Goal: Task Accomplishment & Management: Use online tool/utility

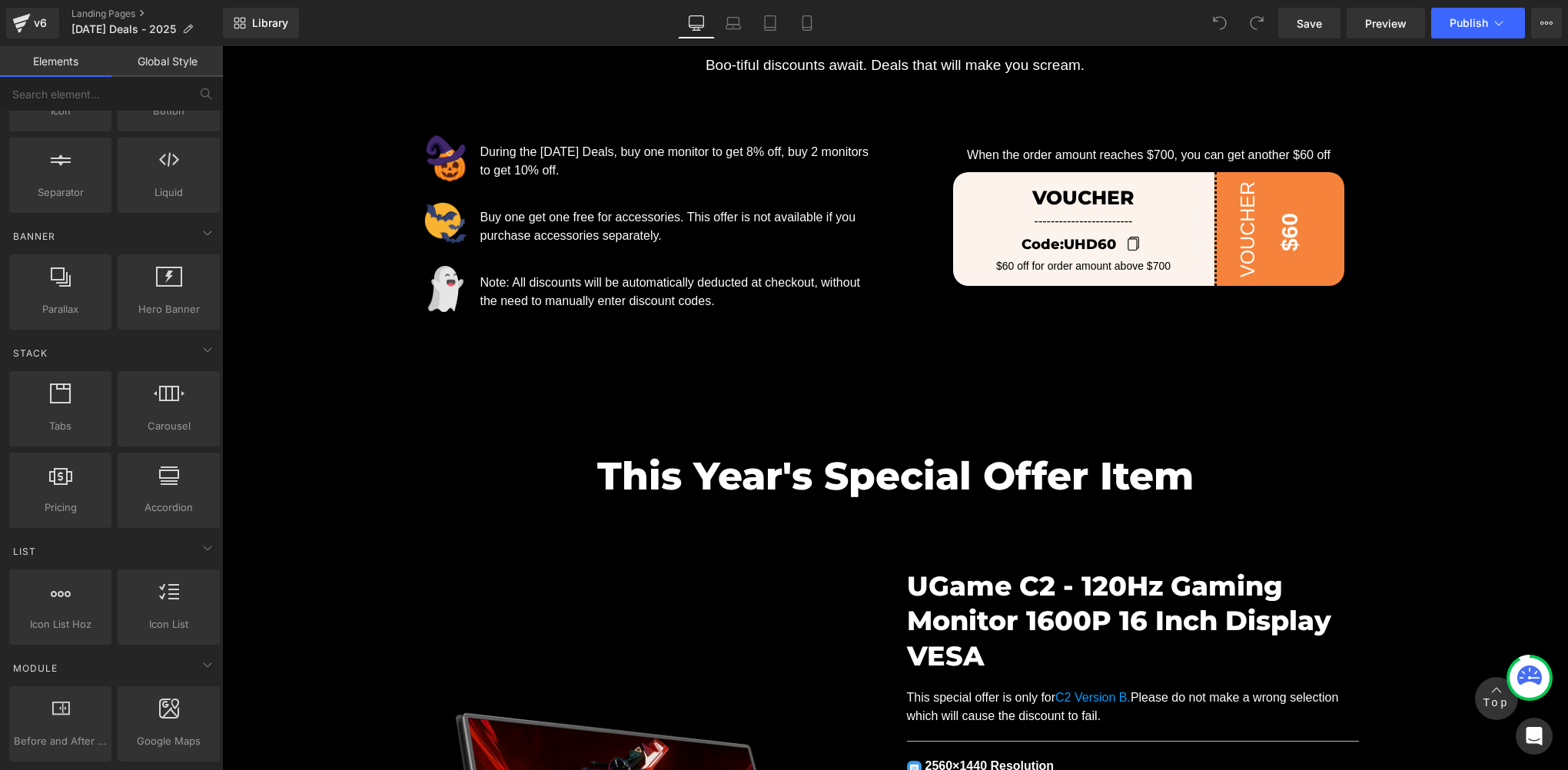
scroll to position [1024, 0]
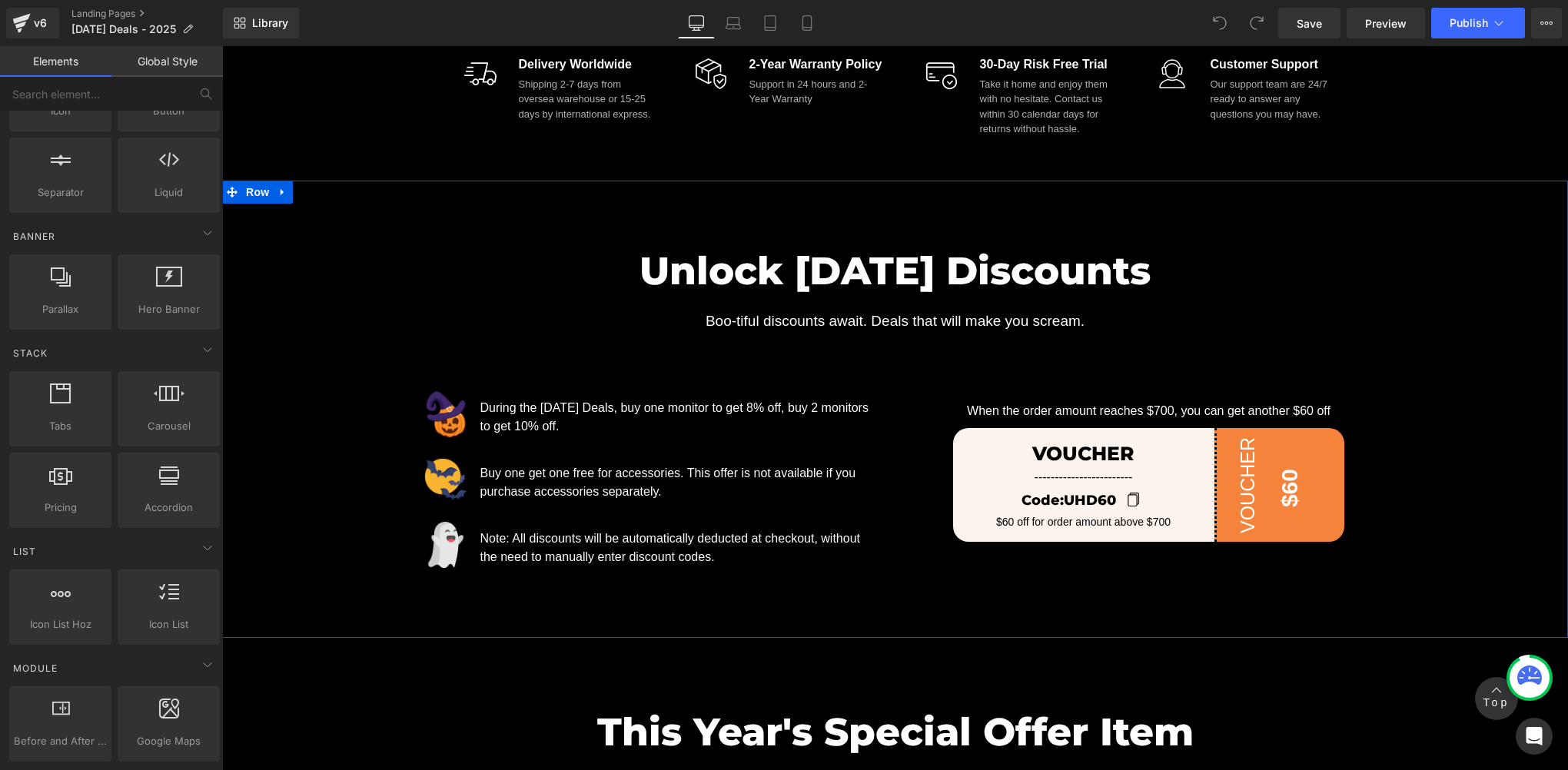
drag, startPoint x: 1503, startPoint y: 364, endPoint x: 1393, endPoint y: 388, distance: 112.6
click at [1503, 364] on div "Unlock Halloween Discounts Heading Boo-tiful discounts await. Deals that will m…" at bounding box center [895, 393] width 1346 height 365
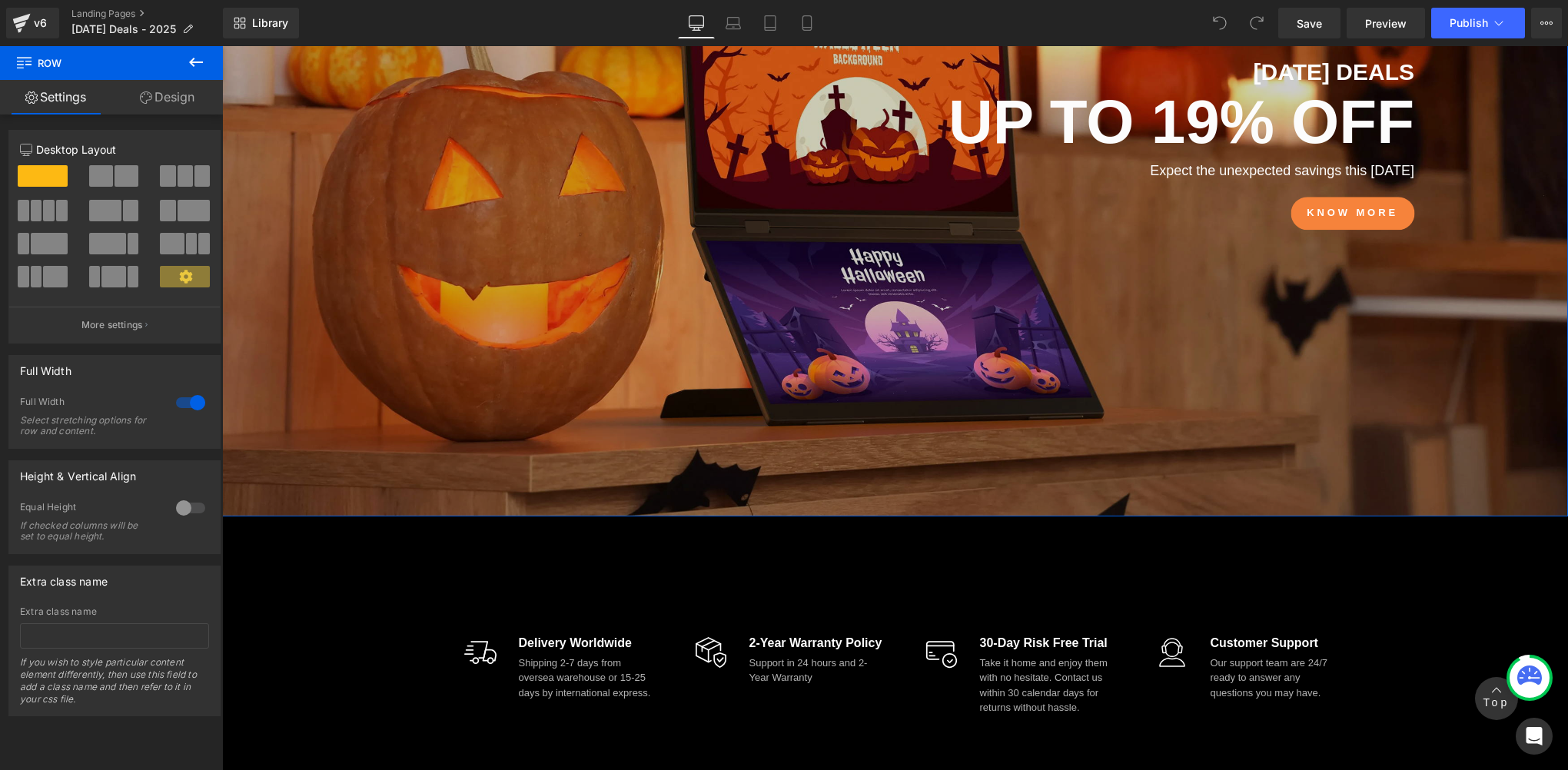
scroll to position [256, 0]
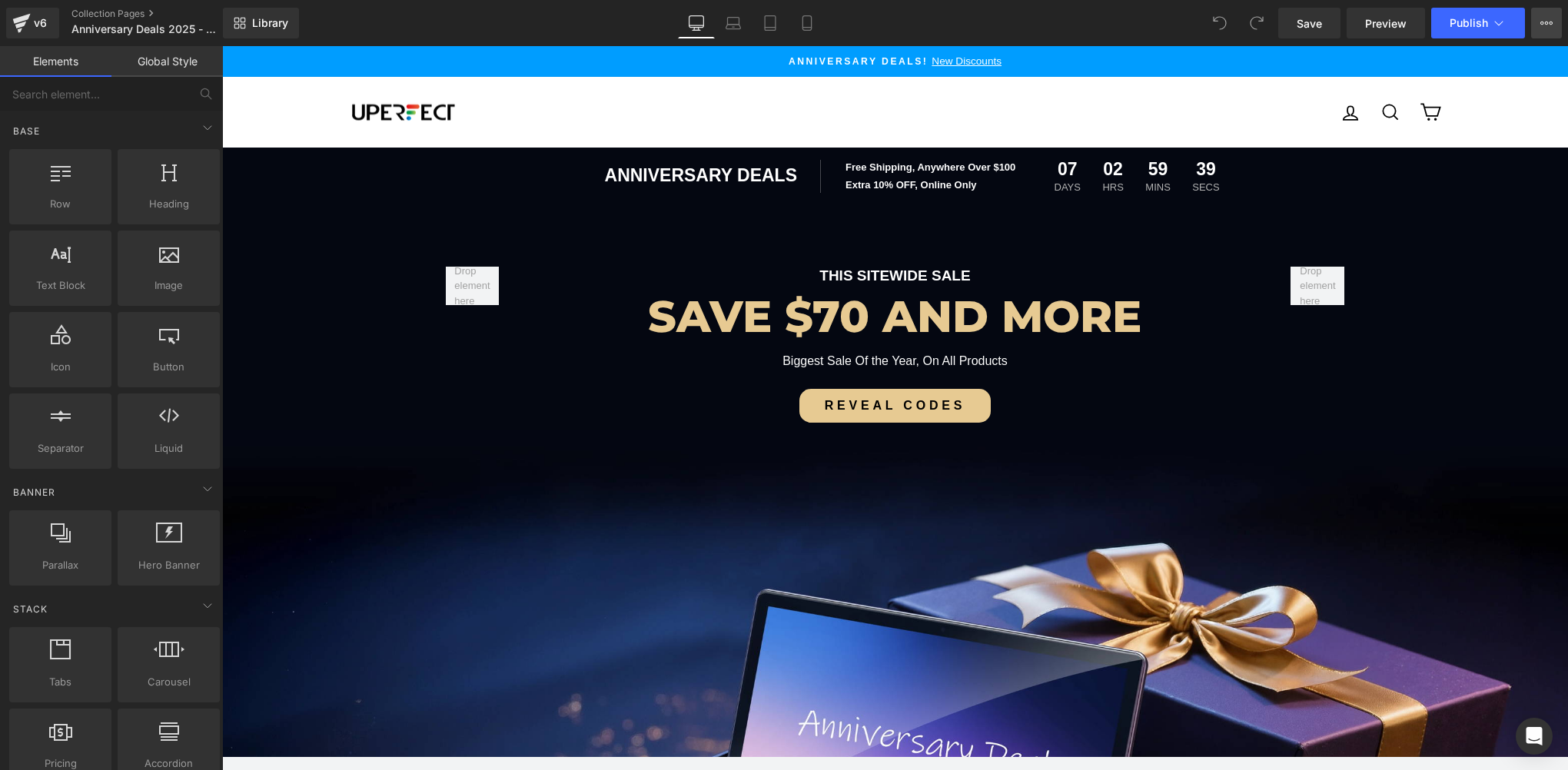
click at [1543, 31] on button "View Live Page View with current Template Save Template to Library Schedule Pub…" at bounding box center [1546, 23] width 31 height 31
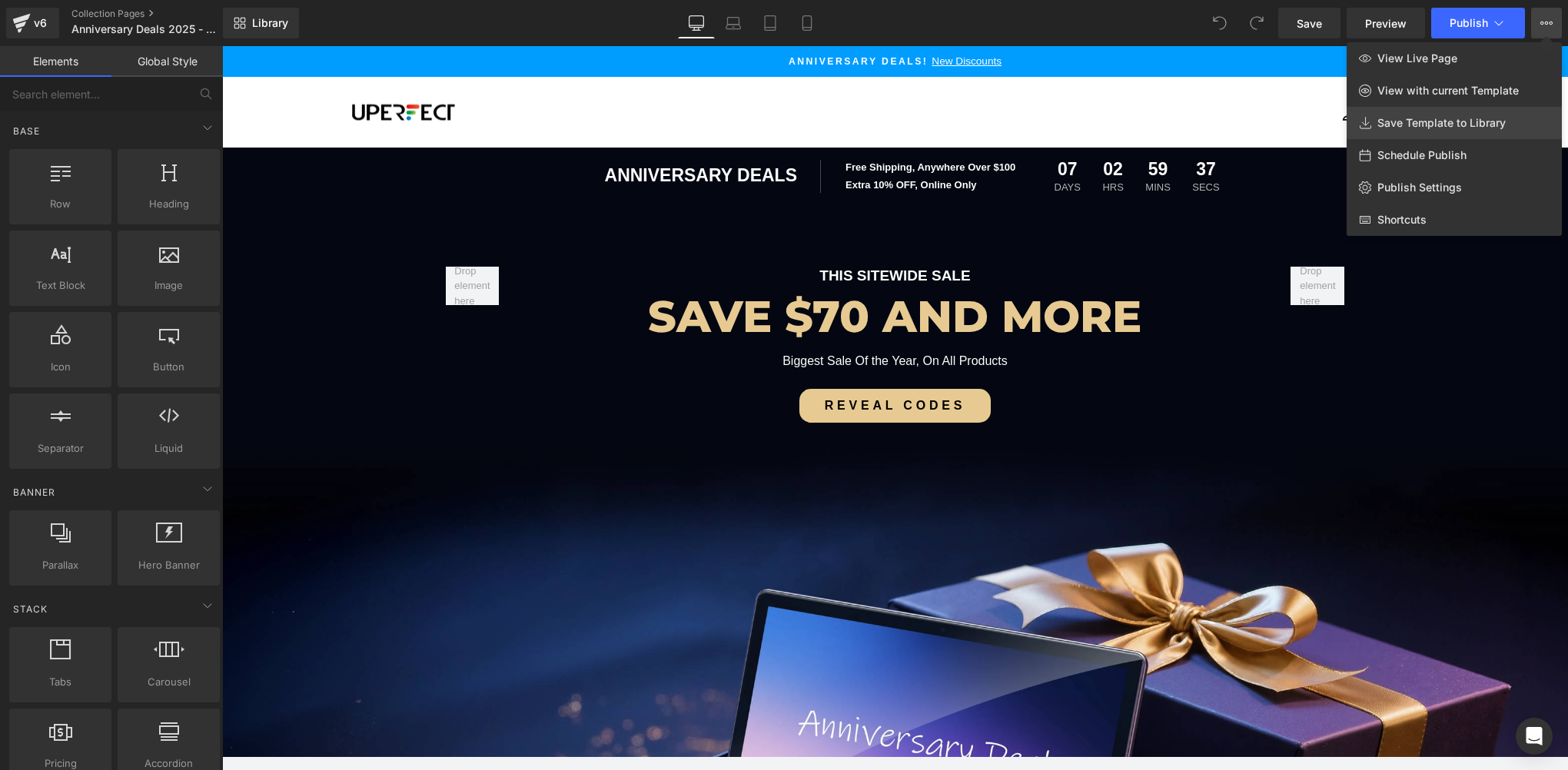
click at [1387, 120] on span "Save Template to Library" at bounding box center [1441, 123] width 128 height 14
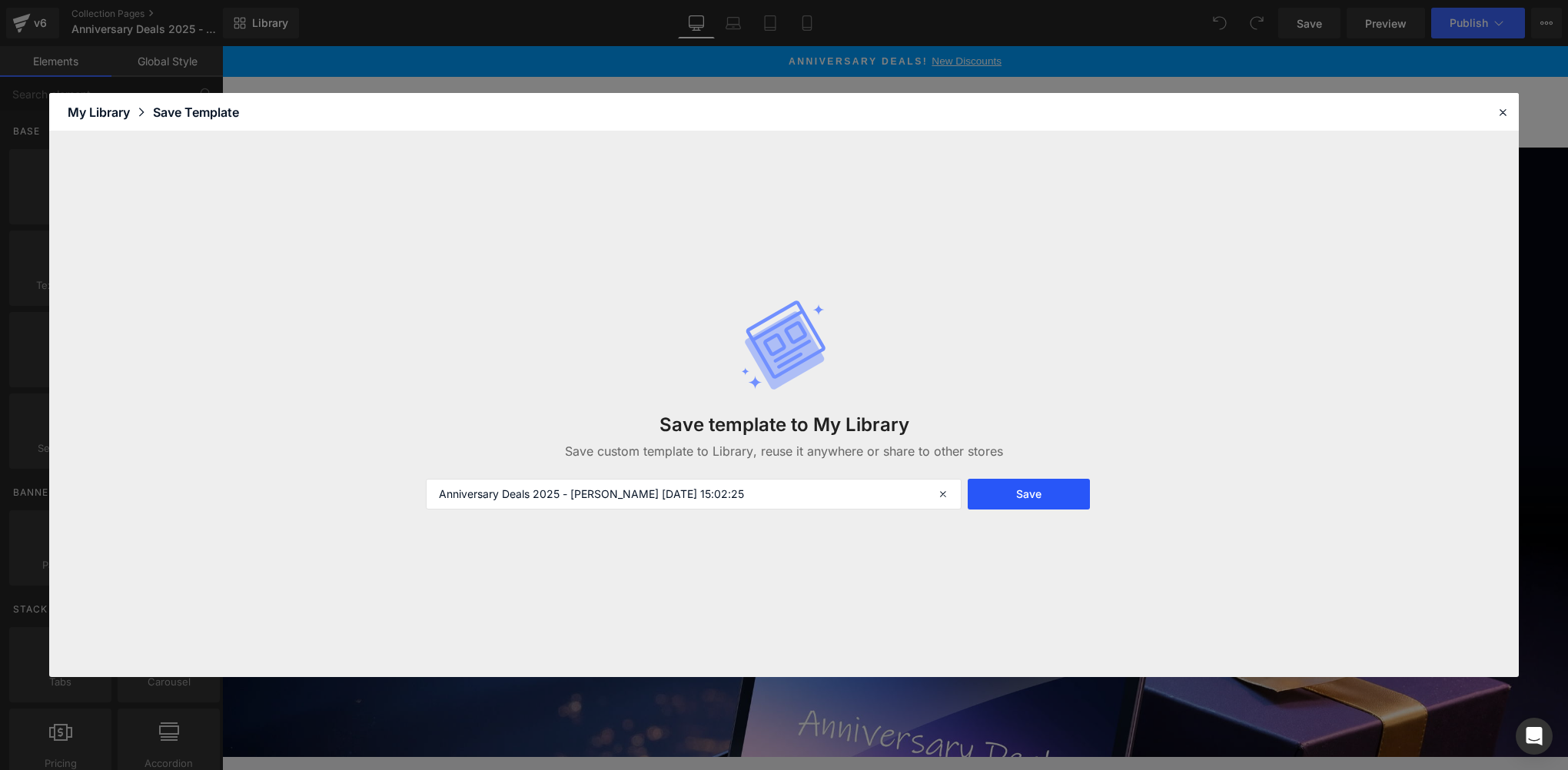
click at [1028, 504] on button "Save" at bounding box center [1028, 494] width 122 height 31
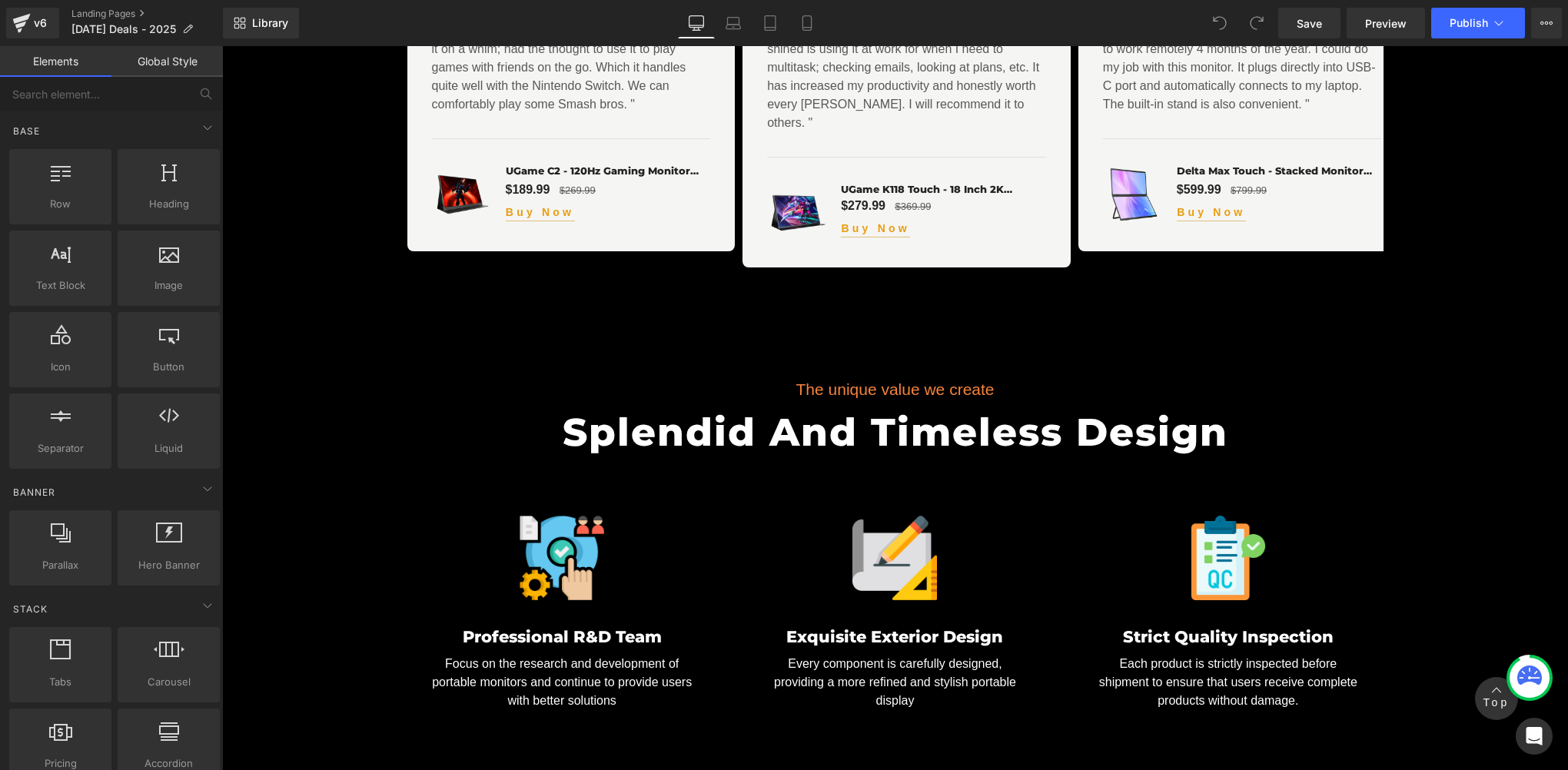
scroll to position [4610, 0]
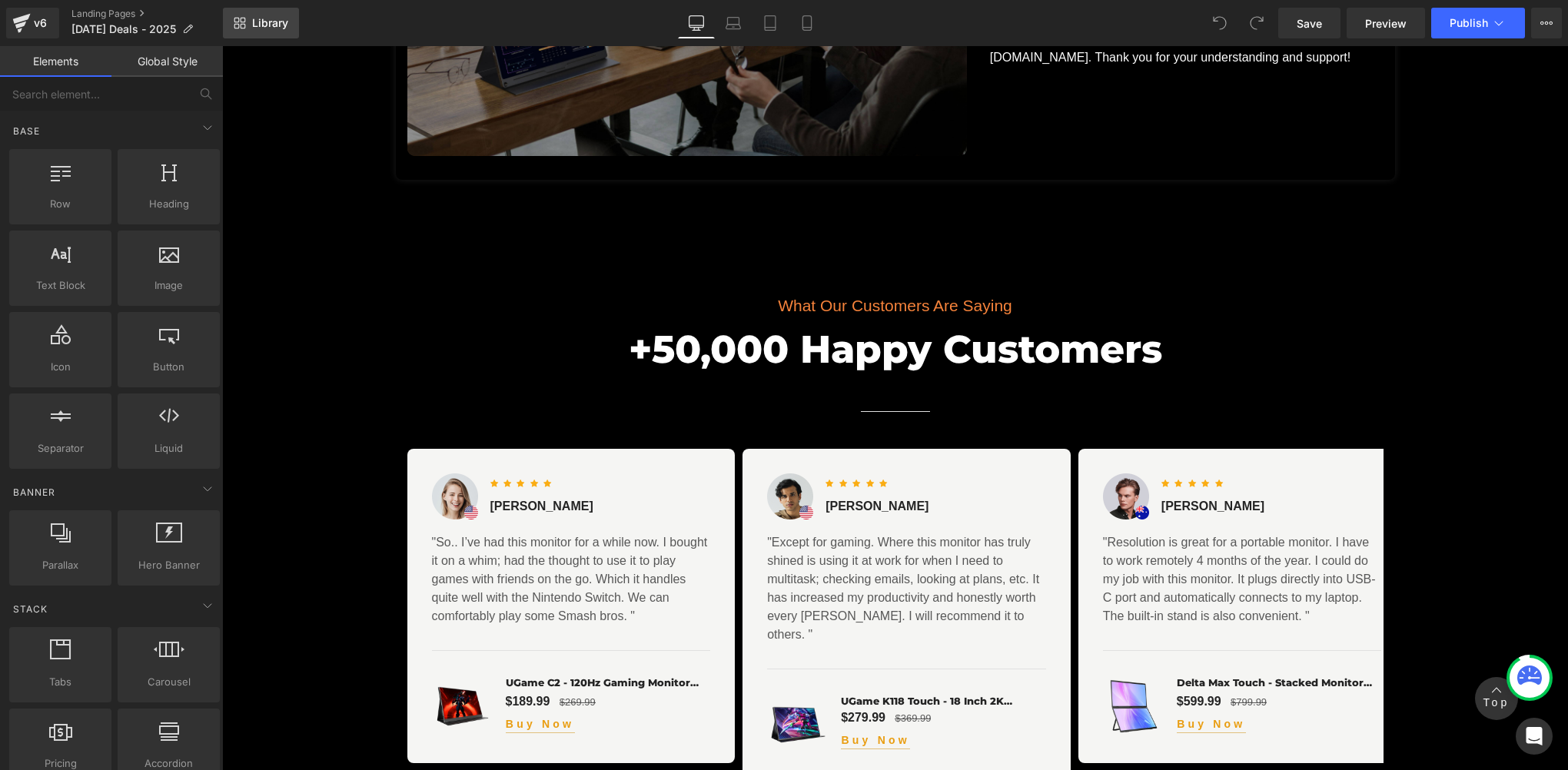
click at [279, 26] on span "Library" at bounding box center [269, 23] width 36 height 14
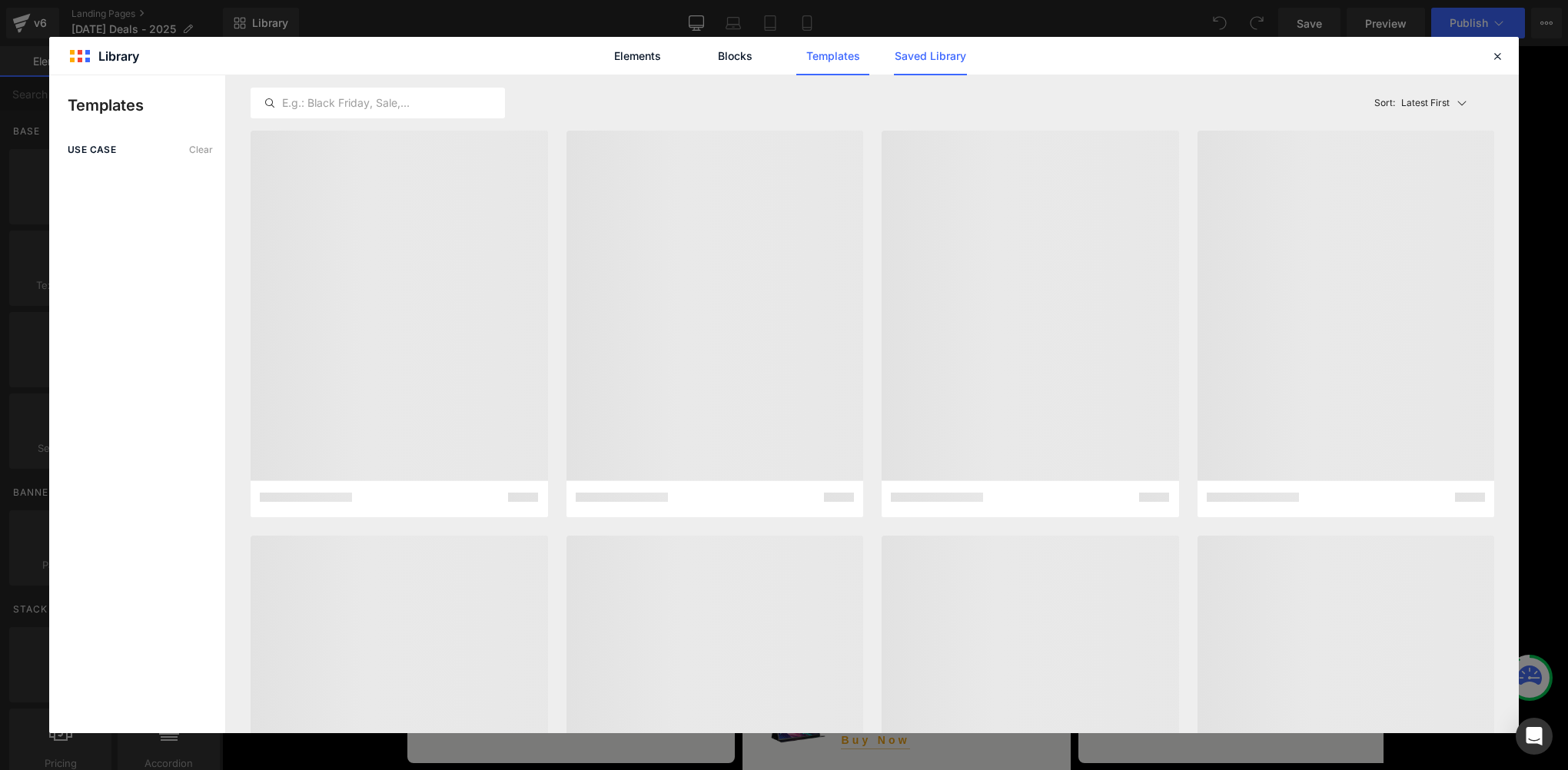
click at [903, 65] on link "Saved Library" at bounding box center [930, 57] width 73 height 39
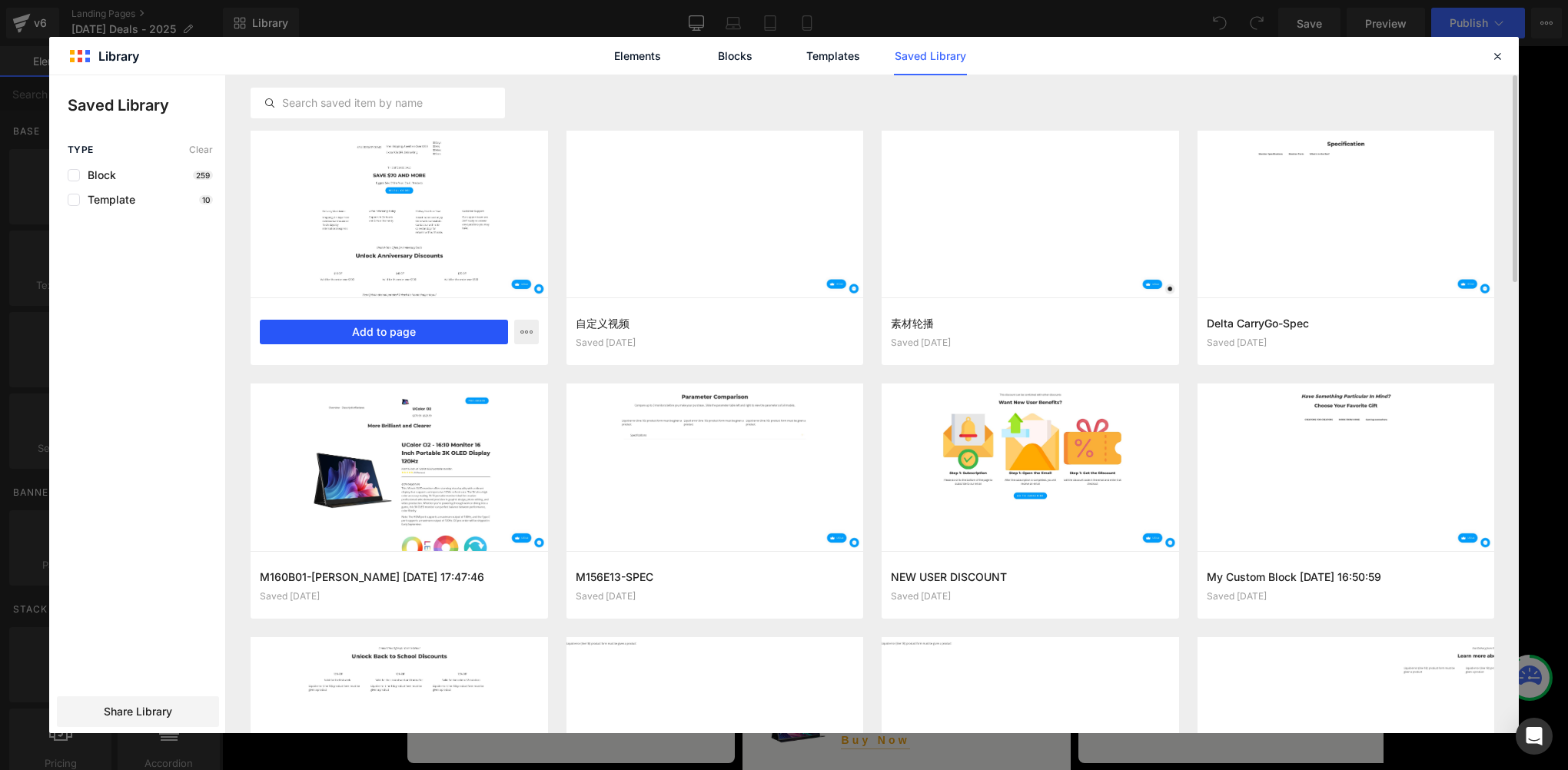
click at [421, 330] on button "Add to page" at bounding box center [383, 332] width 248 height 25
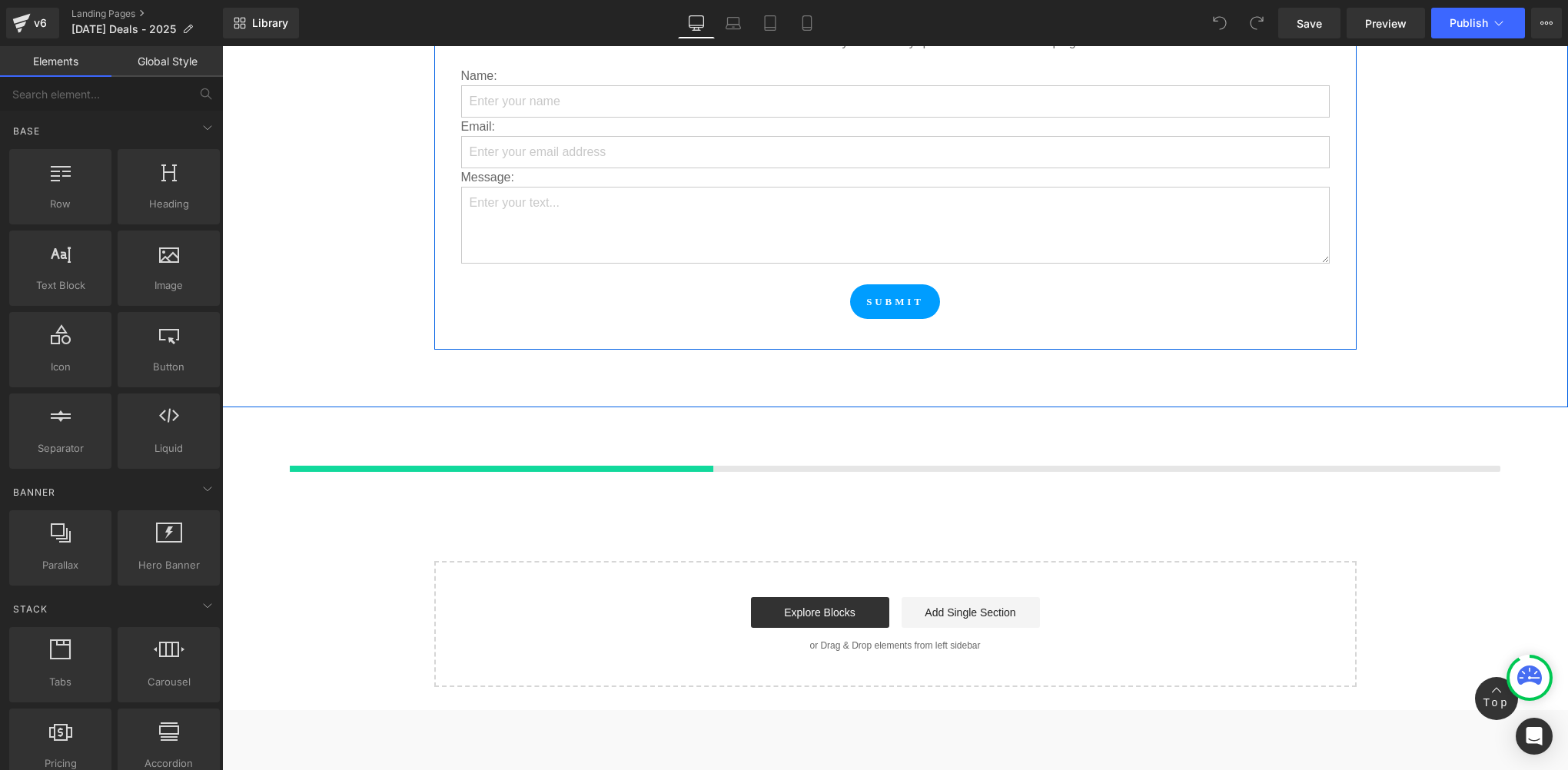
scroll to position [6395, 0]
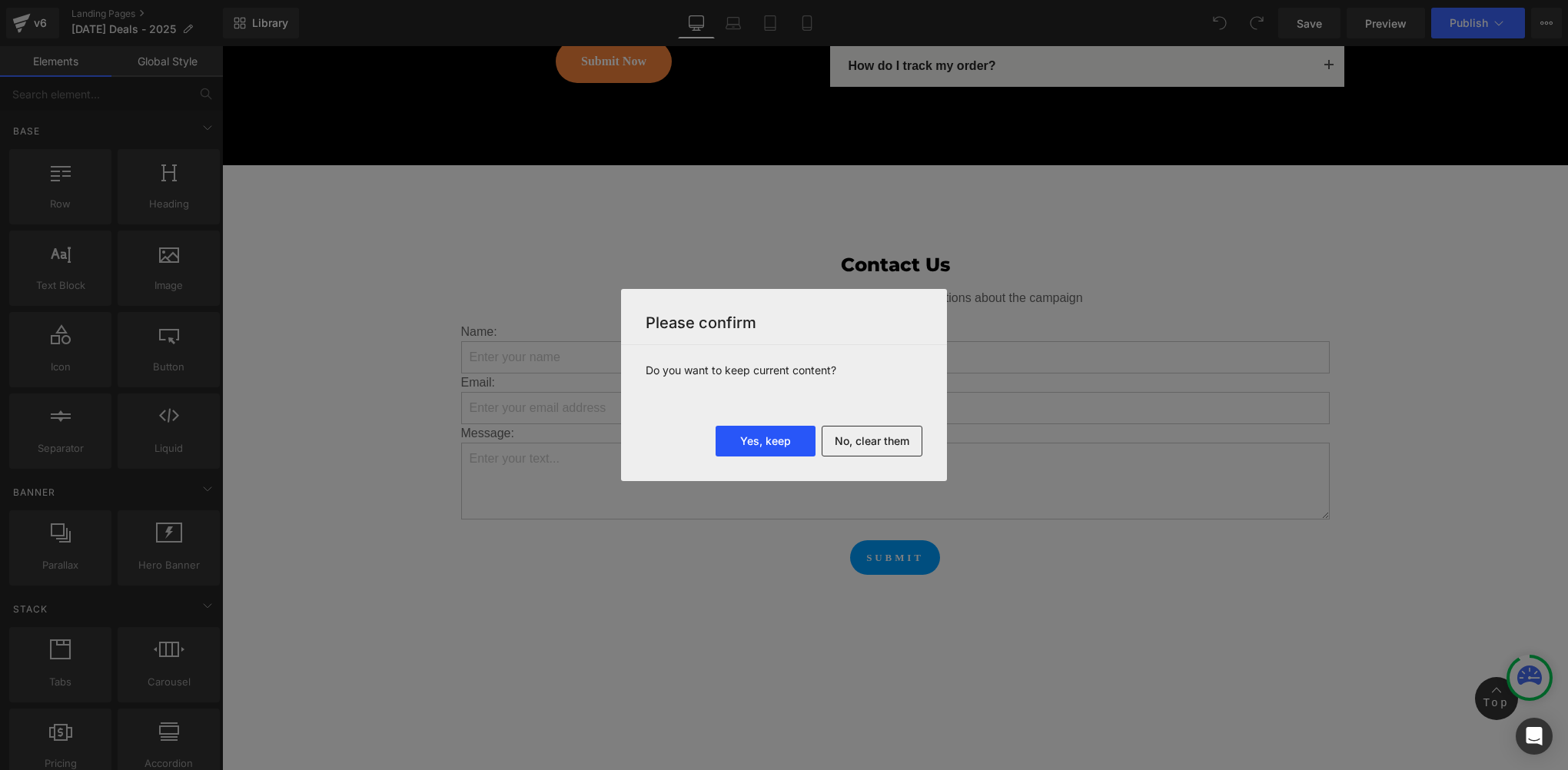
click at [762, 439] on button "Yes, keep" at bounding box center [765, 441] width 100 height 31
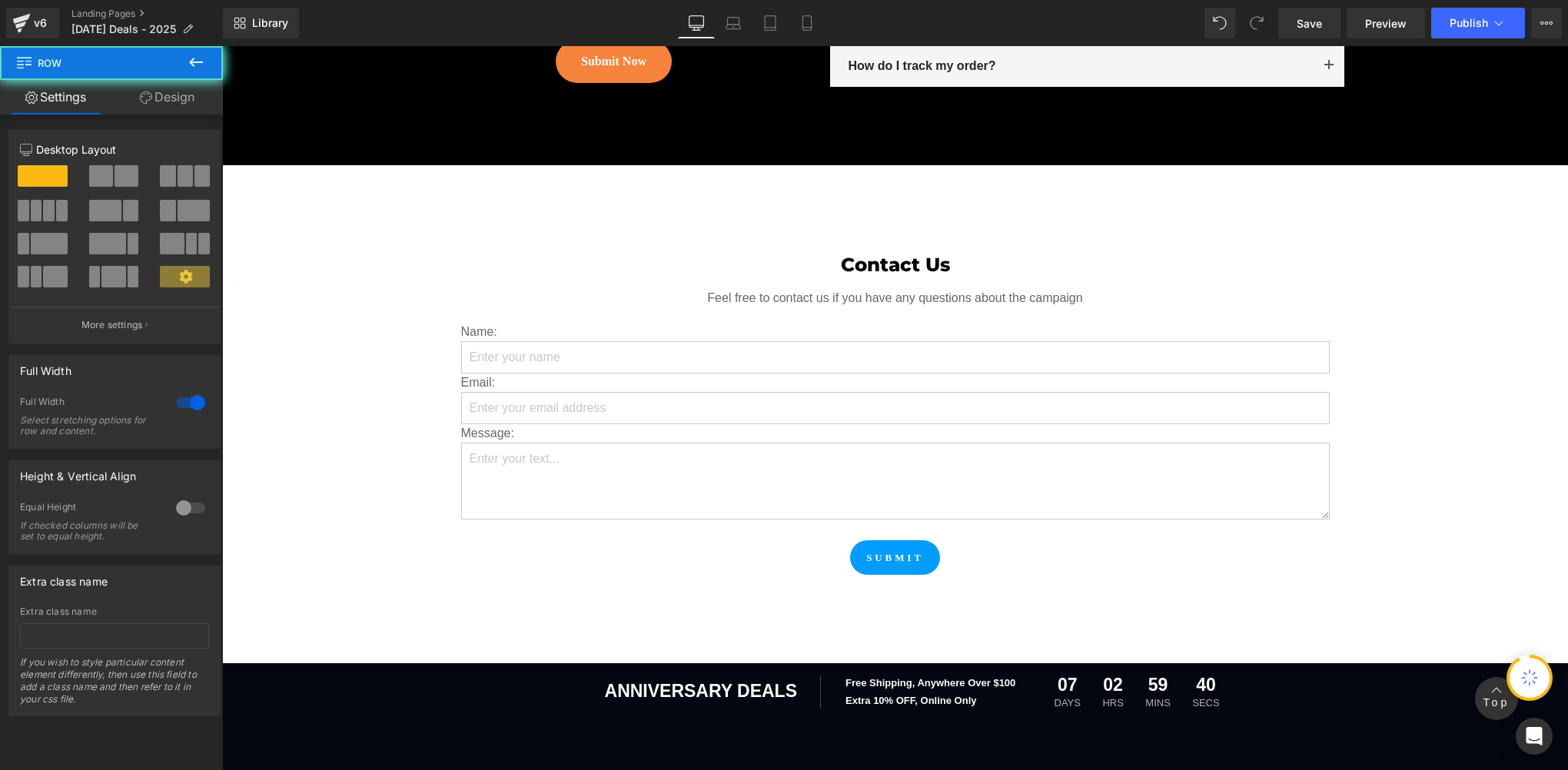
click at [328, 663] on div "ANNIVERSARY DEALS Text Block Free Shipping, Anywhere Over $100 Text Block Extra…" at bounding box center [895, 691] width 1346 height 57
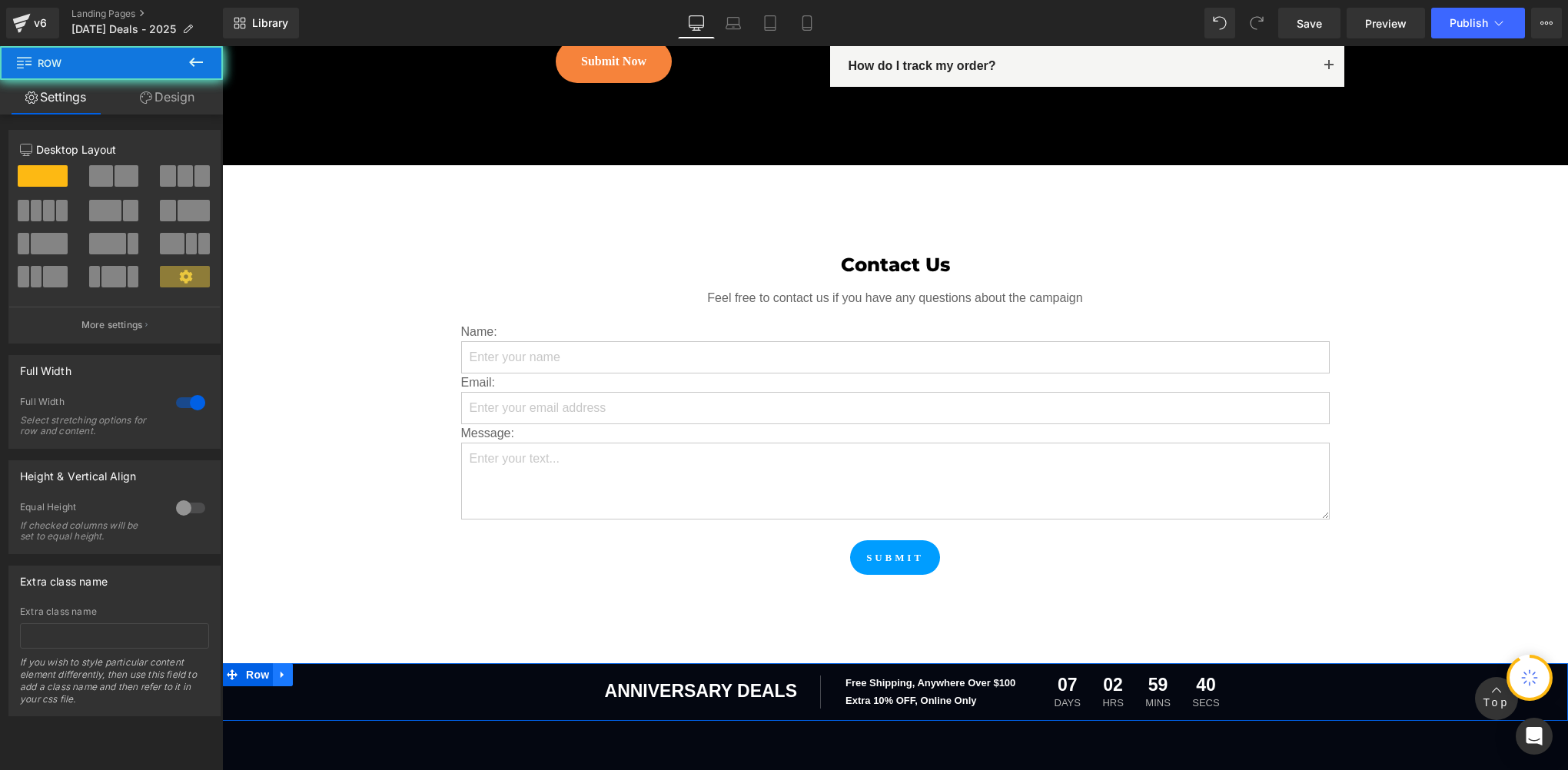
click at [277, 668] on icon at bounding box center [283, 674] width 11 height 11
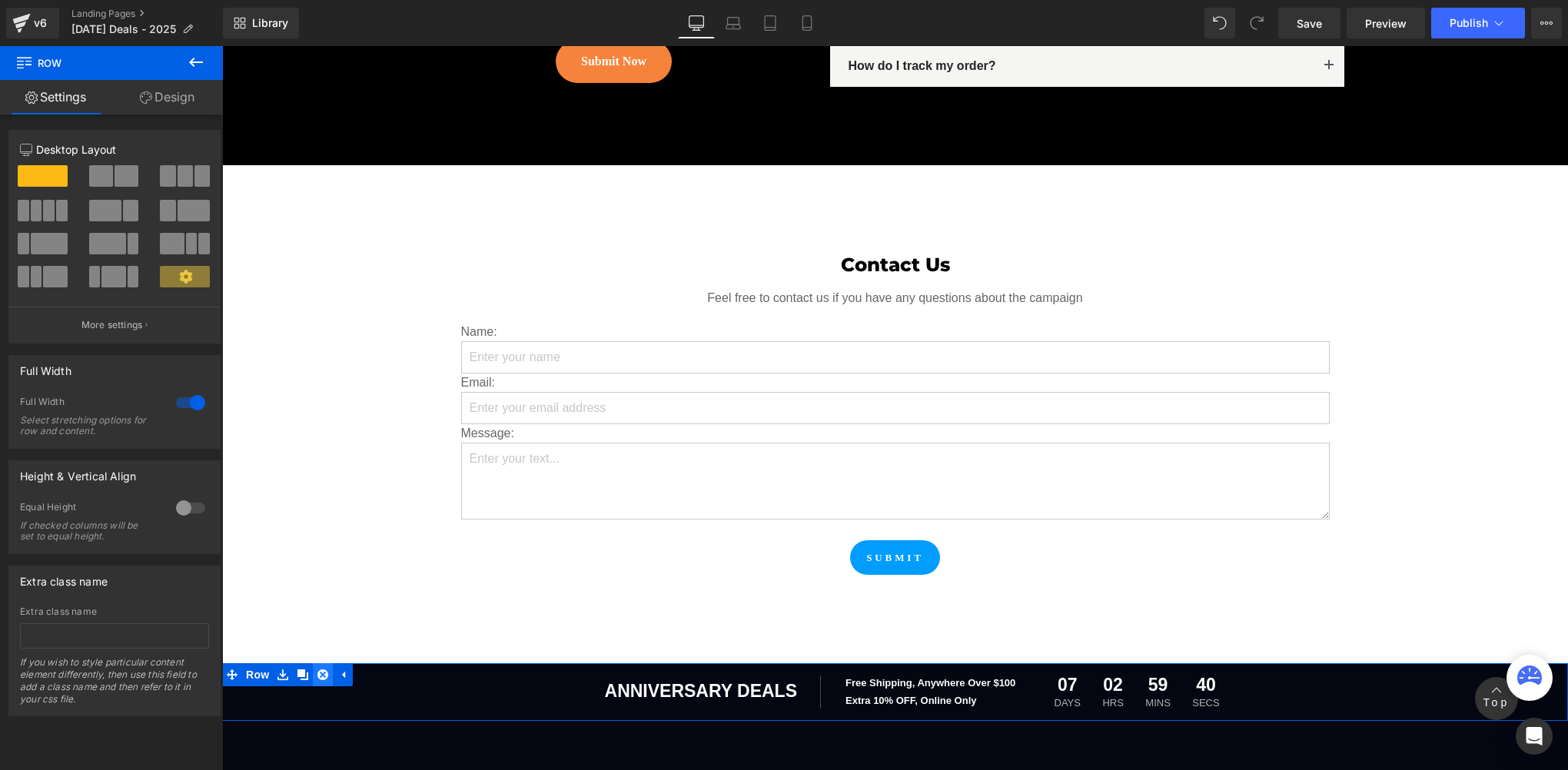
scroll to position [6907, 0]
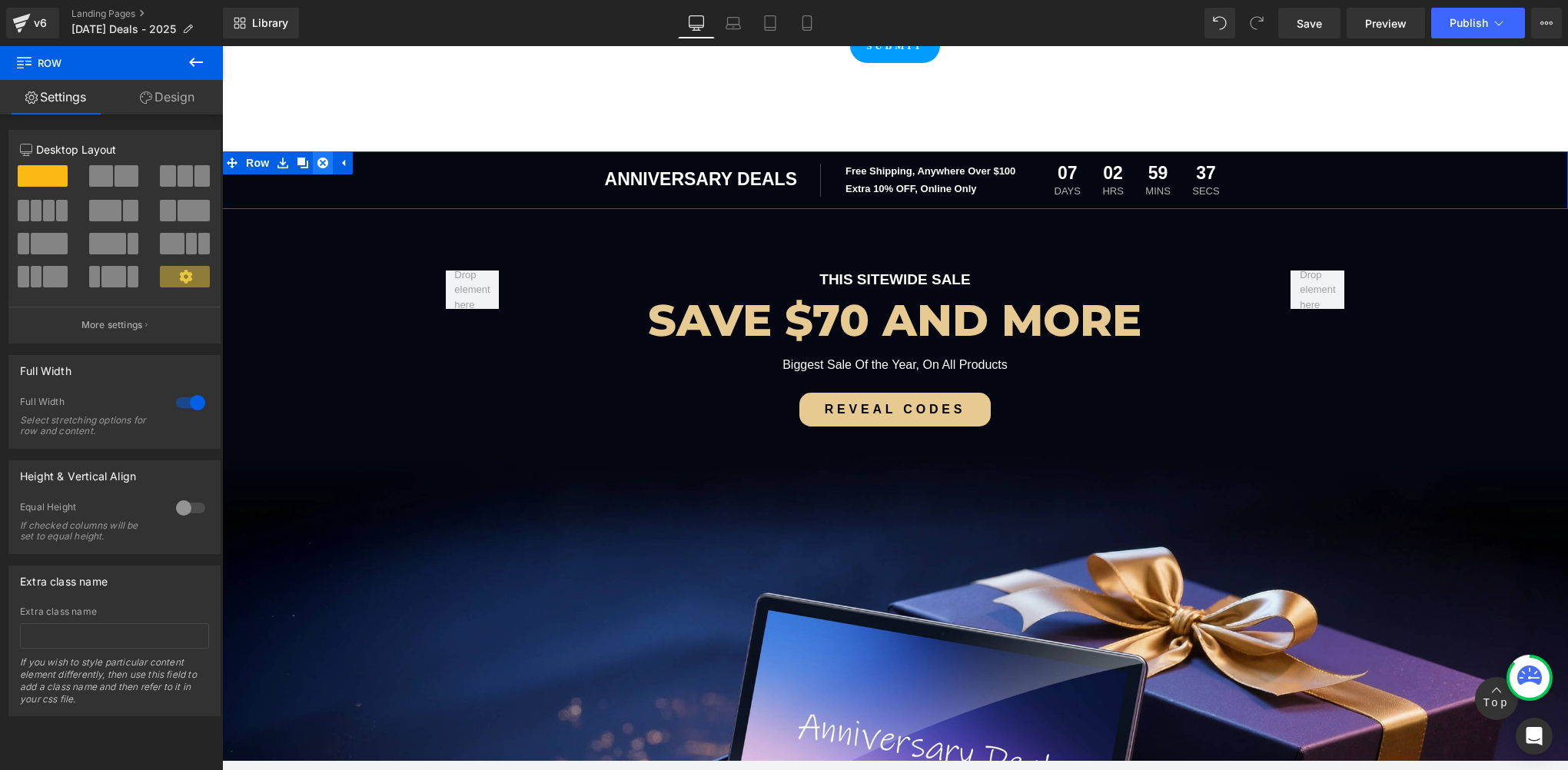
click at [317, 157] on icon at bounding box center [322, 162] width 11 height 11
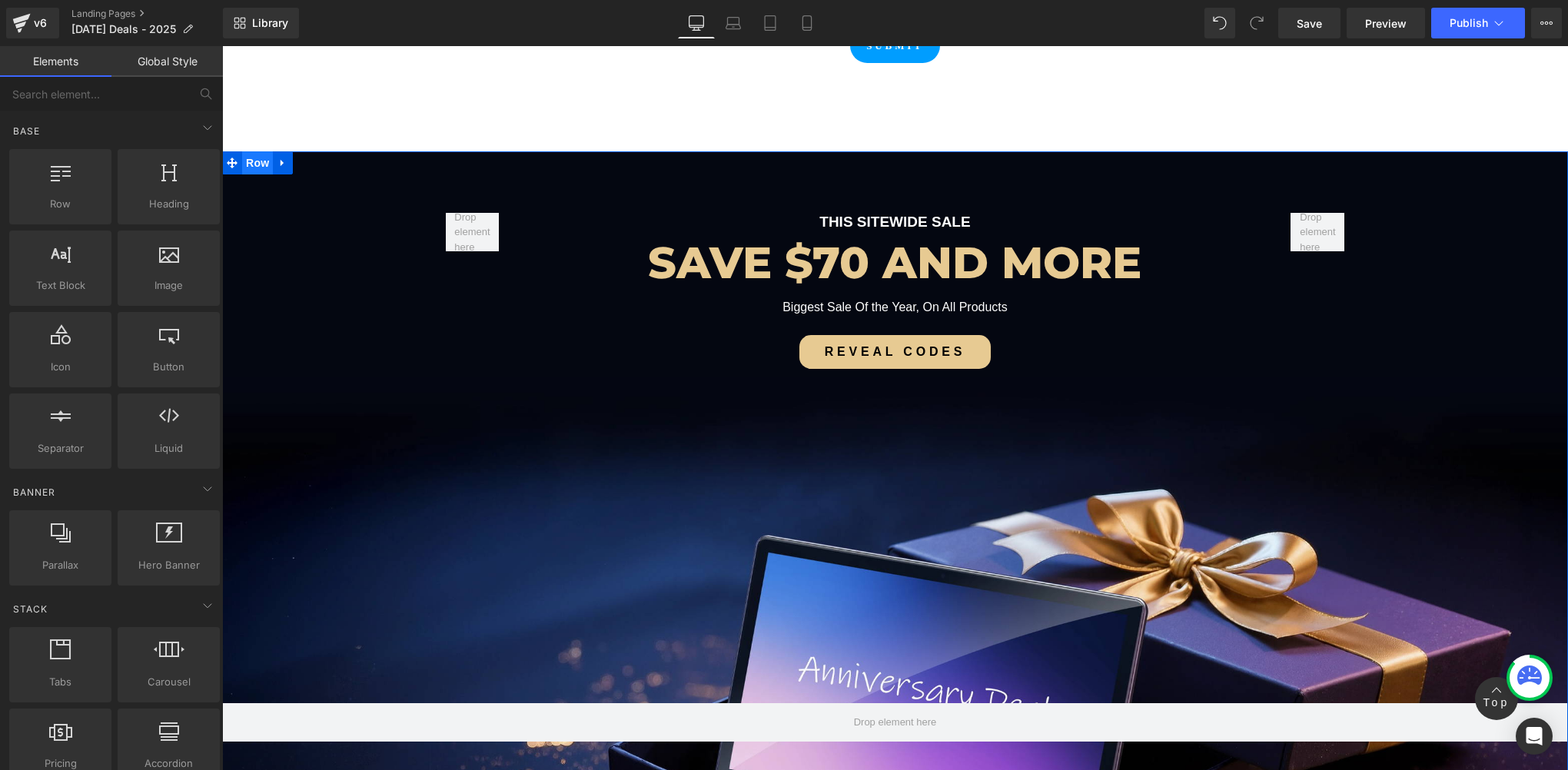
click at [268, 190] on div "THIS SITEWIDE SALE Text Block SAVE $70 AND MORE Heading Biggest Sale Of the Yea…" at bounding box center [895, 629] width 1346 height 879
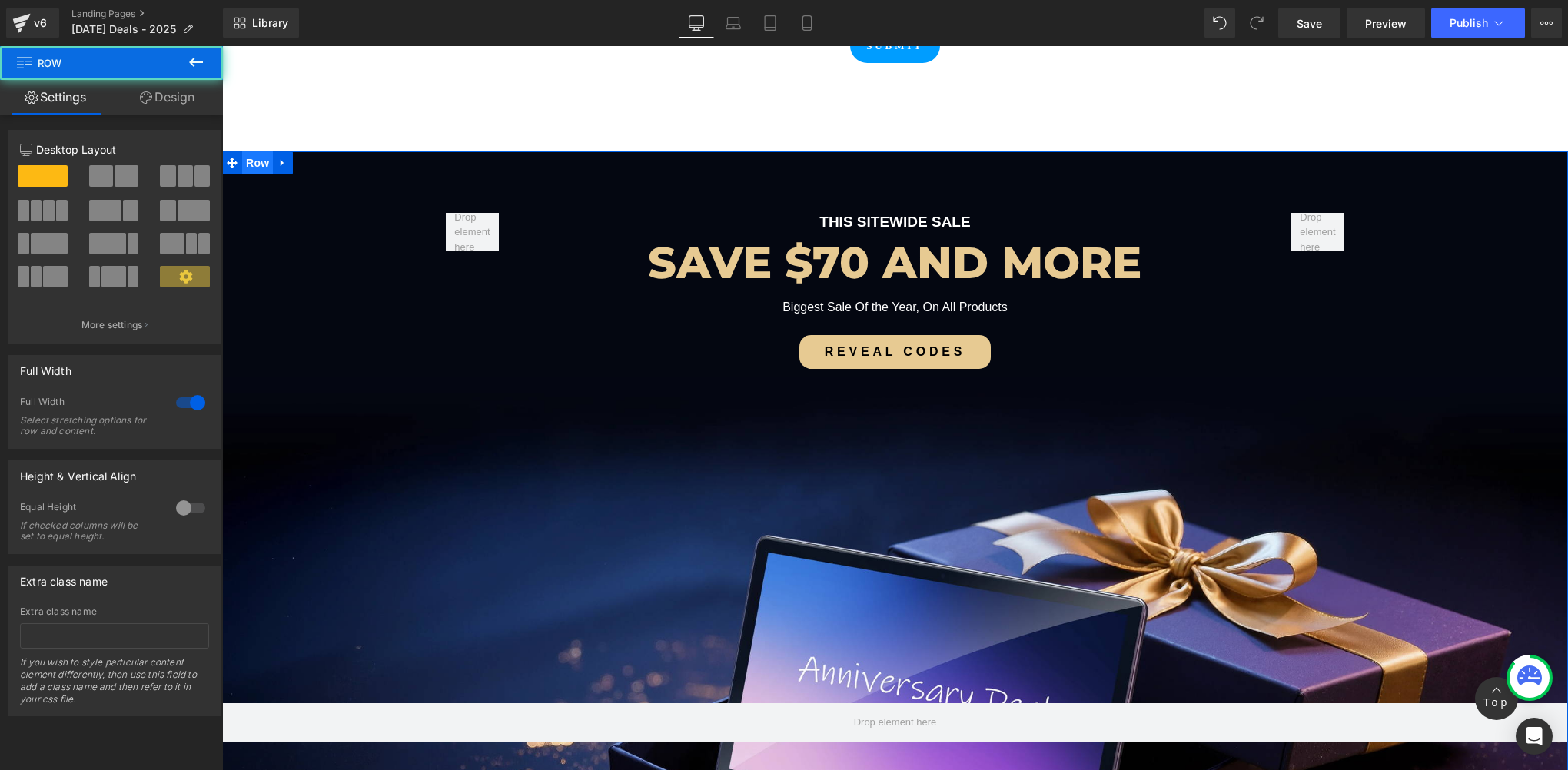
click at [250, 151] on span "Row" at bounding box center [257, 162] width 31 height 23
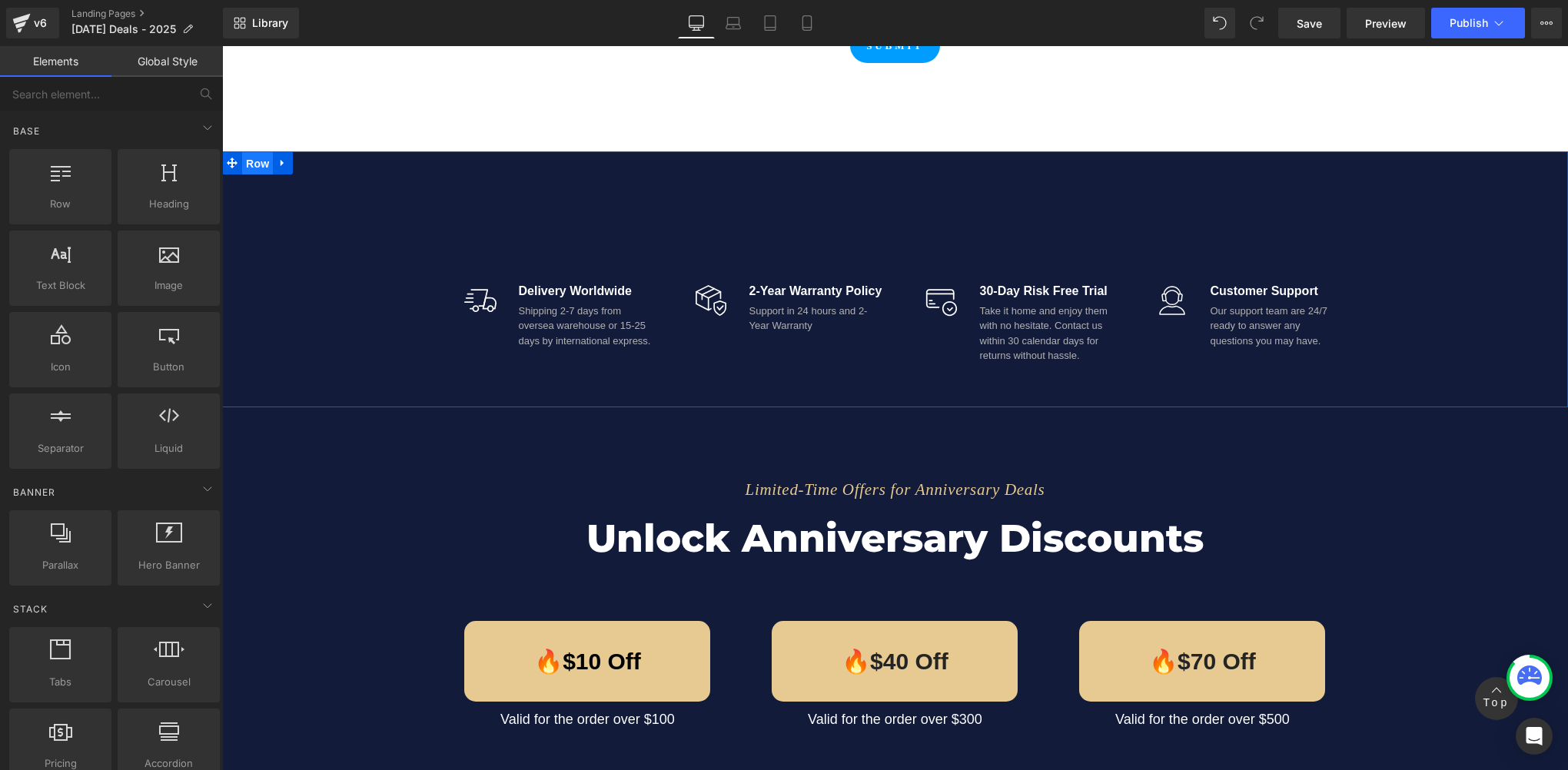
click at [249, 152] on span "Row" at bounding box center [257, 163] width 31 height 23
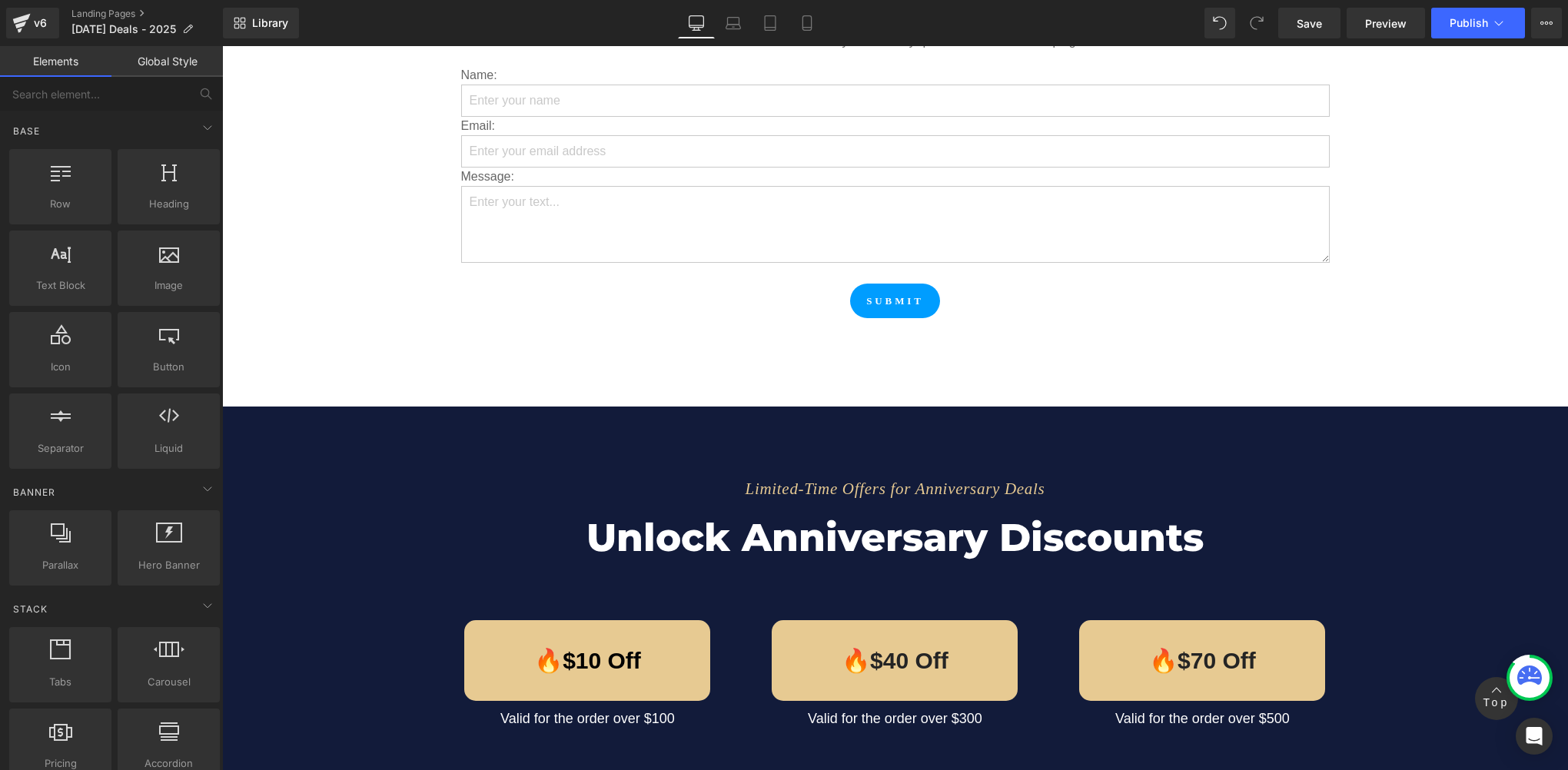
scroll to position [6651, 0]
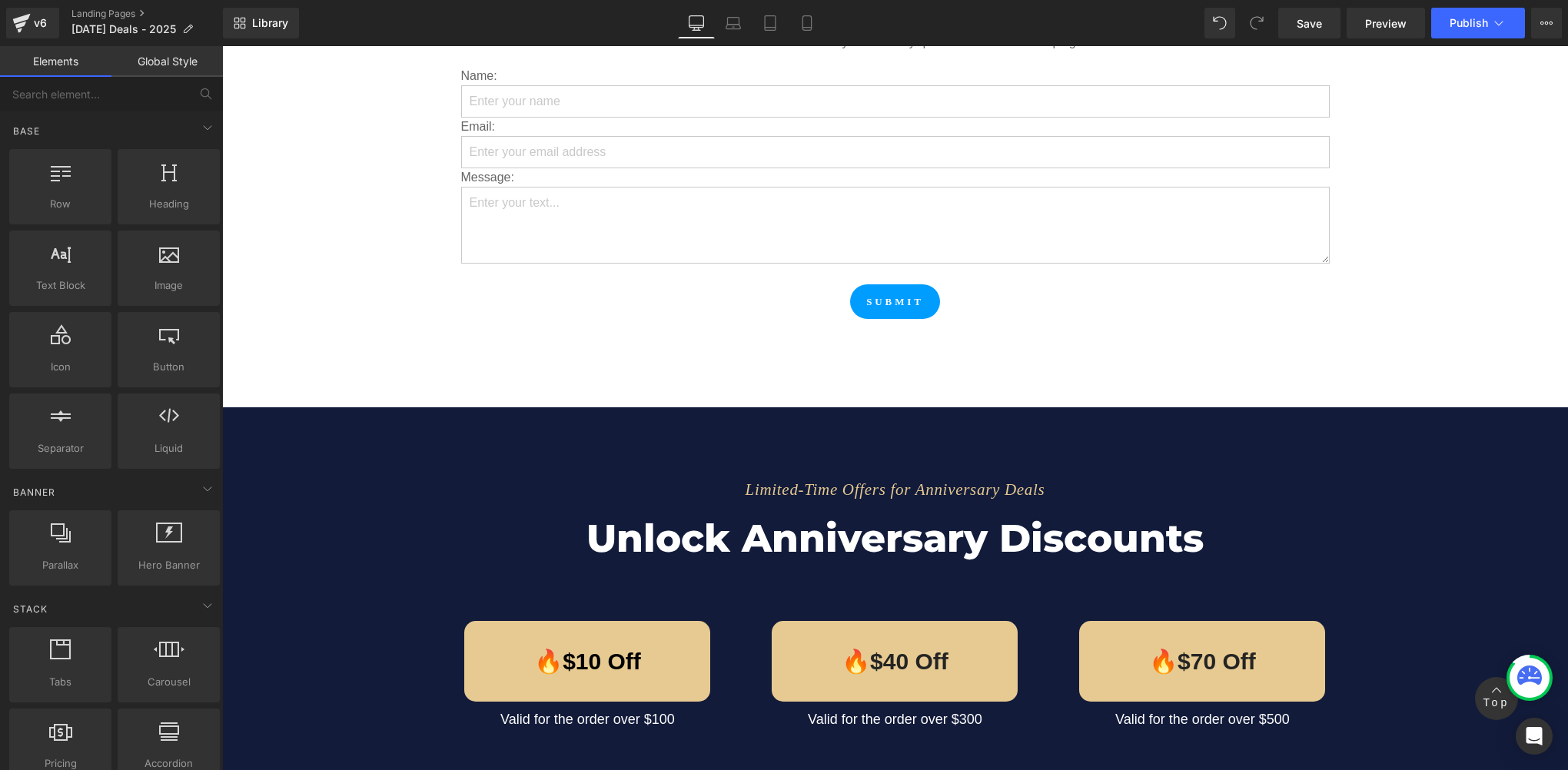
click at [327, 464] on div "Limited-Time Offers for Anniversary Deals Text Block Unlock Anniversary Discoun…" at bounding box center [895, 593] width 1346 height 293
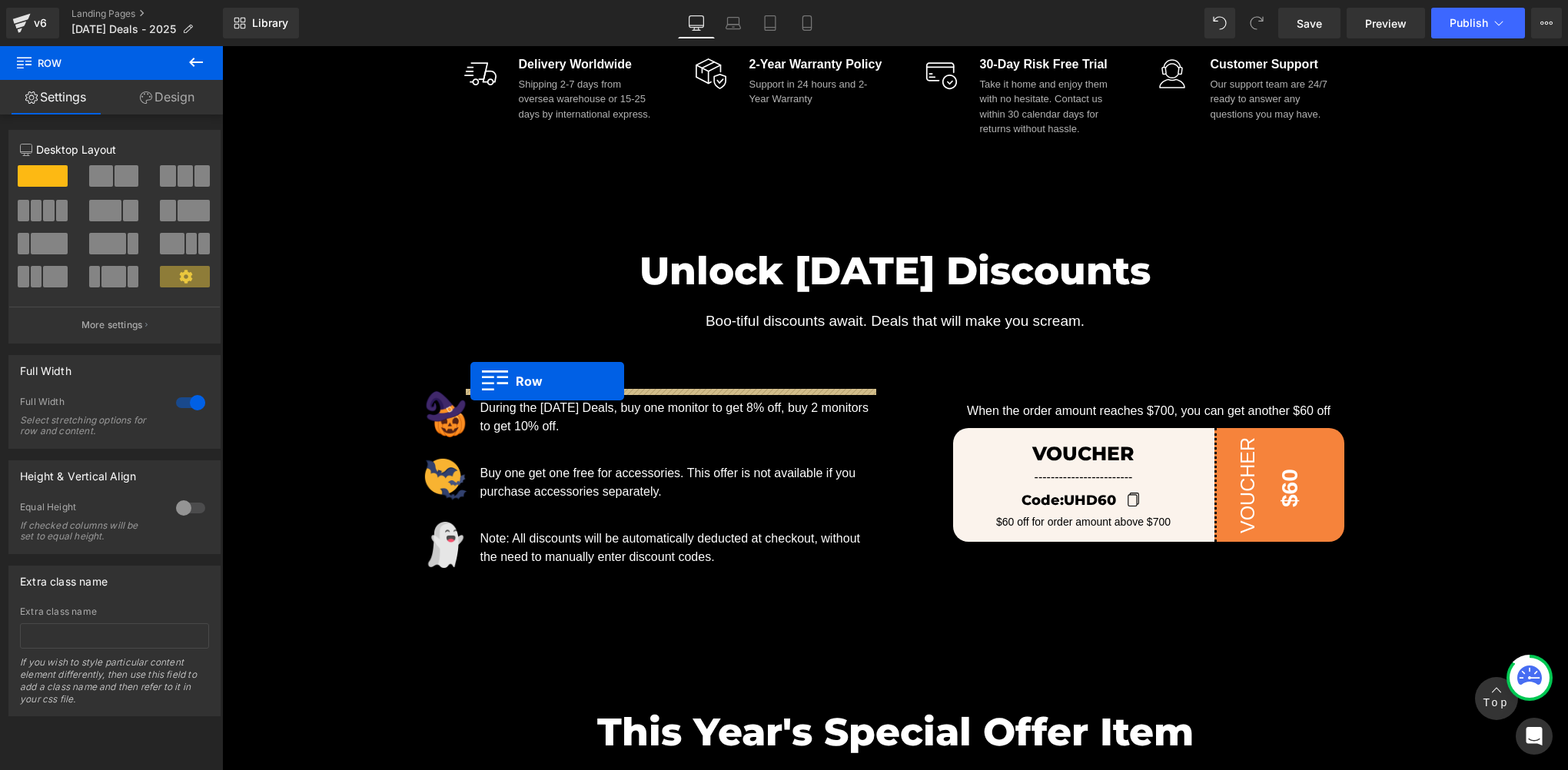
scroll to position [768, 0]
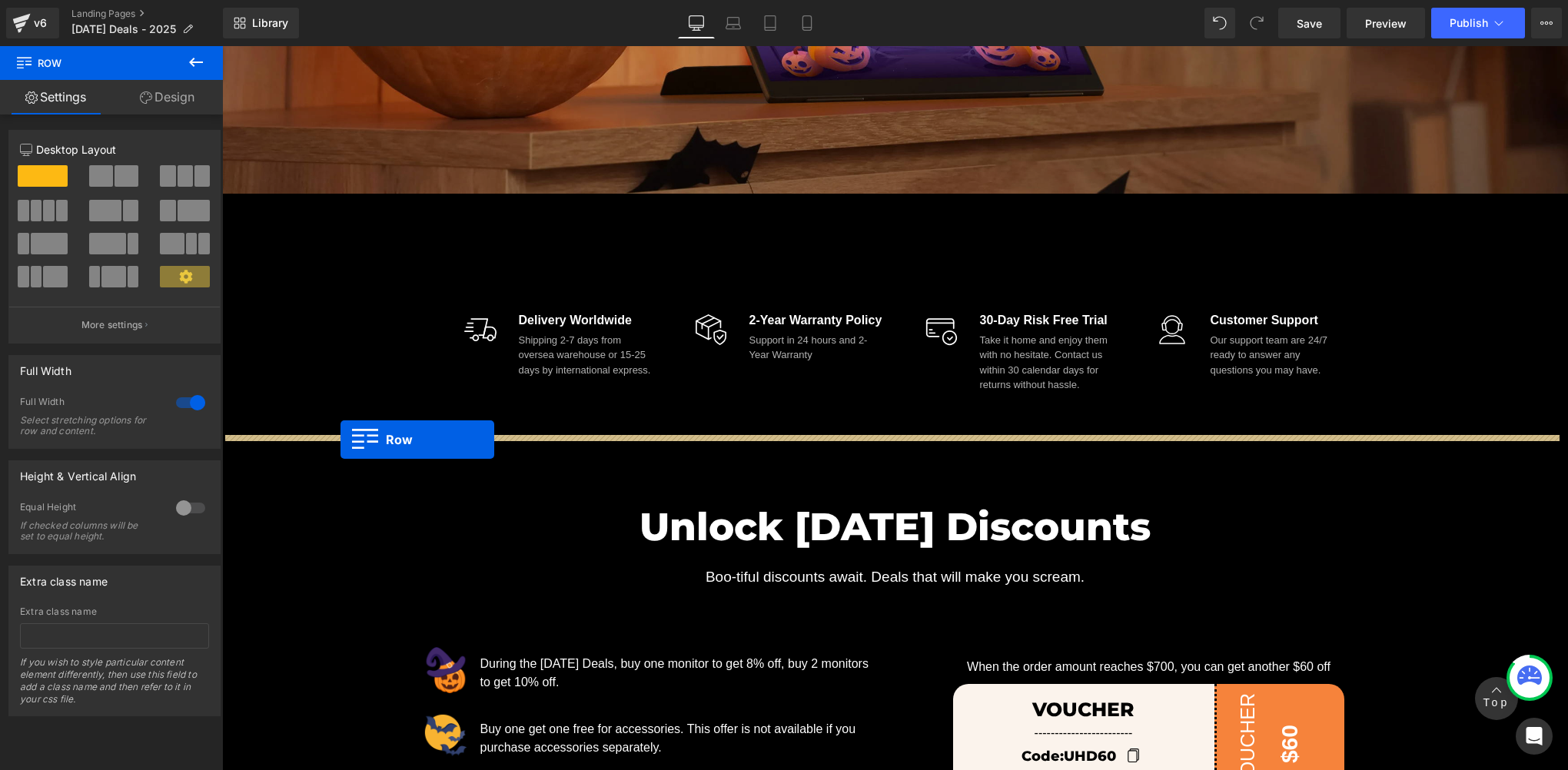
drag, startPoint x: 230, startPoint y: 393, endPoint x: 340, endPoint y: 440, distance: 119.6
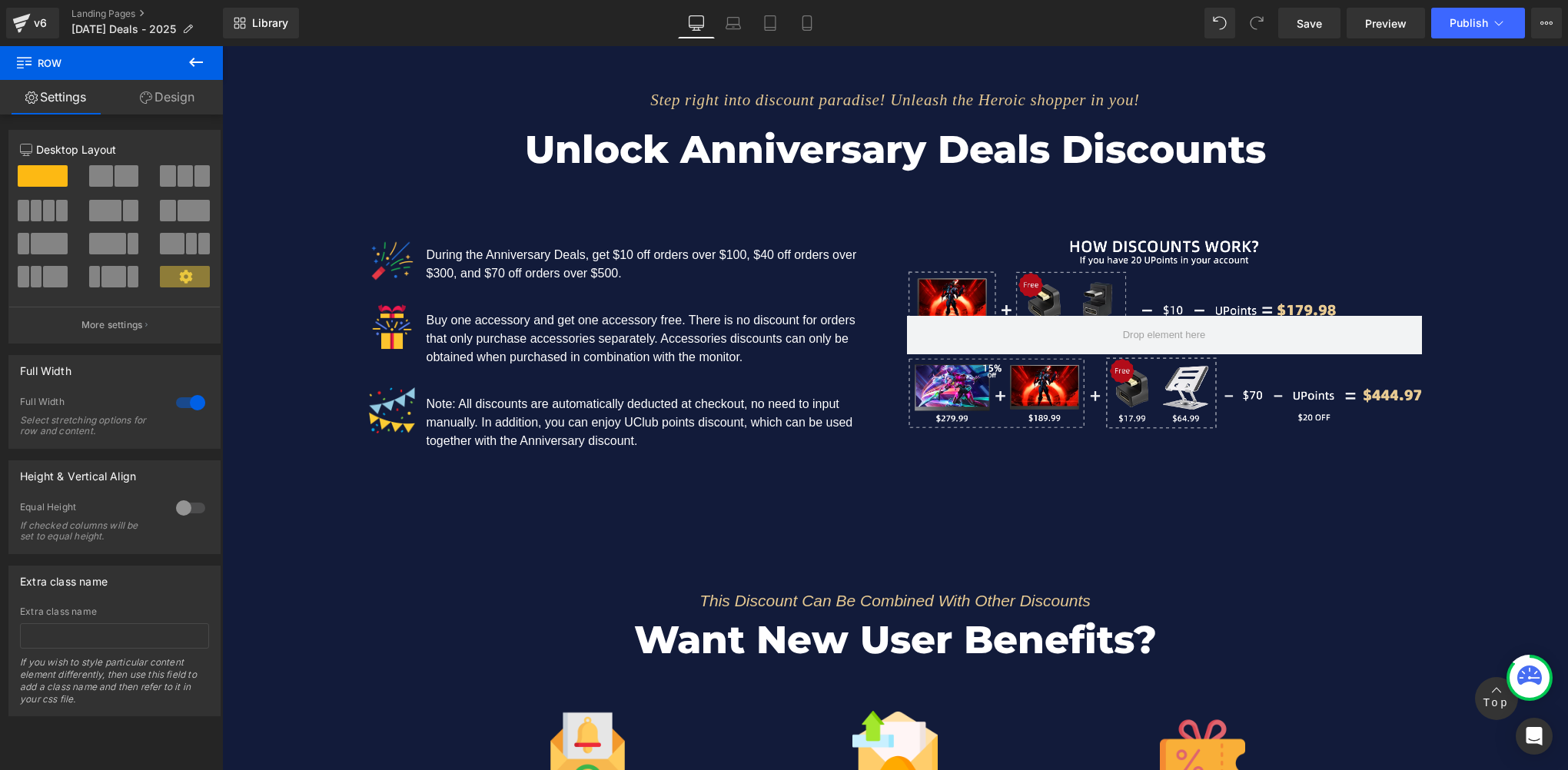
scroll to position [8195, 0]
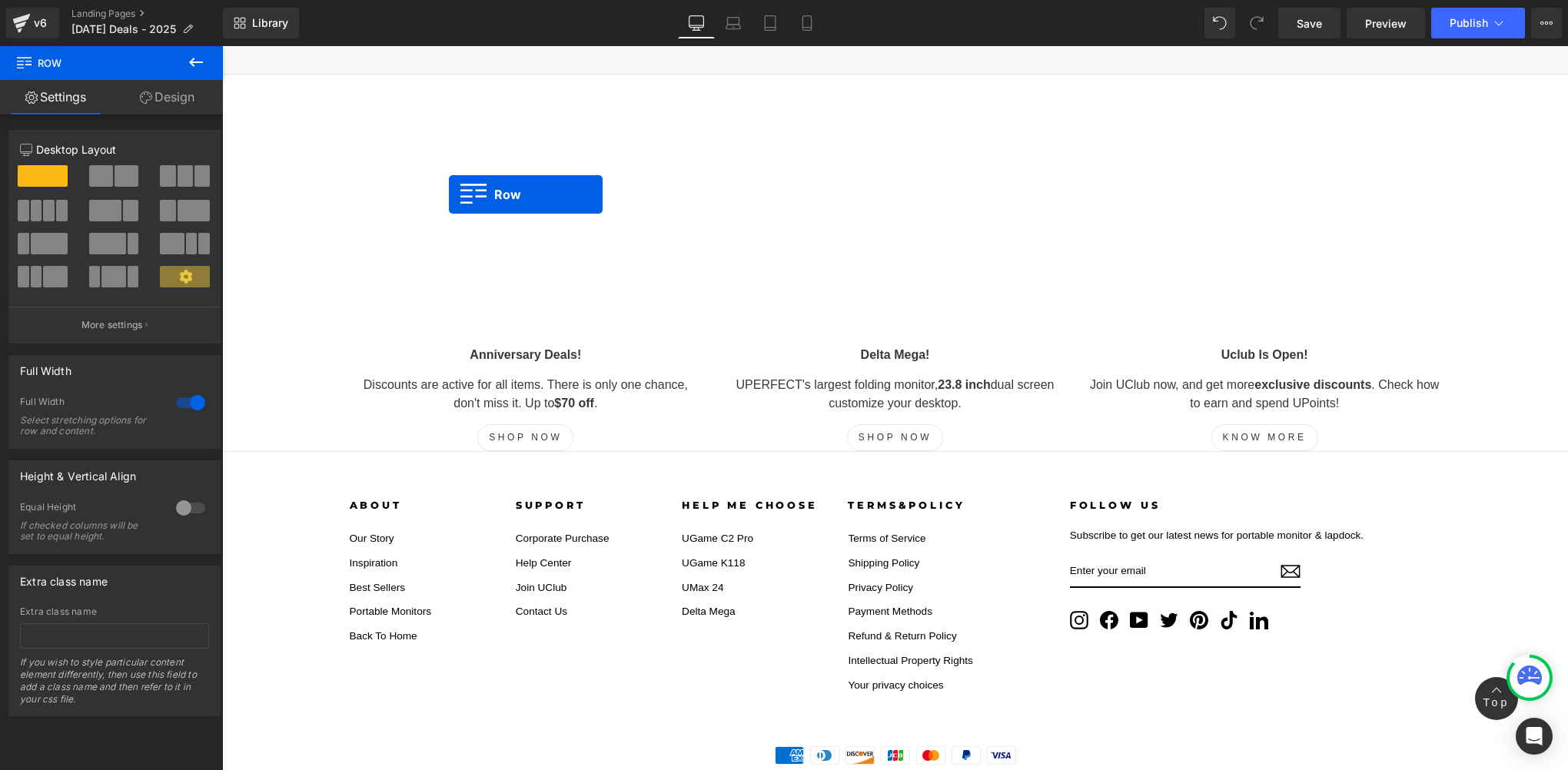
drag, startPoint x: 225, startPoint y: 198, endPoint x: 449, endPoint y: 200, distance: 224.0
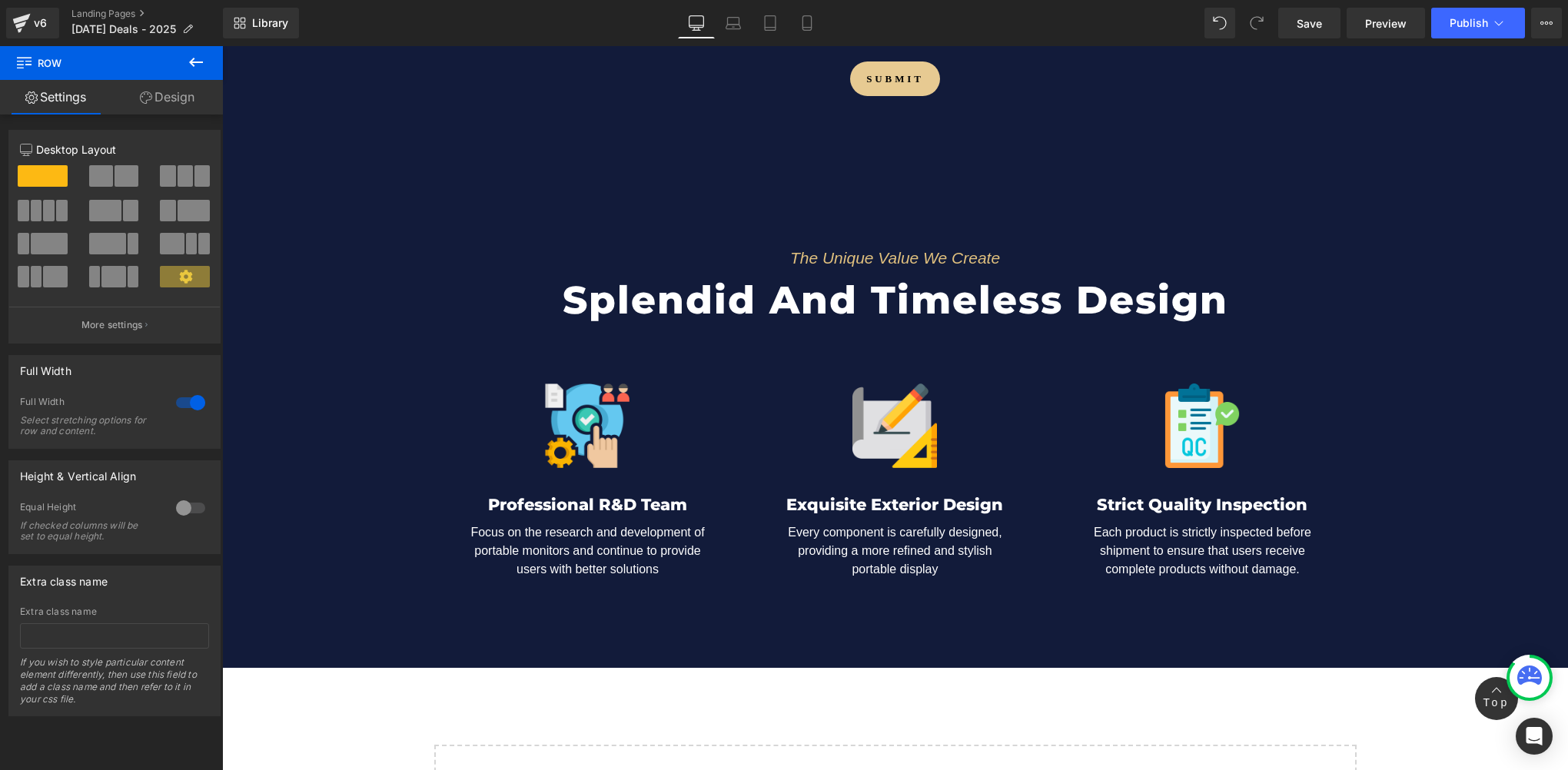
scroll to position [14786, 0]
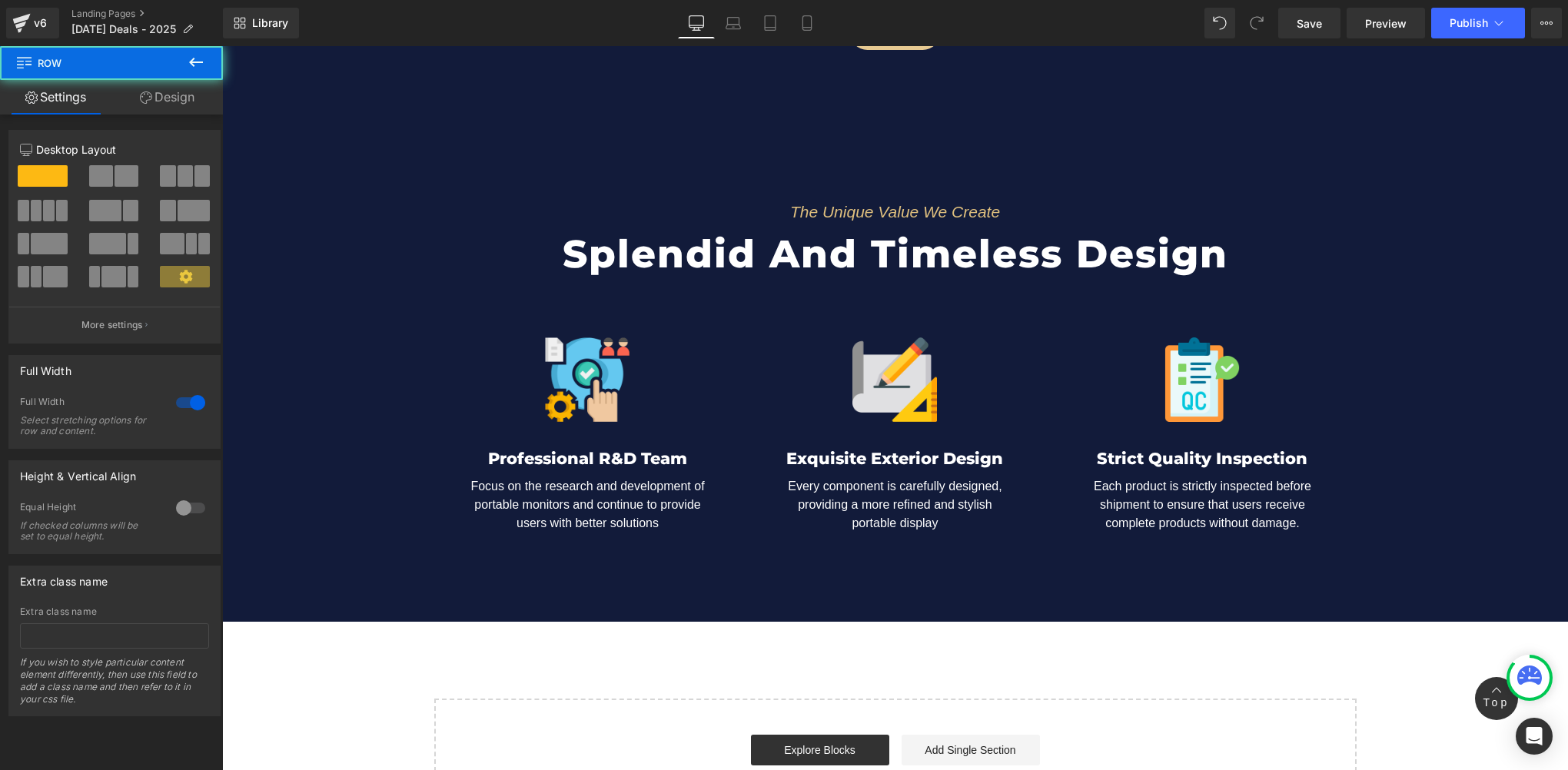
click at [289, 232] on div "The Unique Value We Create Text Block Splendid And Timeless Design Heading Row …" at bounding box center [895, 362] width 1346 height 388
click at [250, 139] on span "Row" at bounding box center [257, 150] width 31 height 23
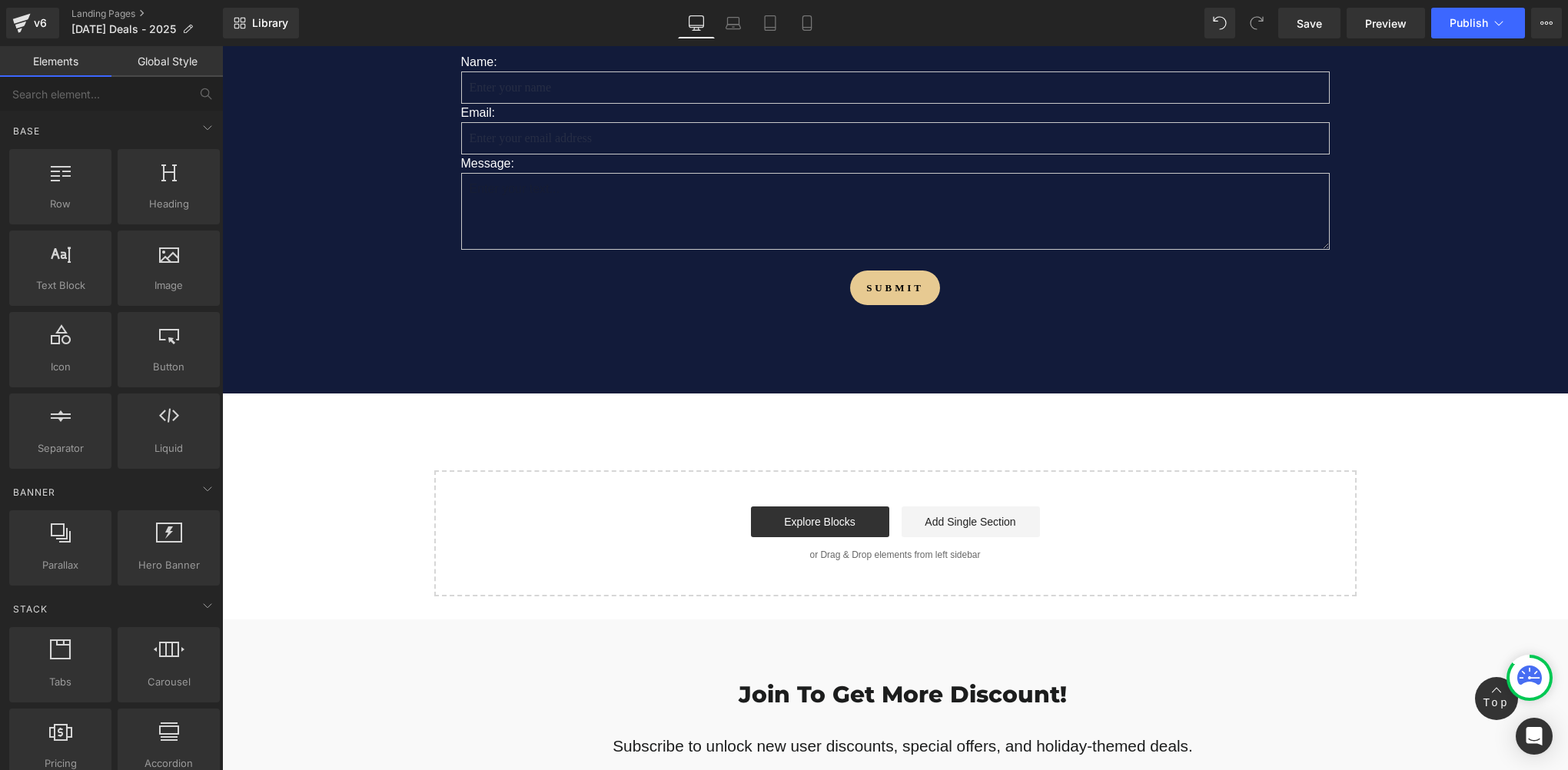
scroll to position [14018, 0]
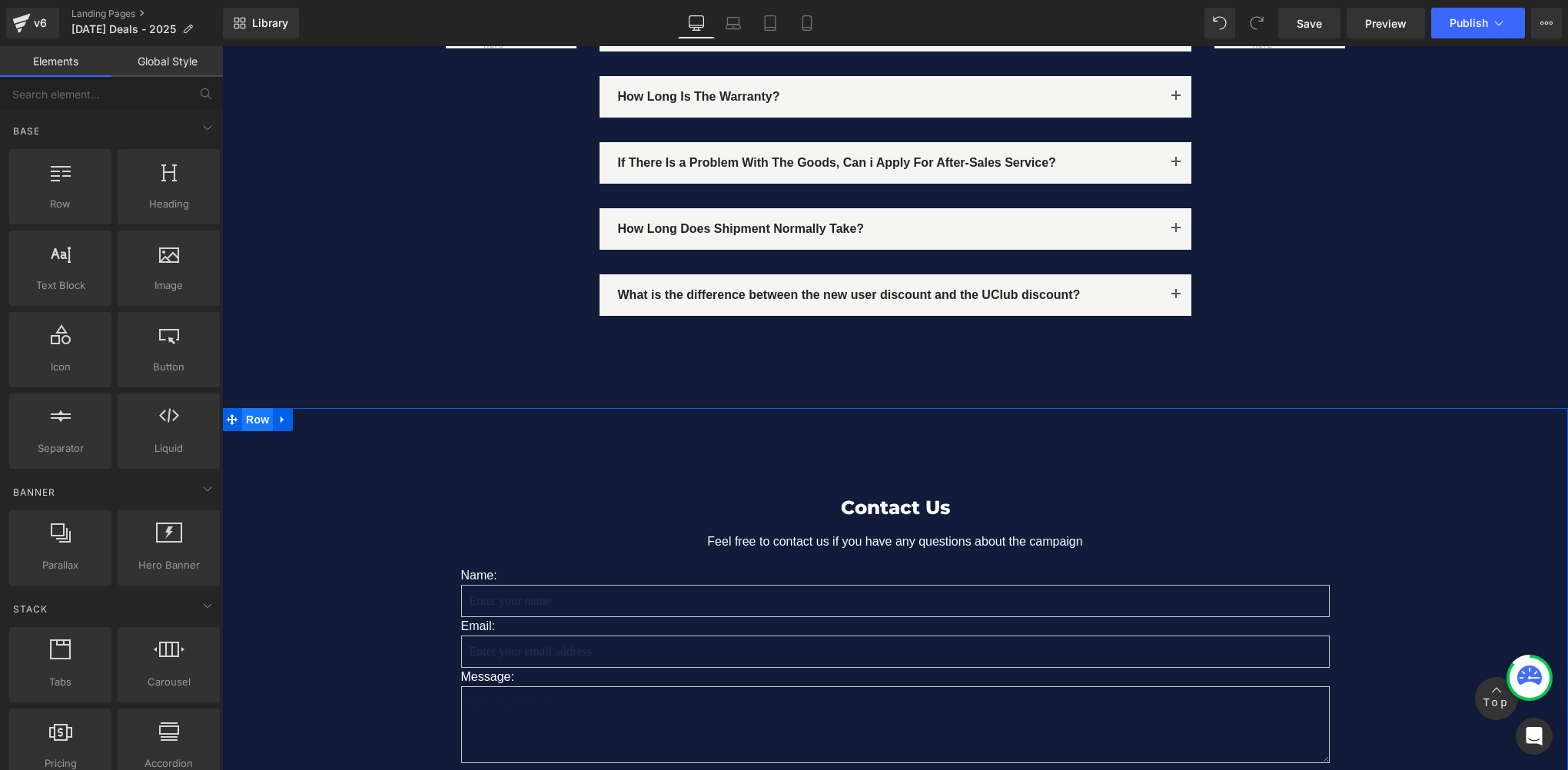
click at [249, 408] on span "Row" at bounding box center [257, 419] width 31 height 23
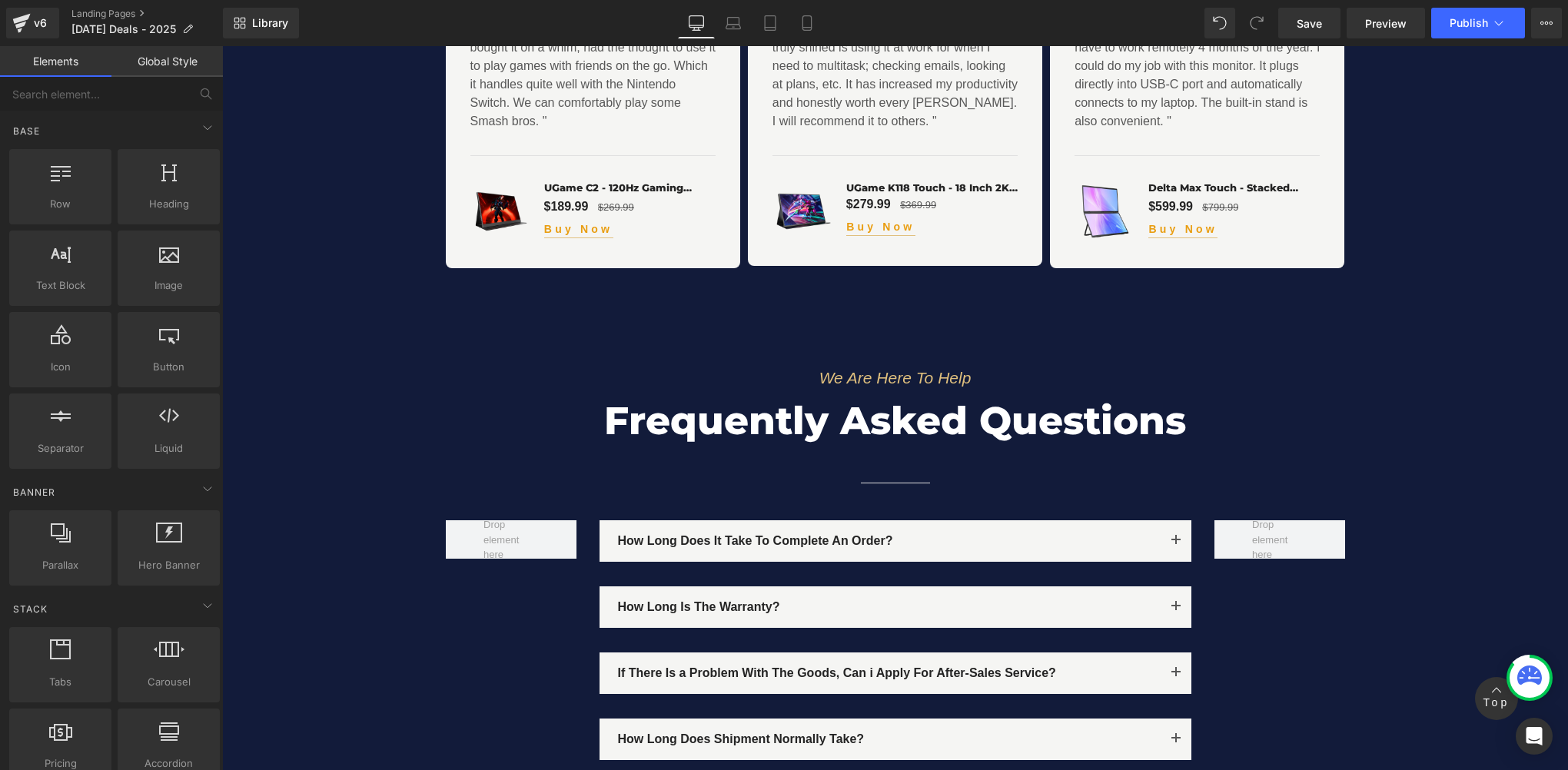
scroll to position [13506, 0]
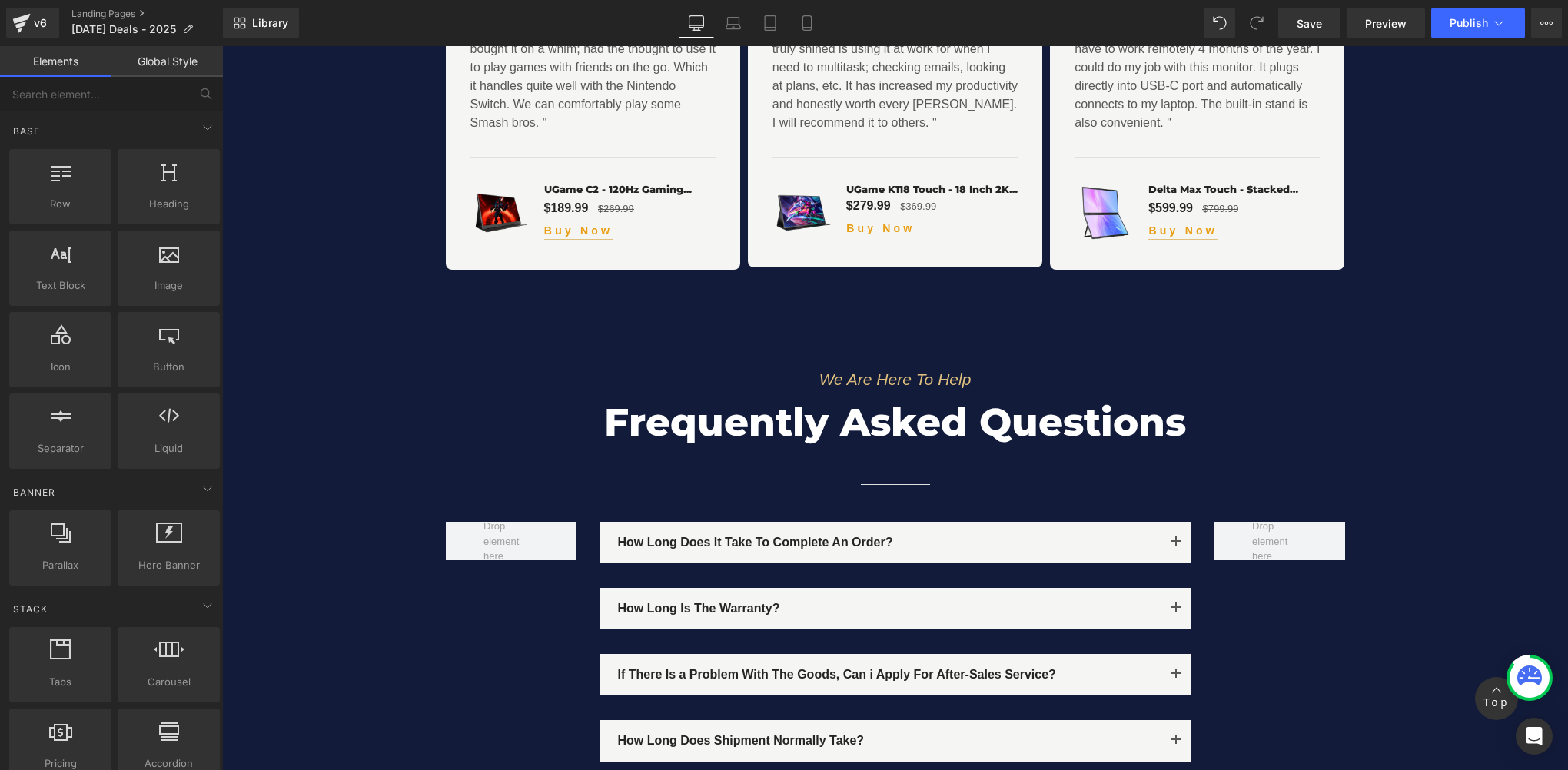
click at [240, 367] on div "We Are Here To Help Text Block Frequently Asked Questions Heading Separator Row…" at bounding box center [895, 614] width 1346 height 494
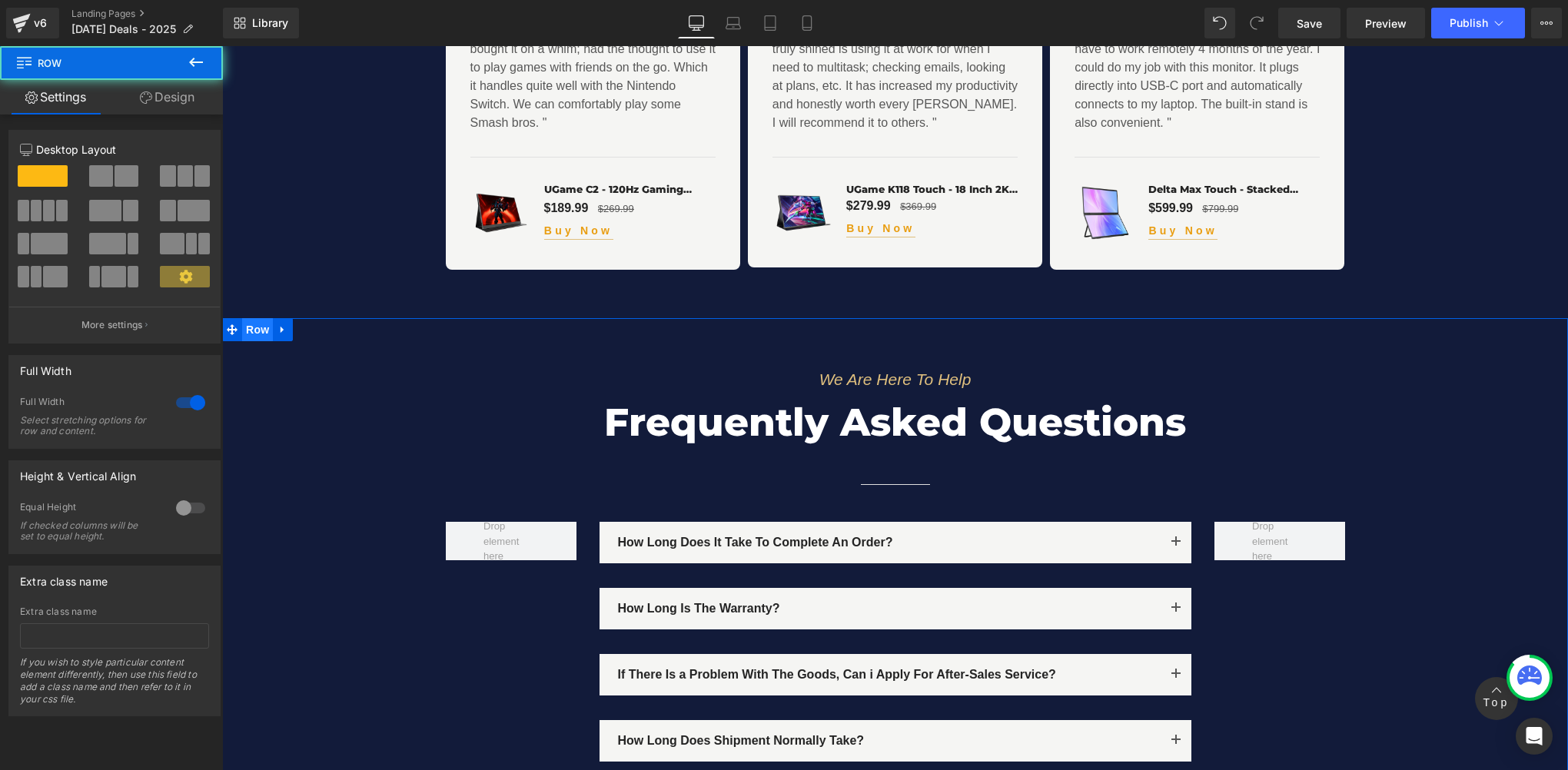
click at [261, 318] on span "Row" at bounding box center [257, 329] width 31 height 23
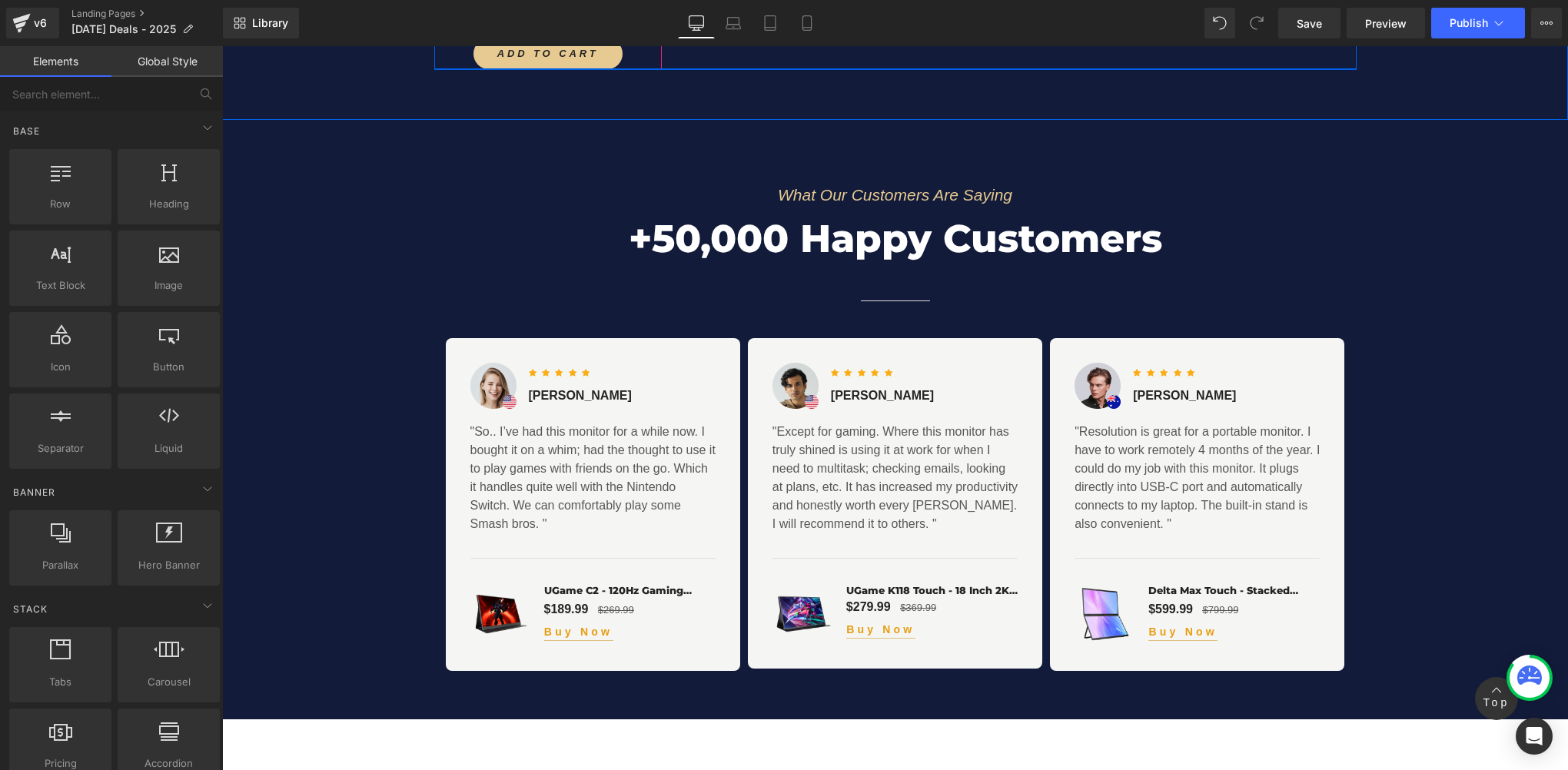
scroll to position [12995, 0]
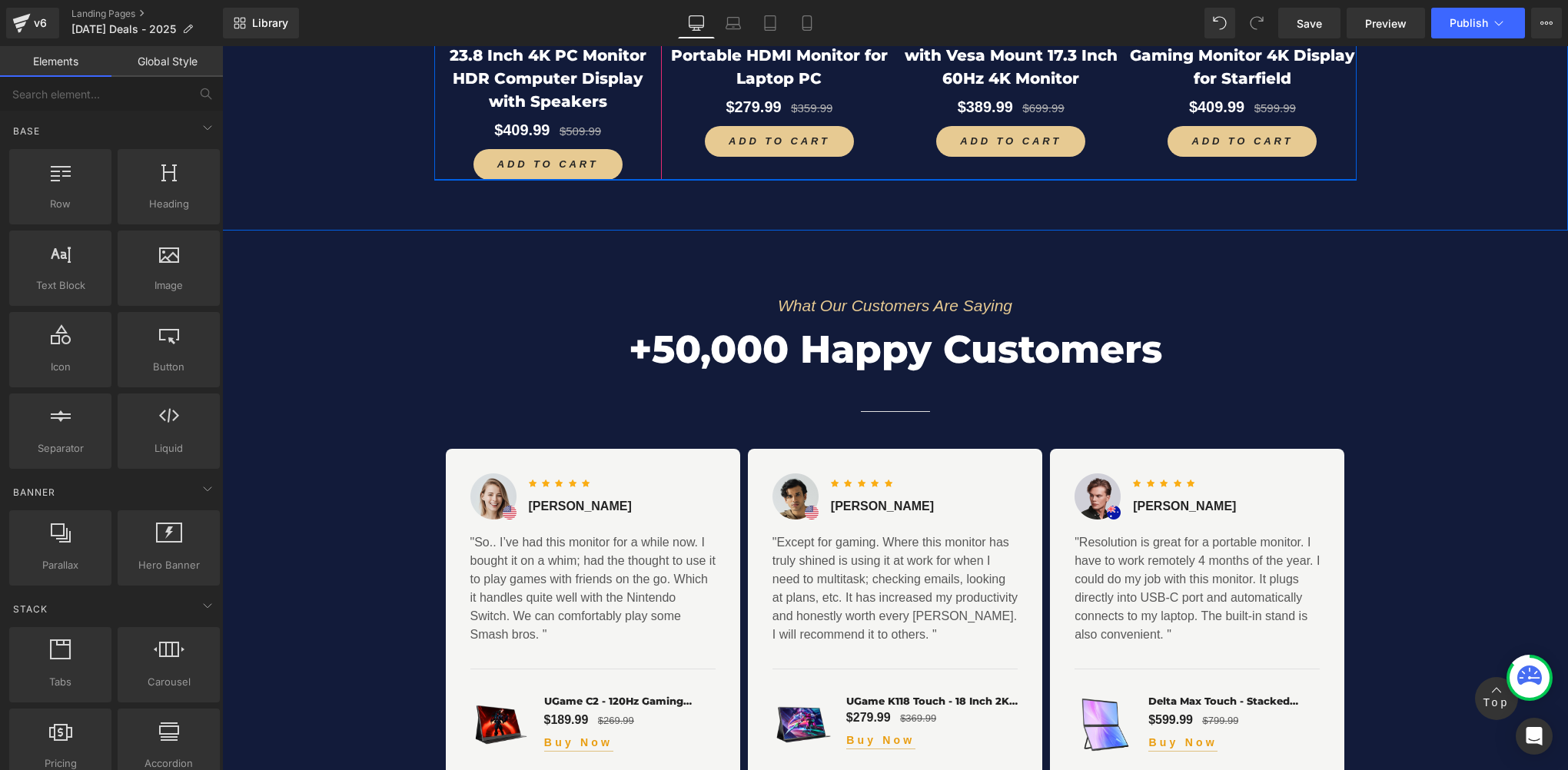
click at [290, 300] on div "What Our Customers Are Saying Text Block +50,000 Happy Customers Heading Separa…" at bounding box center [895, 522] width 1346 height 518
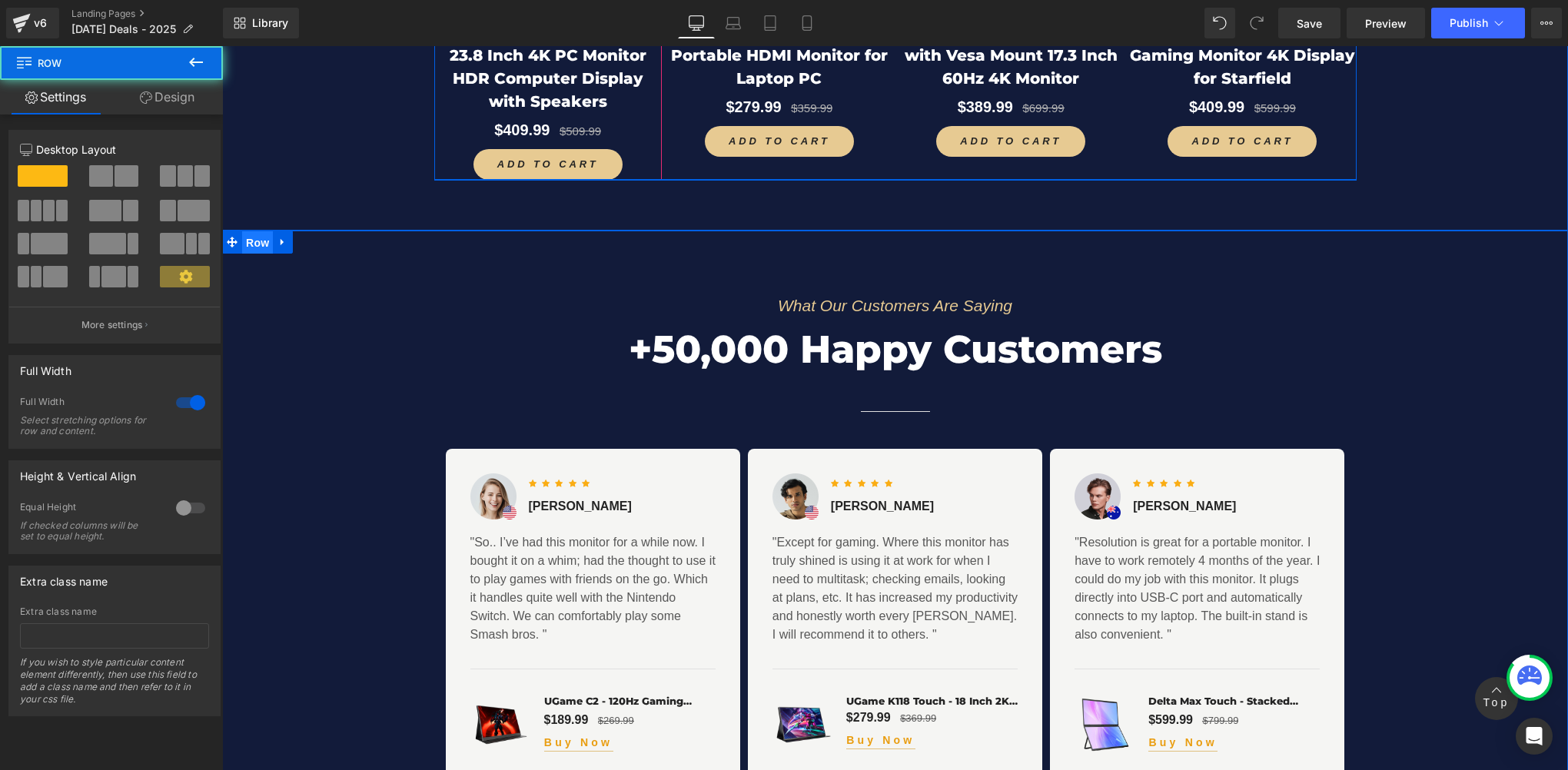
click at [257, 231] on span "Row" at bounding box center [257, 243] width 31 height 23
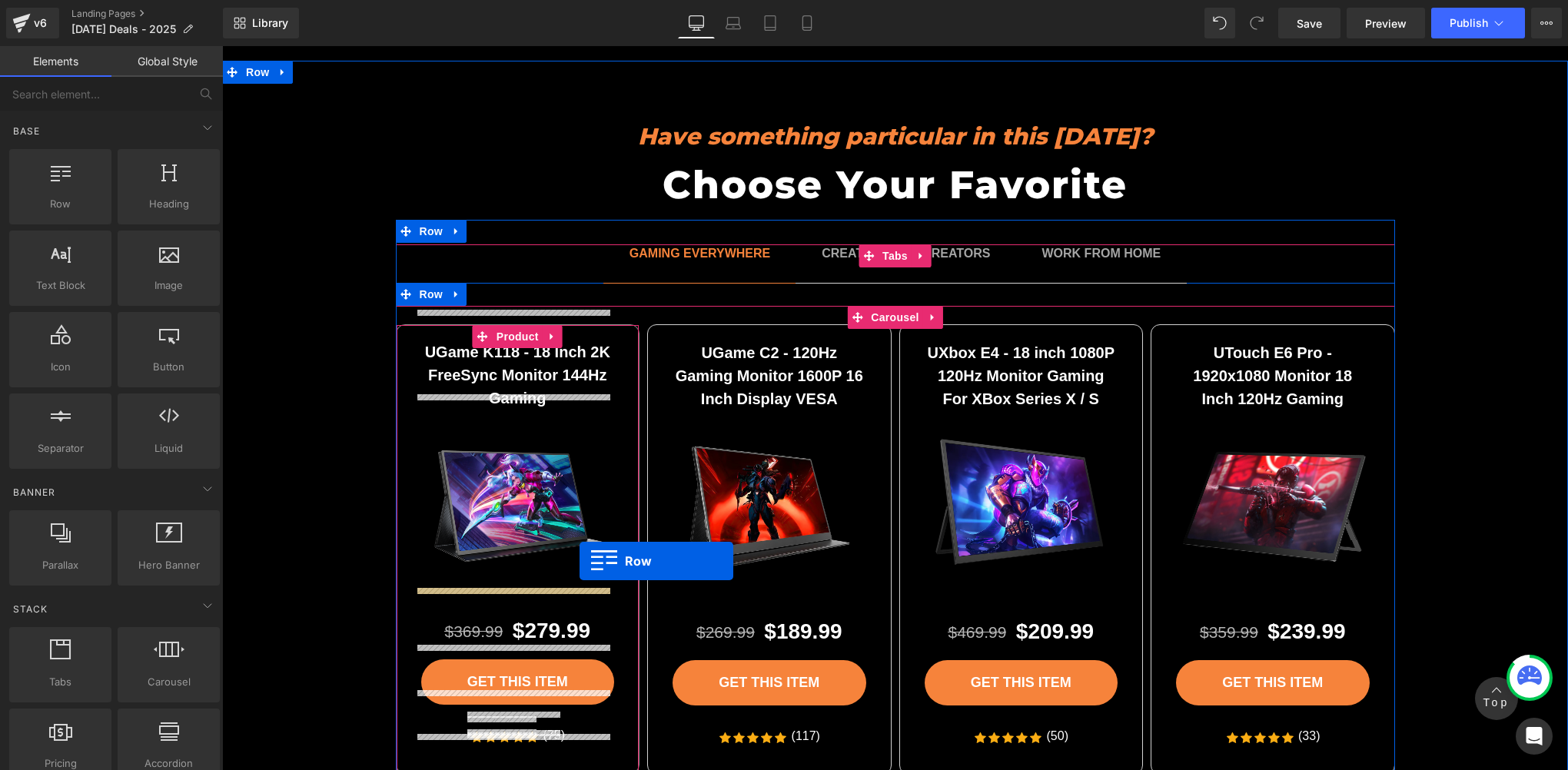
scroll to position [4029, 0]
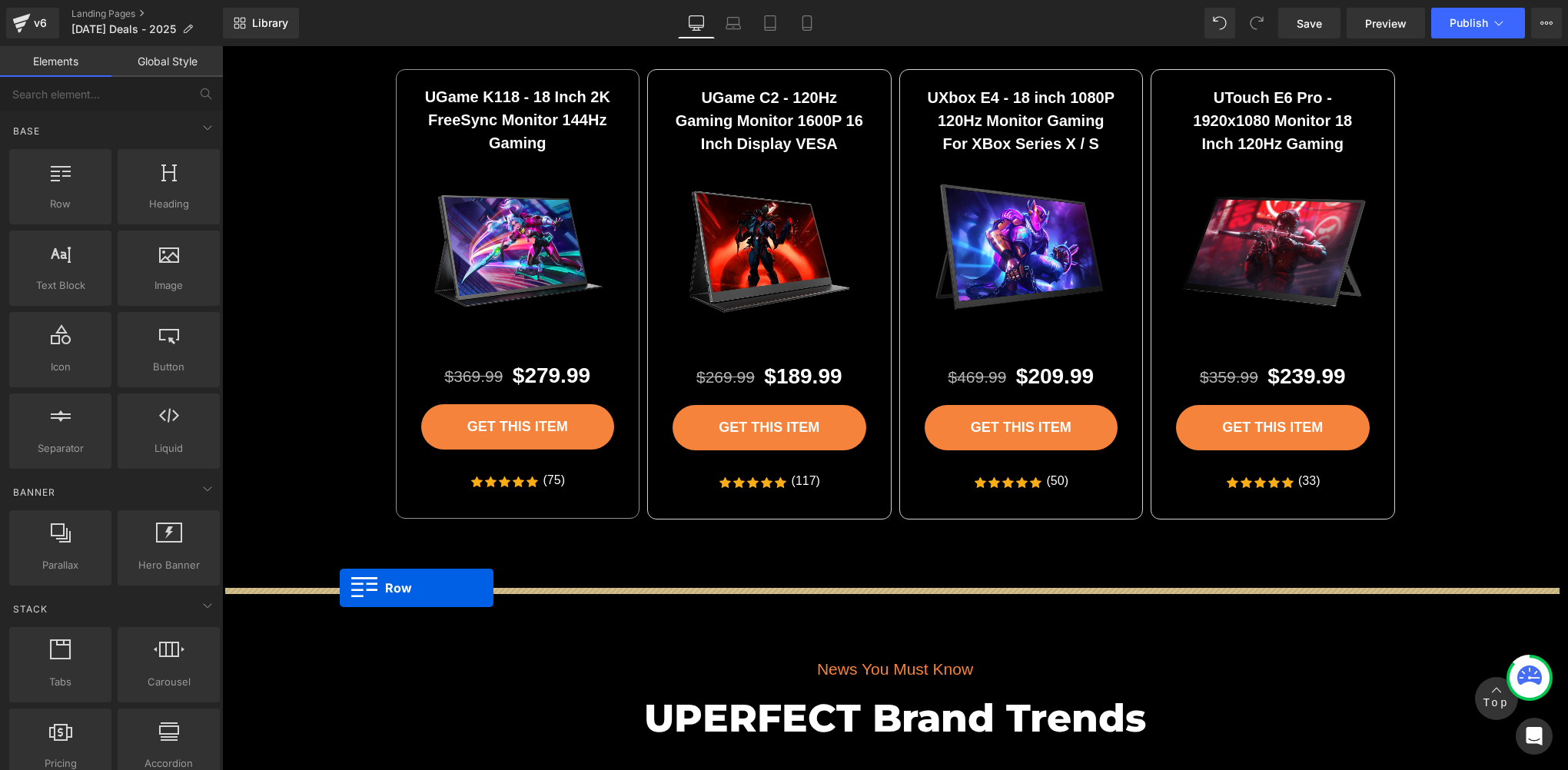
drag, startPoint x: 228, startPoint y: 269, endPoint x: 340, endPoint y: 589, distance: 339.0
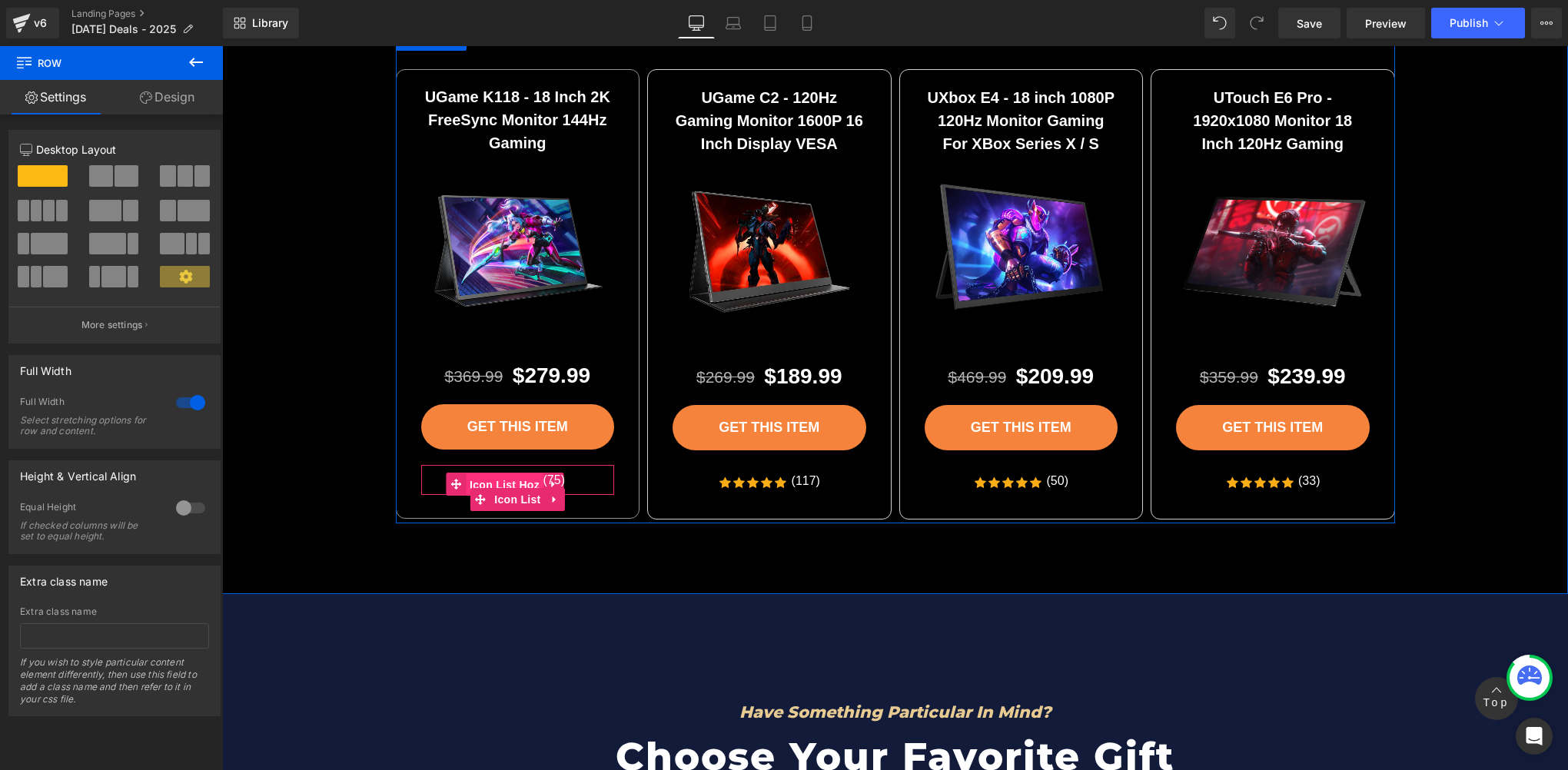
click at [504, 478] on span "Icon List Hoz" at bounding box center [504, 485] width 78 height 23
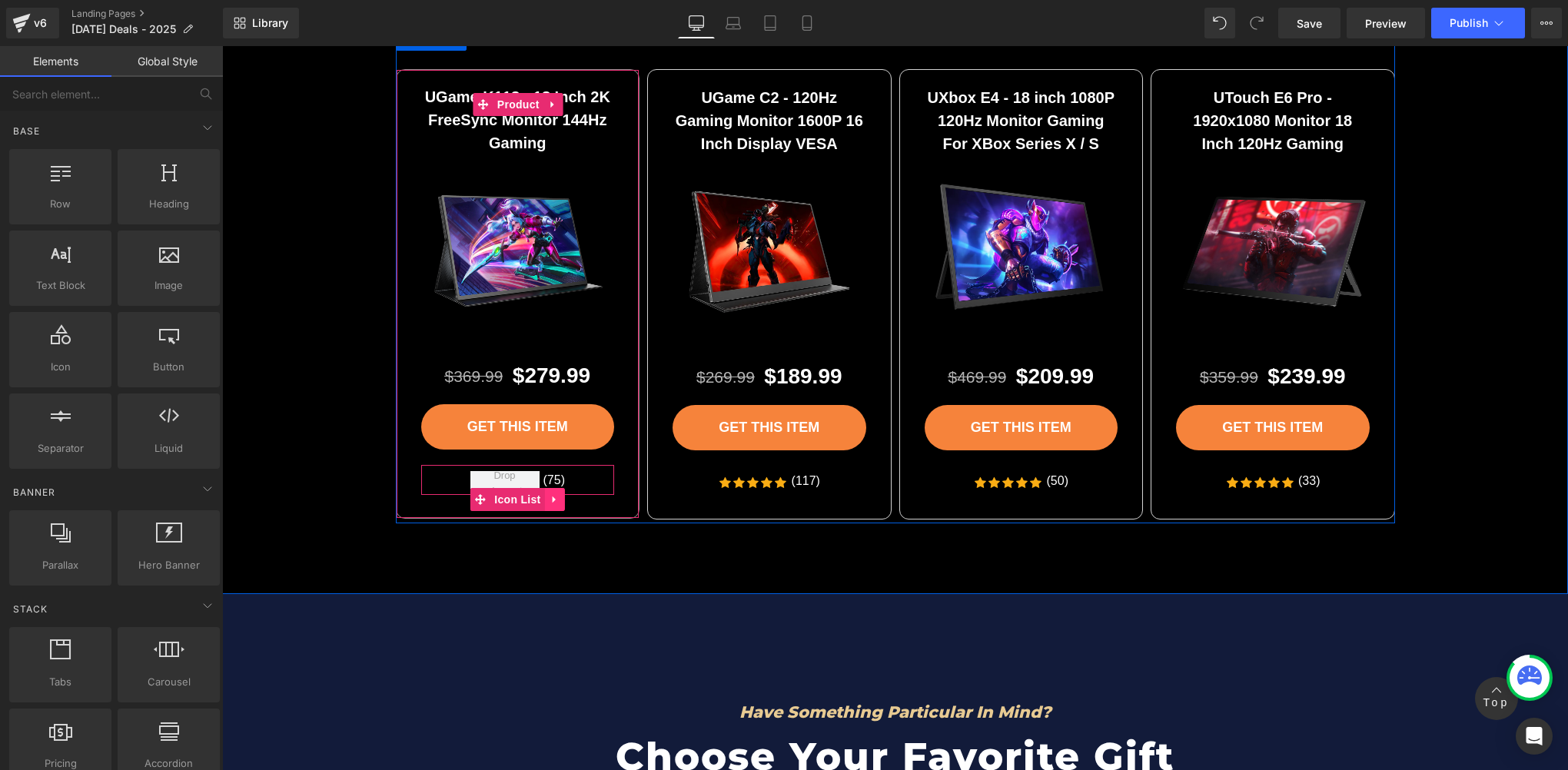
click at [553, 494] on link at bounding box center [555, 500] width 20 height 23
click at [559, 494] on icon at bounding box center [564, 499] width 11 height 11
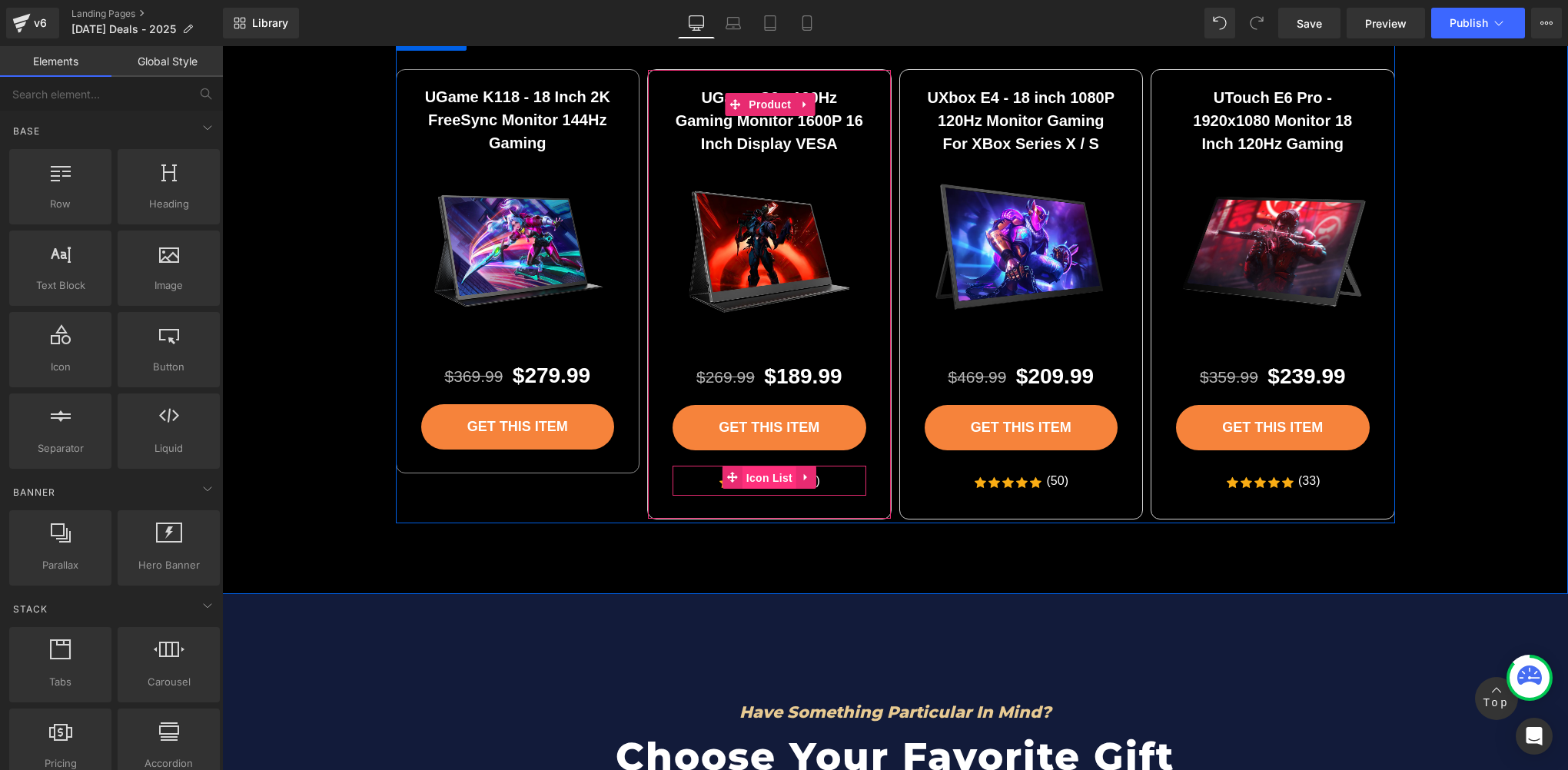
click at [754, 472] on span "Icon List" at bounding box center [769, 478] width 54 height 23
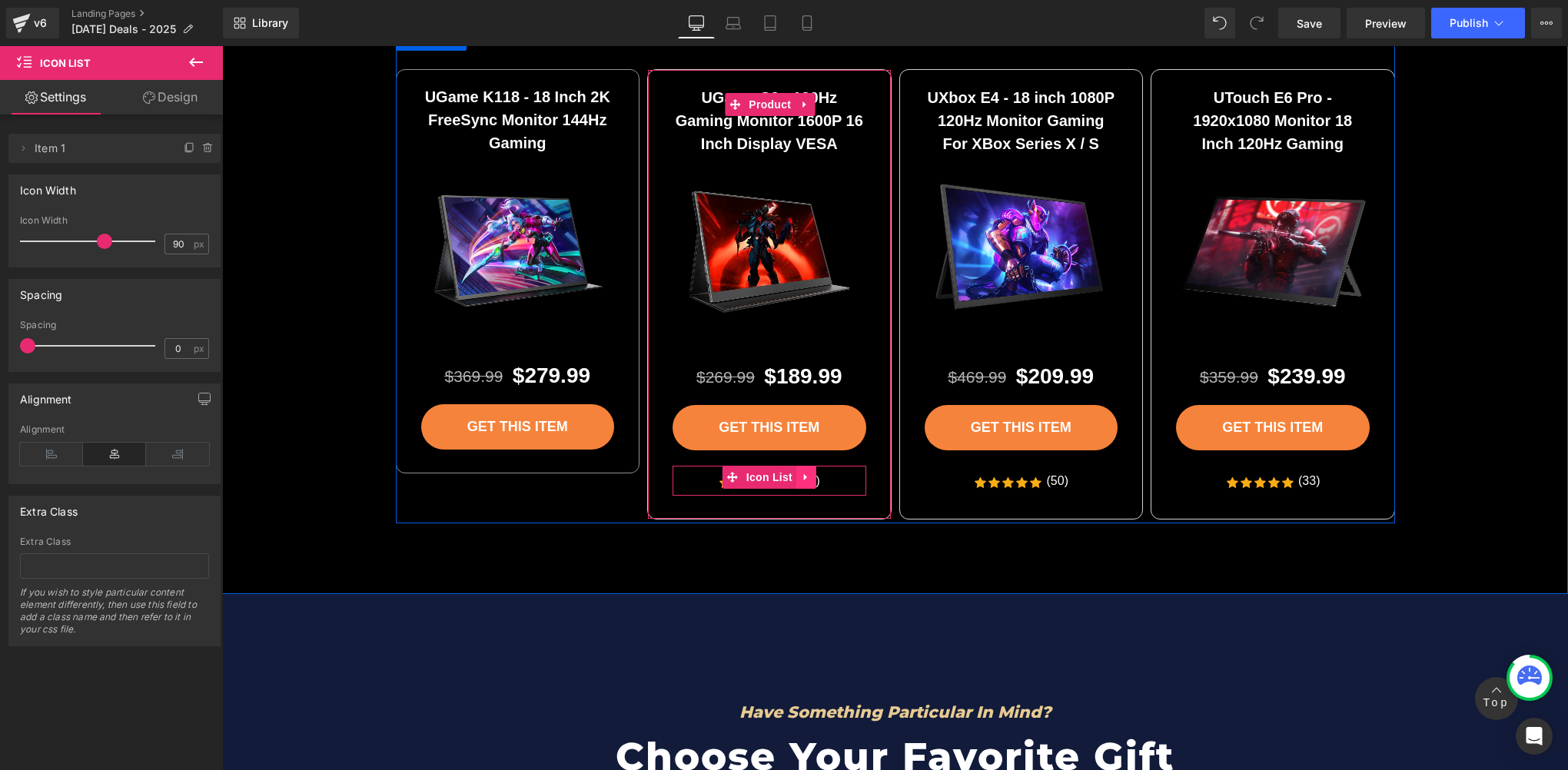
click at [801, 476] on icon at bounding box center [807, 477] width 11 height 11
click at [811, 476] on icon at bounding box center [816, 477] width 11 height 11
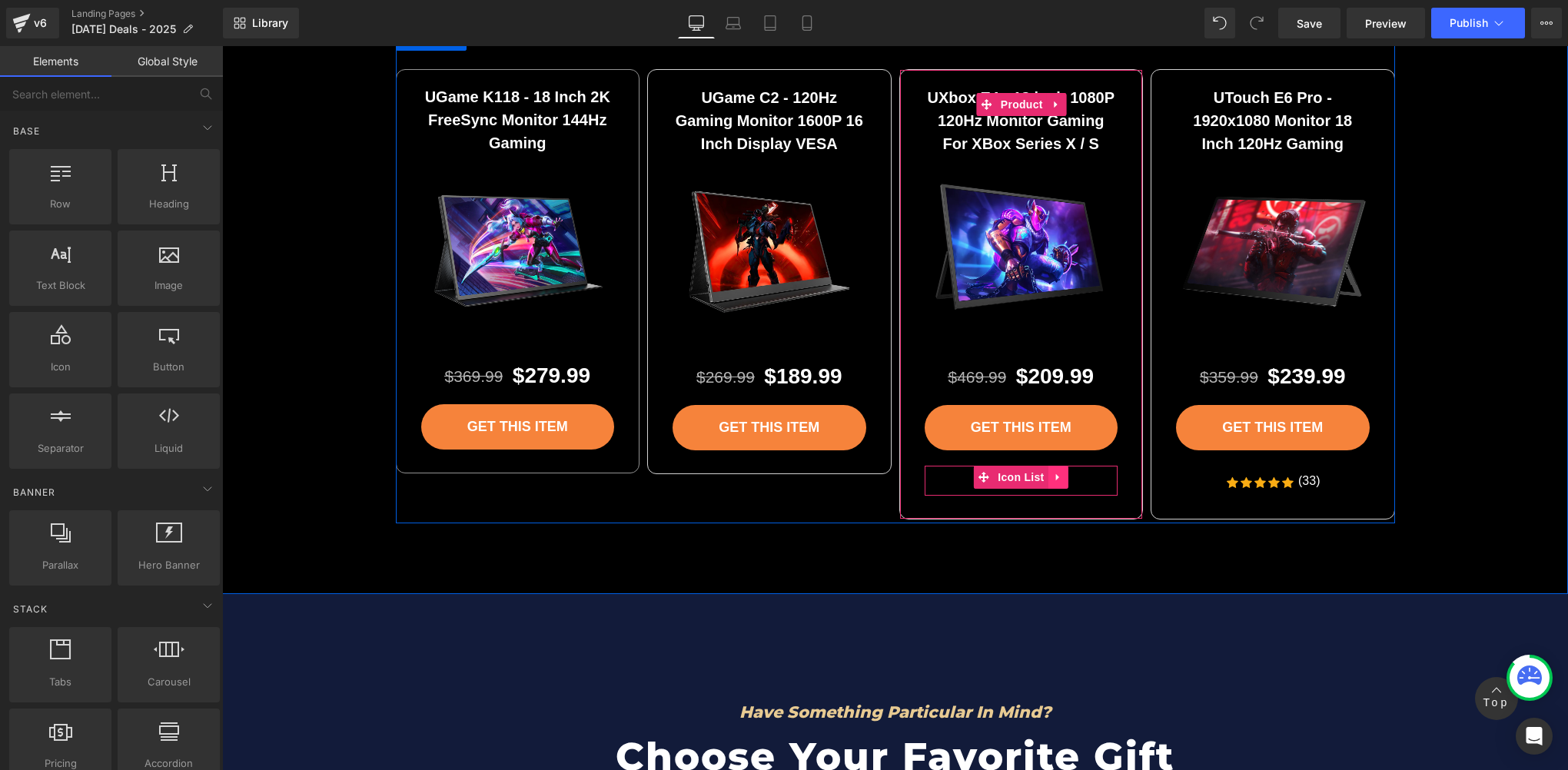
click at [1049, 472] on link at bounding box center [1058, 477] width 20 height 23
click at [1063, 472] on icon at bounding box center [1068, 477] width 11 height 11
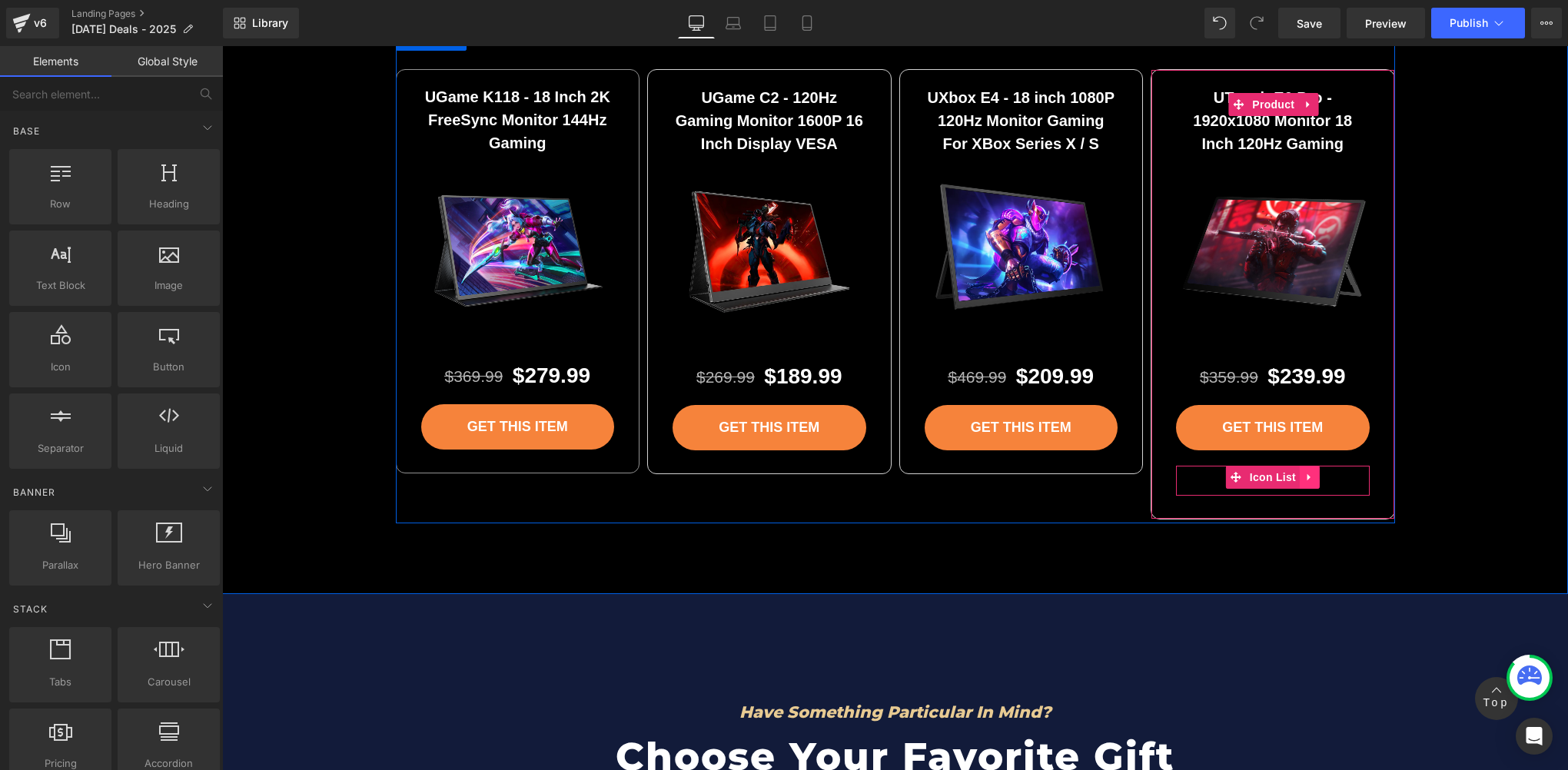
click at [1307, 475] on icon at bounding box center [1308, 478] width 3 height 7
click at [1314, 475] on icon at bounding box center [1320, 477] width 11 height 11
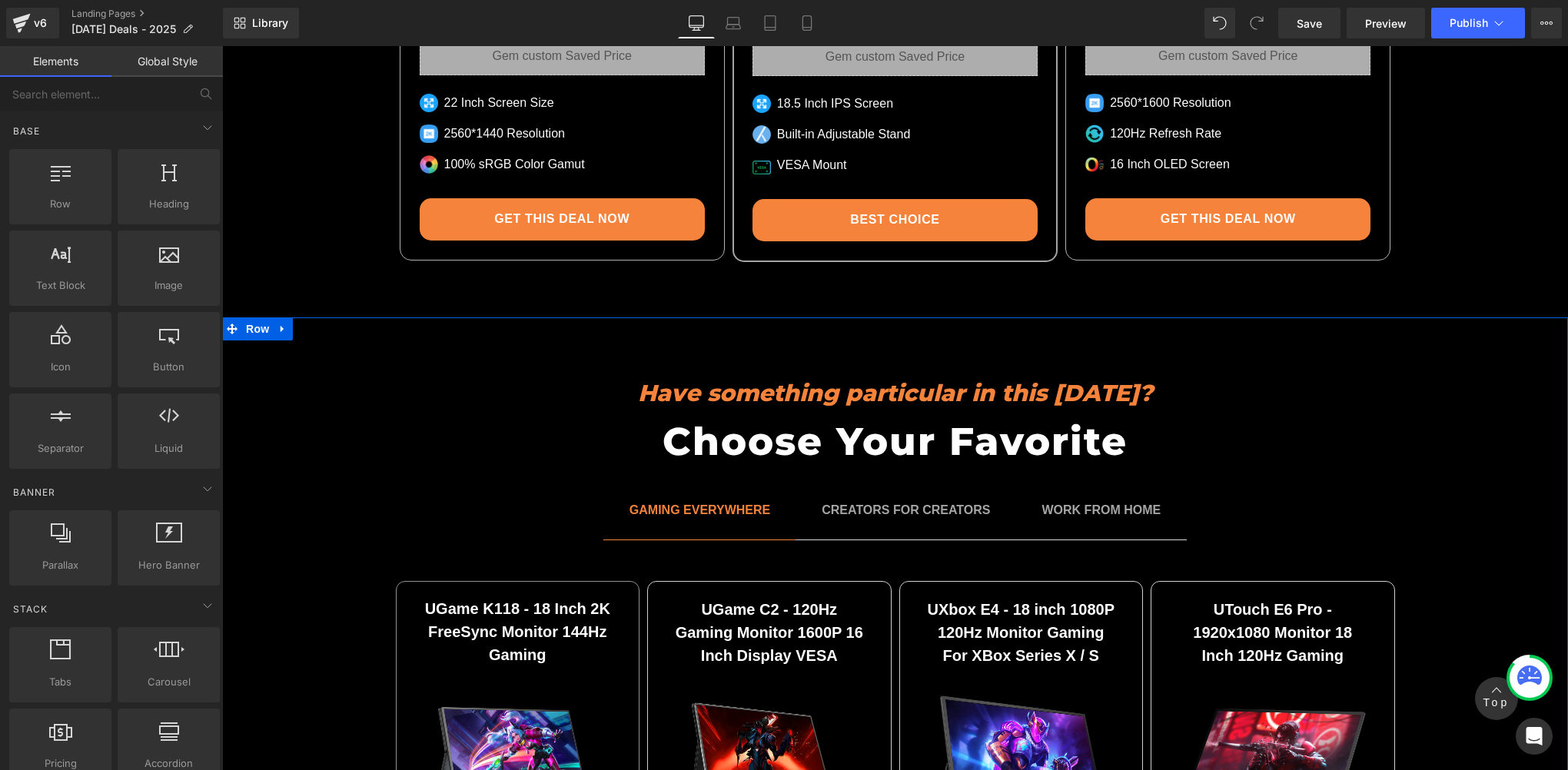
scroll to position [3774, 0]
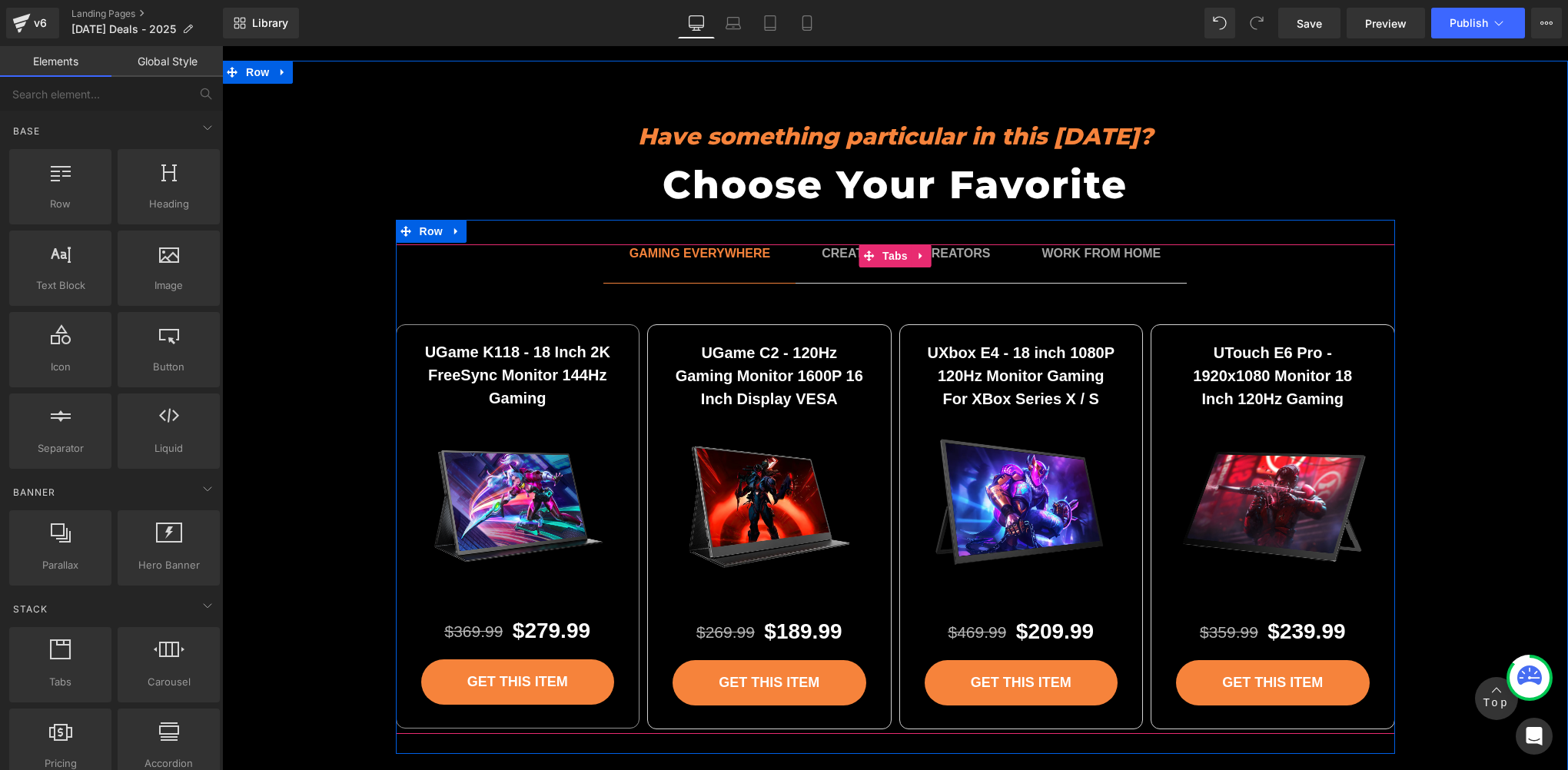
click at [919, 276] on span "CREATORS FOR CREATORS Text Block" at bounding box center [906, 264] width 221 height 39
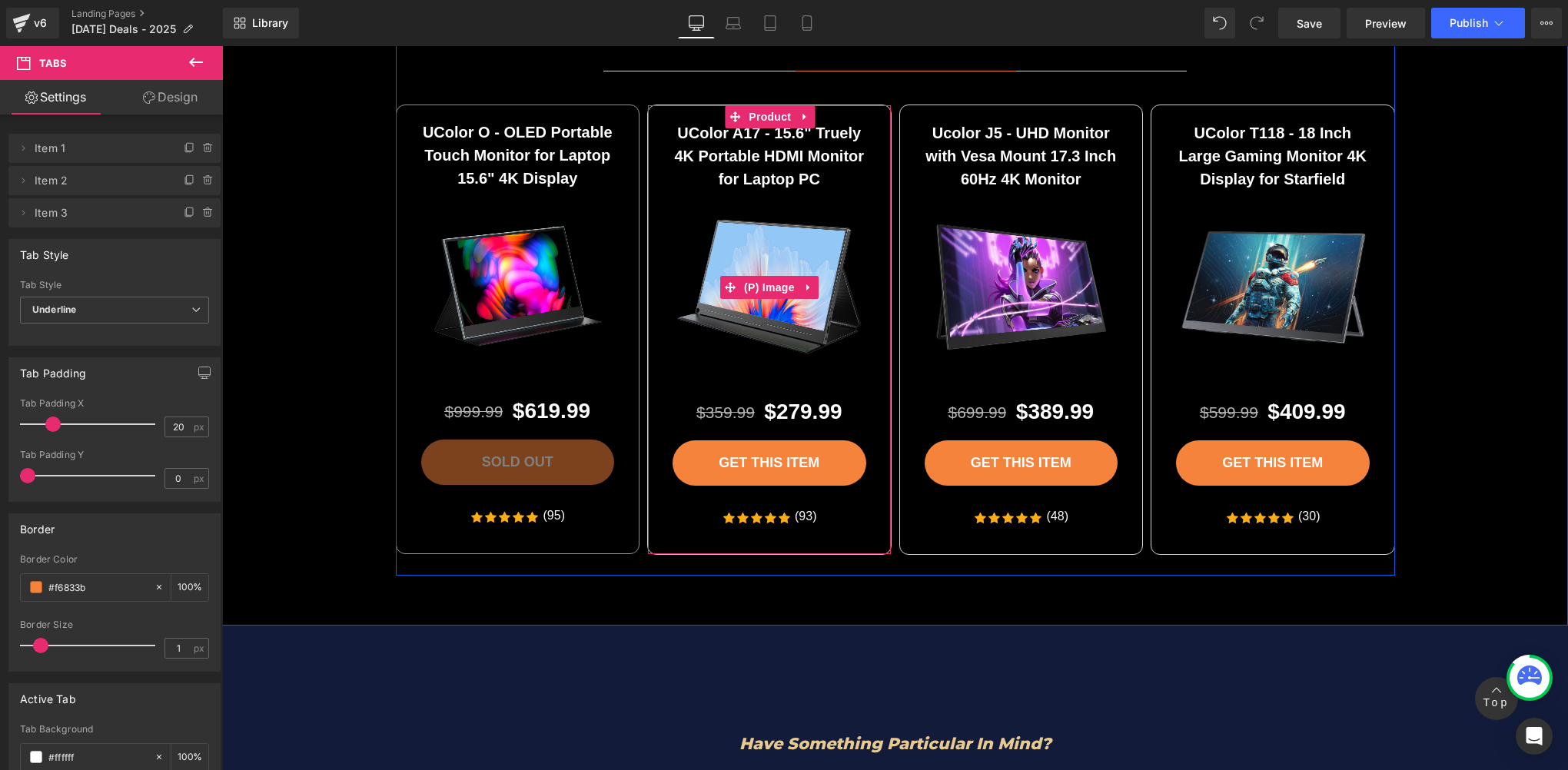
scroll to position [4029, 0]
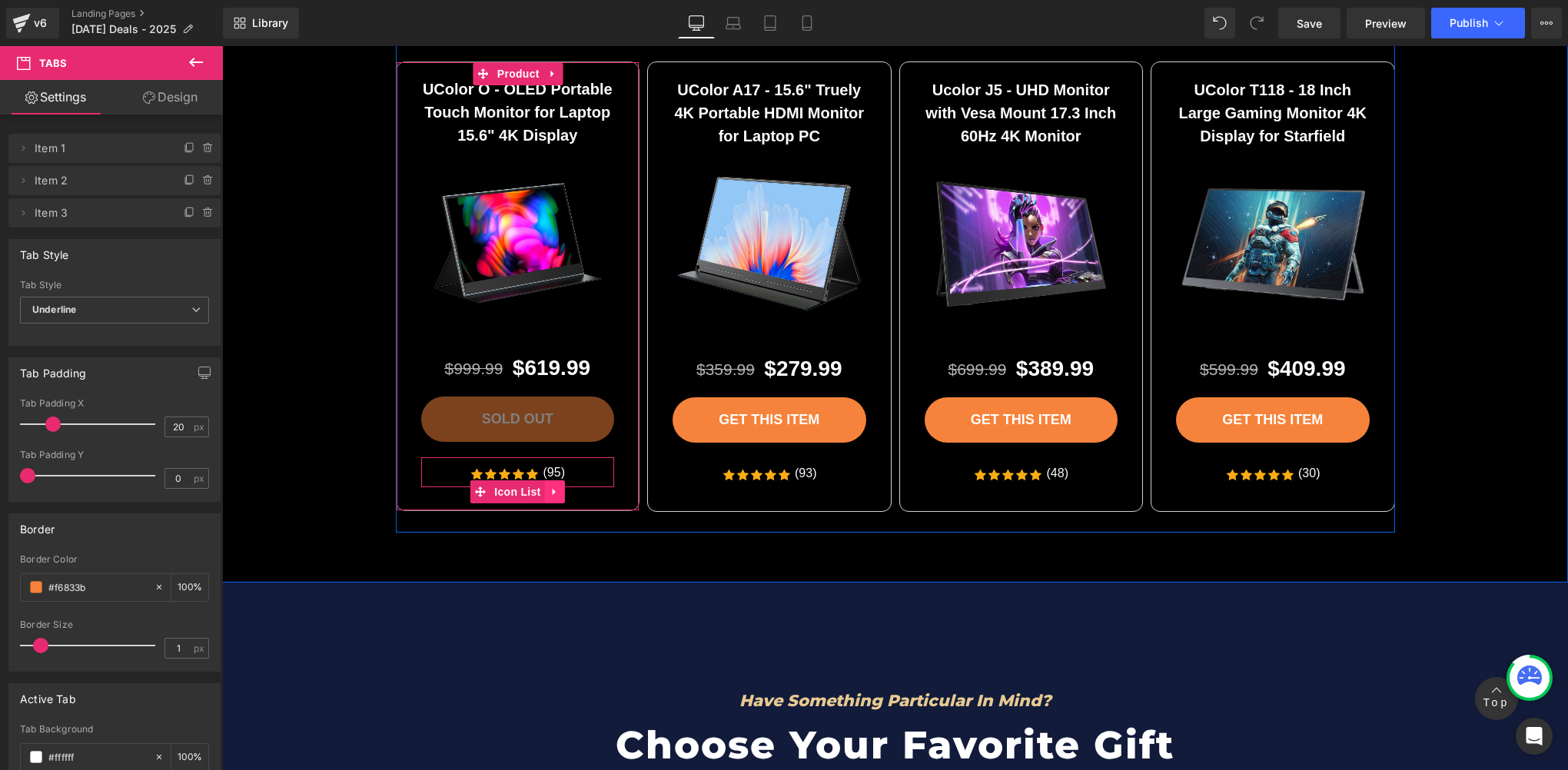
click at [549, 491] on icon at bounding box center [555, 492] width 11 height 11
click at [563, 491] on link at bounding box center [564, 492] width 20 height 23
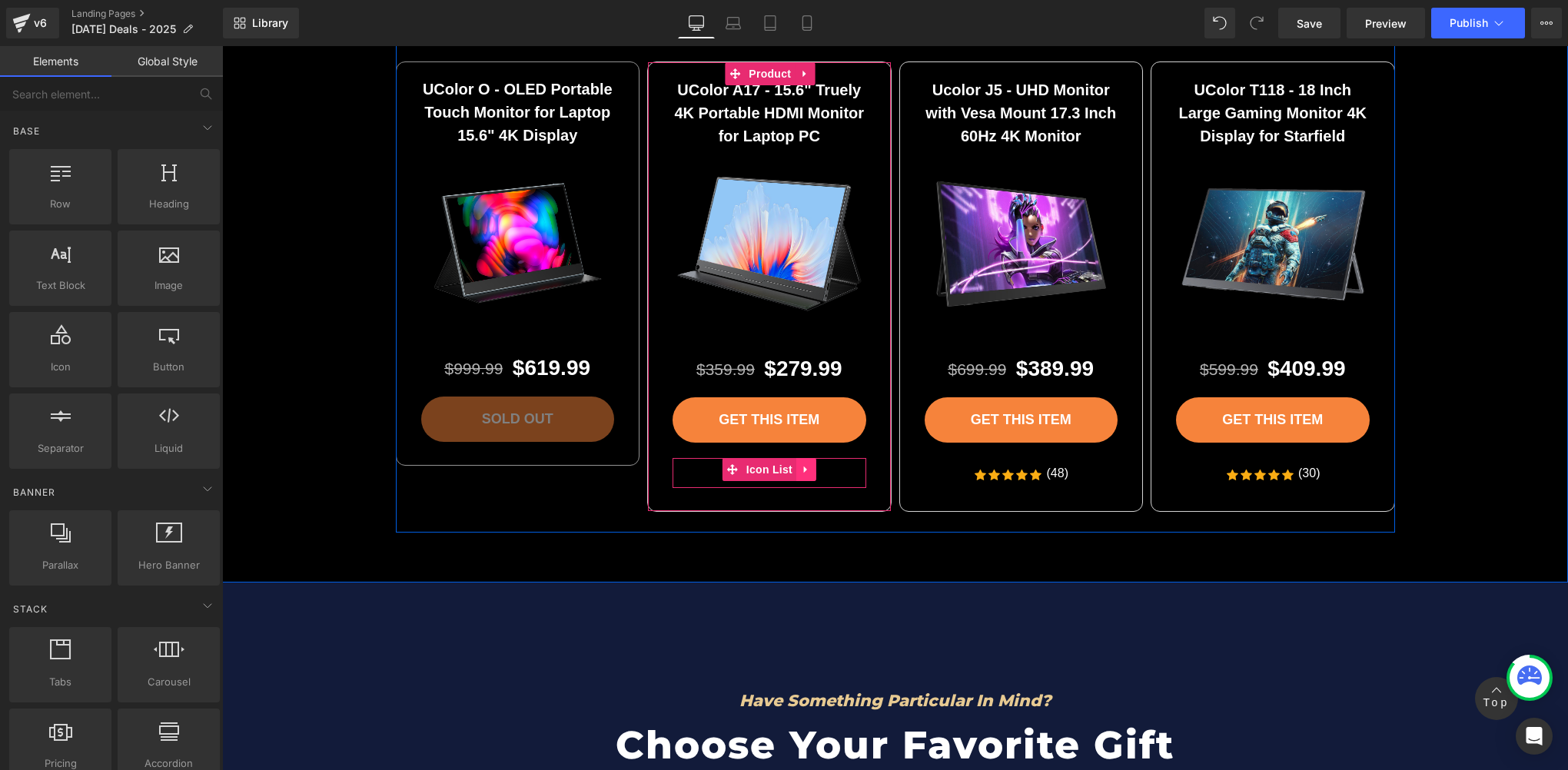
click at [799, 471] on link at bounding box center [806, 470] width 20 height 23
click at [811, 468] on icon at bounding box center [816, 470] width 11 height 11
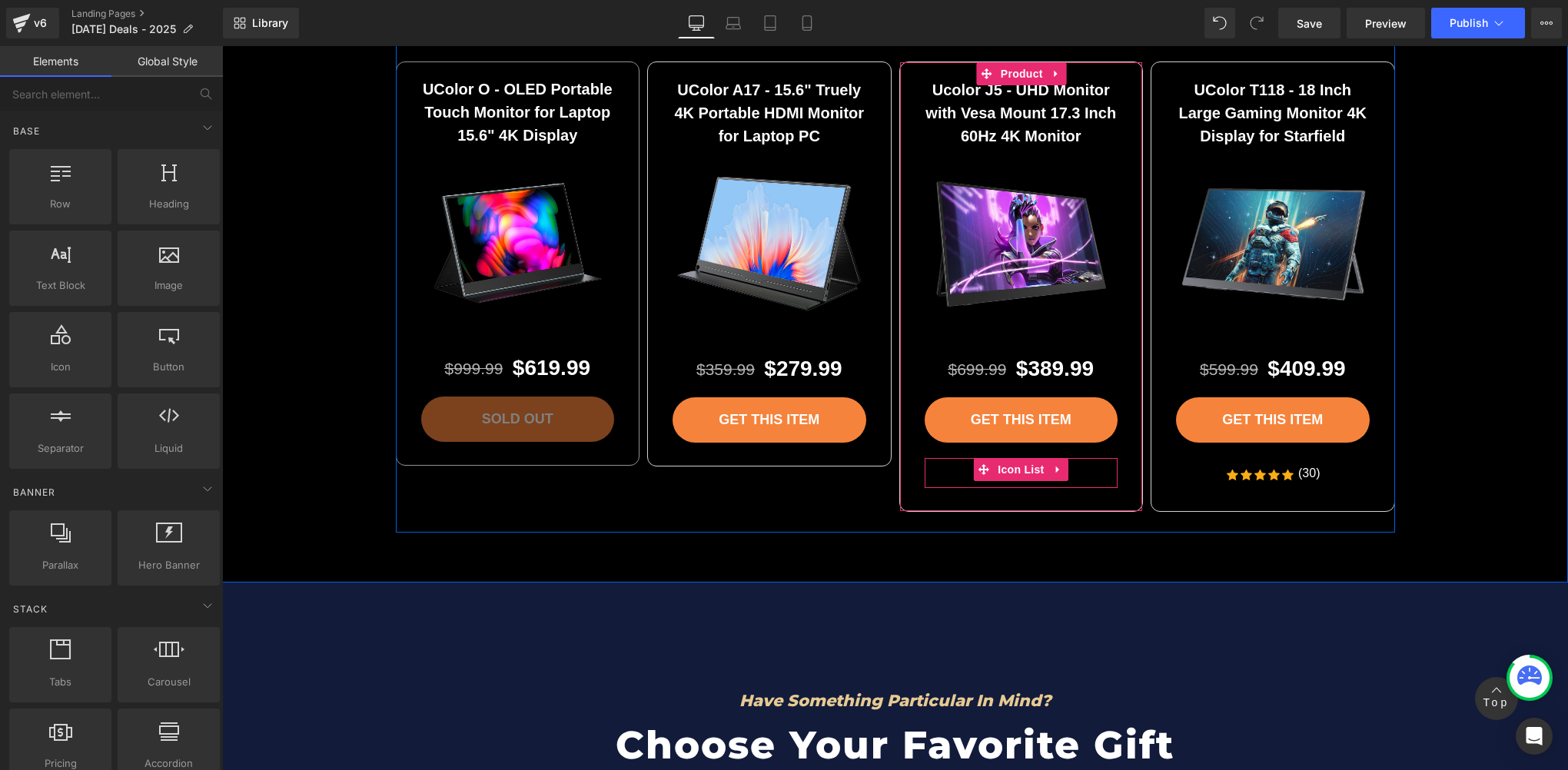
click at [1053, 469] on icon at bounding box center [1058, 470] width 11 height 11
click at [1063, 465] on icon at bounding box center [1068, 470] width 11 height 11
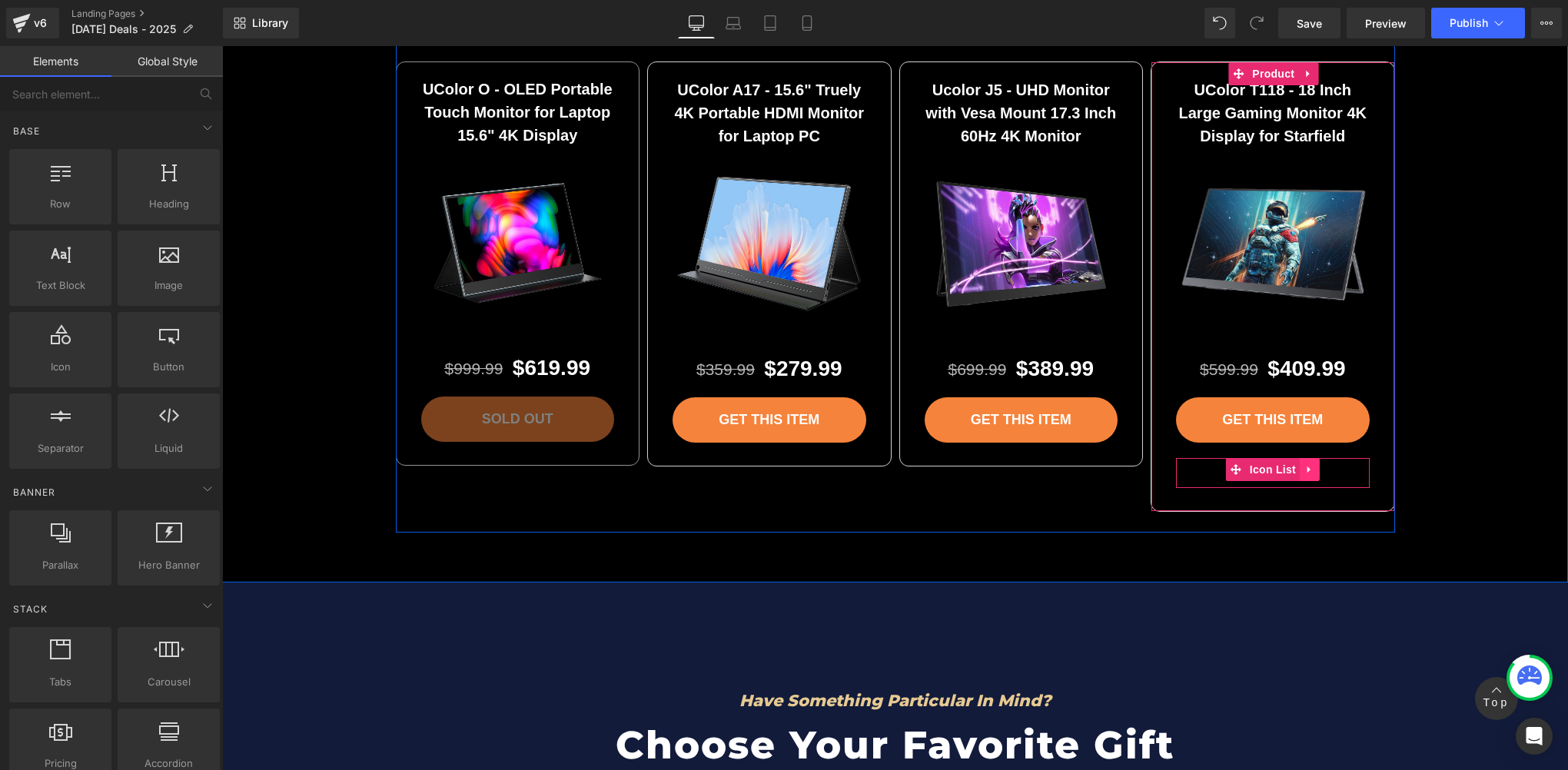
click at [1308, 471] on link at bounding box center [1309, 470] width 20 height 23
click at [1315, 472] on link at bounding box center [1320, 470] width 20 height 23
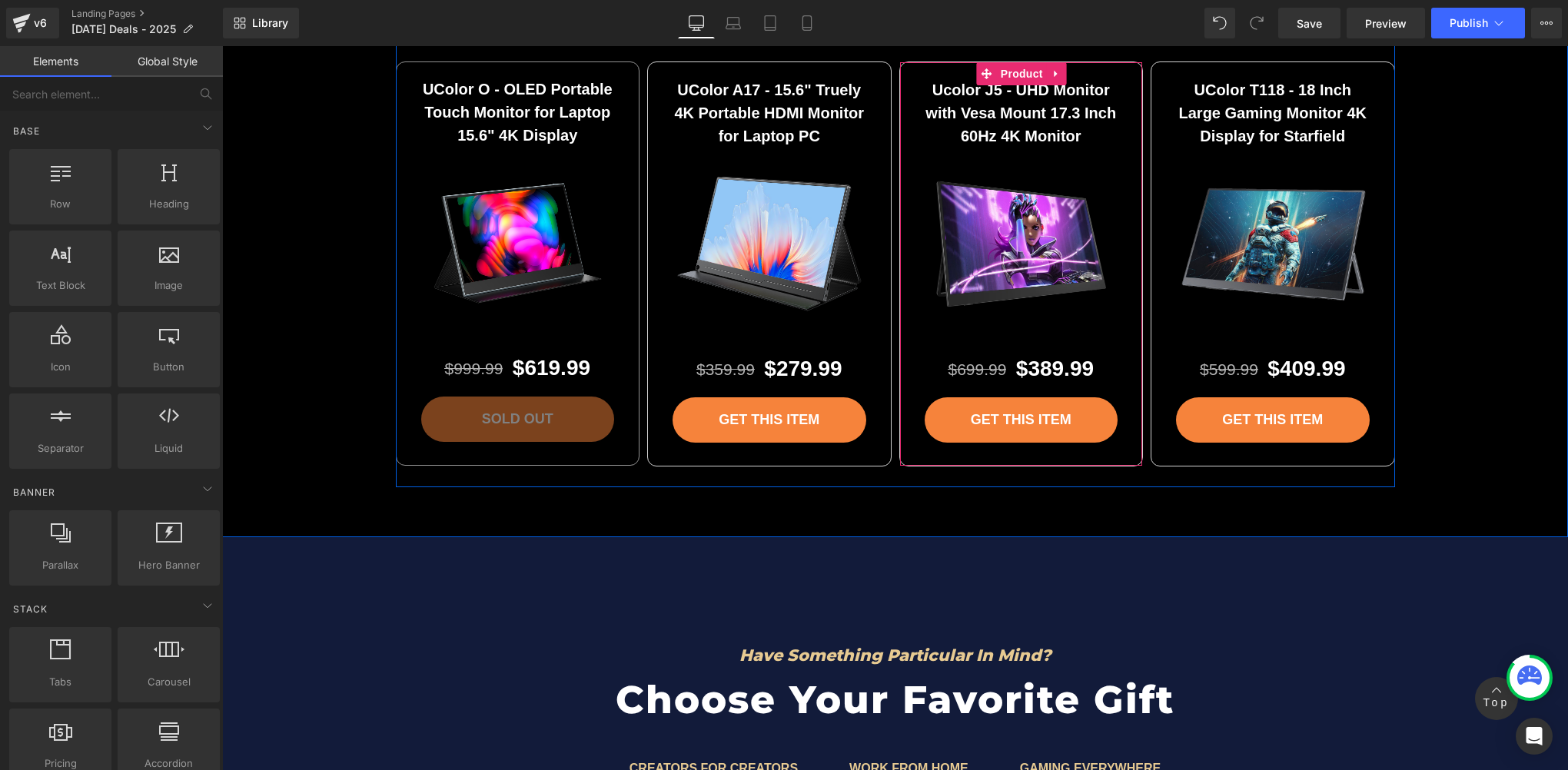
scroll to position [3774, 0]
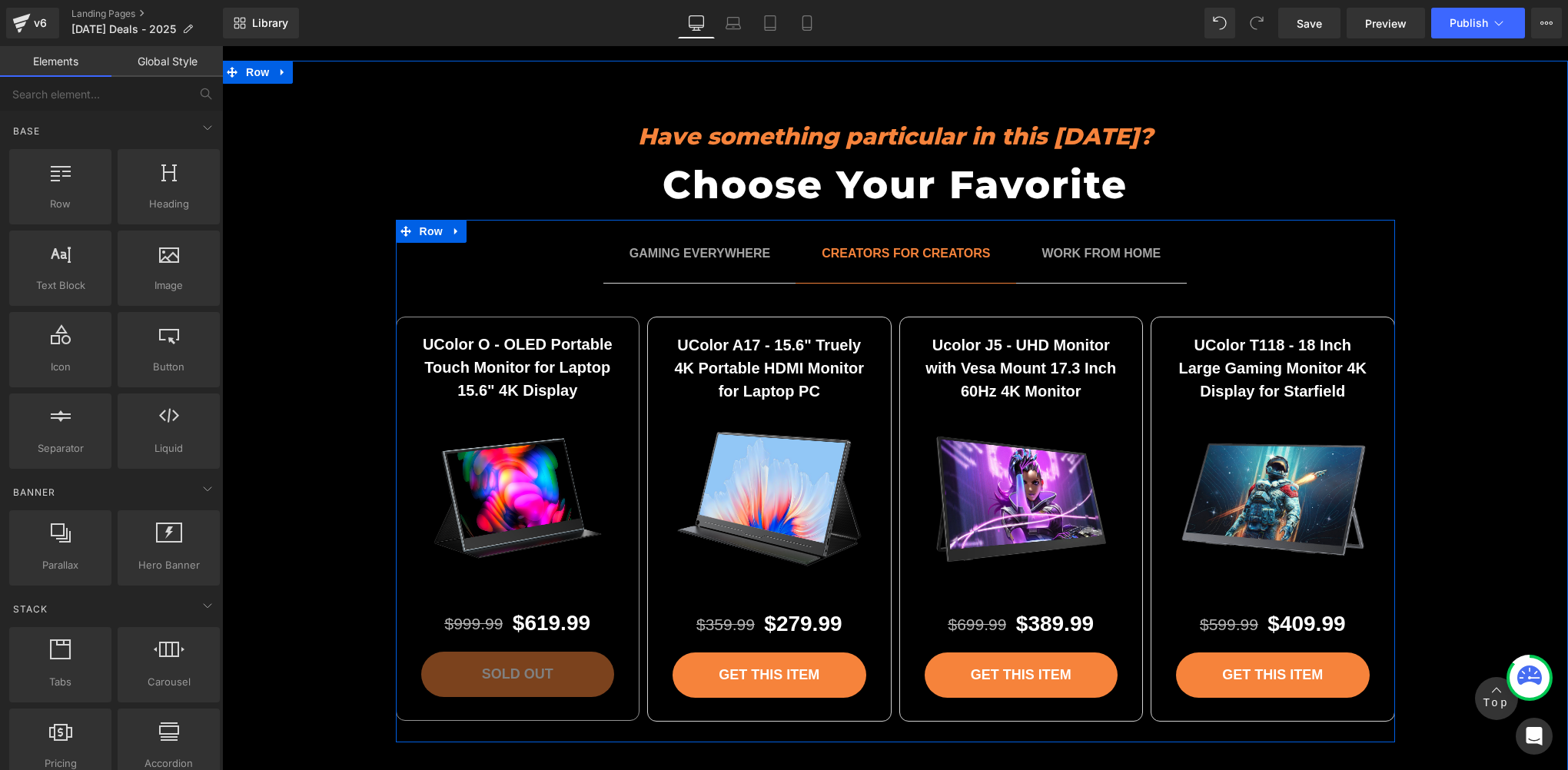
click at [1063, 274] on span "WORK FROM HOME Text Block" at bounding box center [1102, 264] width 171 height 39
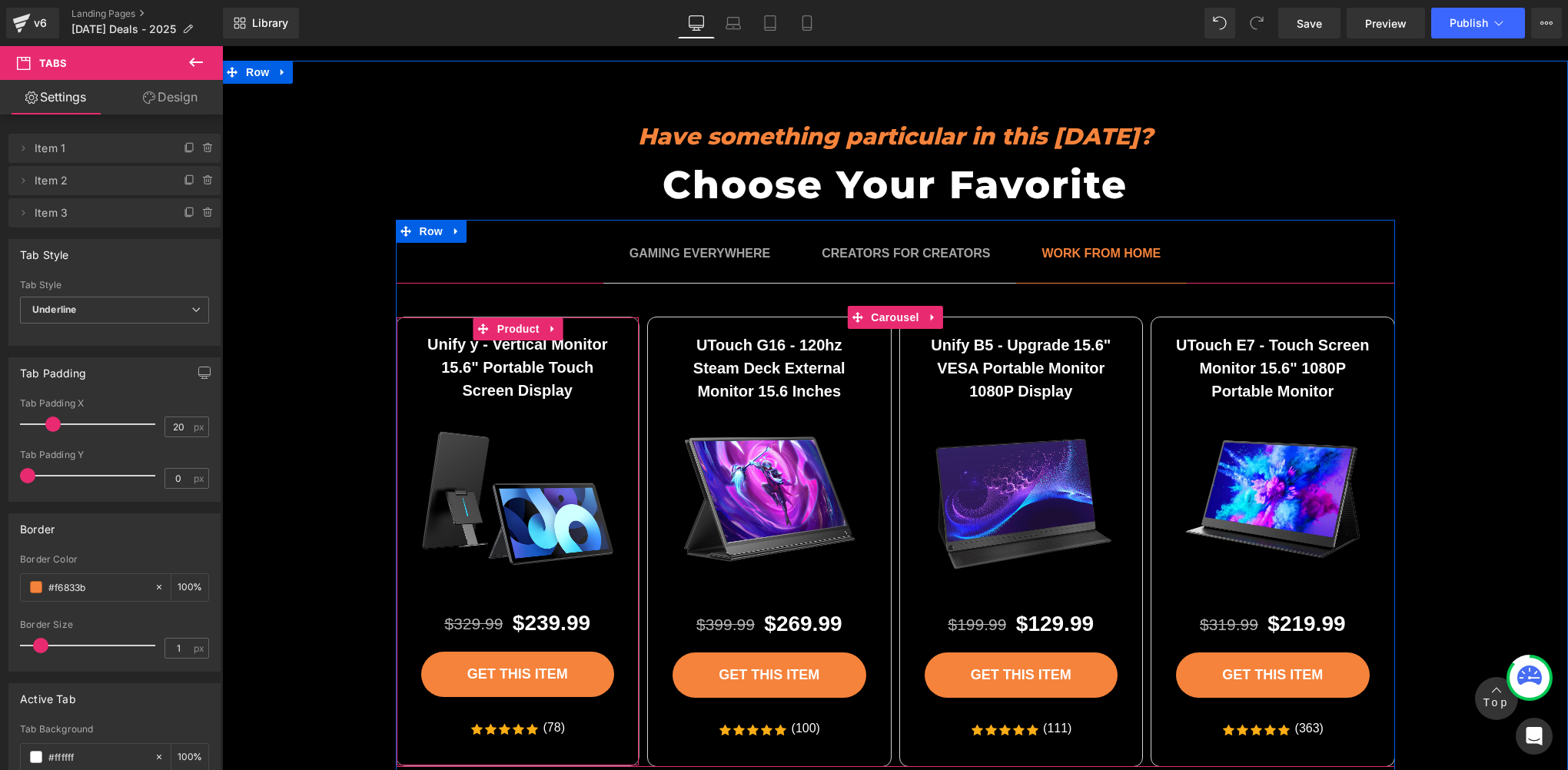
scroll to position [4029, 0]
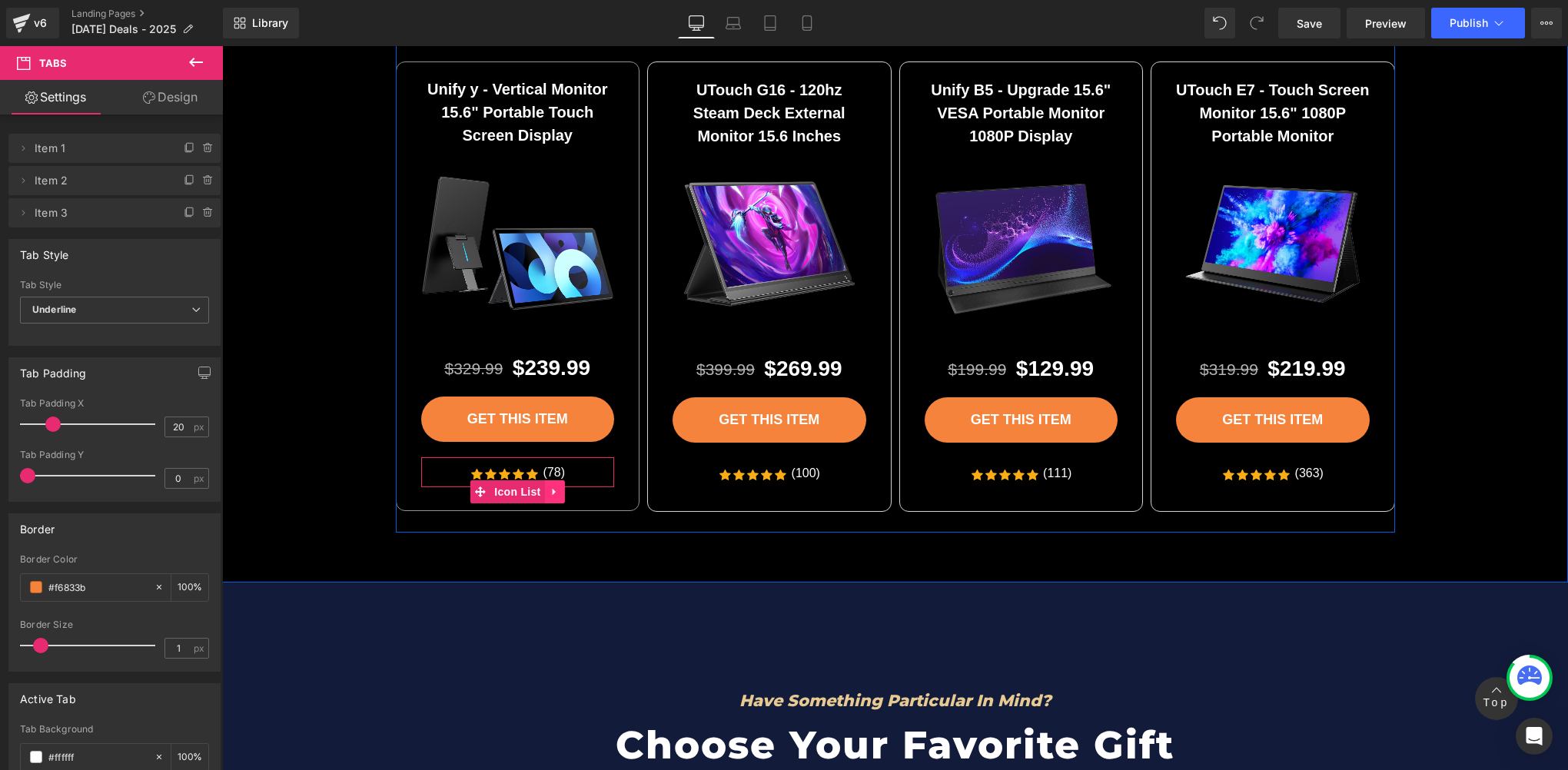
click at [550, 487] on icon at bounding box center [555, 492] width 11 height 11
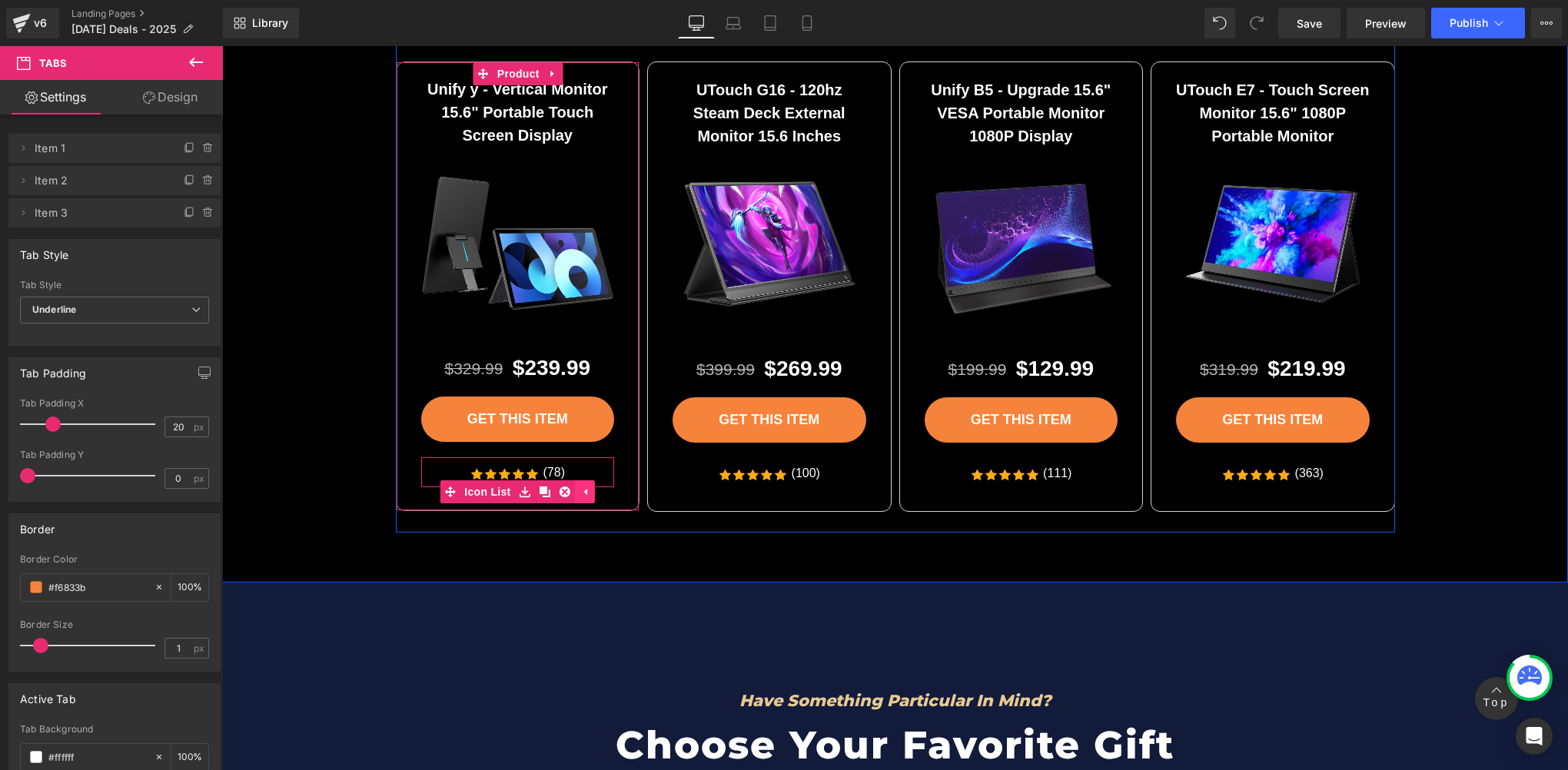
click at [575, 487] on link at bounding box center [585, 492] width 20 height 23
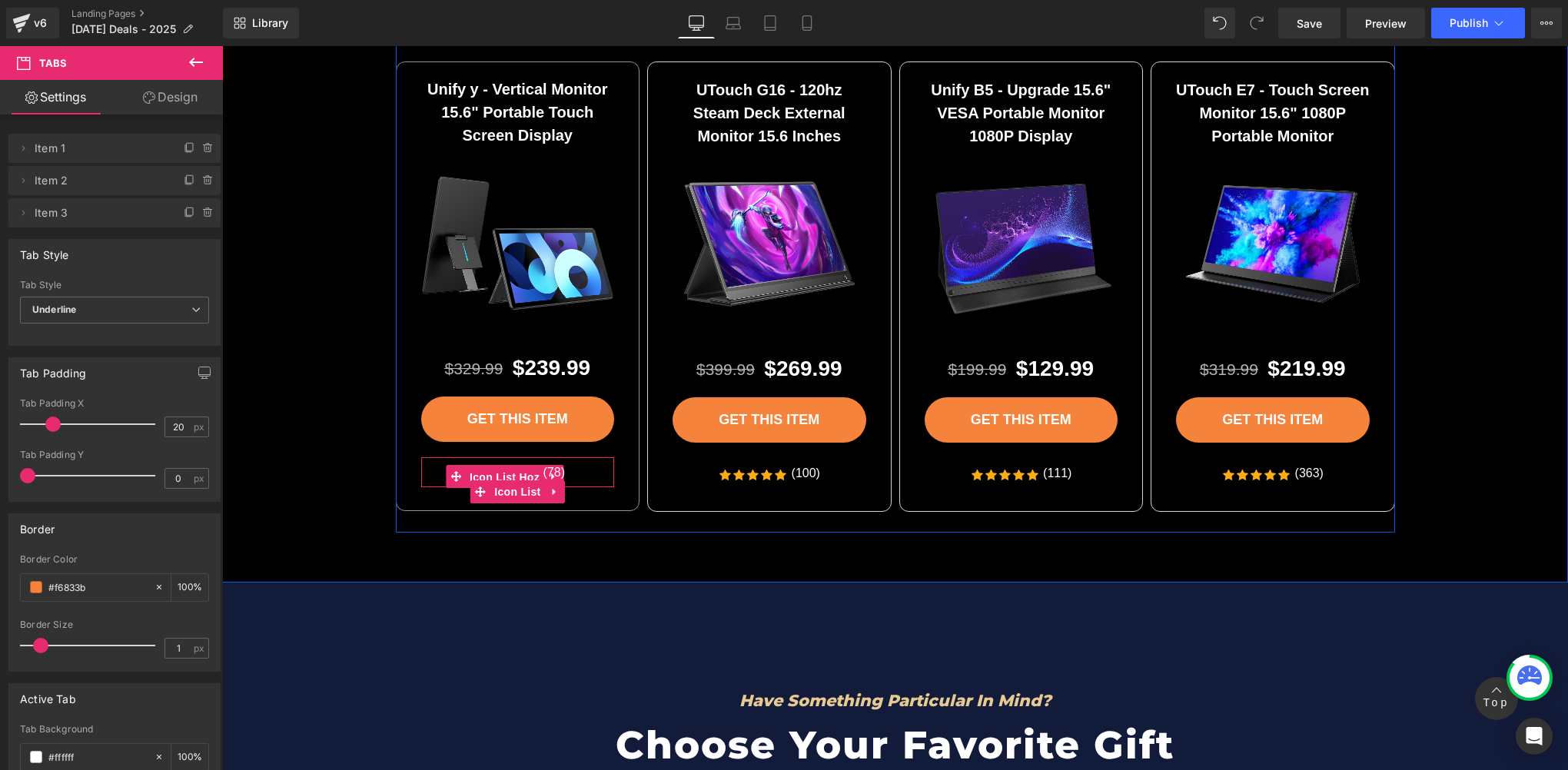
click at [532, 473] on span "Icon List Hoz" at bounding box center [504, 477] width 78 height 23
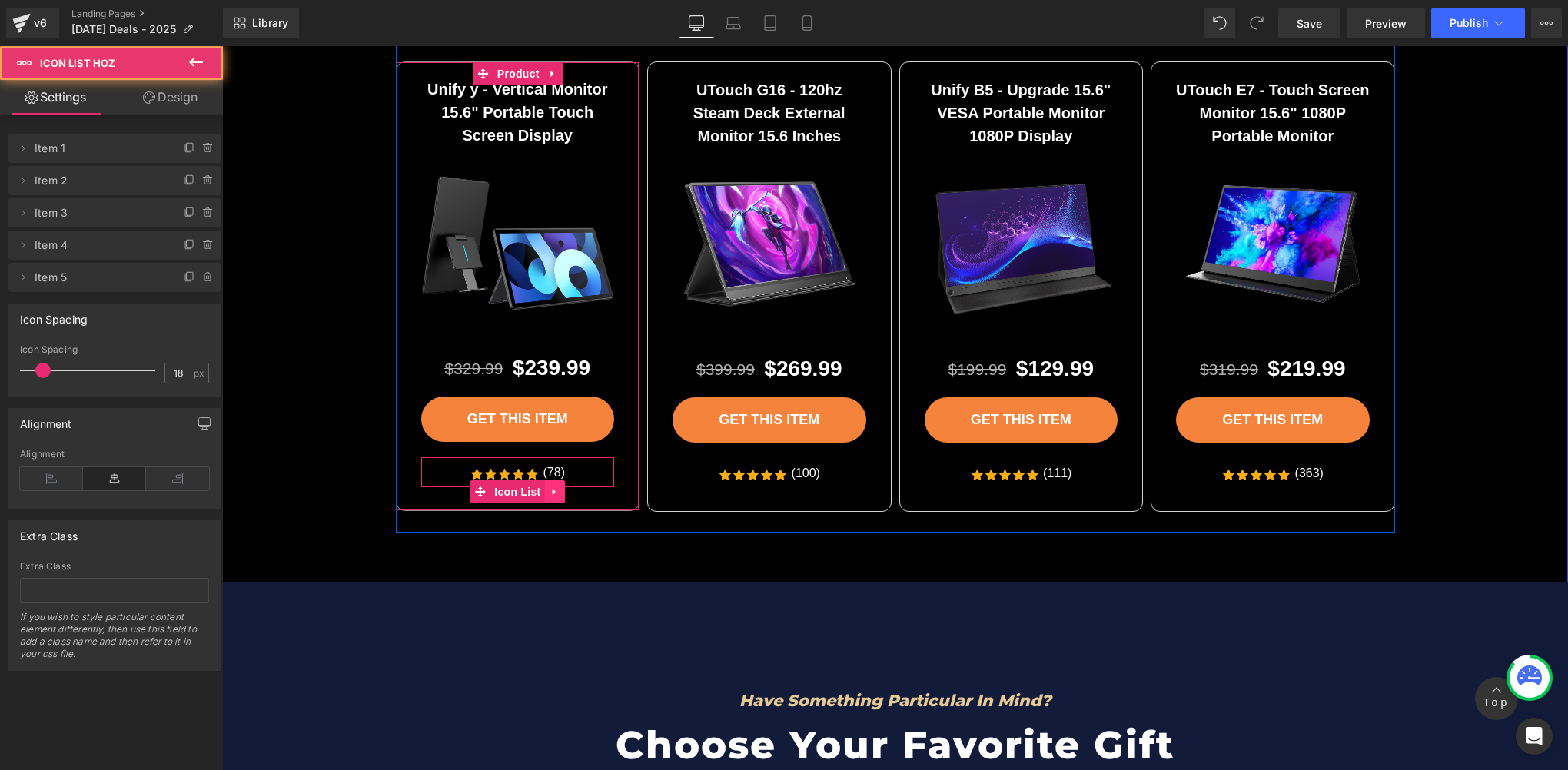
click at [552, 488] on icon at bounding box center [553, 492] width 3 height 7
click at [560, 490] on icon at bounding box center [564, 492] width 11 height 11
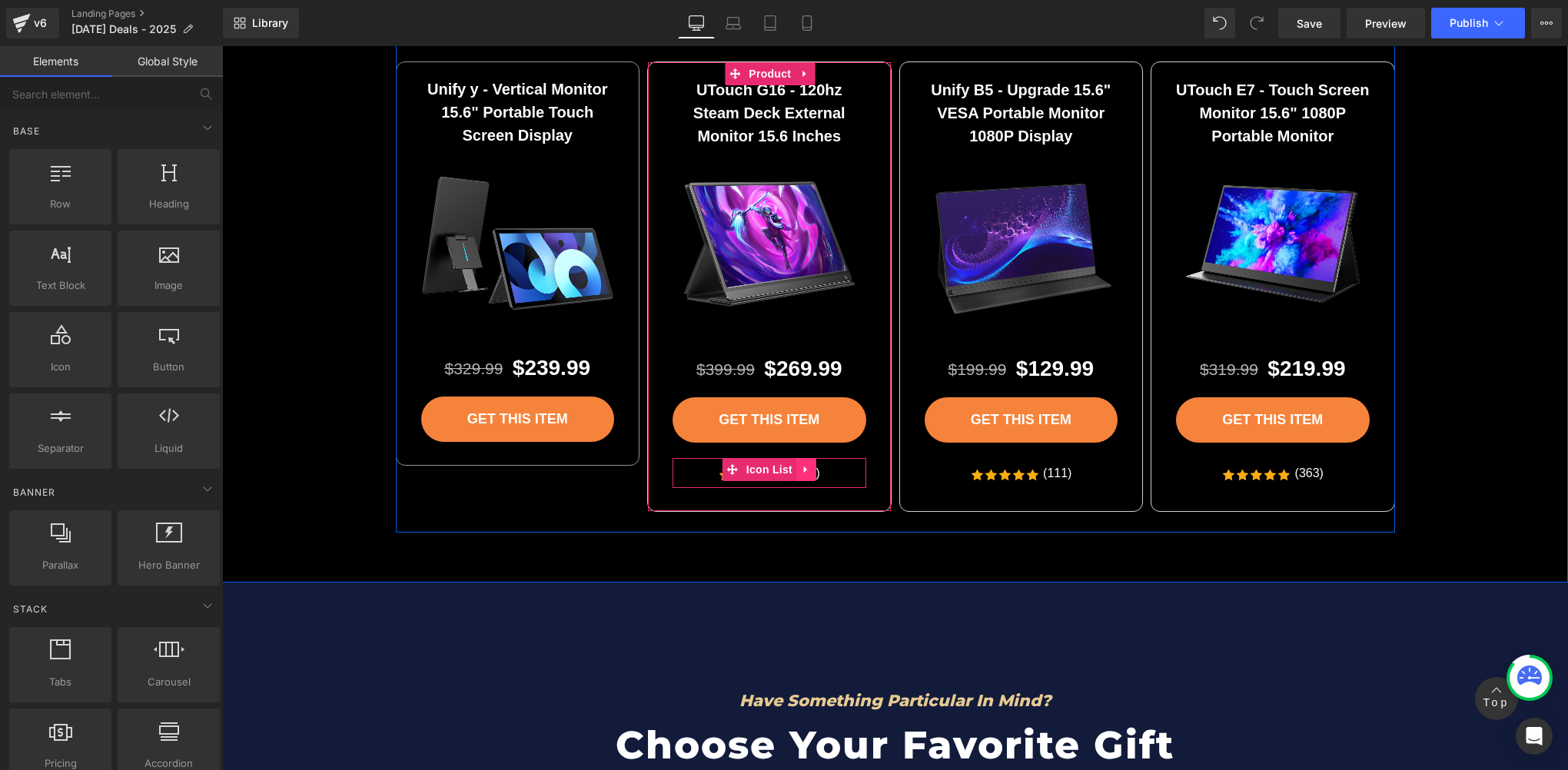
click at [796, 473] on link at bounding box center [806, 470] width 20 height 23
click at [811, 471] on icon at bounding box center [816, 470] width 11 height 11
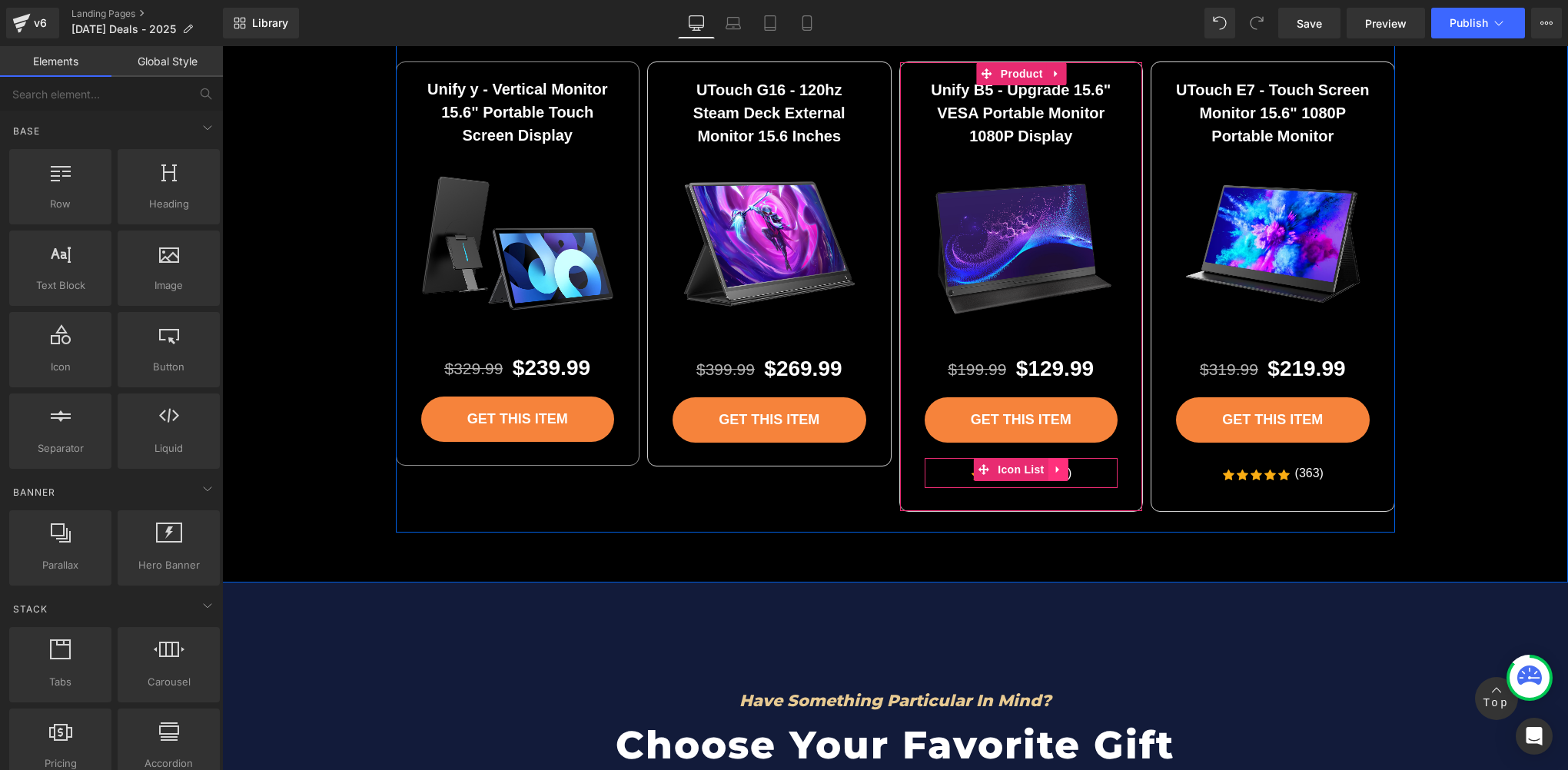
click at [1053, 469] on icon at bounding box center [1058, 470] width 11 height 11
click at [1063, 469] on icon at bounding box center [1068, 470] width 11 height 11
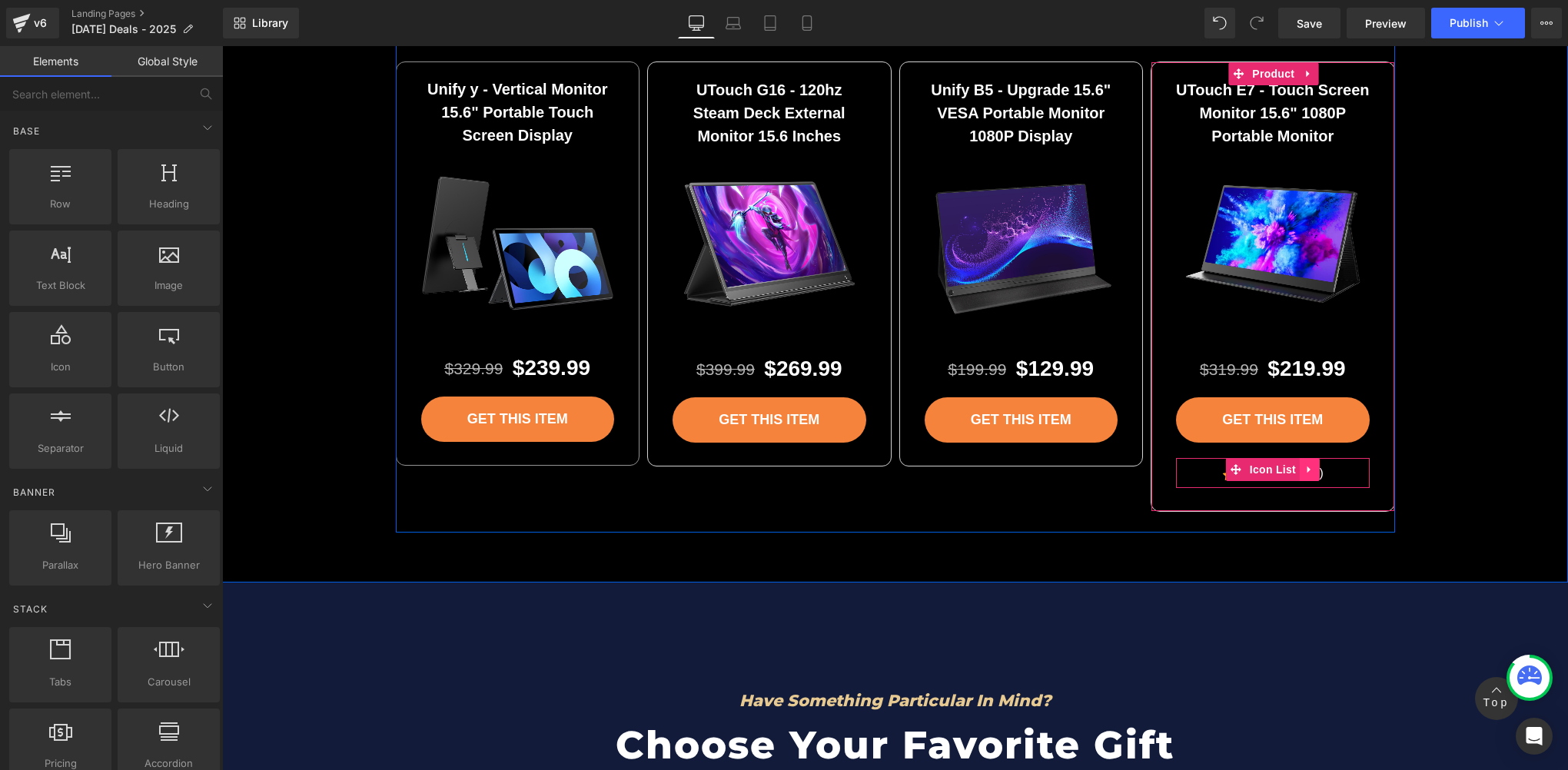
click at [1305, 470] on icon at bounding box center [1310, 470] width 11 height 11
click at [1314, 469] on icon at bounding box center [1320, 470] width 11 height 11
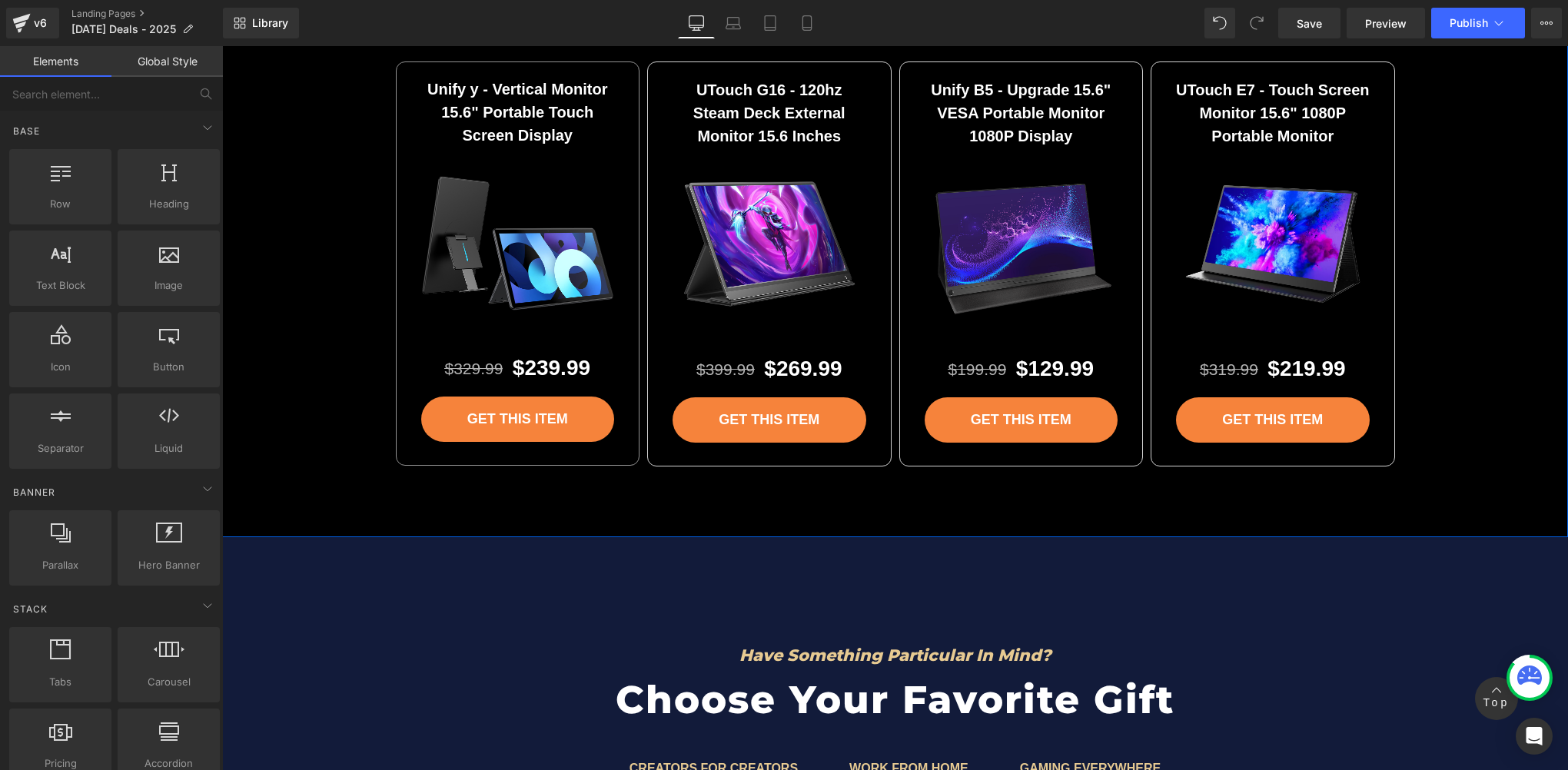
scroll to position [3774, 0]
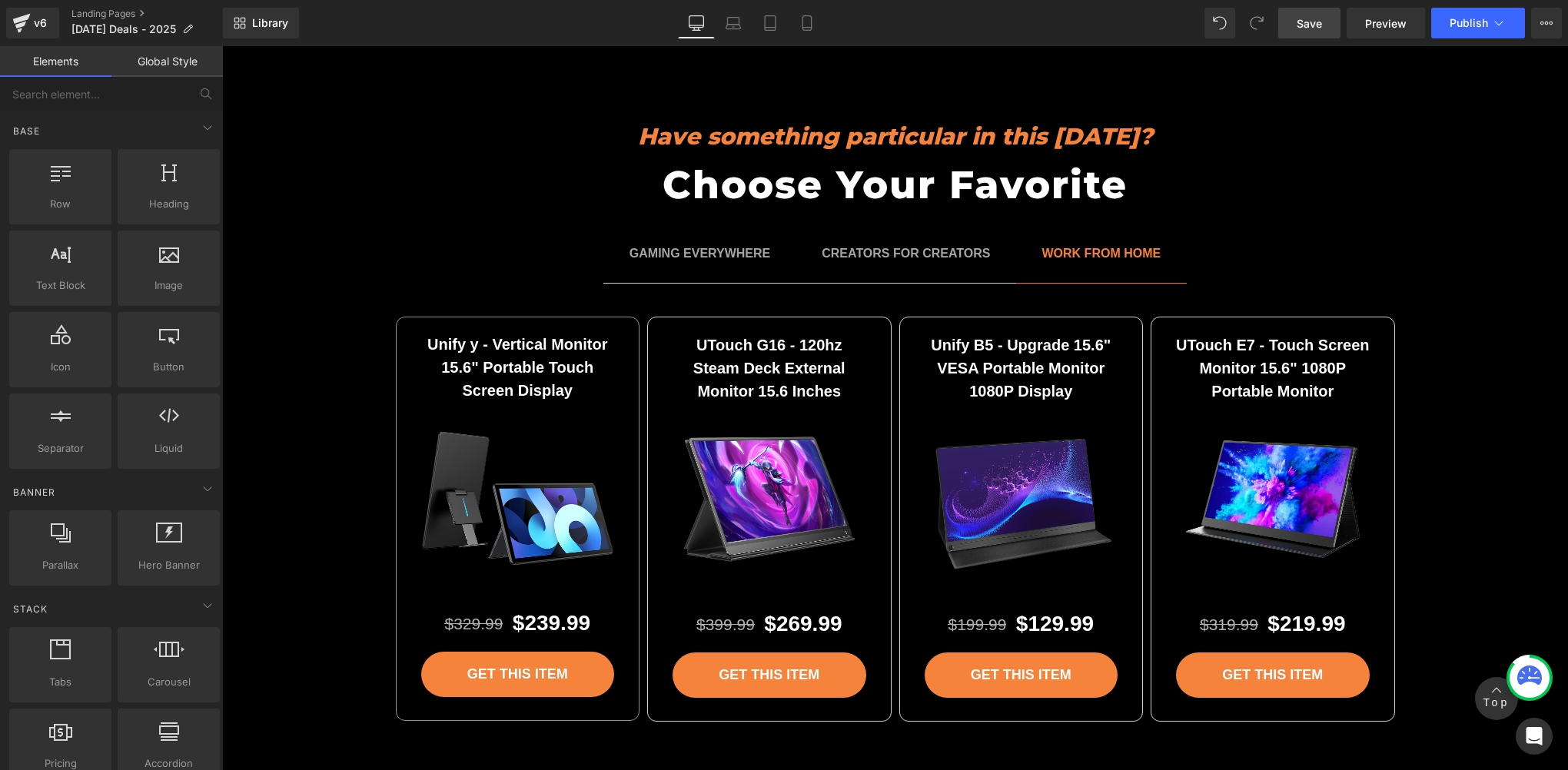
click at [1322, 29] on span "Save" at bounding box center [1309, 23] width 26 height 16
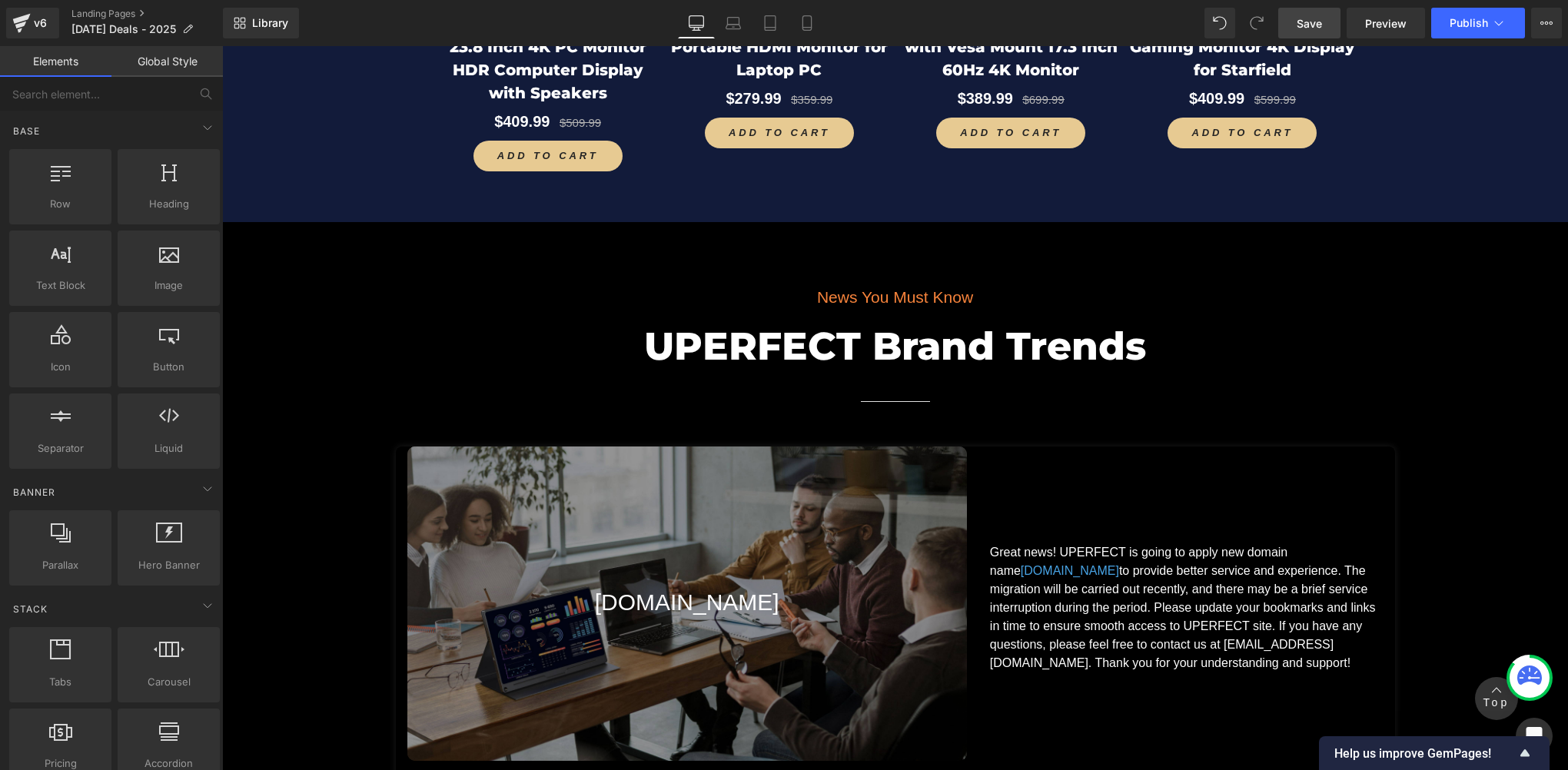
scroll to position [4286, 0]
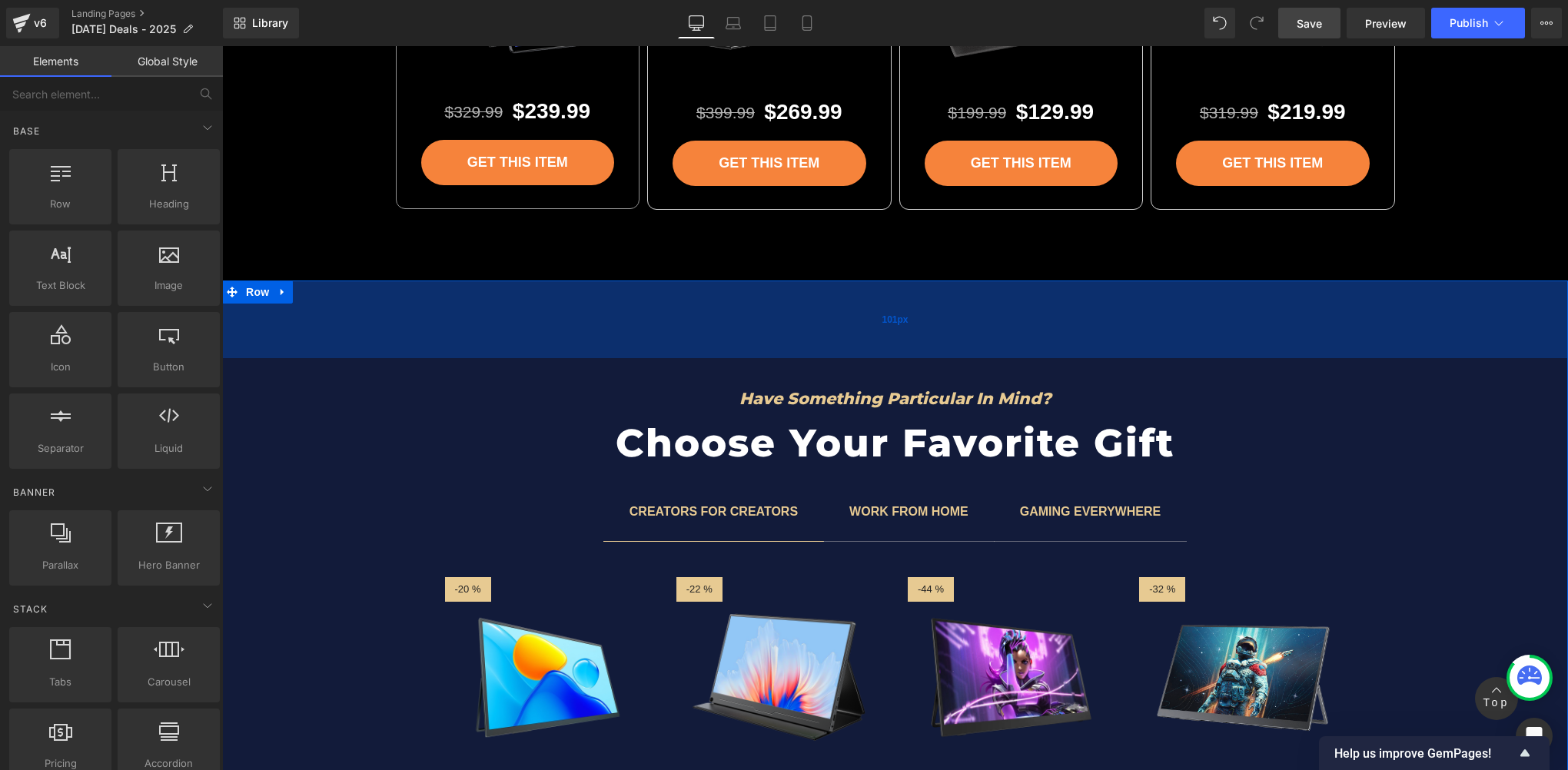
click at [255, 352] on div "101px" at bounding box center [895, 320] width 1346 height 78
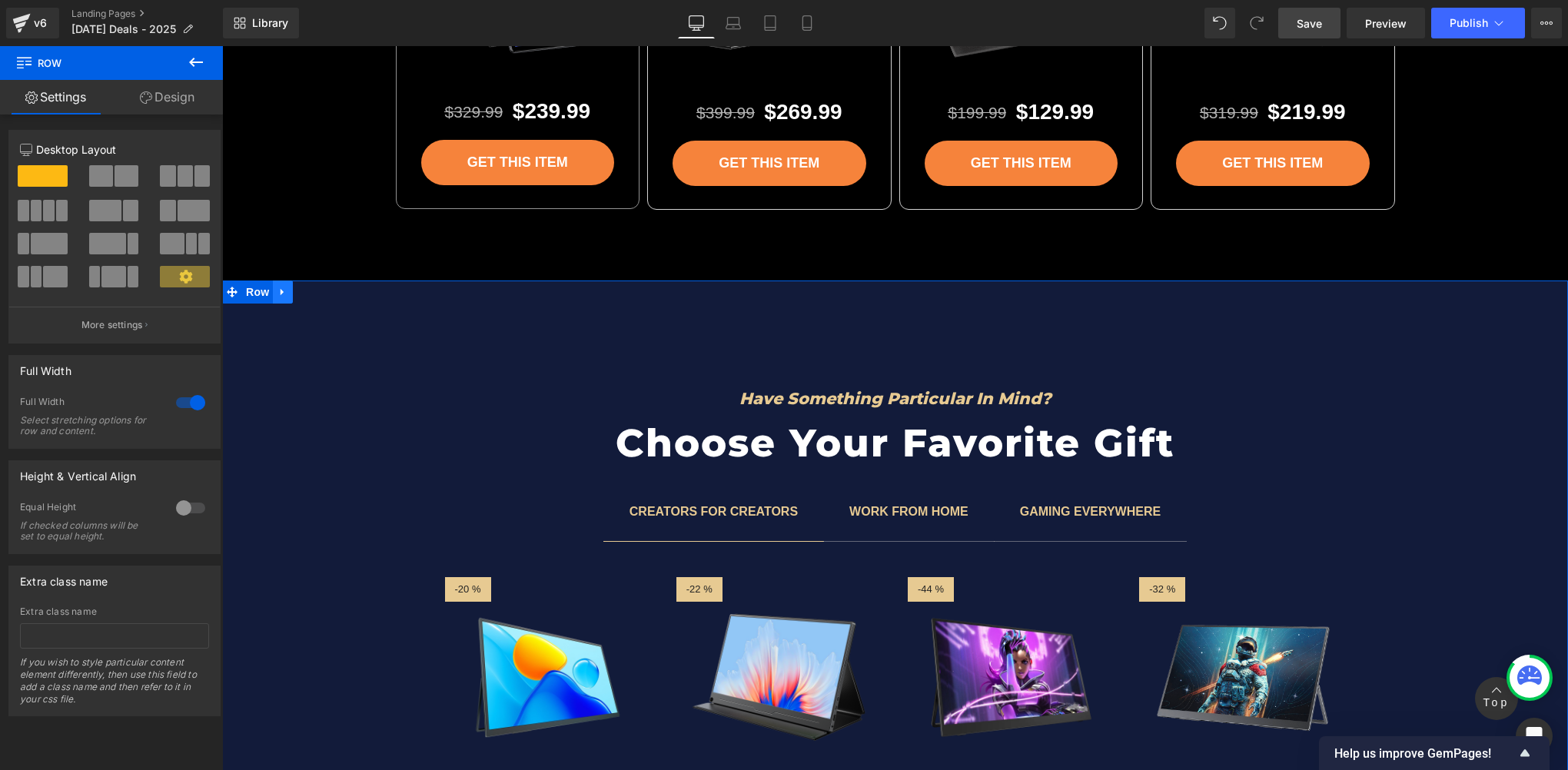
click at [281, 289] on icon at bounding box center [282, 292] width 3 height 7
click at [317, 287] on icon at bounding box center [322, 292] width 11 height 11
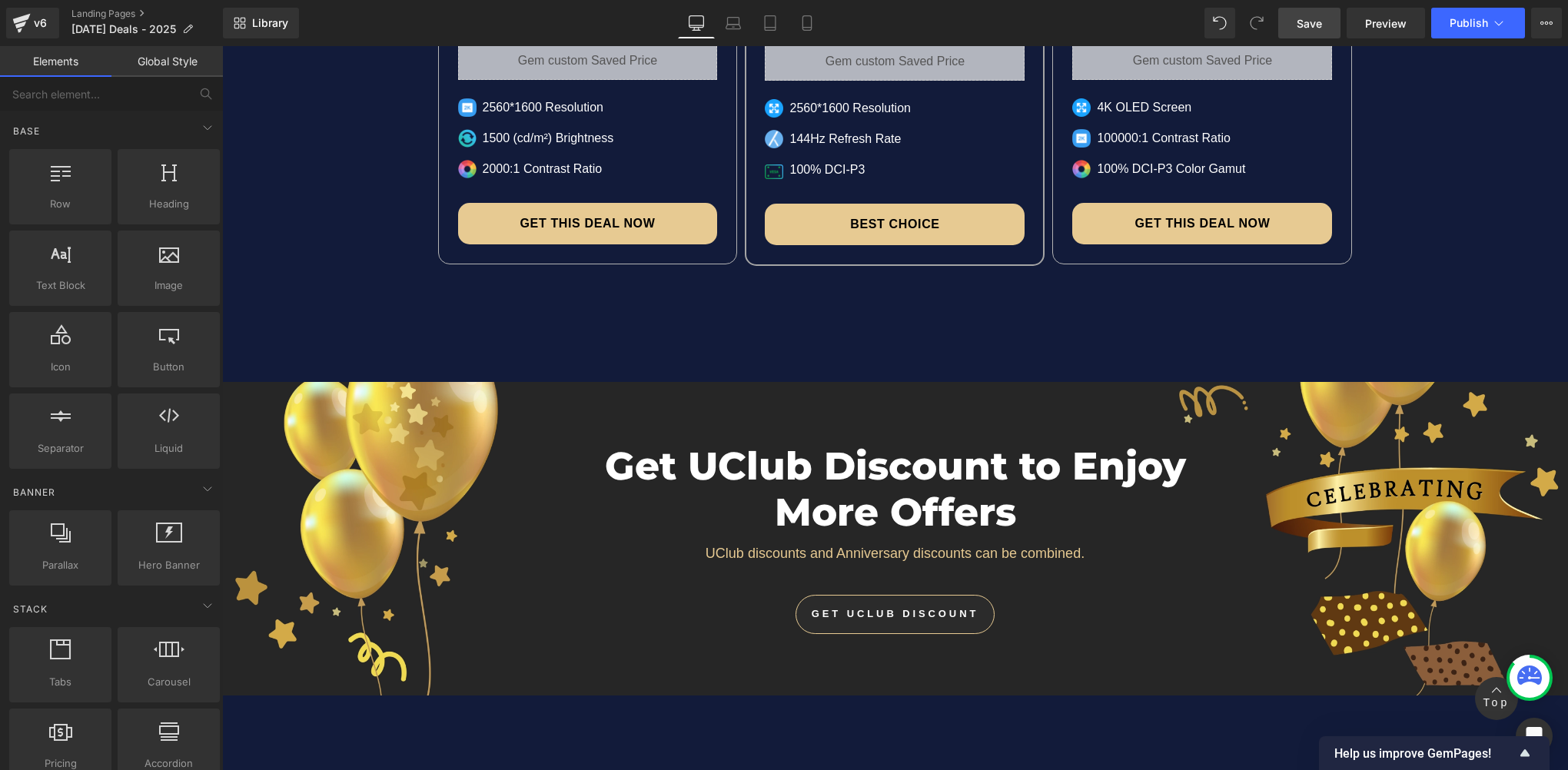
scroll to position [11201, 0]
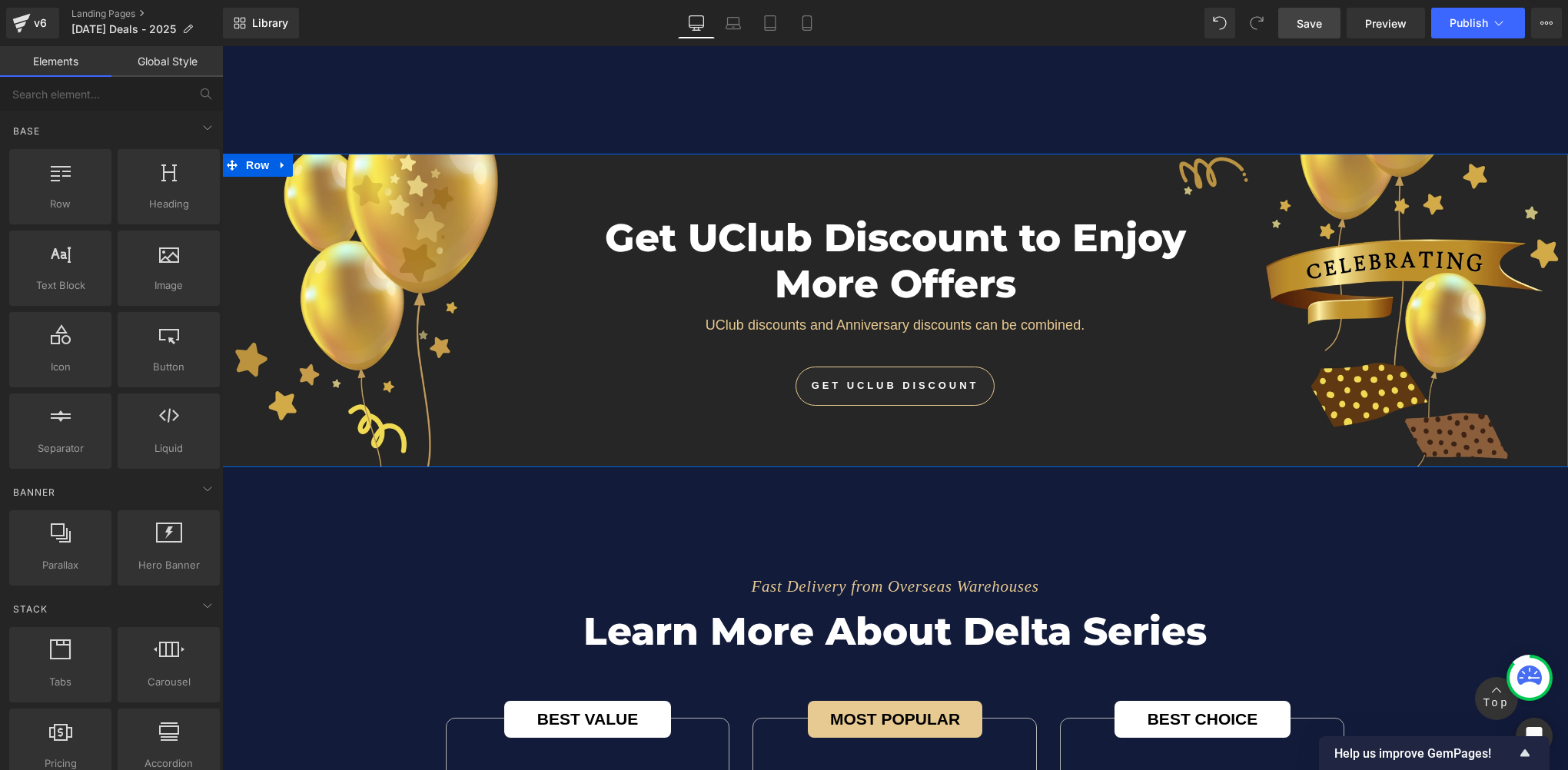
click at [255, 192] on div "Get UClub Discount to Enjoy More Offers Heading UClub discounts and Anniversary…" at bounding box center [895, 303] width 1346 height 221
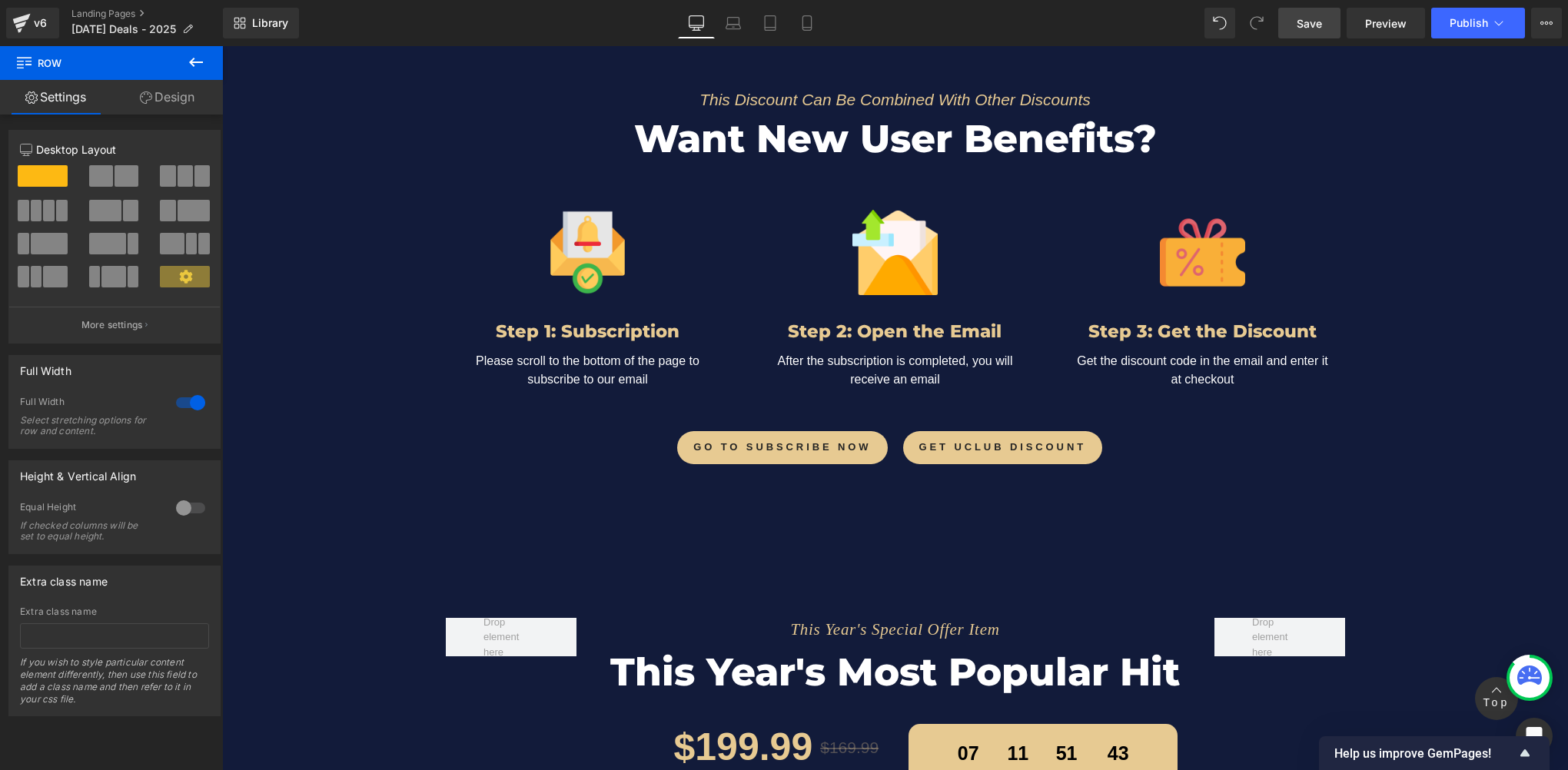
scroll to position [7616, 0]
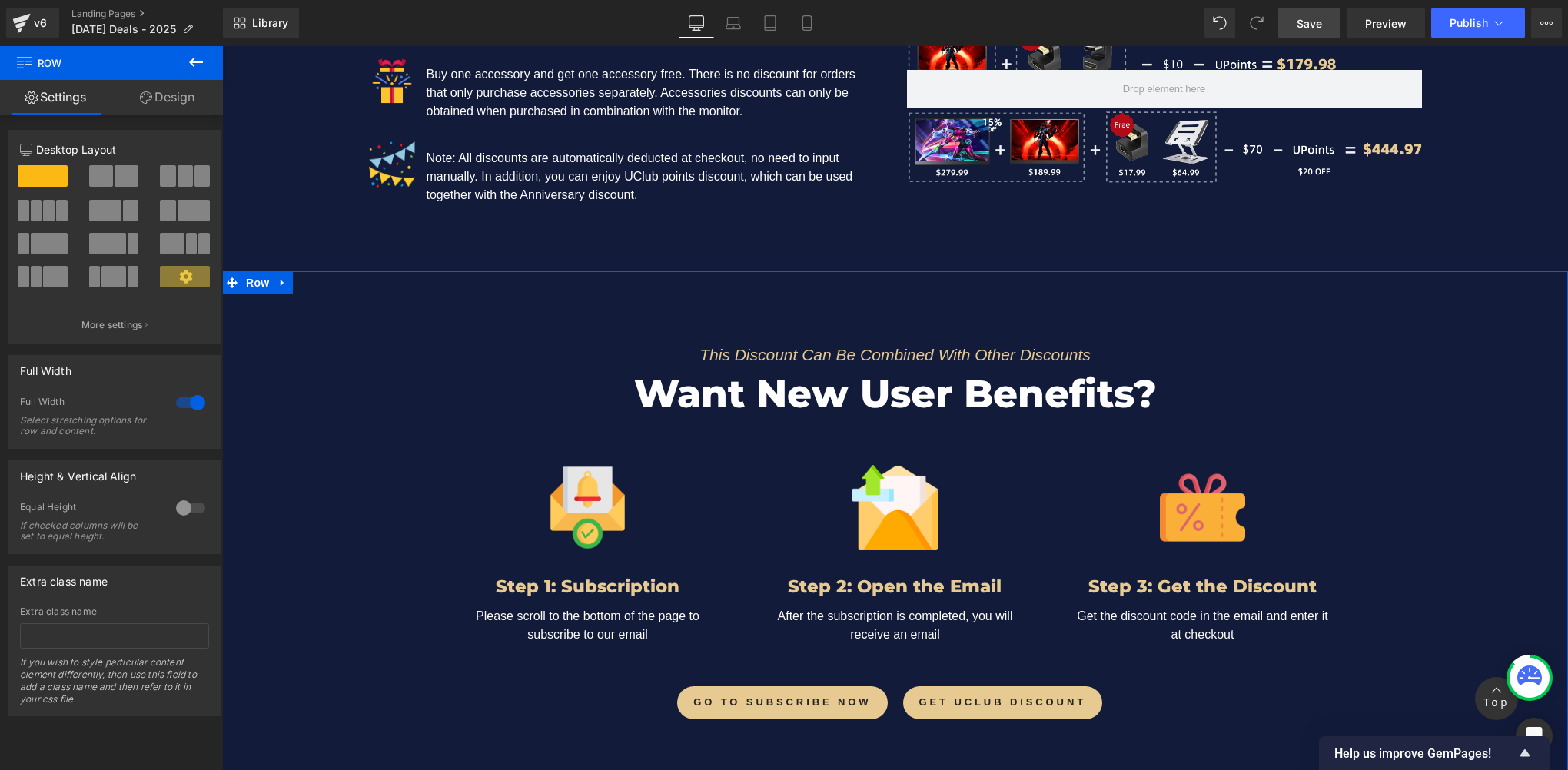
click at [326, 335] on div "This Discount Can Be Combined With Other Discounts Text Block Want New User Ben…" at bounding box center [895, 514] width 1346 height 425
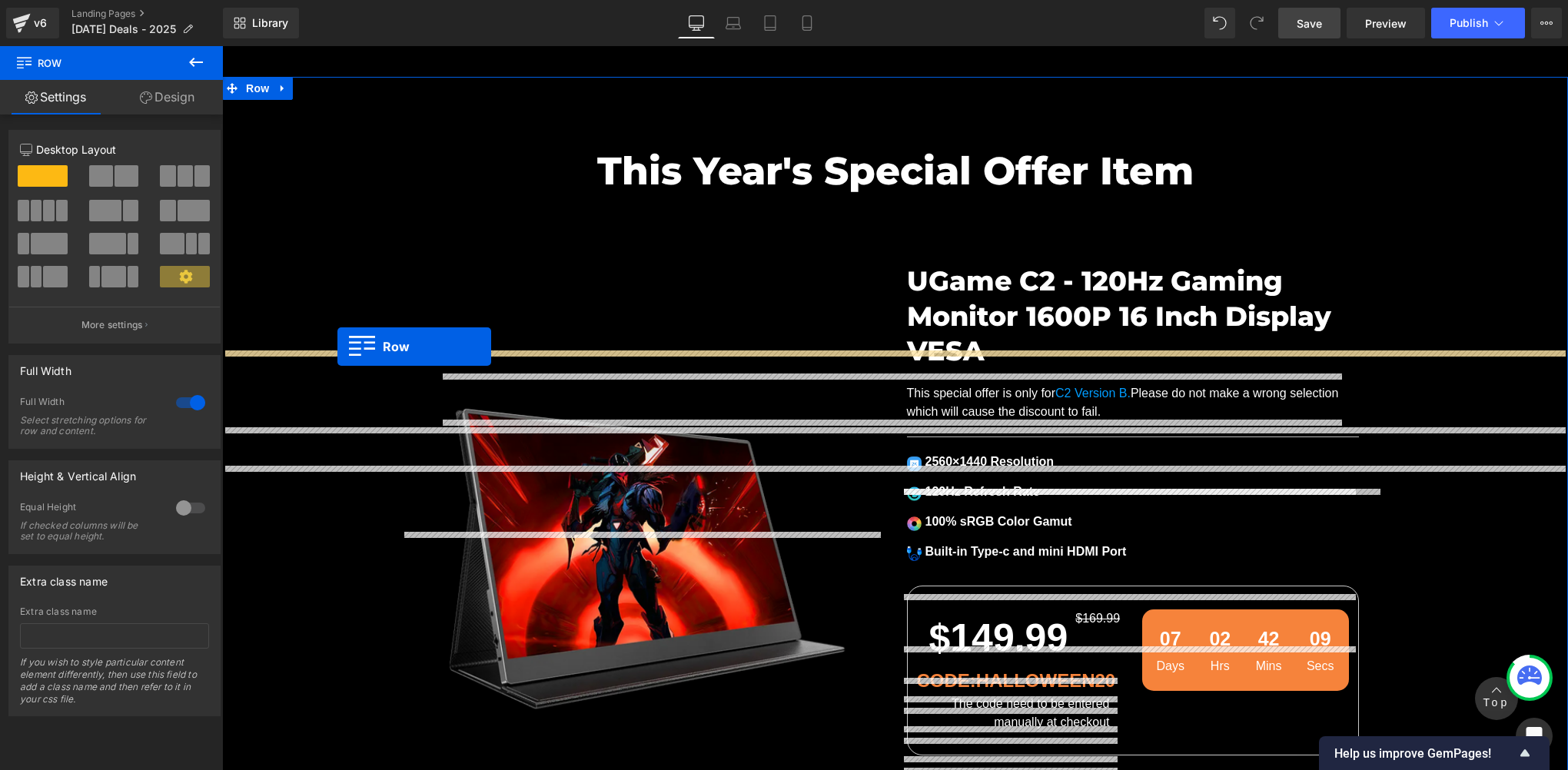
scroll to position [1725, 0]
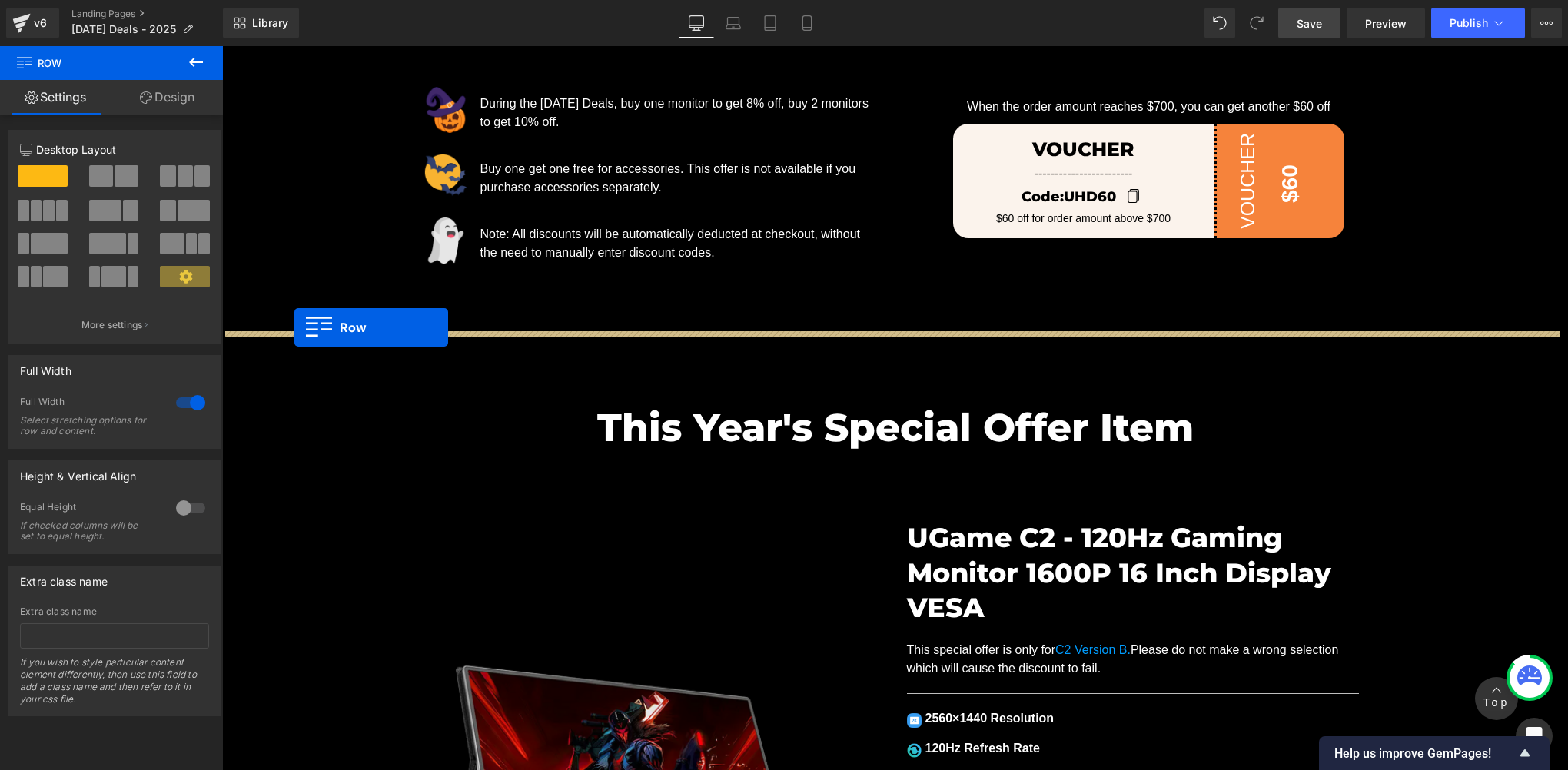
drag, startPoint x: 230, startPoint y: 260, endPoint x: 294, endPoint y: 328, distance: 93.4
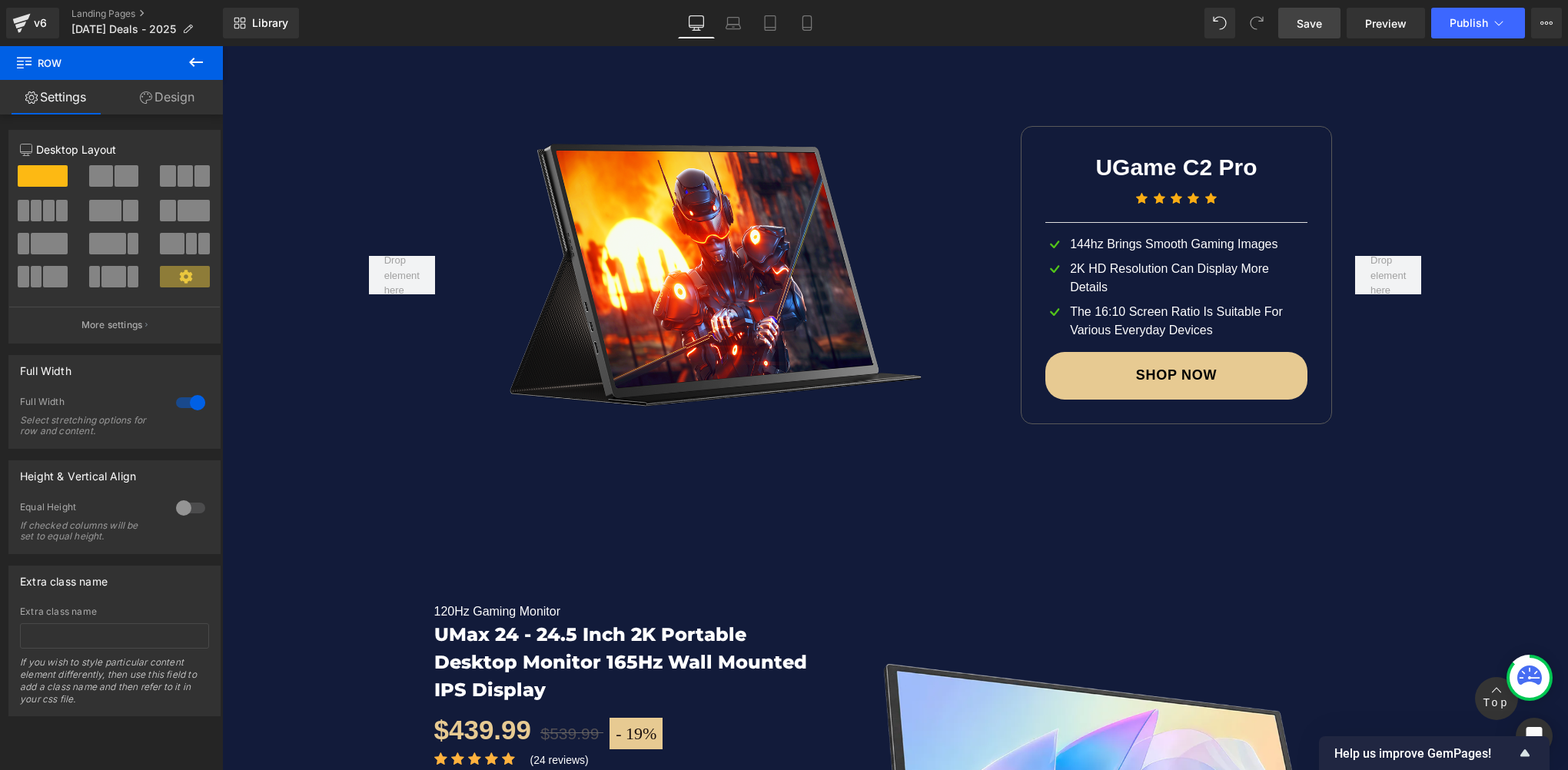
scroll to position [8127, 0]
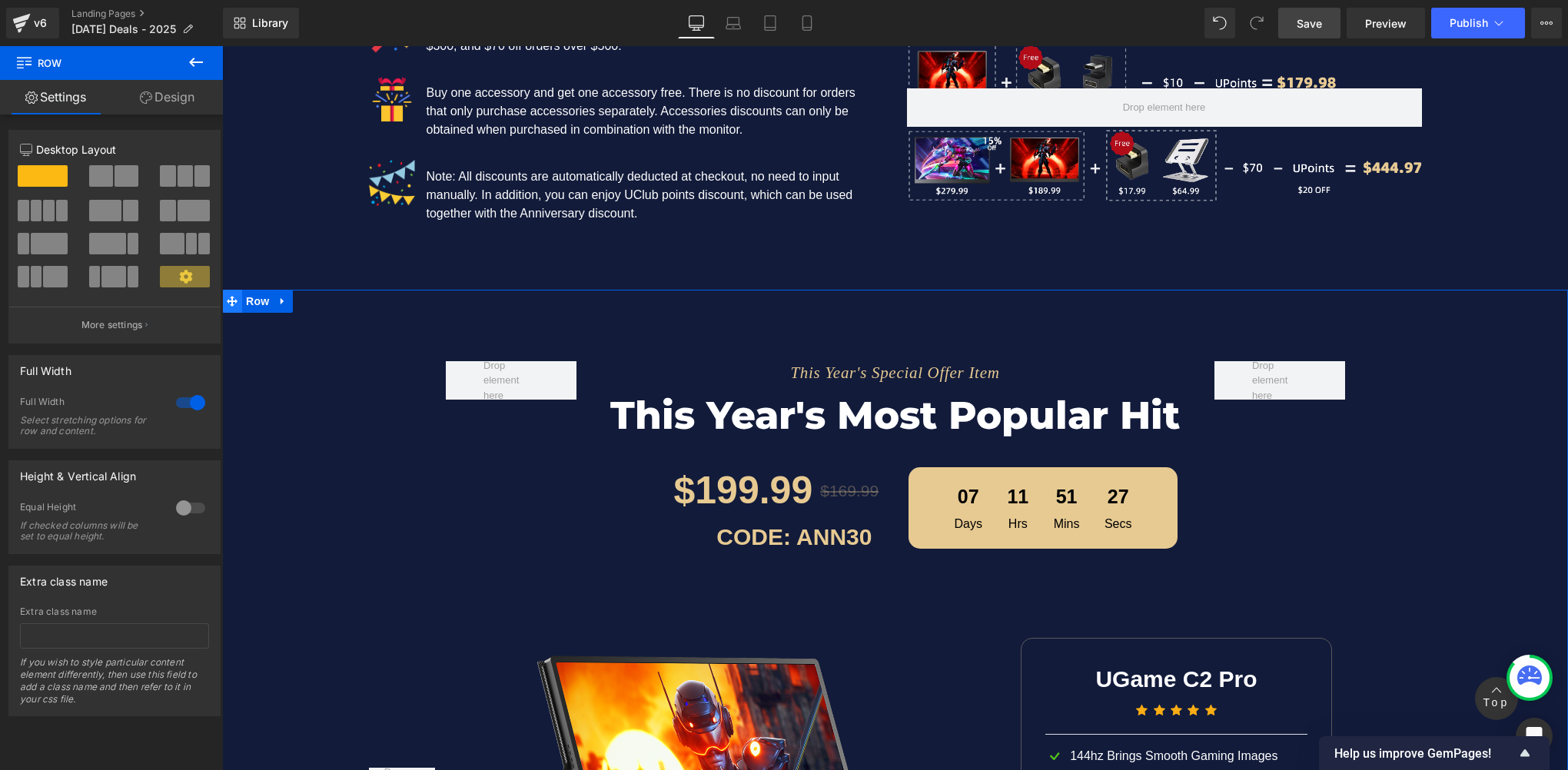
click at [228, 295] on icon at bounding box center [232, 300] width 11 height 11
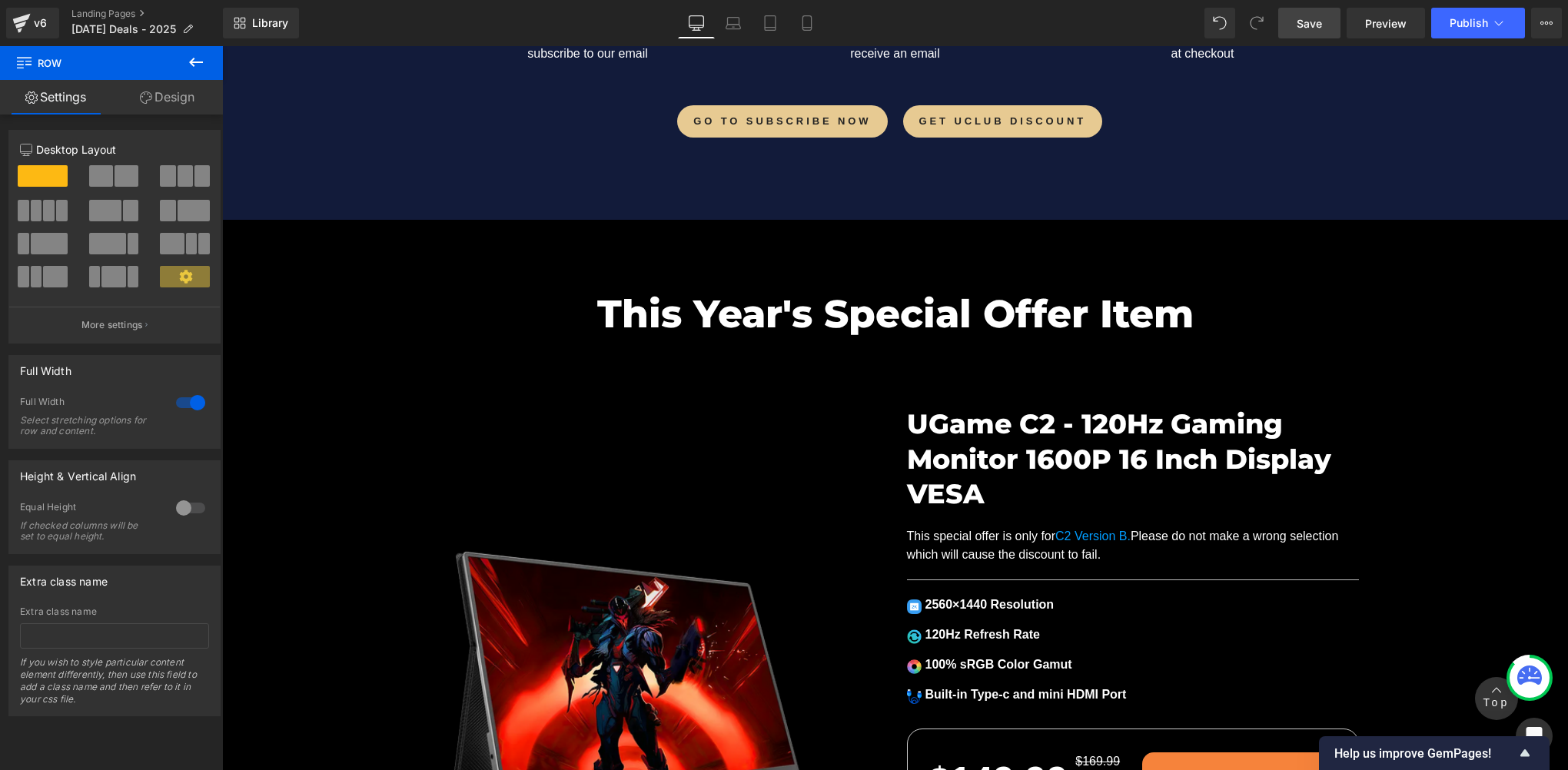
scroll to position [2493, 0]
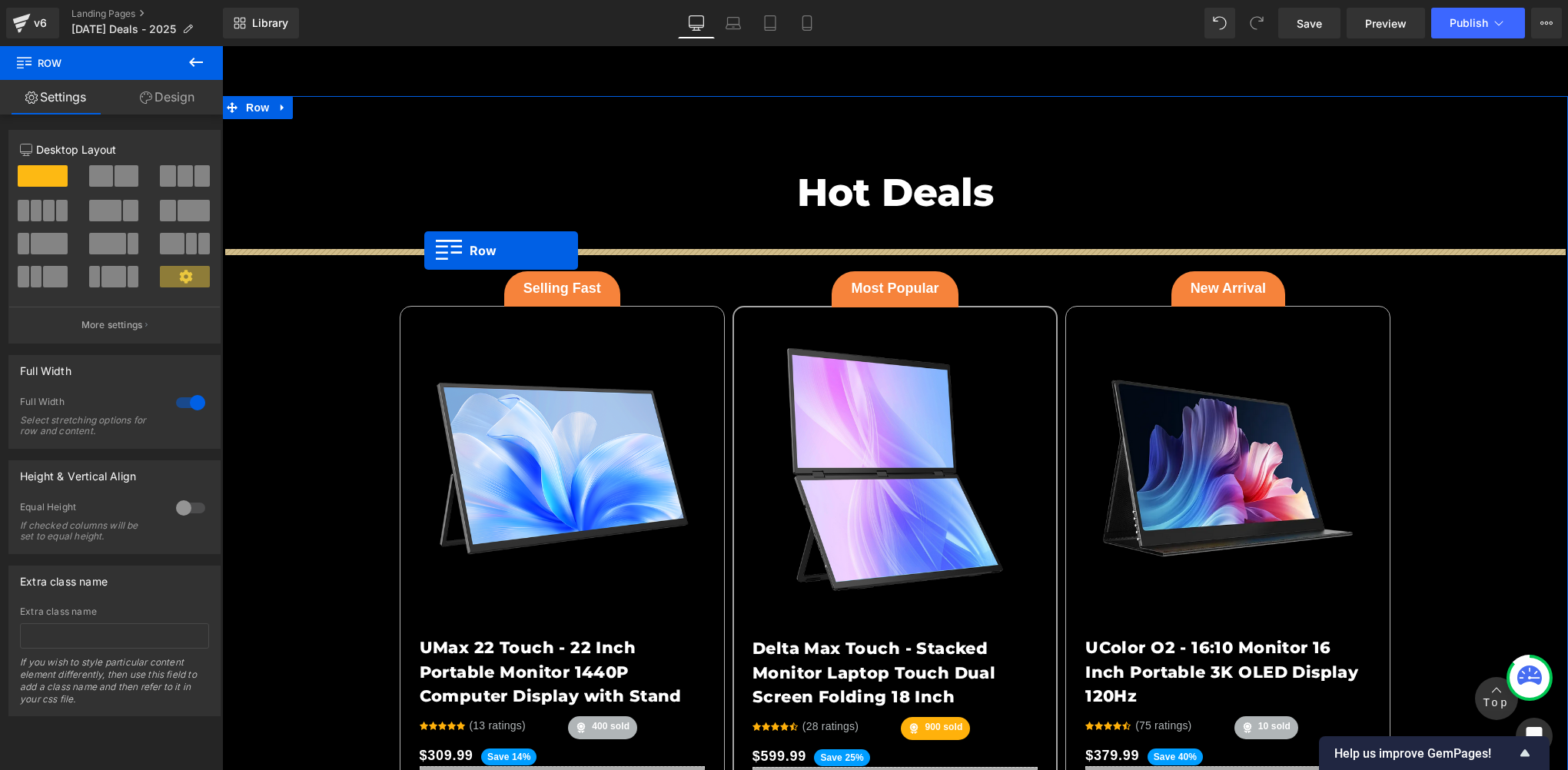
scroll to position [3774, 0]
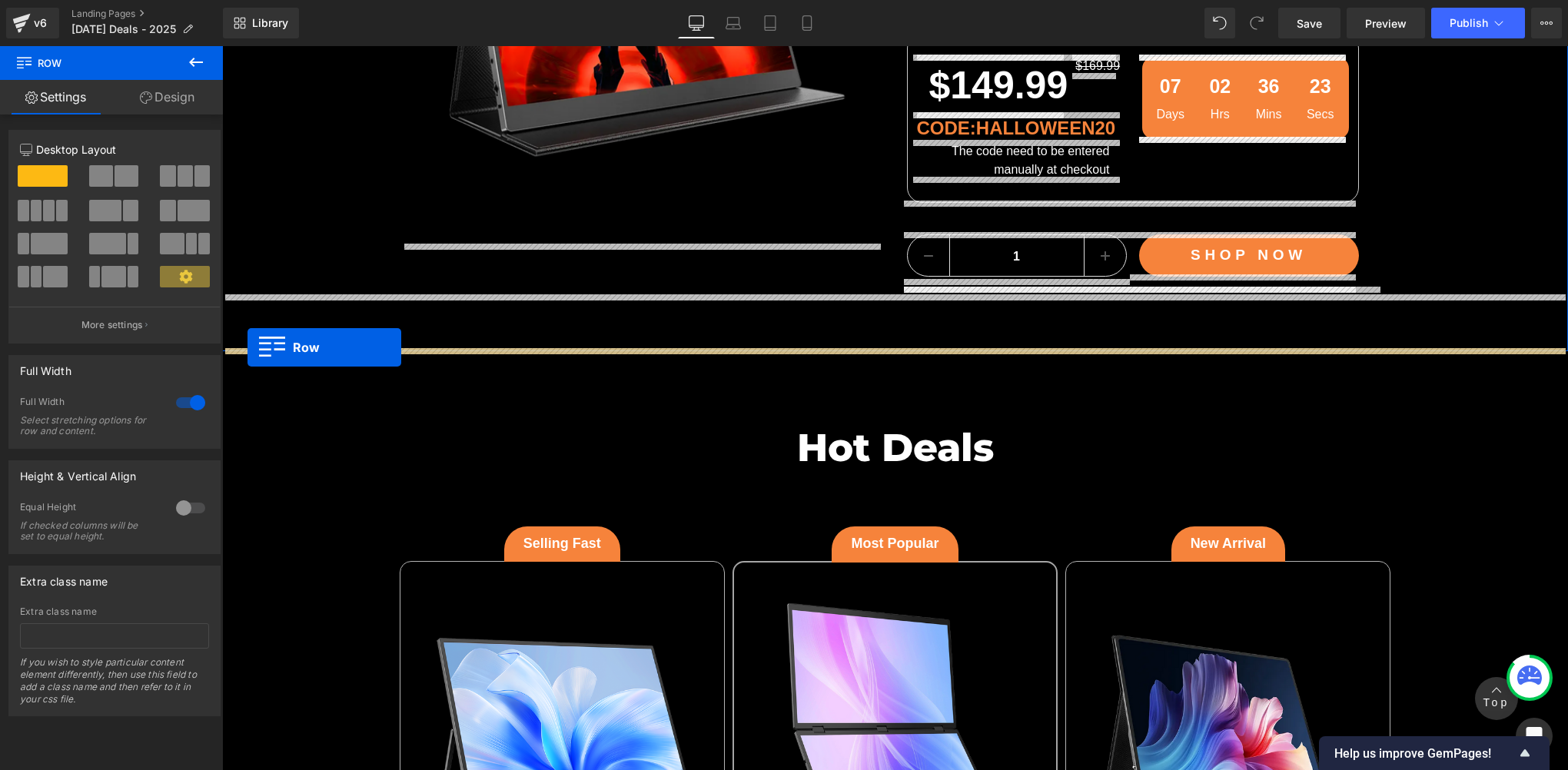
drag, startPoint x: 228, startPoint y: 252, endPoint x: 247, endPoint y: 347, distance: 96.9
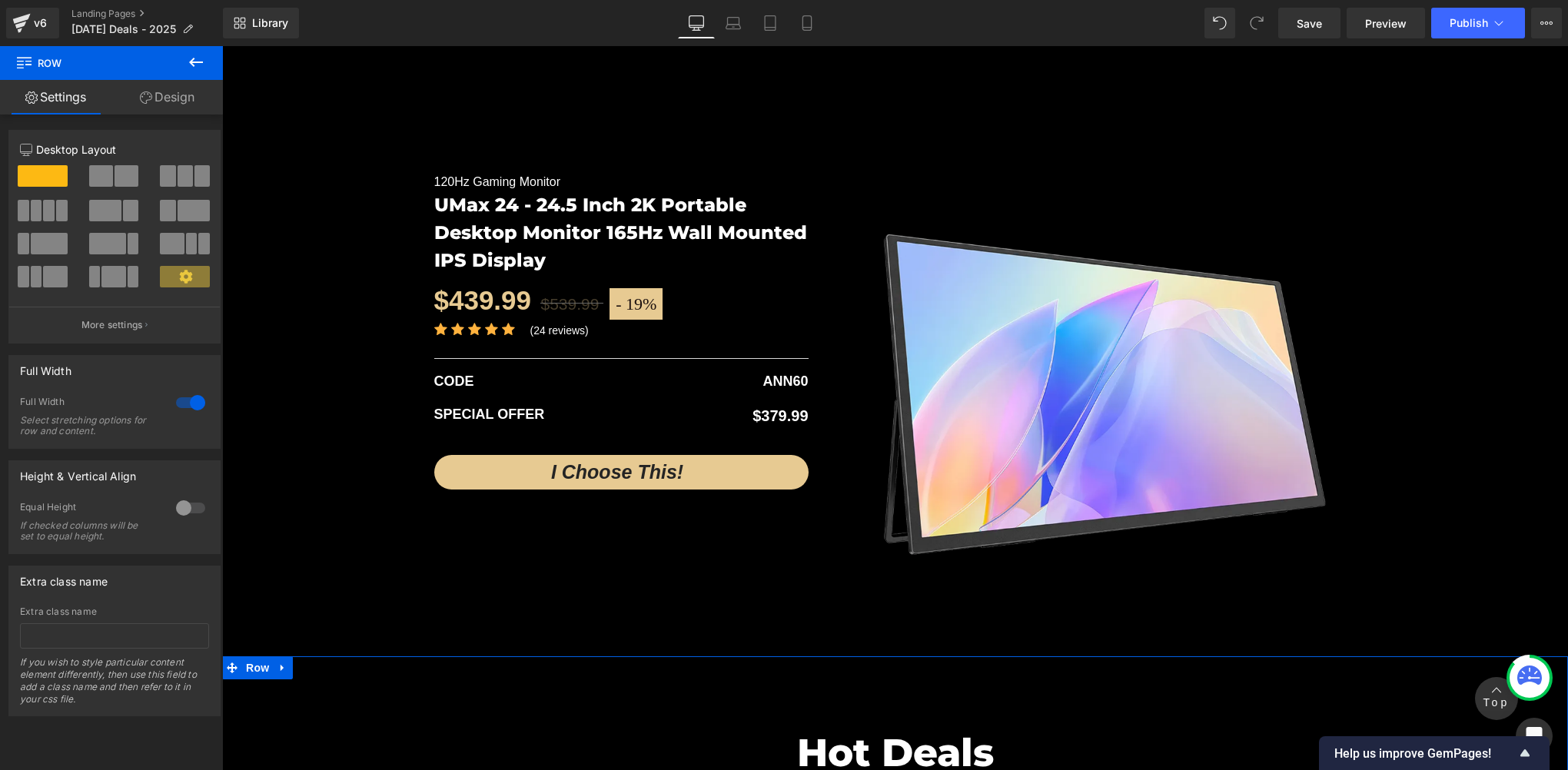
scroll to position [4286, 0]
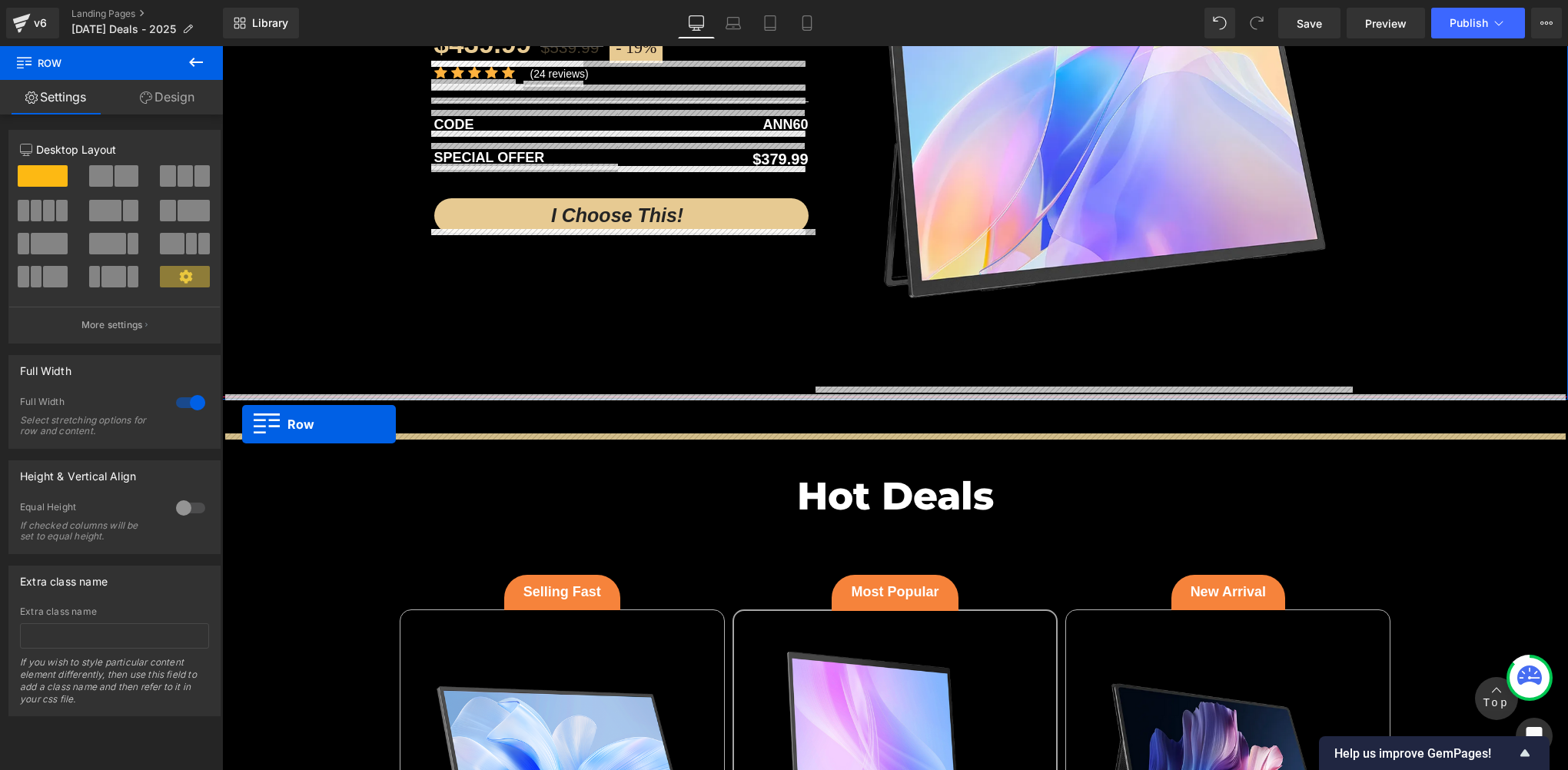
drag, startPoint x: 233, startPoint y: 297, endPoint x: 242, endPoint y: 424, distance: 127.3
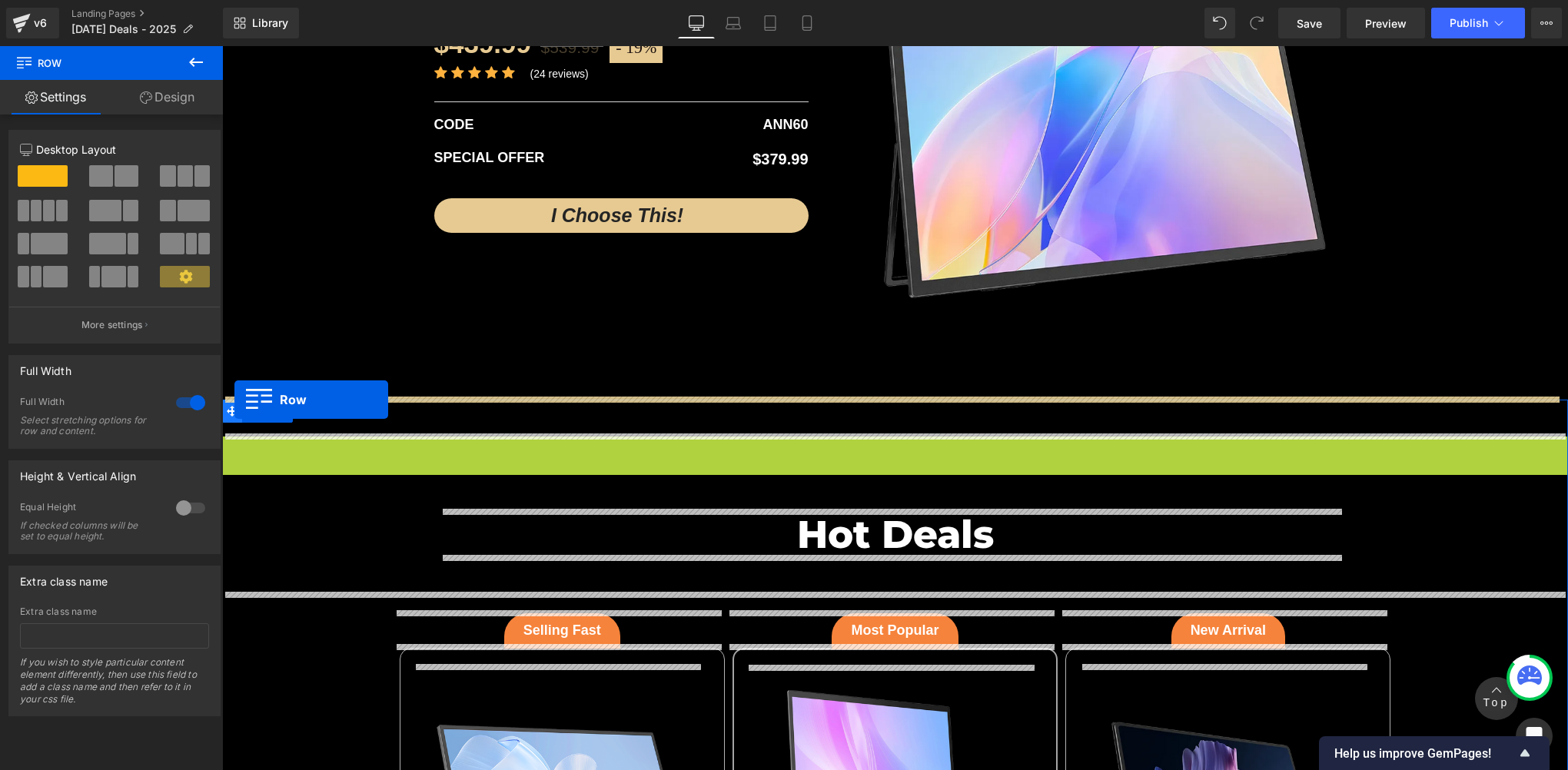
drag, startPoint x: 225, startPoint y: 444, endPoint x: 234, endPoint y: 399, distance: 45.9
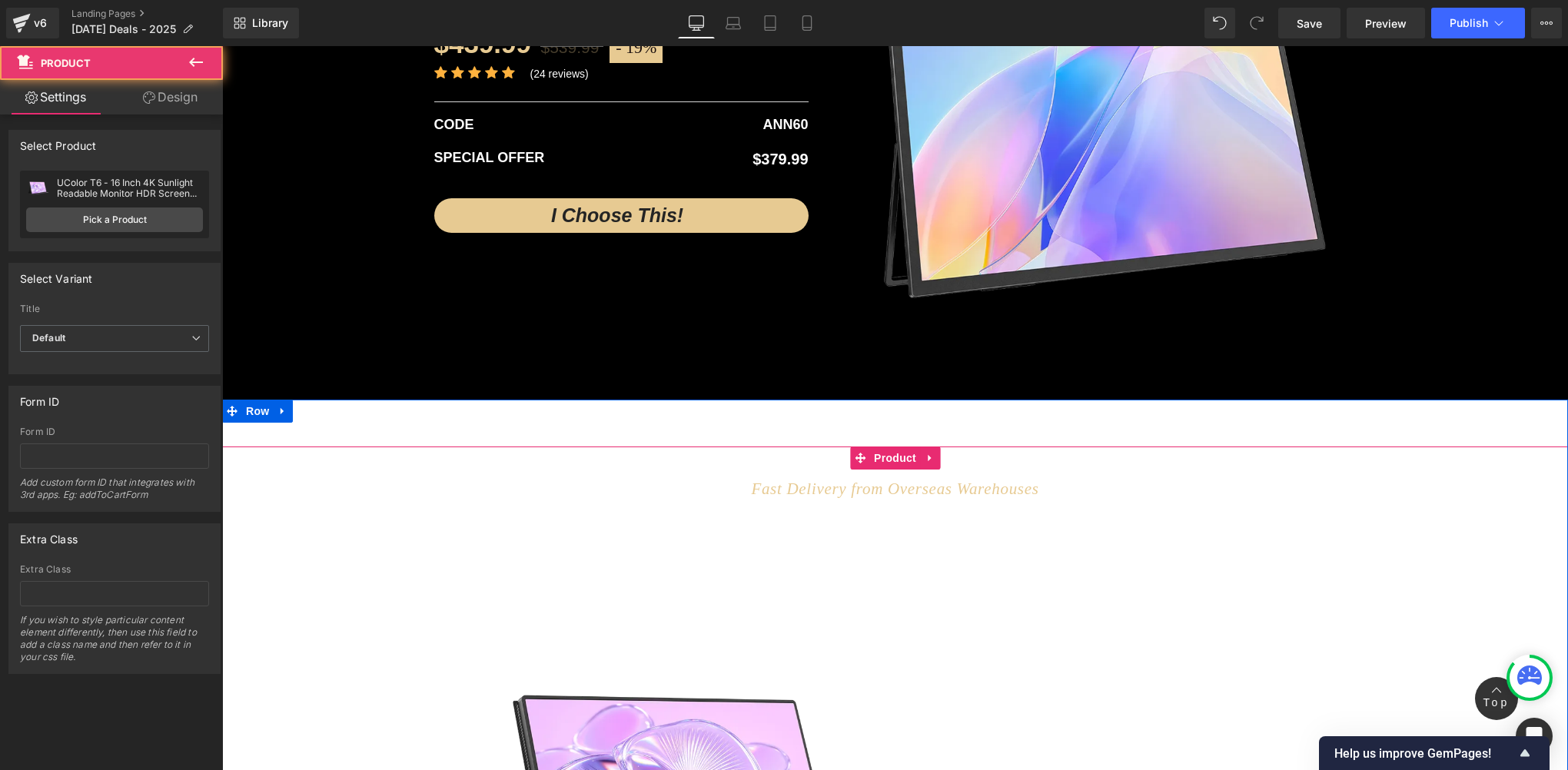
click at [269, 475] on div "Fast Delivery from Overseas Warehouses Text Block Discover fresh specials Headi…" at bounding box center [895, 752] width 1346 height 612
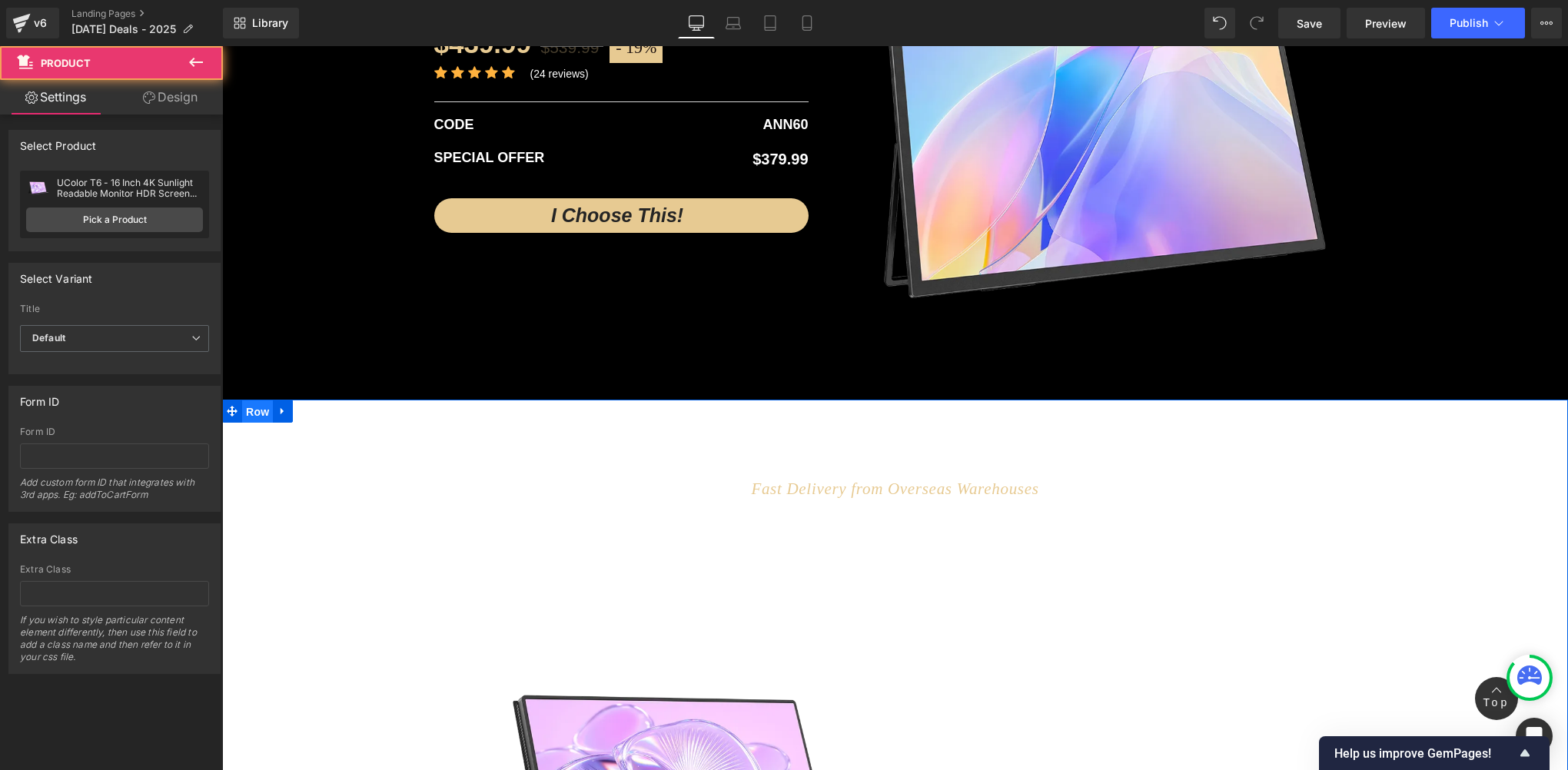
click at [245, 411] on span "Row" at bounding box center [257, 411] width 31 height 23
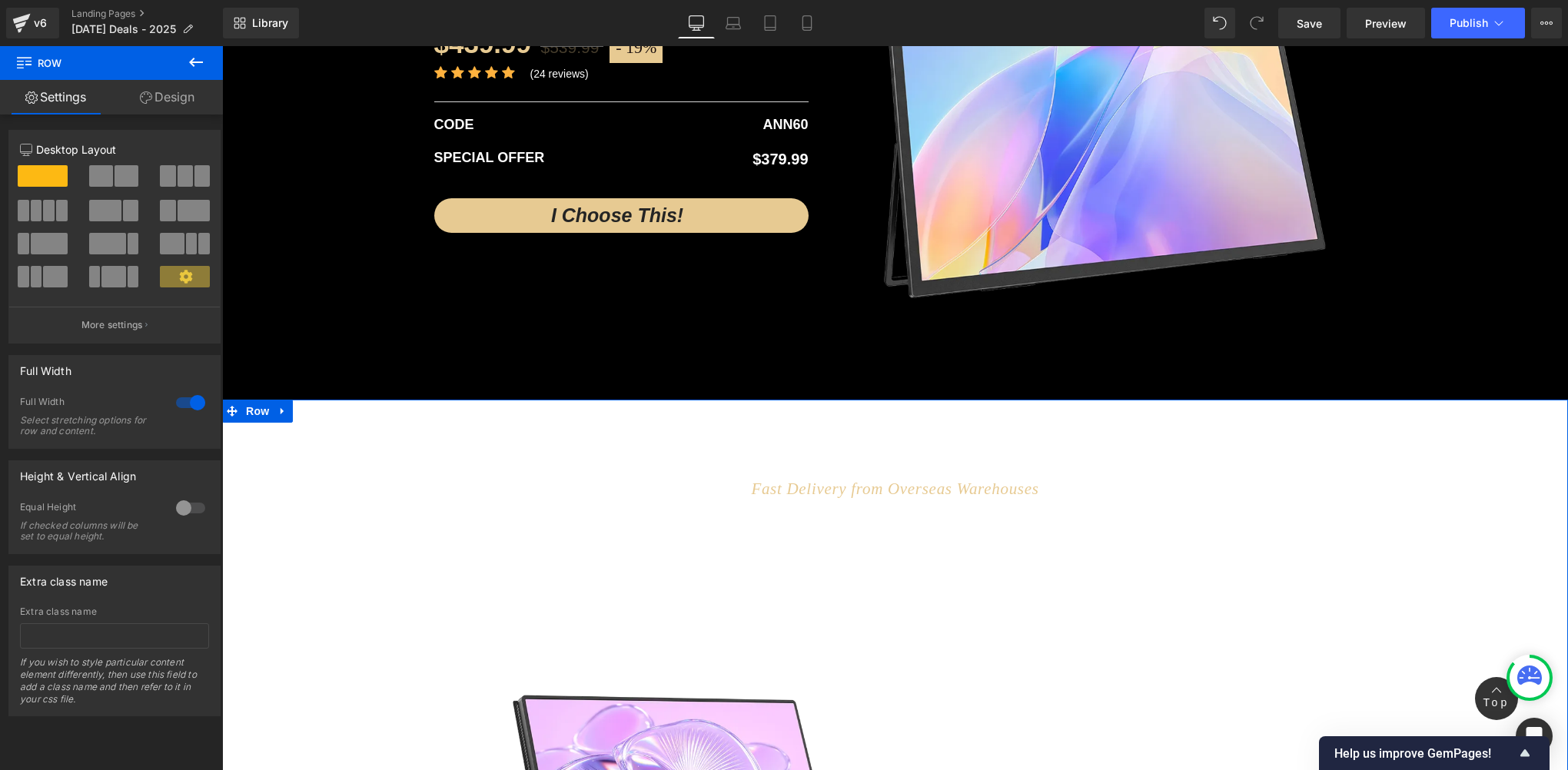
click at [167, 90] on link "Design" at bounding box center [167, 96] width 111 height 34
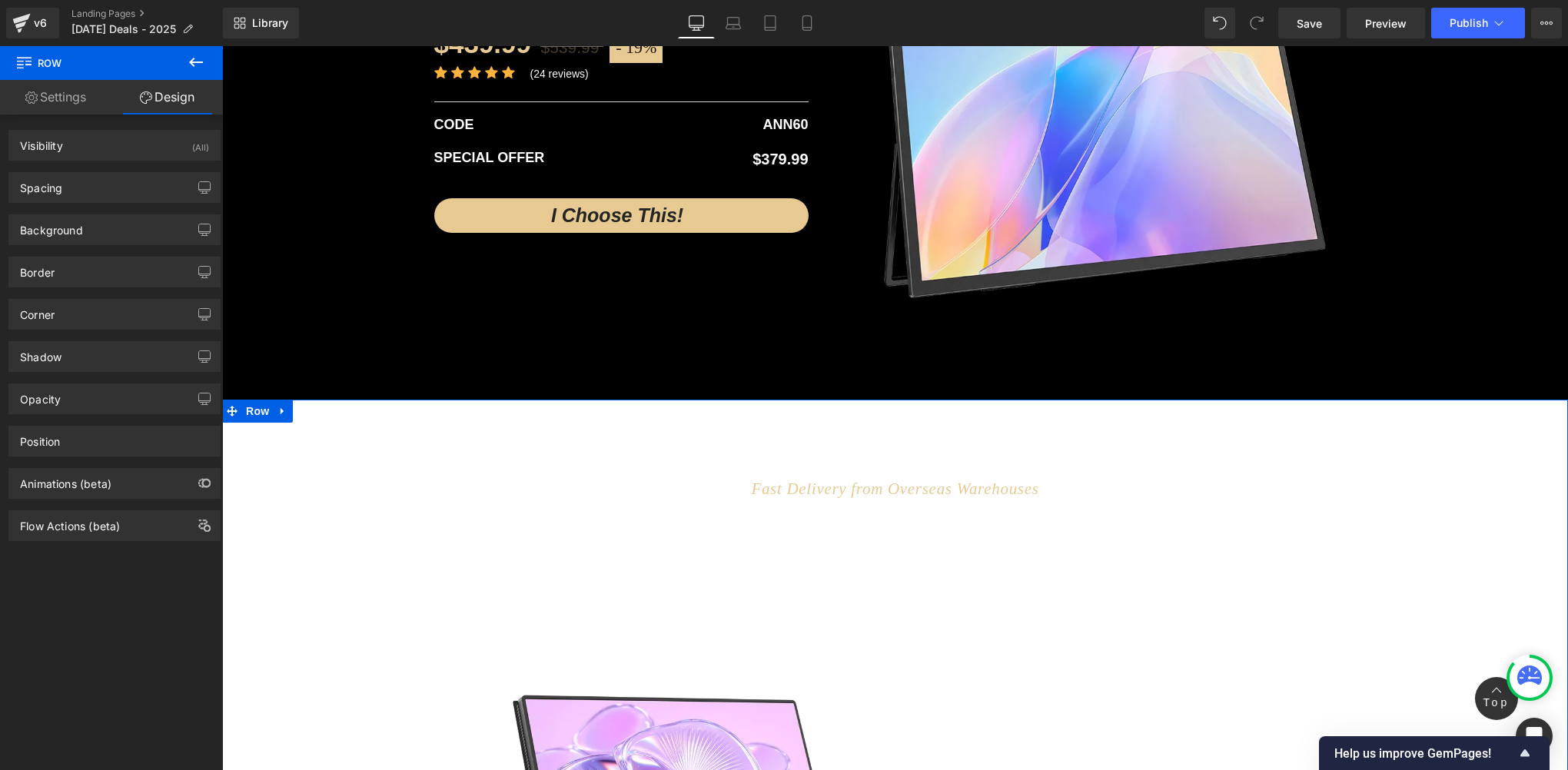
drag, startPoint x: 57, startPoint y: 223, endPoint x: 94, endPoint y: 271, distance: 60.6
click at [56, 223] on div "Background" at bounding box center [51, 226] width 63 height 21
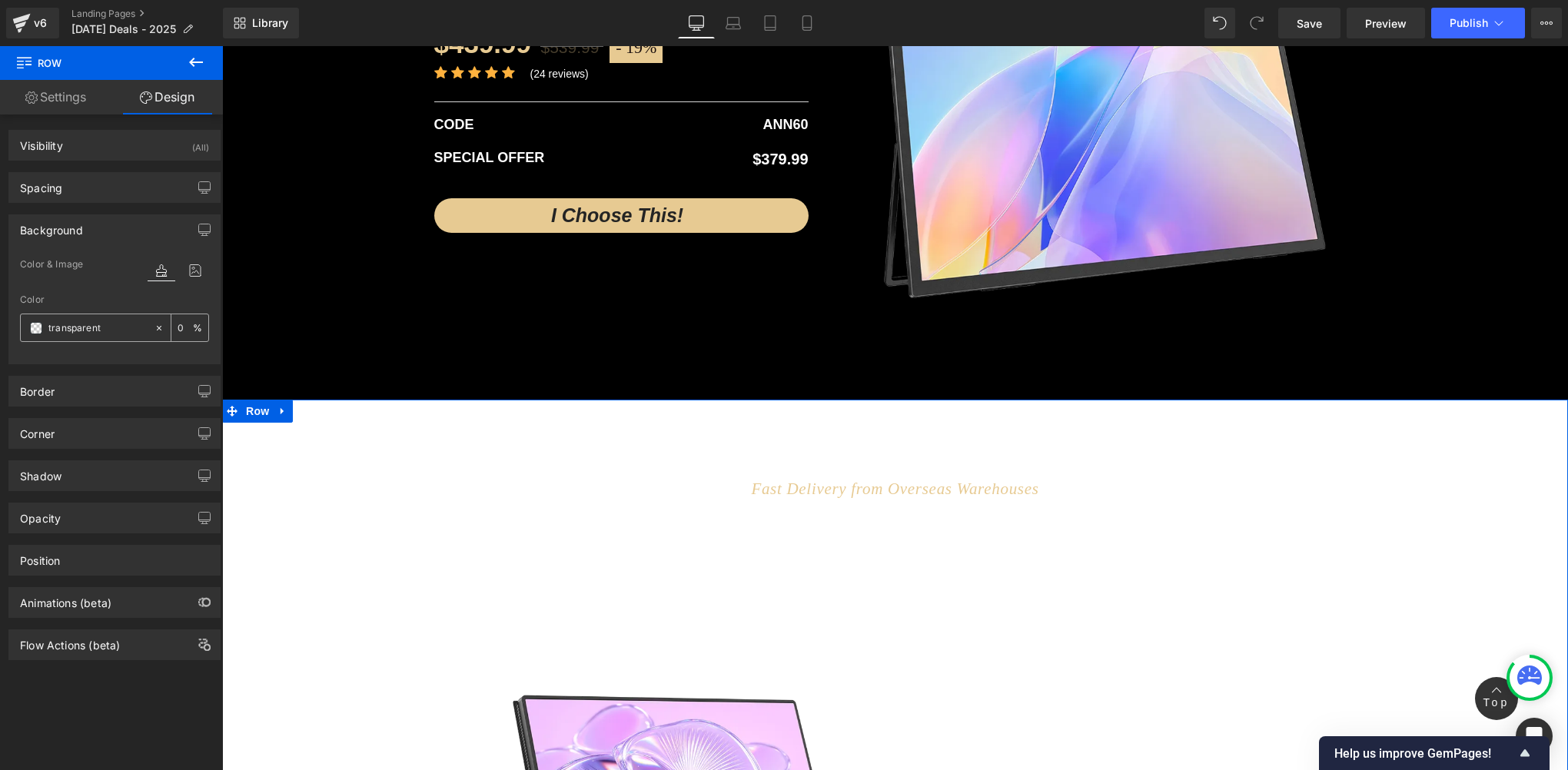
click at [34, 330] on span at bounding box center [36, 328] width 12 height 12
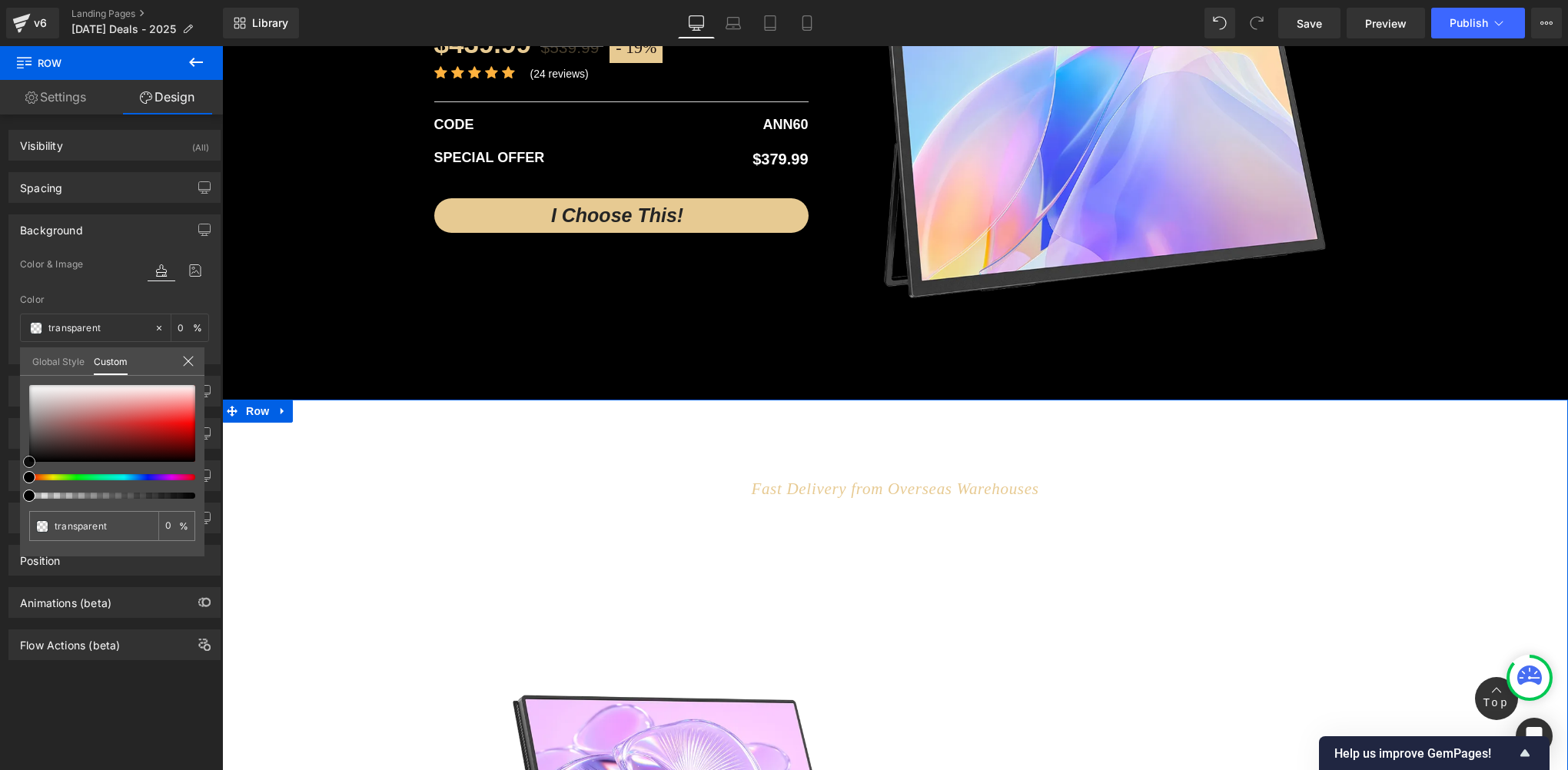
type input "#a08b8b"
type input "100"
type input "#a08b8b"
type input "100"
type input "#afa1a1"
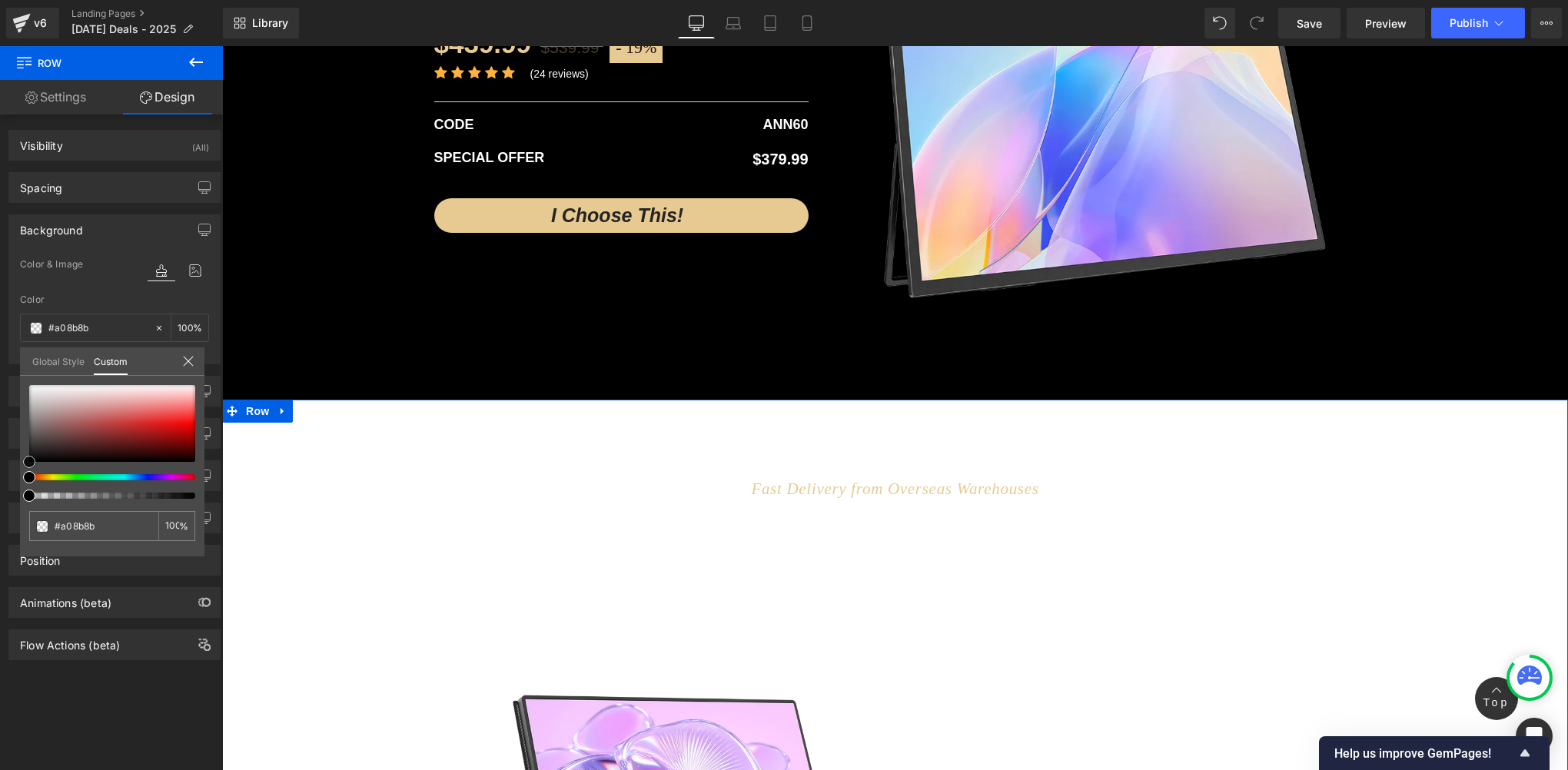
type input "#afa1a1"
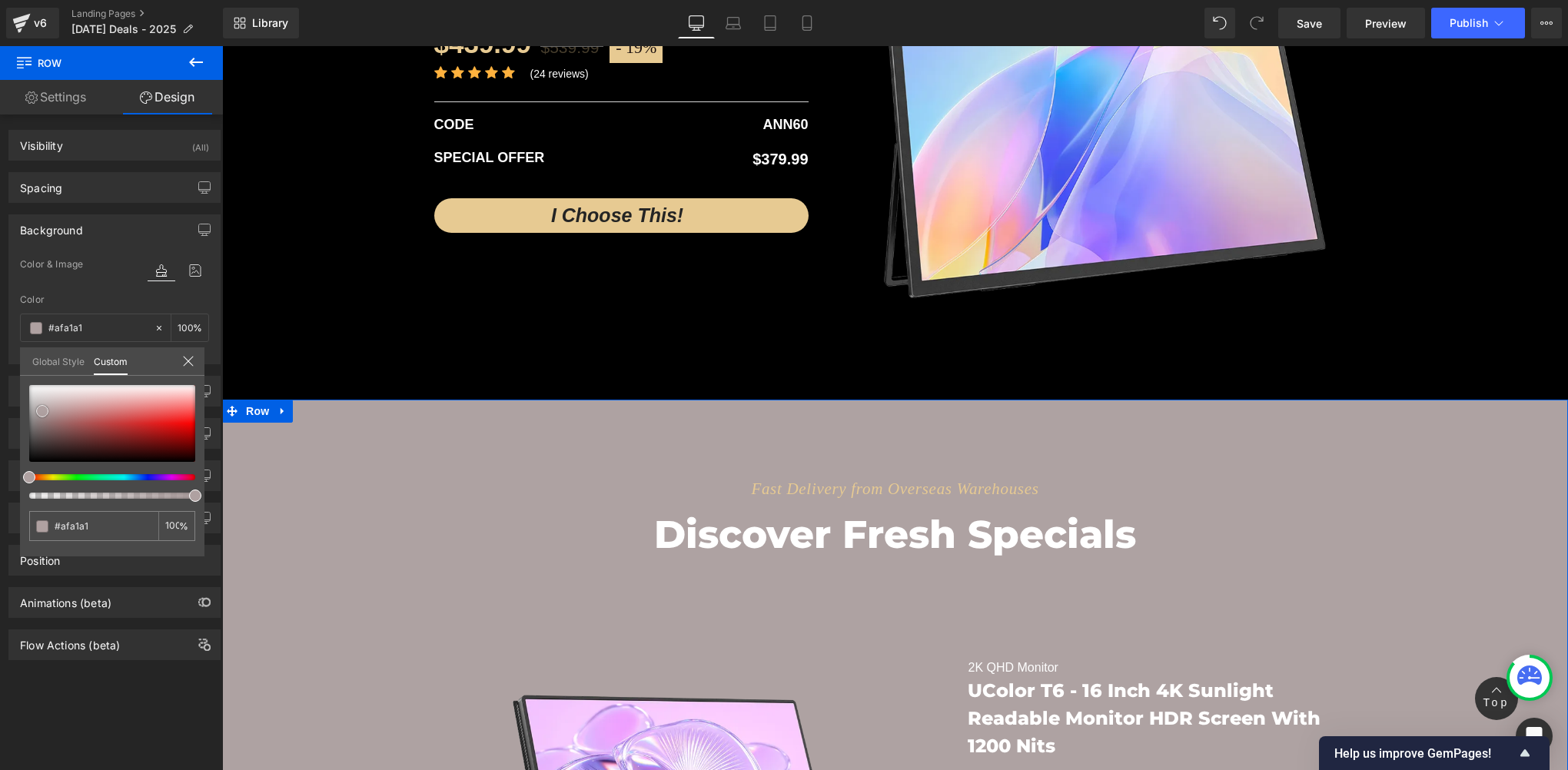
type input "#aea2a2"
type input "#9a8d8d"
type input "#584f4f"
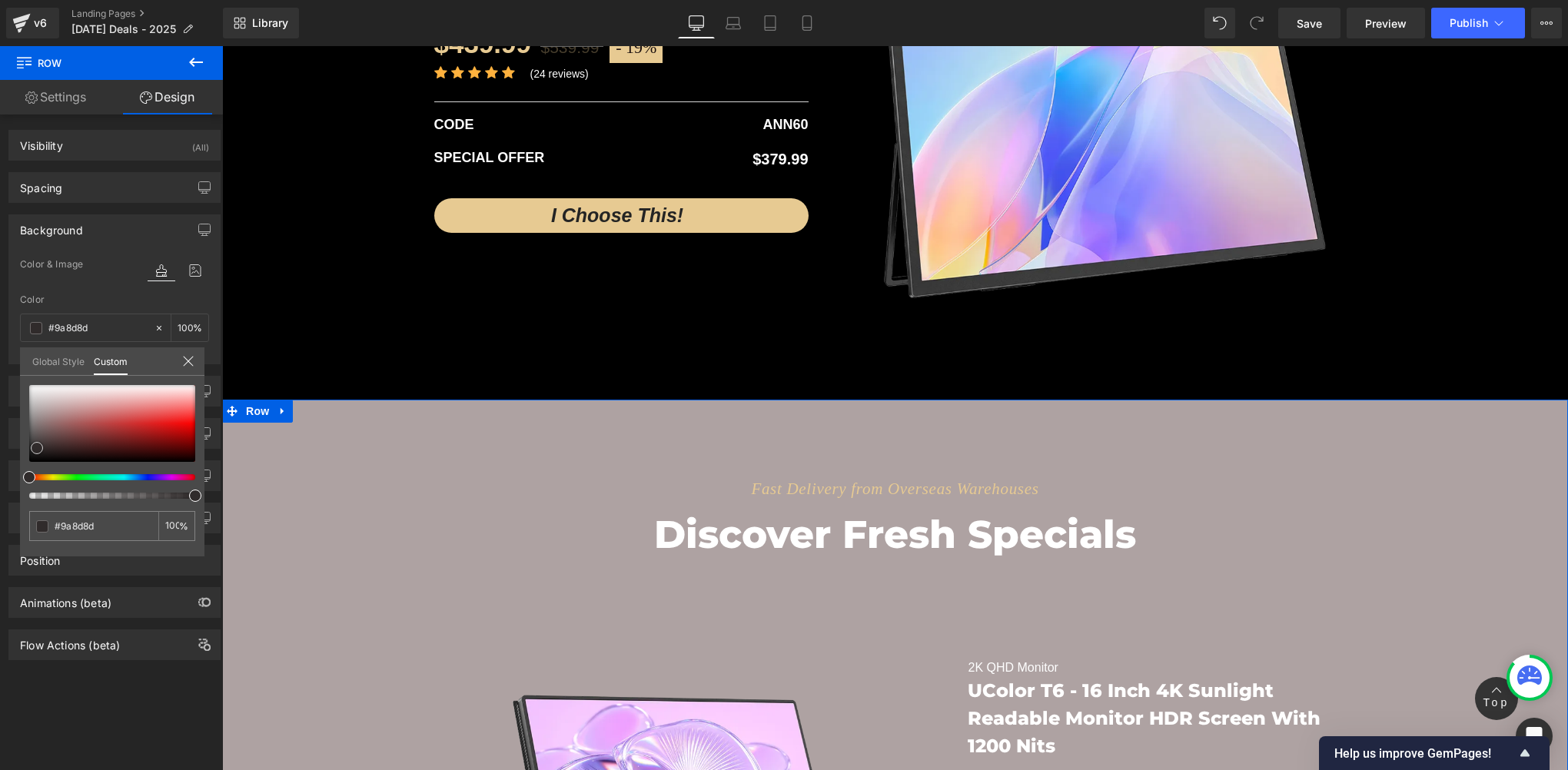
type input "#584f4f"
type input "#1a1818"
type input "#000000"
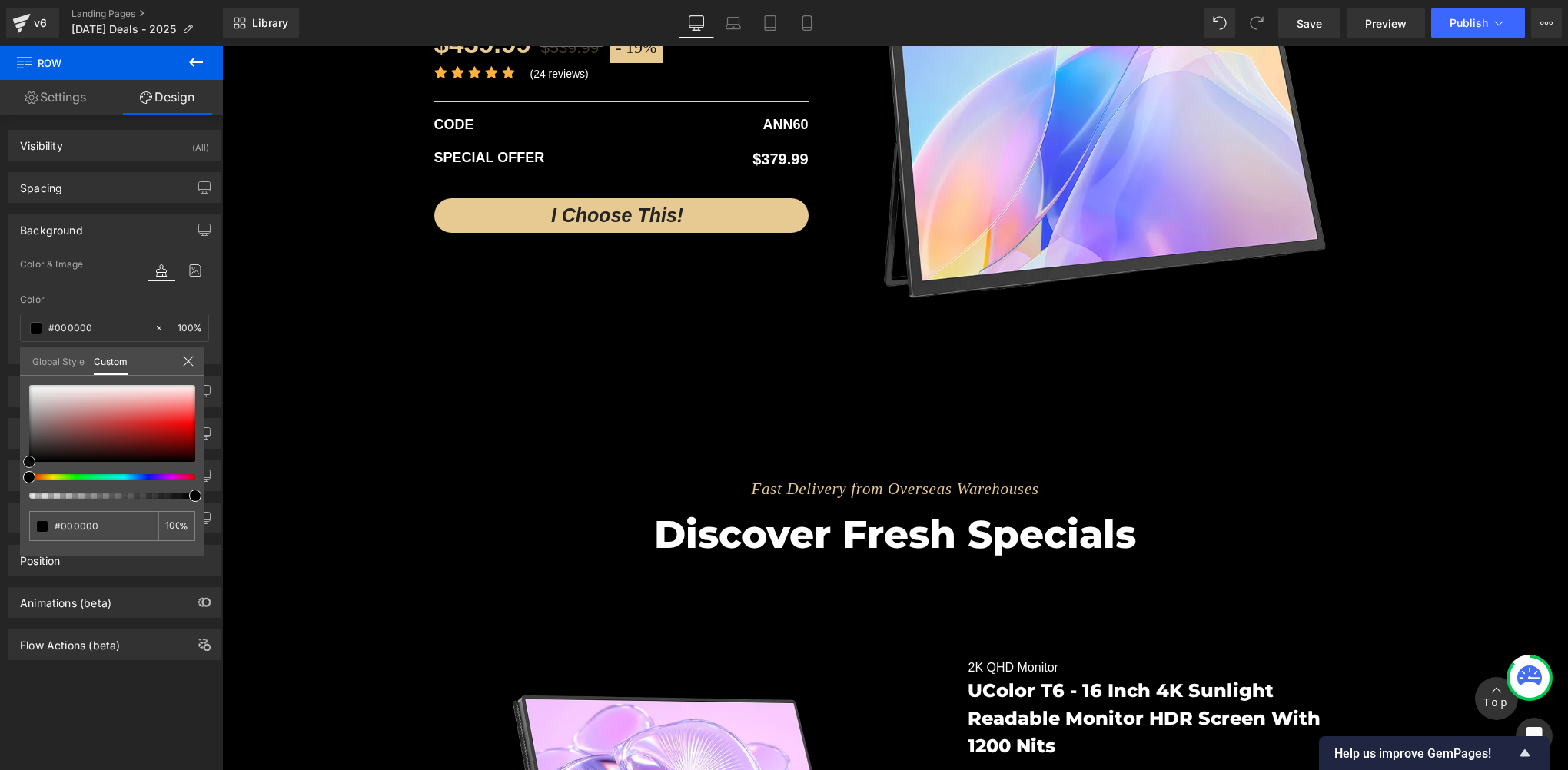
drag, startPoint x: 42, startPoint y: 411, endPoint x: -3, endPoint y: 500, distance: 99.7
click at [0, 500] on html "Row You are previewing how the will restyle your page. You can not edit Element…" at bounding box center [784, 385] width 1568 height 770
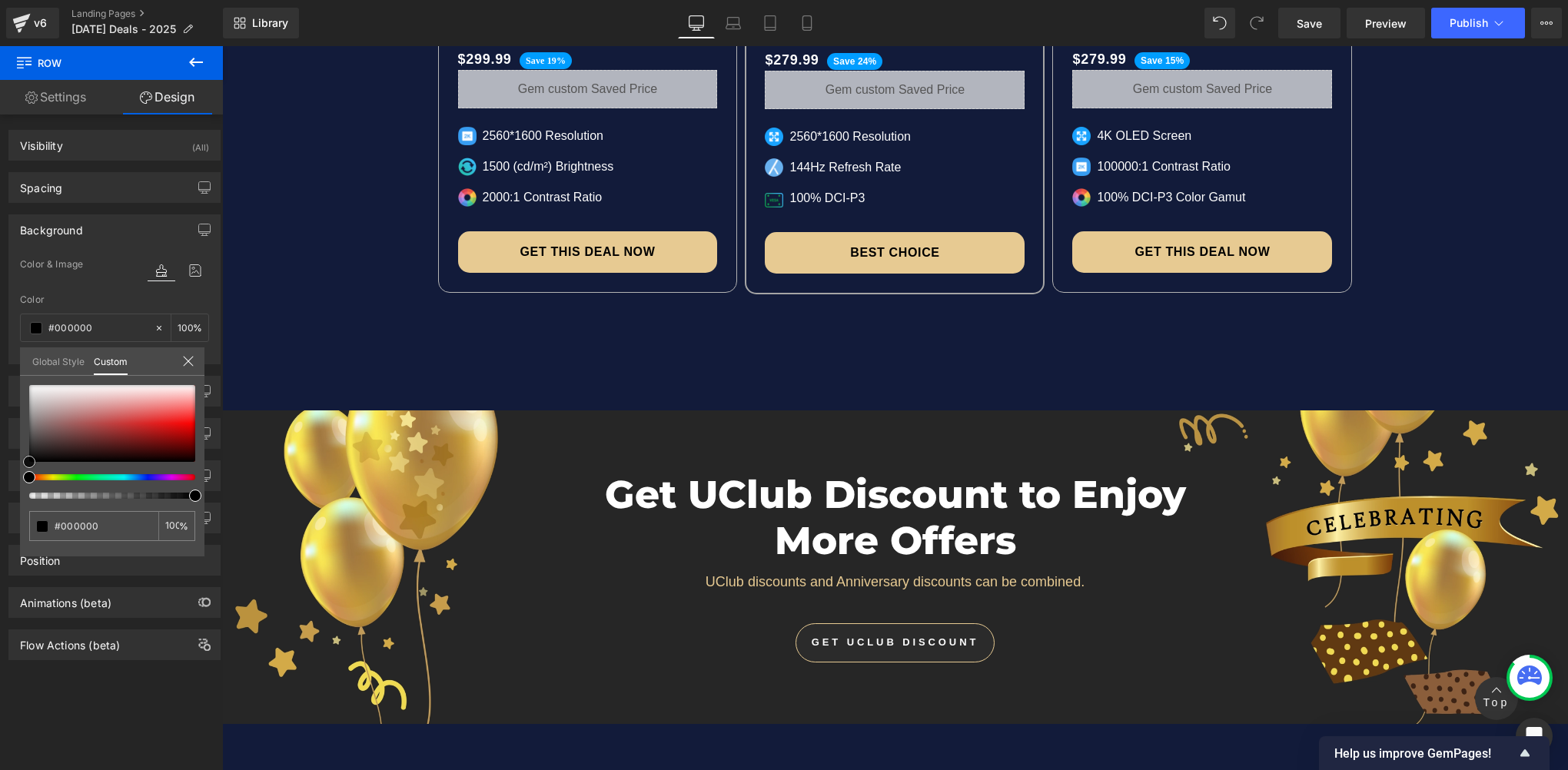
scroll to position [10433, 0]
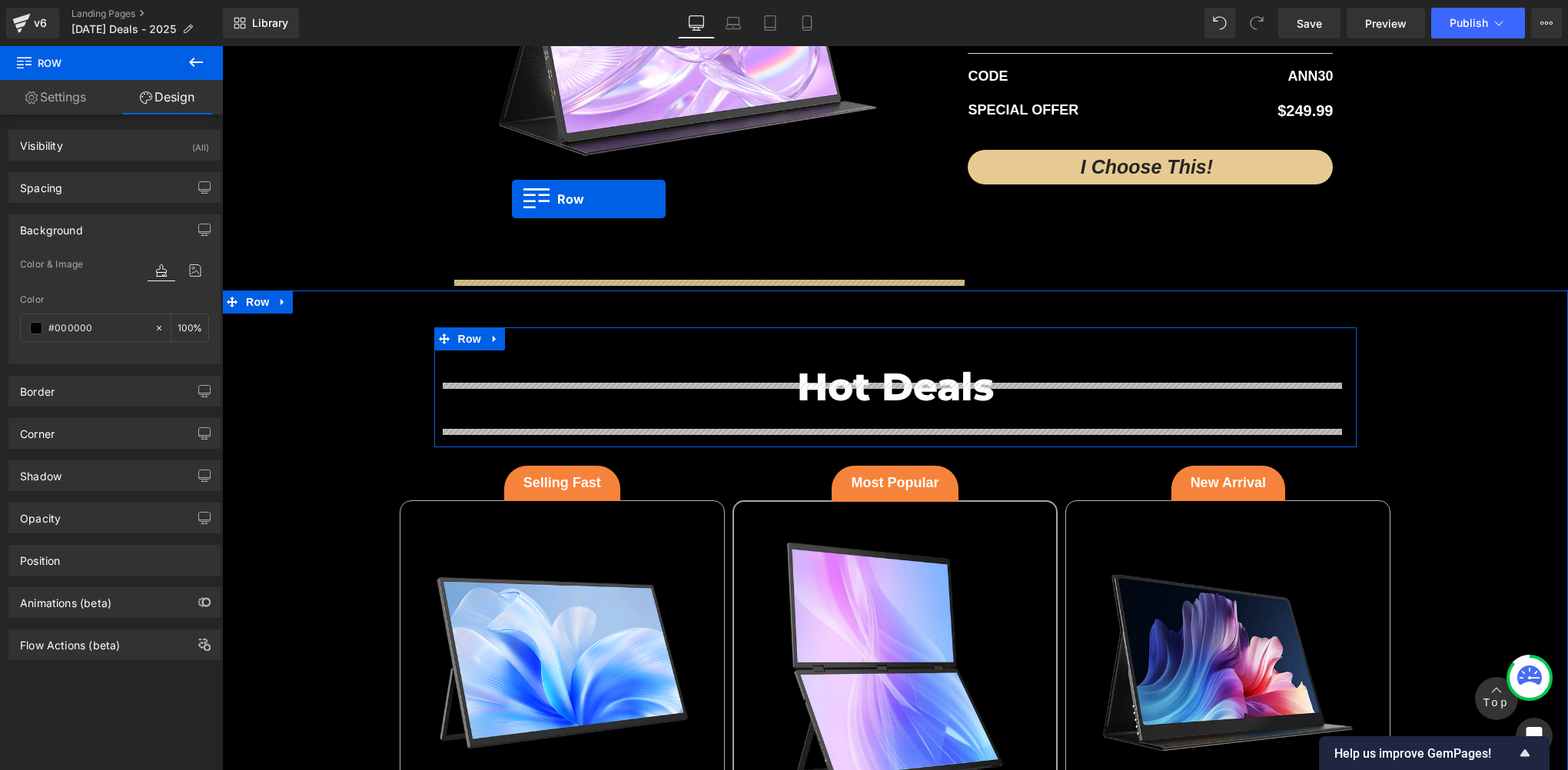
scroll to position [5054, 0]
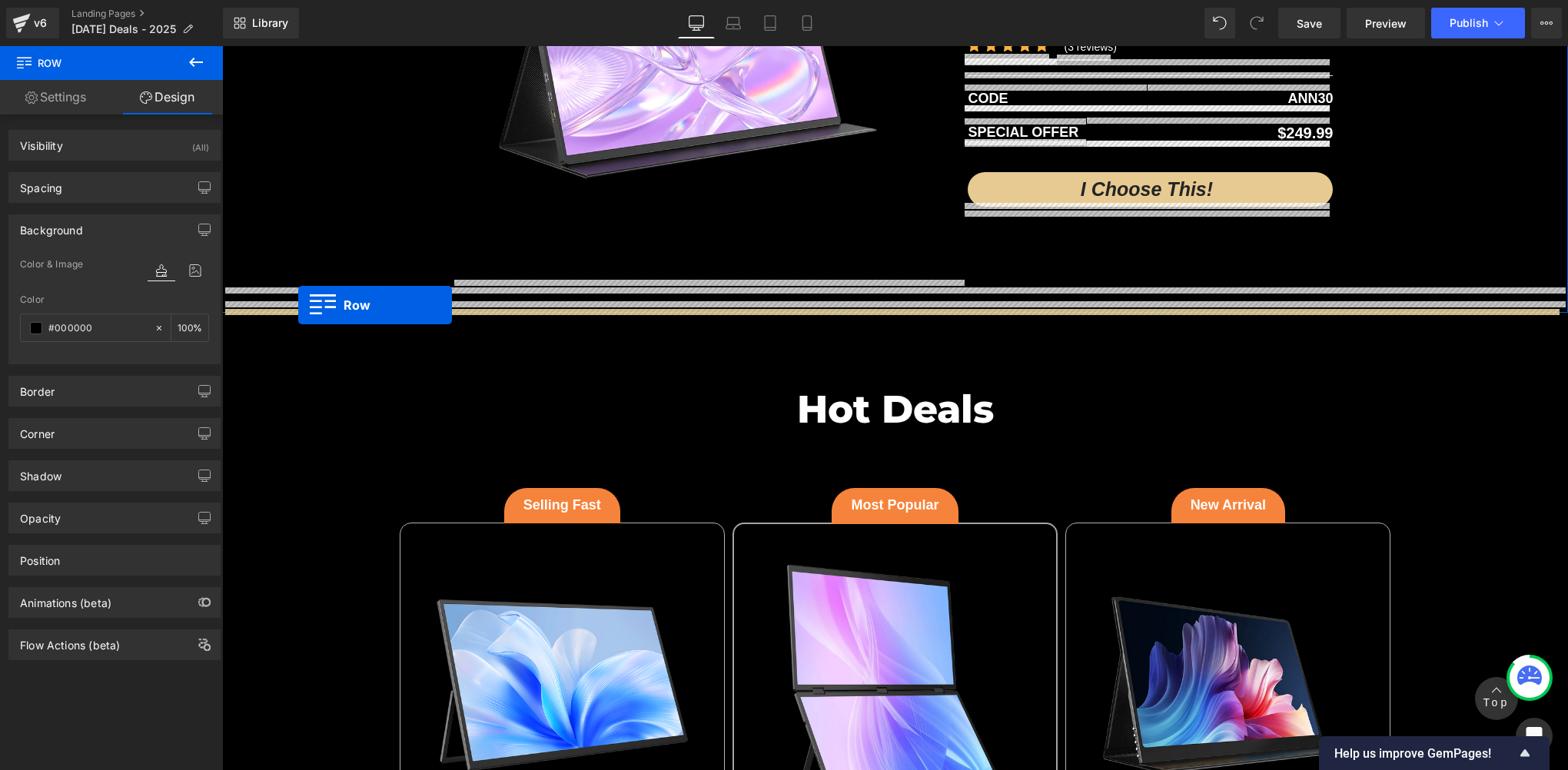
drag, startPoint x: 228, startPoint y: 171, endPoint x: 299, endPoint y: 305, distance: 151.6
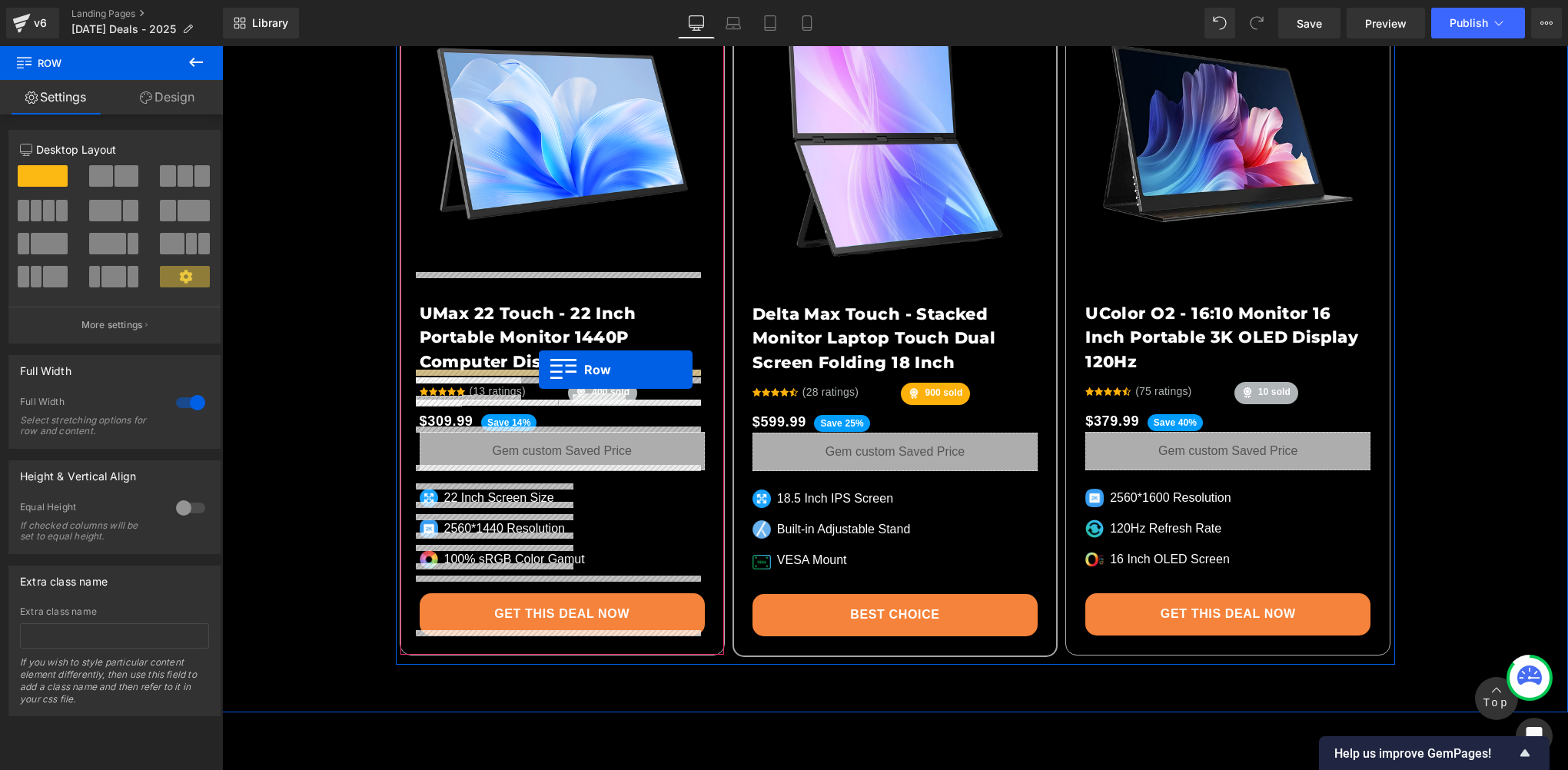
scroll to position [6848, 0]
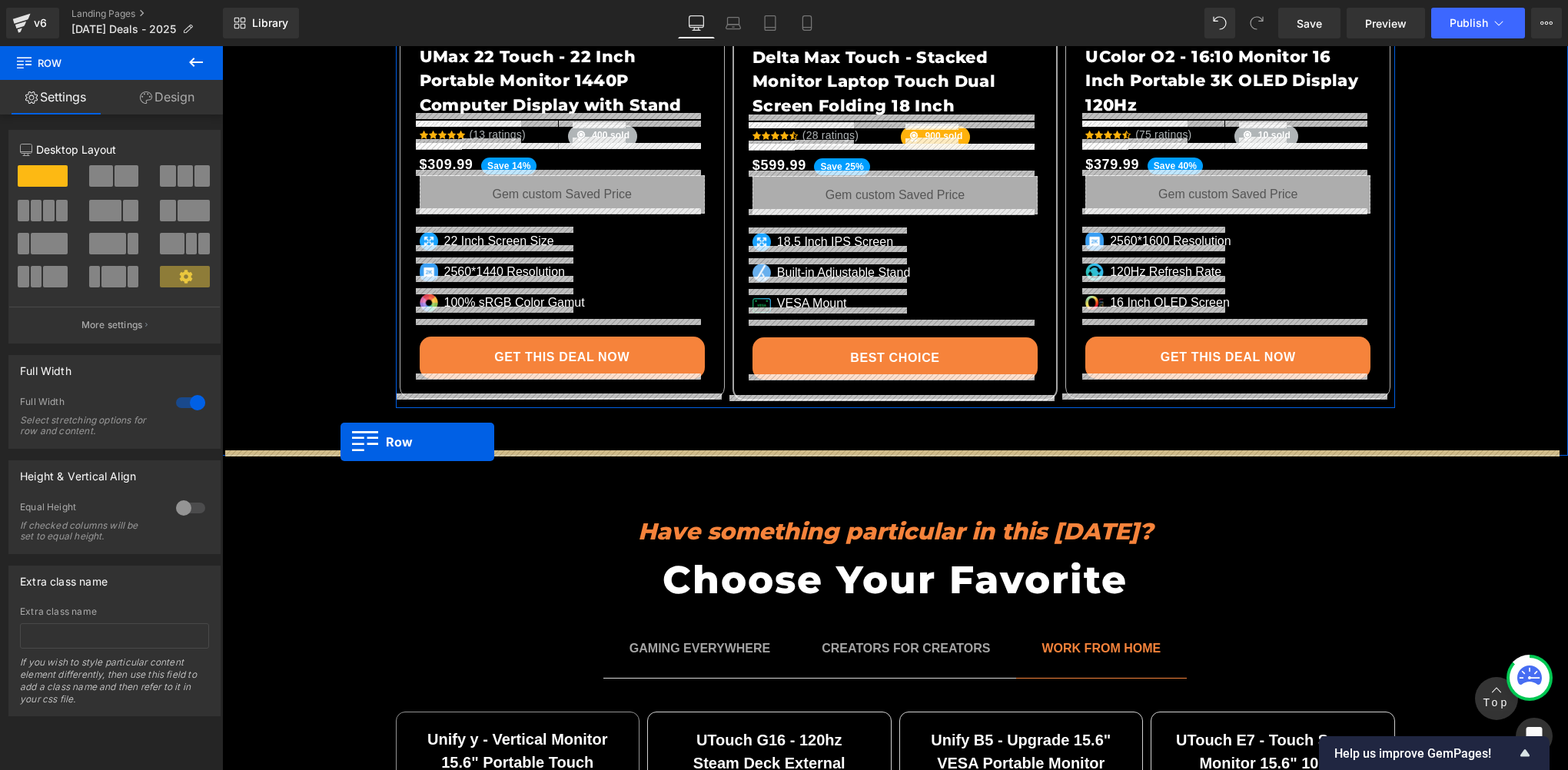
drag, startPoint x: 224, startPoint y: 392, endPoint x: 339, endPoint y: 442, distance: 125.4
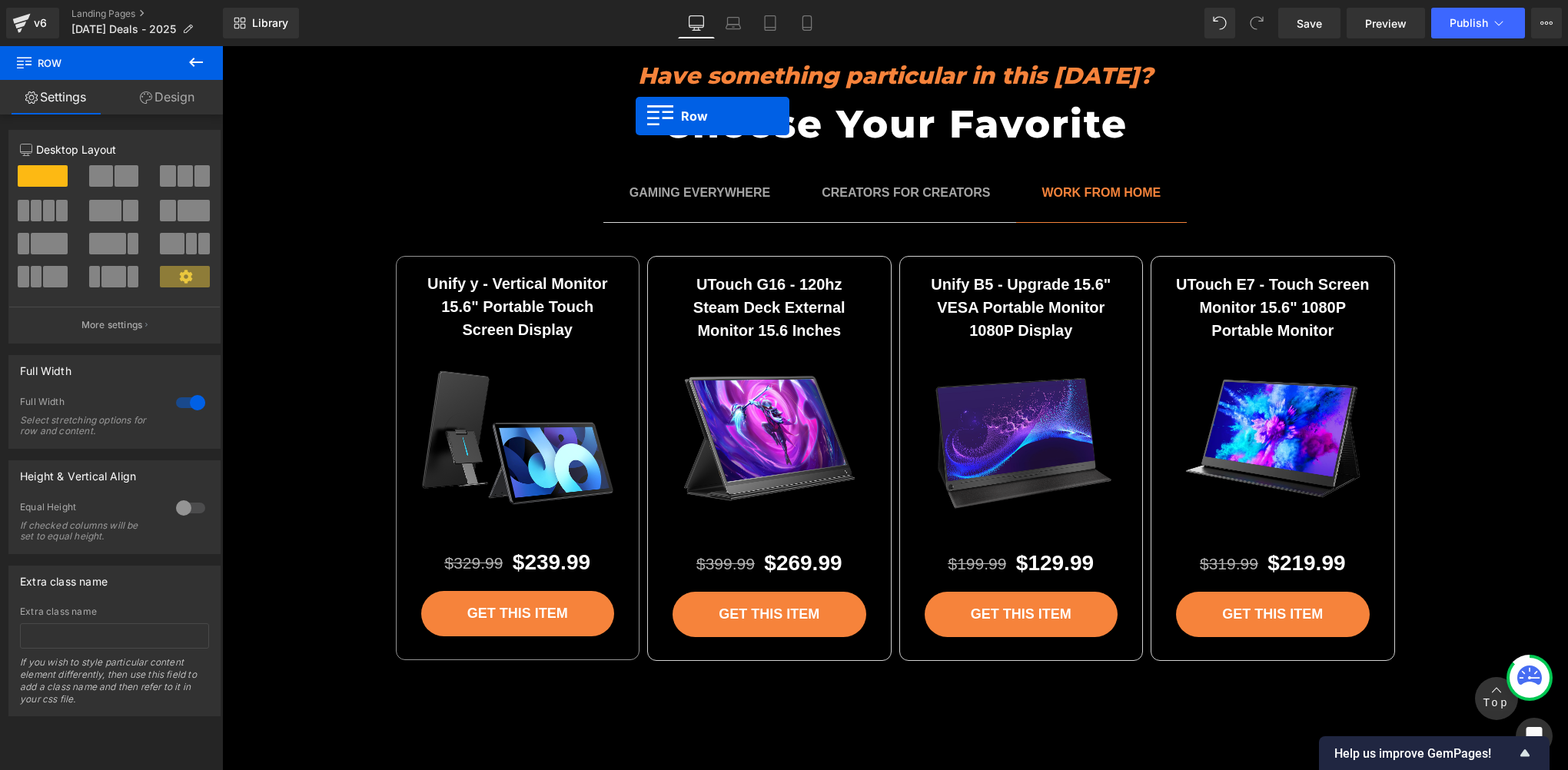
scroll to position [7359, 0]
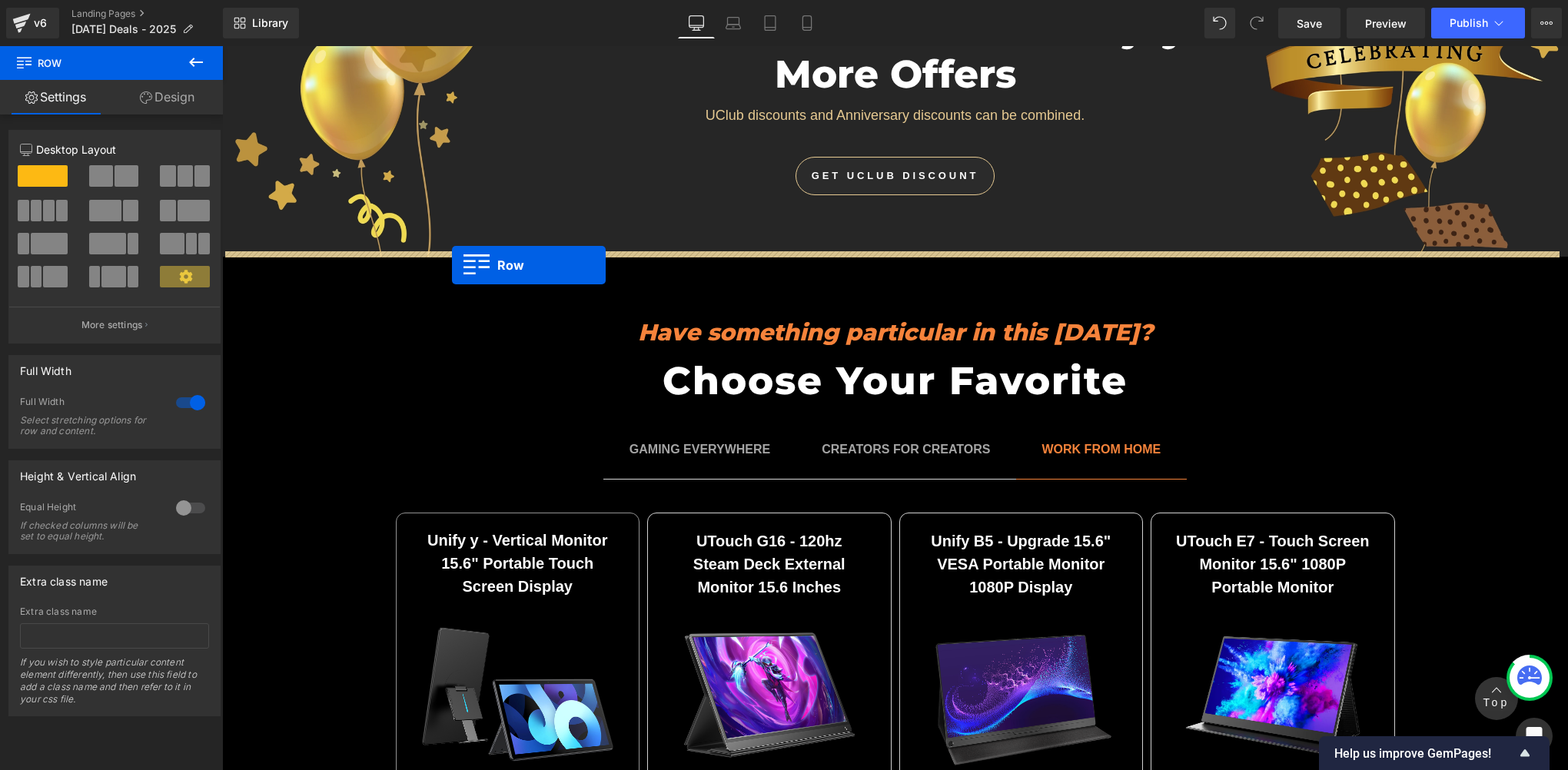
drag, startPoint x: 231, startPoint y: 188, endPoint x: 452, endPoint y: 265, distance: 234.0
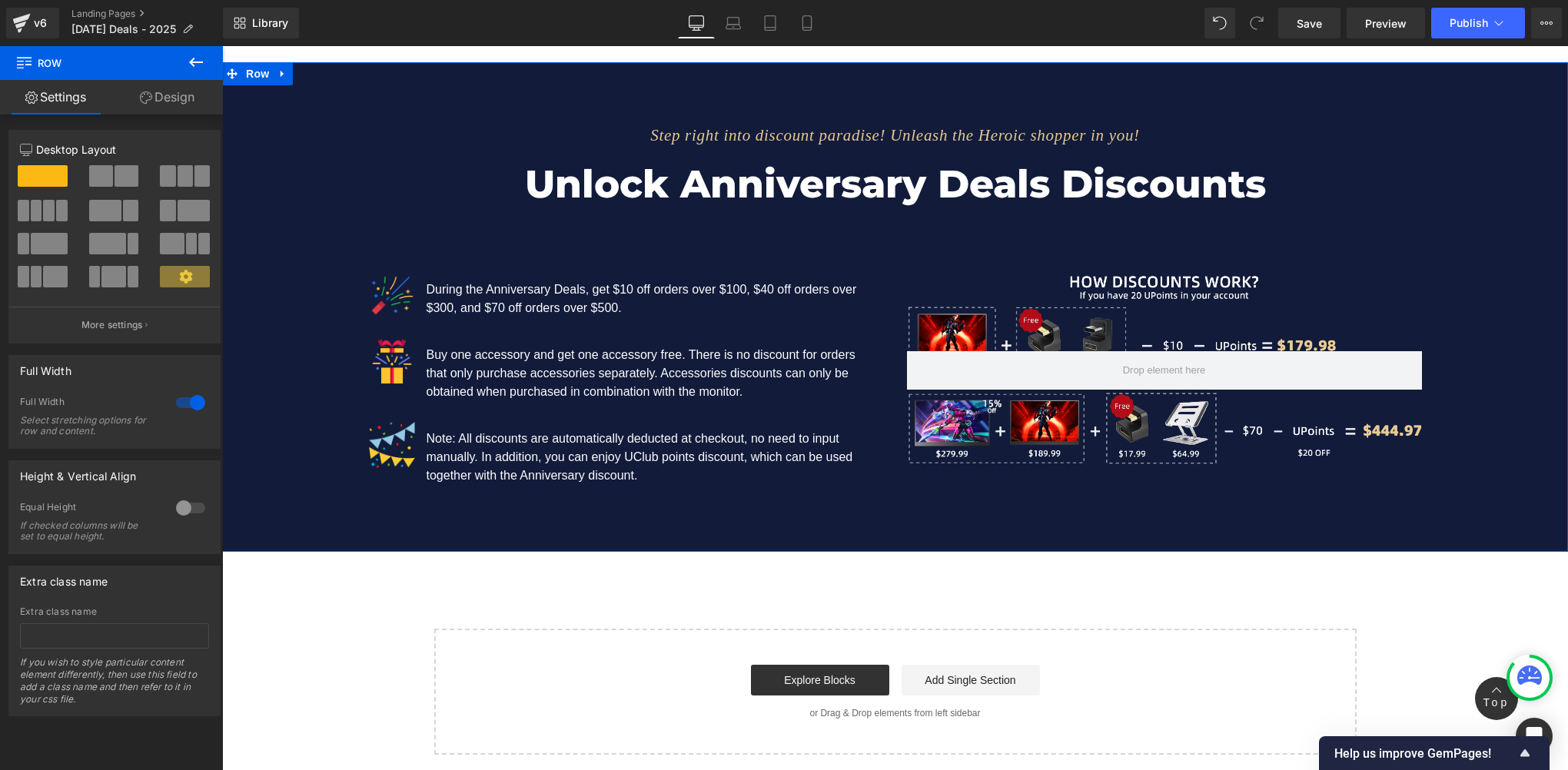
scroll to position [11651, 0]
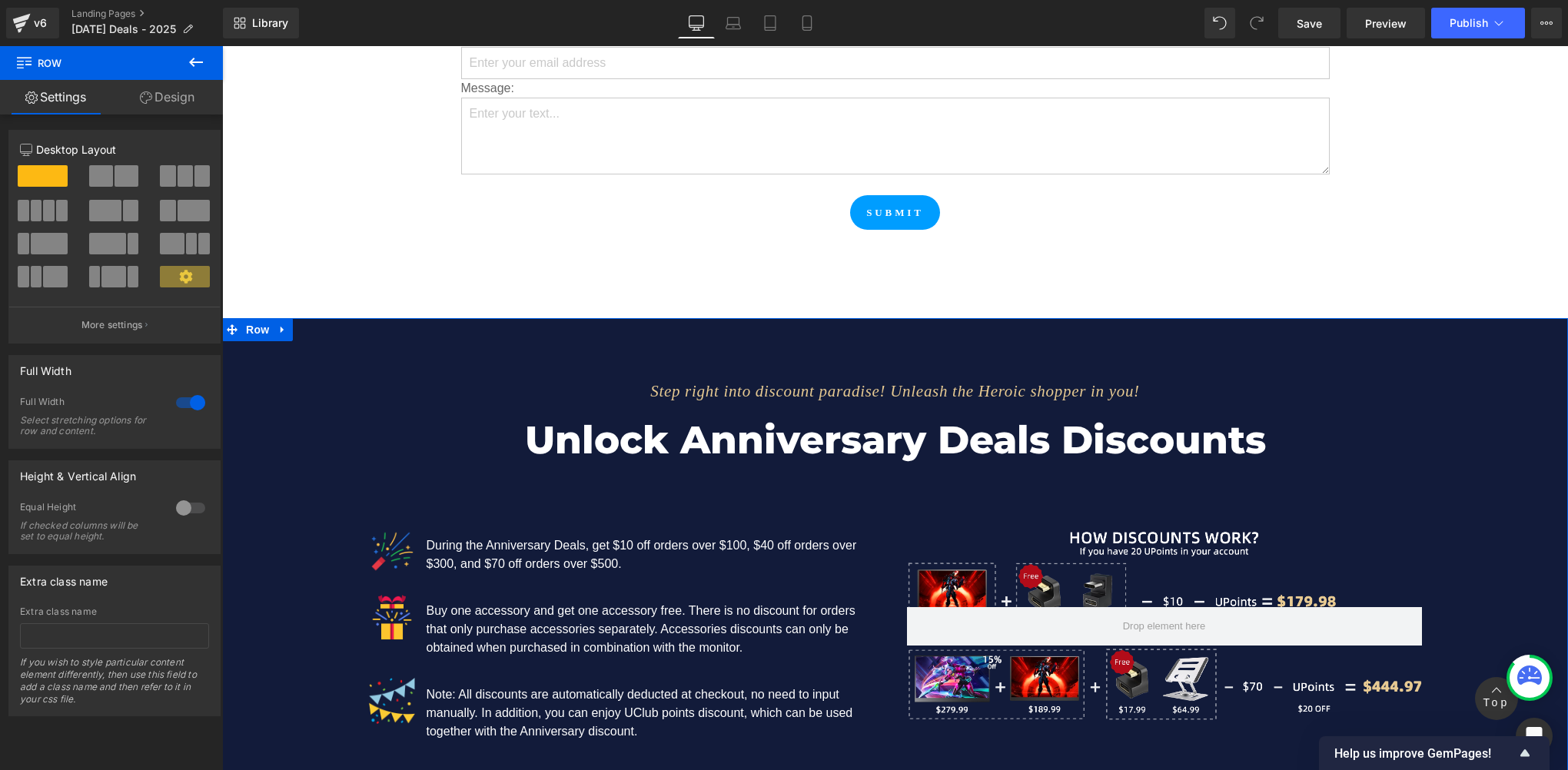
click at [334, 375] on div "Step right into discount paradise! Unleash the Heroic shopper in you! Text Bloc…" at bounding box center [895, 547] width 1346 height 398
click at [277, 323] on icon at bounding box center [283, 328] width 11 height 11
click at [319, 323] on icon at bounding box center [322, 328] width 11 height 11
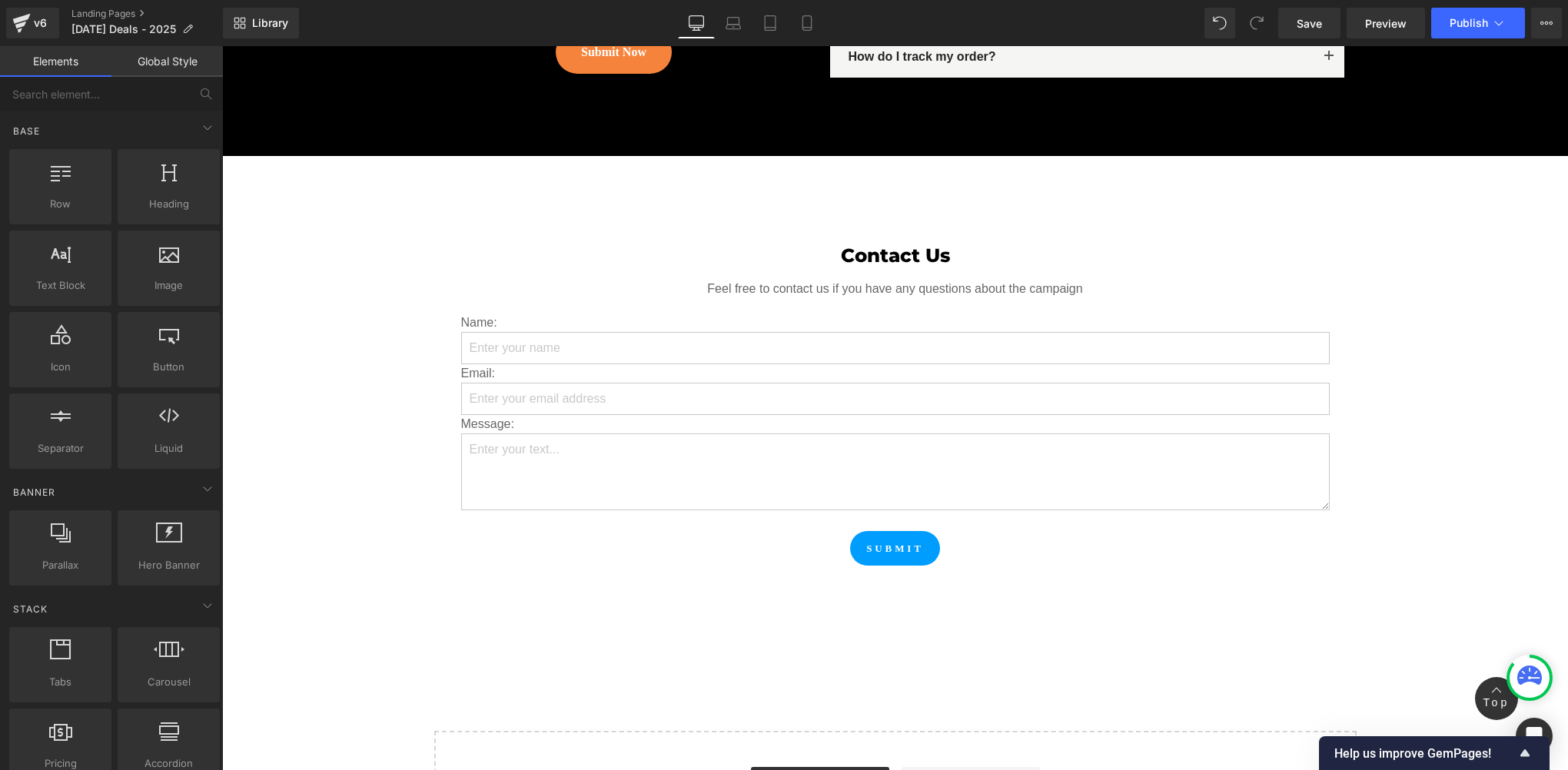
scroll to position [11138, 0]
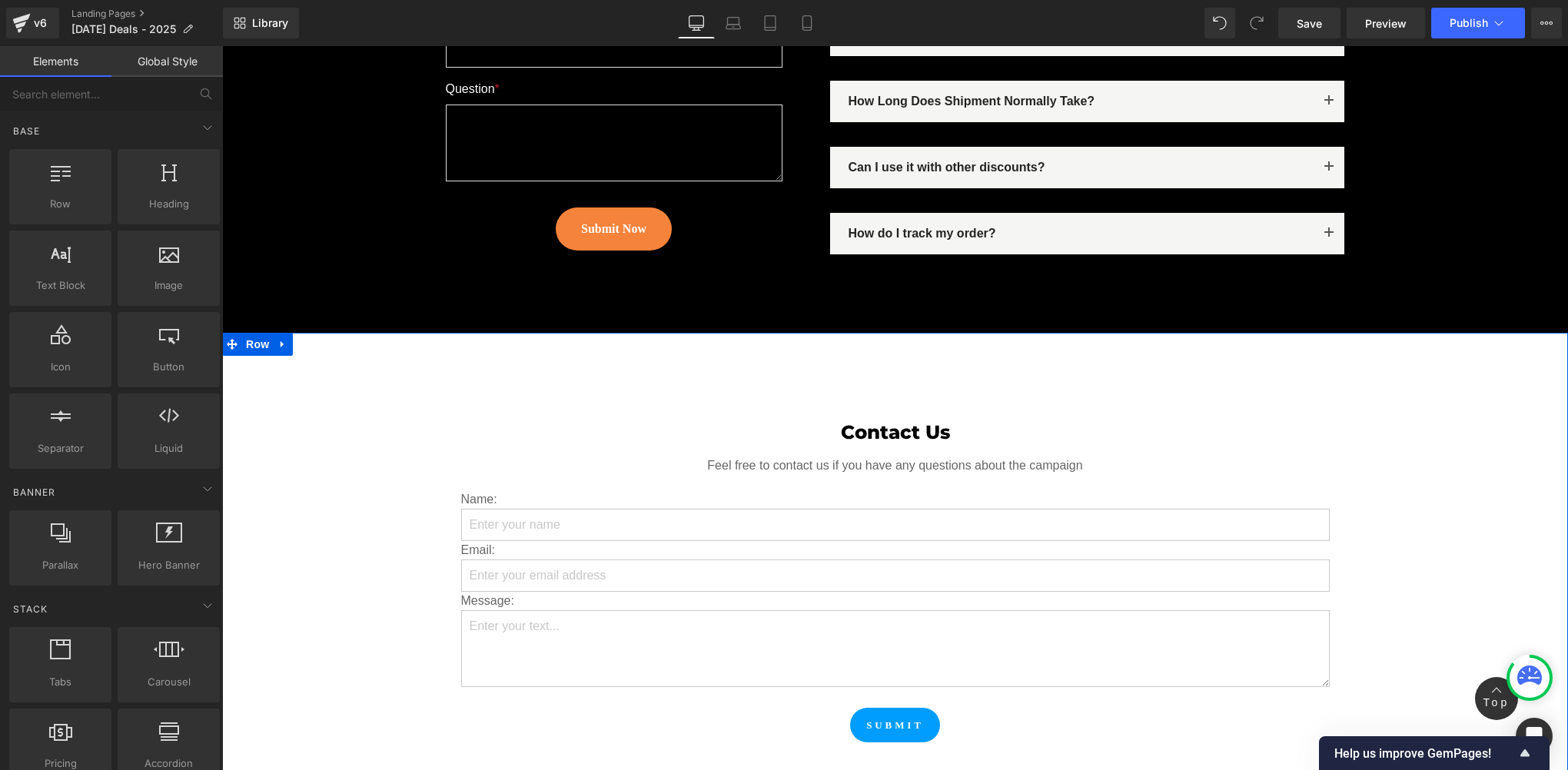
click at [269, 352] on div "Contact Us Heading Feel free to contact us if you have any questions about the …" at bounding box center [895, 582] width 1346 height 498
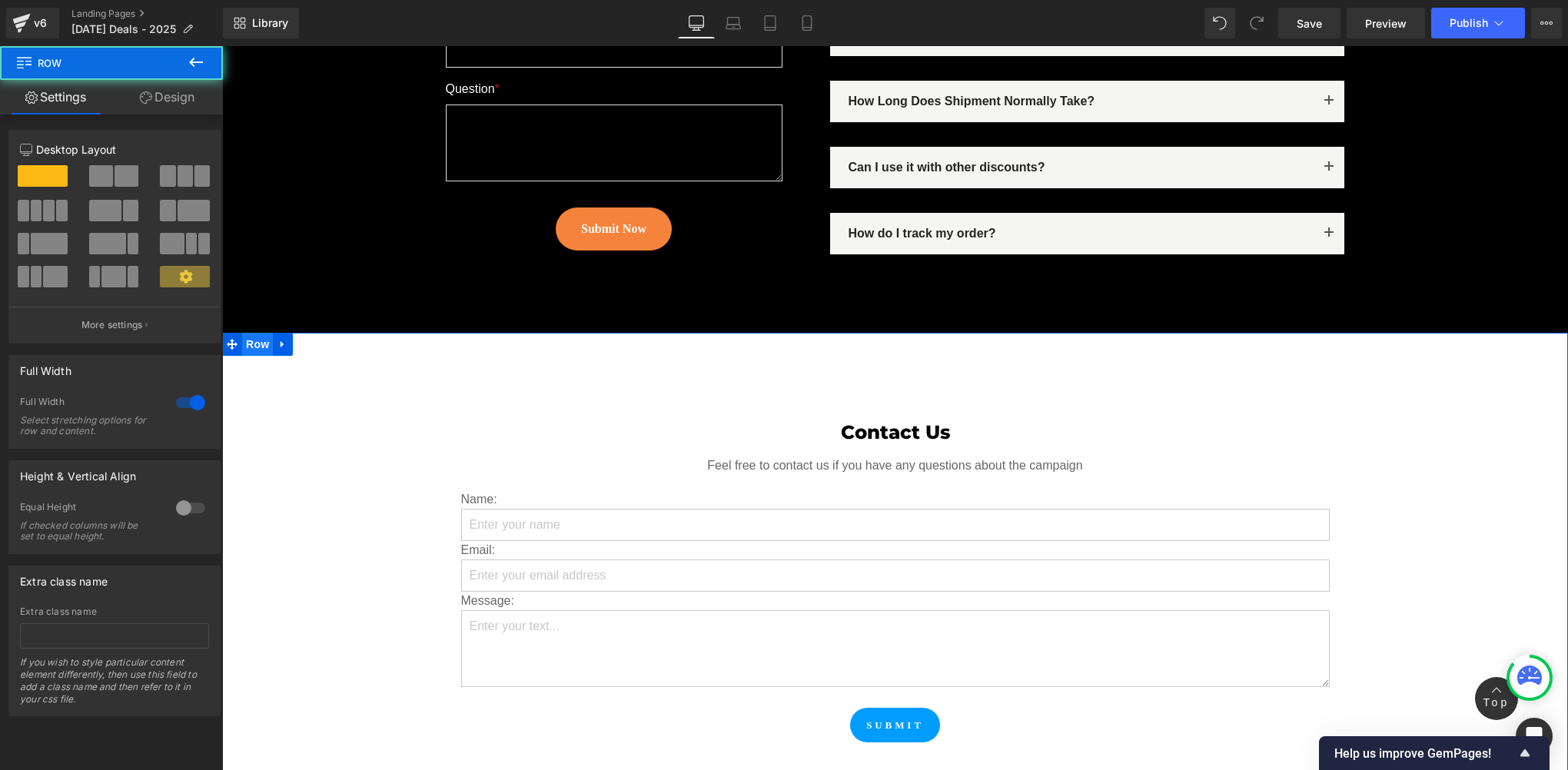
click at [242, 333] on span "Row" at bounding box center [257, 344] width 31 height 23
click at [184, 103] on link "Design" at bounding box center [167, 96] width 111 height 34
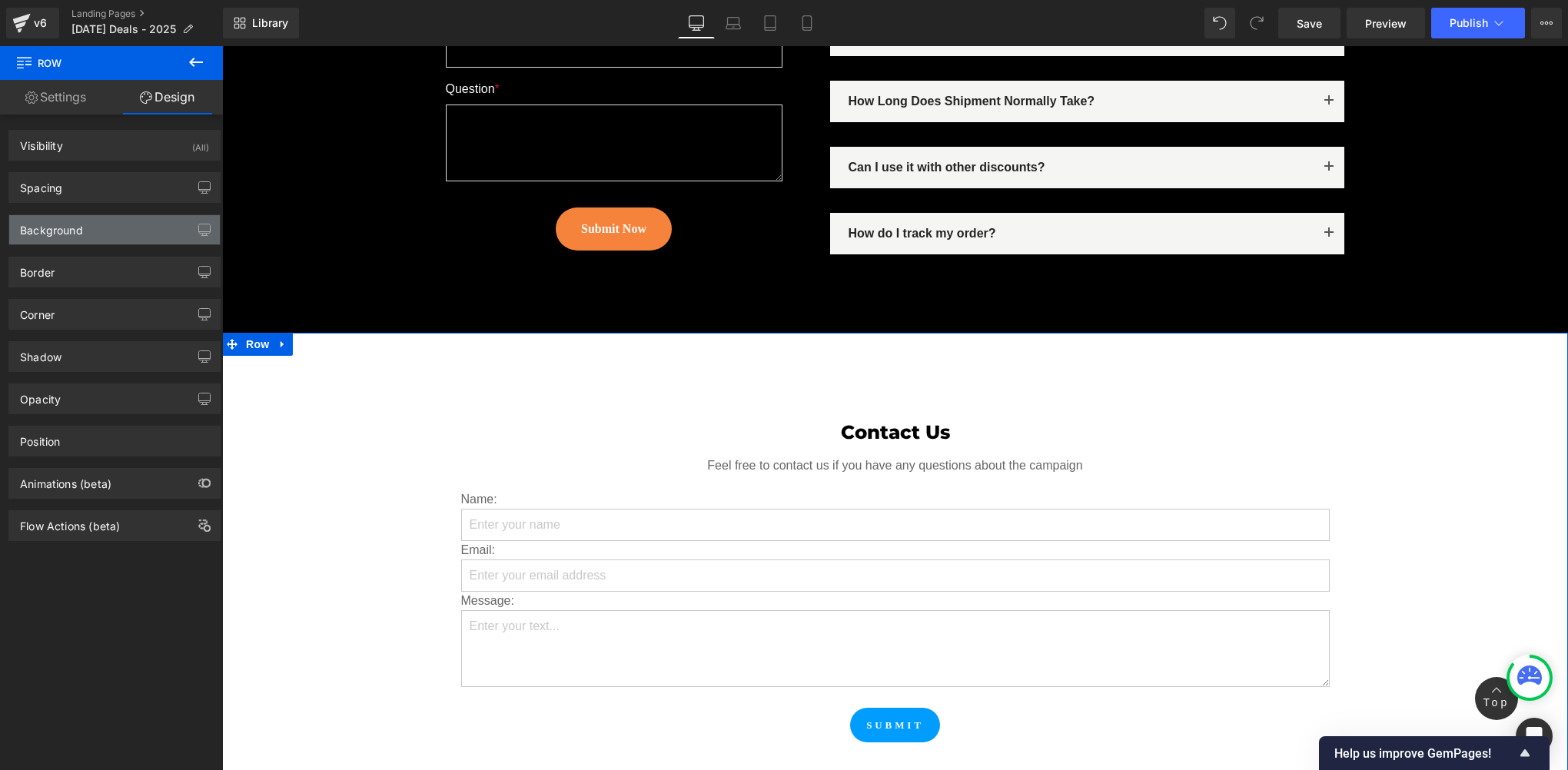
click at [68, 234] on div "Background" at bounding box center [51, 226] width 63 height 21
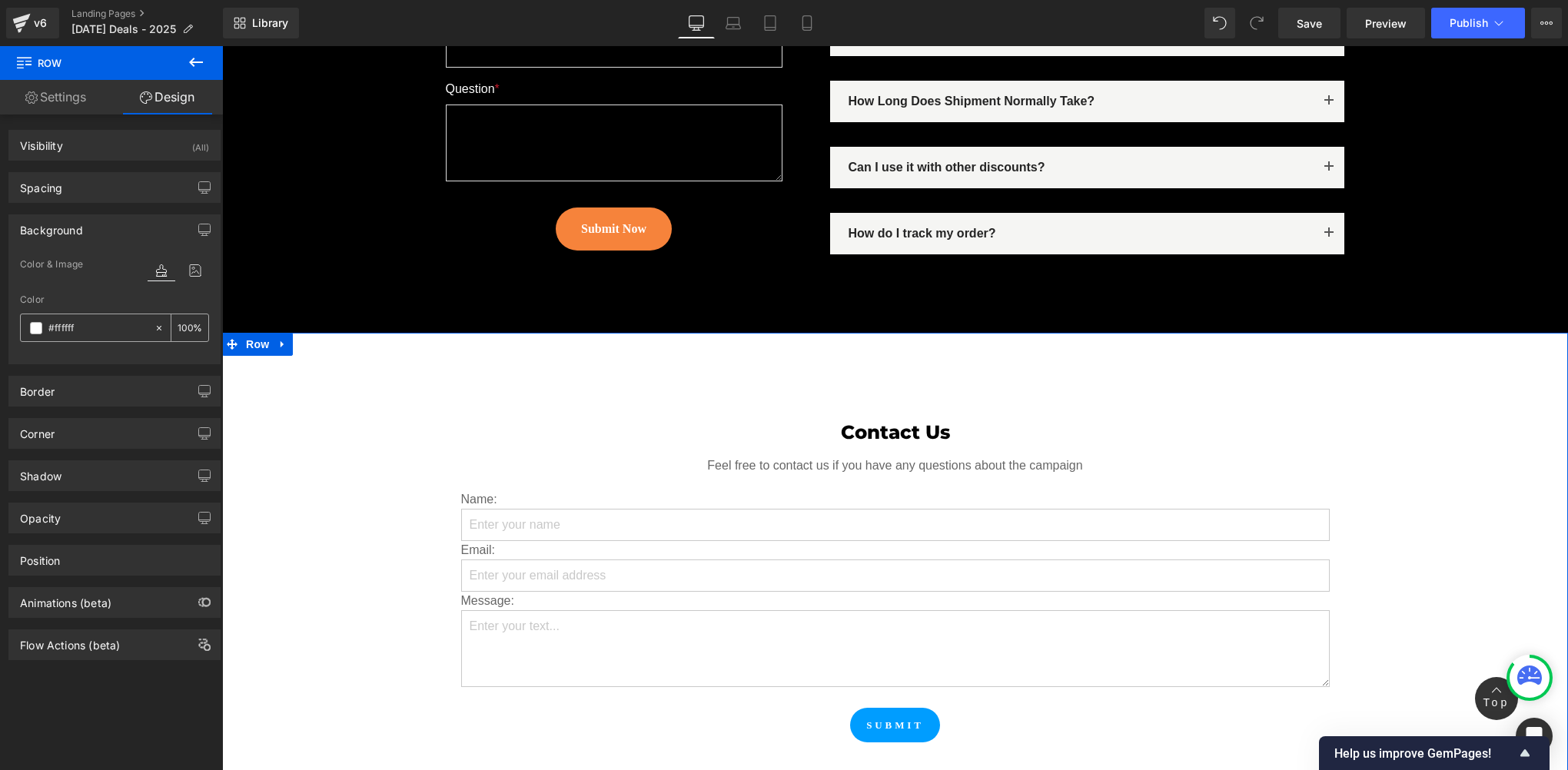
click at [37, 333] on div "#ffffff" at bounding box center [87, 328] width 133 height 26
click at [37, 330] on span at bounding box center [36, 328] width 12 height 12
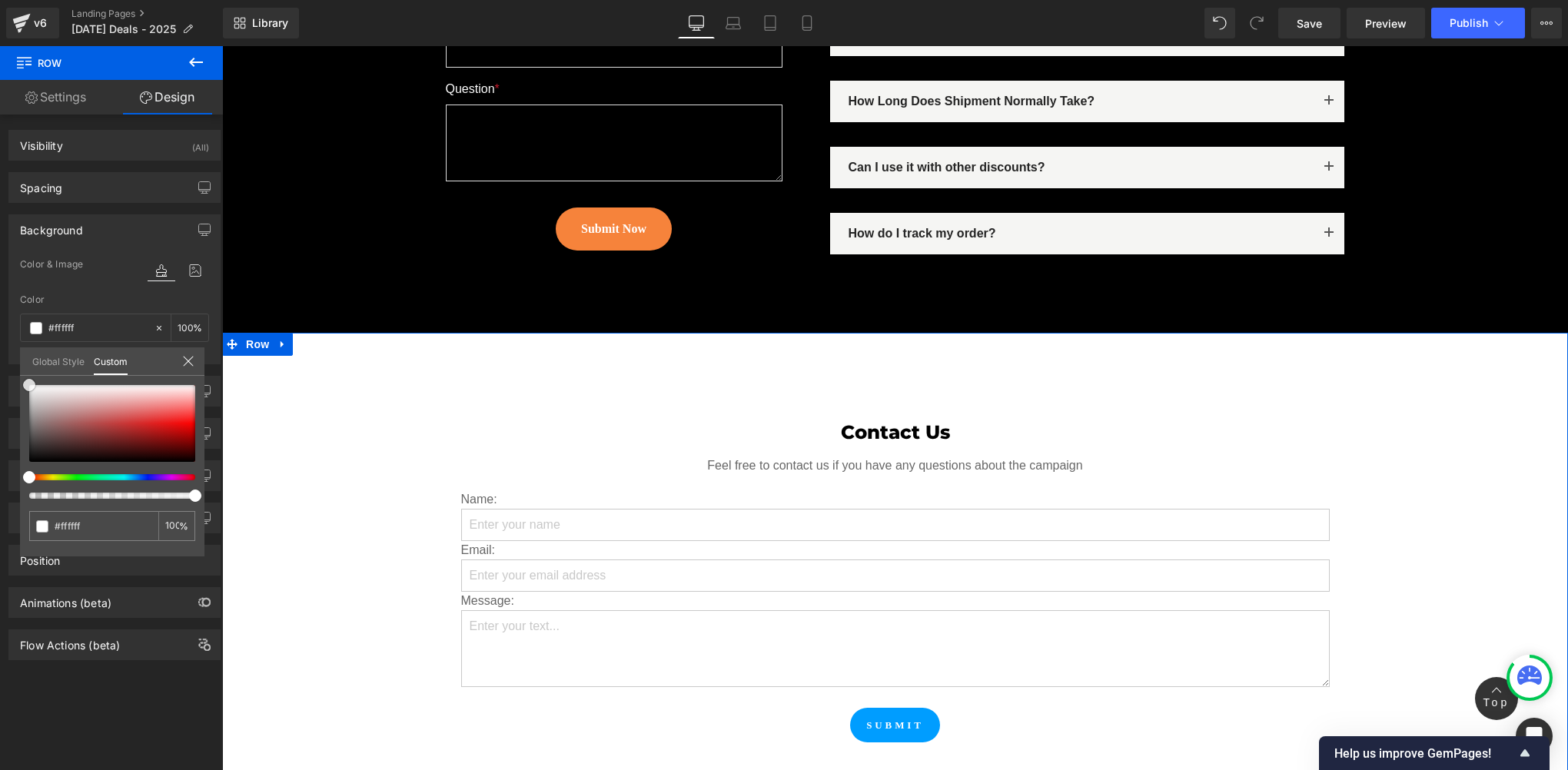
type input "#564747"
type input "#423838"
type input "#0f0e0e"
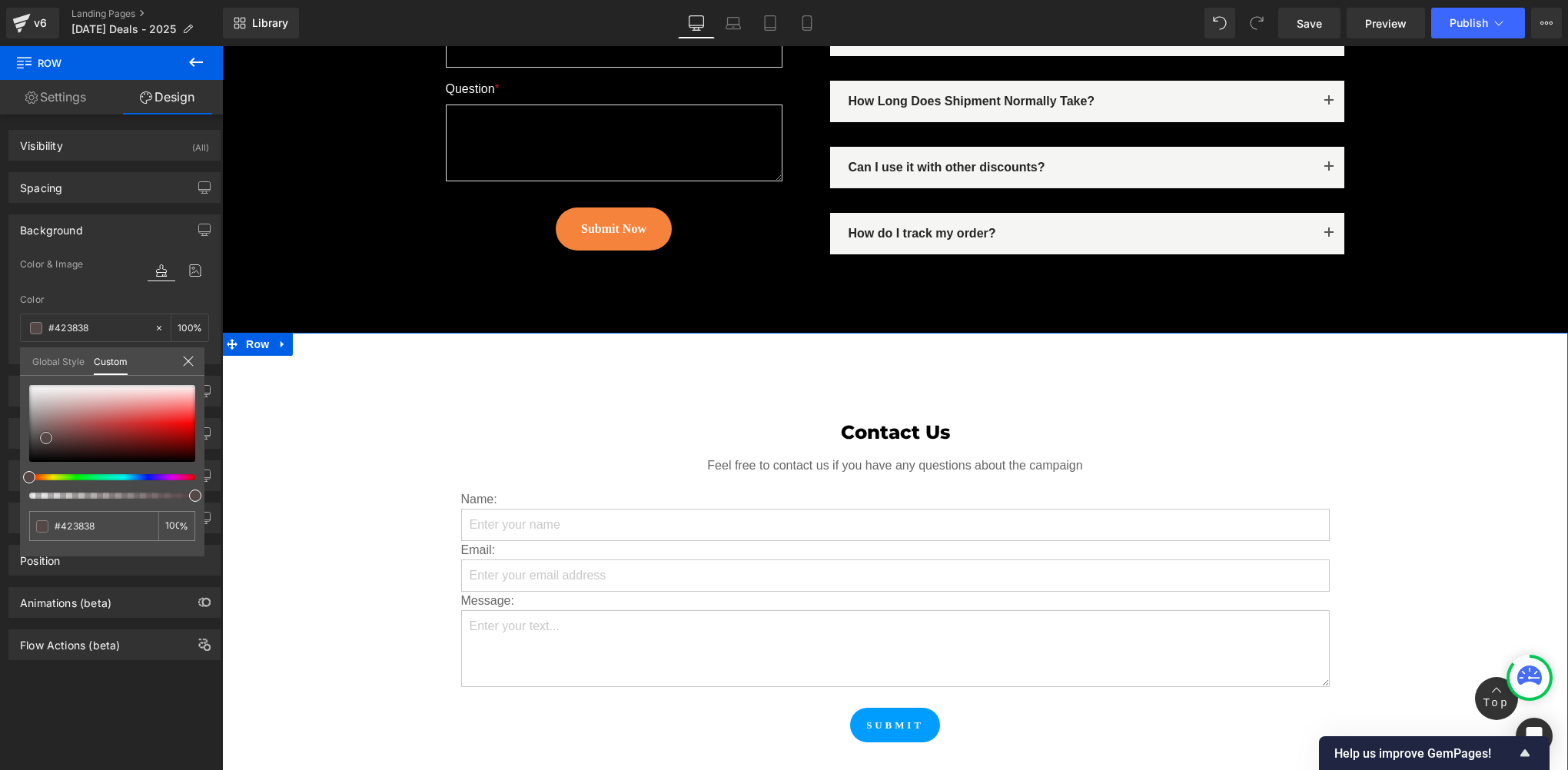
type input "#0f0e0e"
type input "#000000"
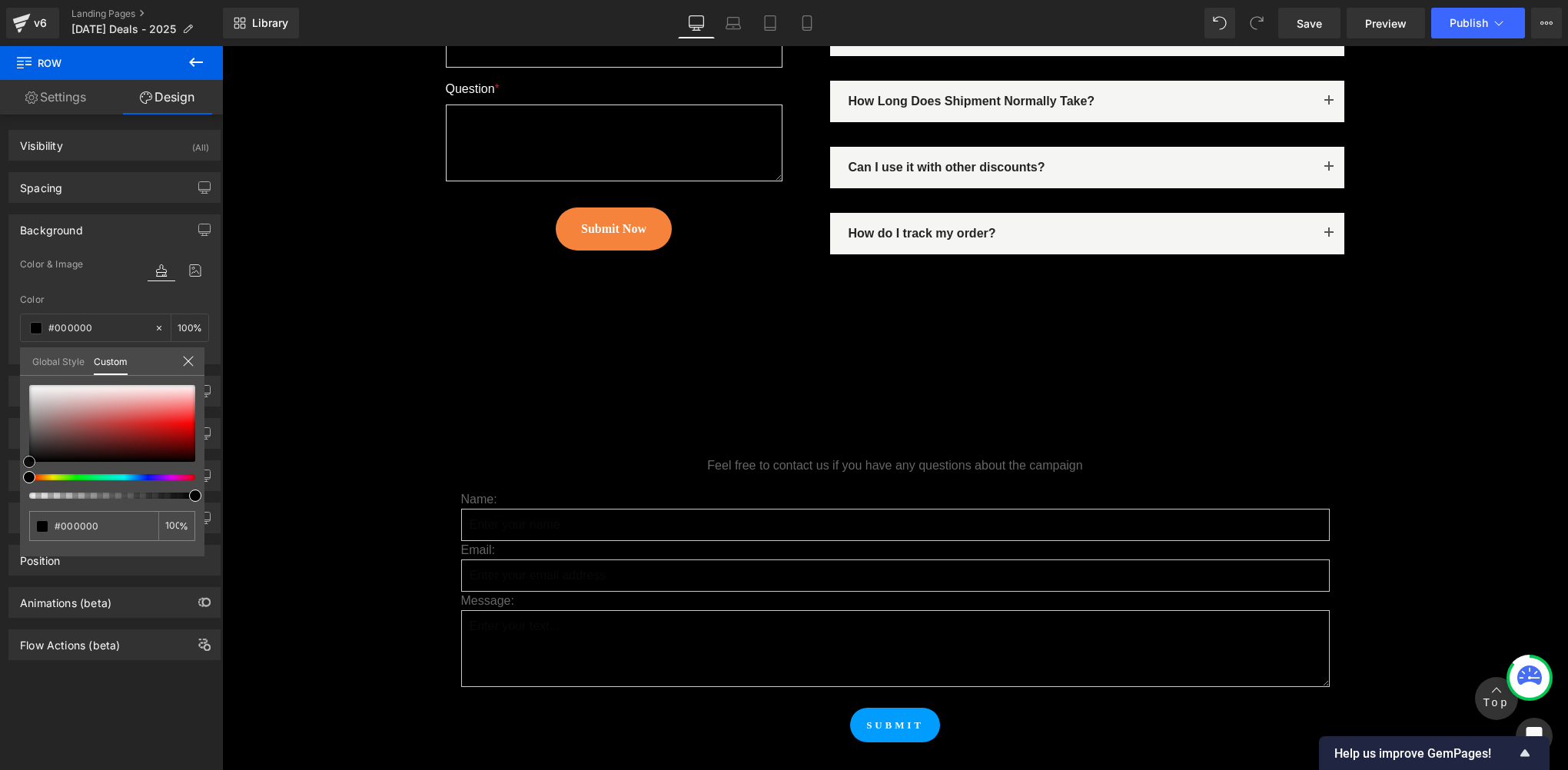
drag, startPoint x: 46, startPoint y: 437, endPoint x: -3, endPoint y: 506, distance: 84.6
click at [0, 506] on html "Row You are previewing how the will restyle your page. You can not edit Element…" at bounding box center [784, 385] width 1568 height 770
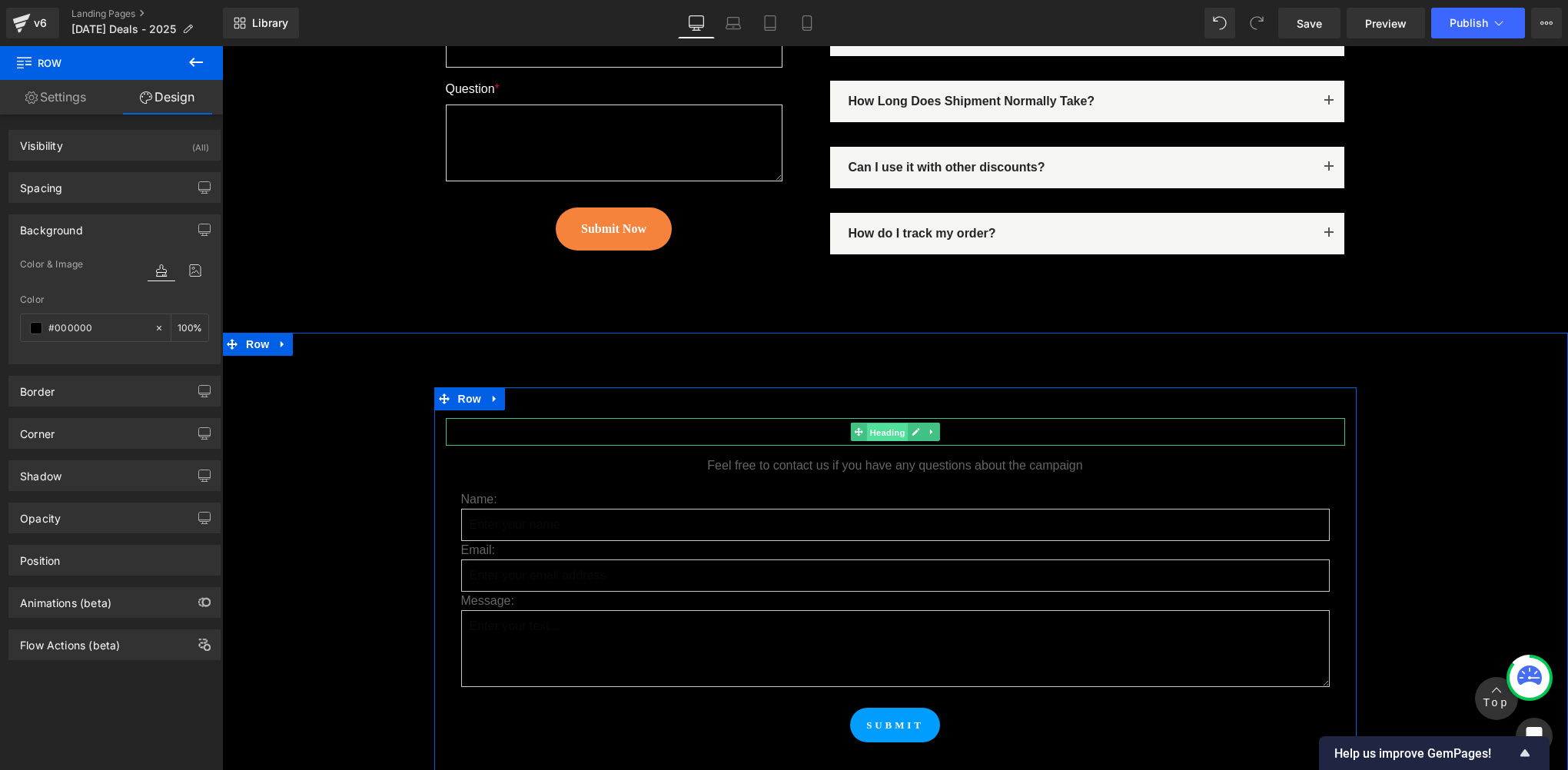
click at [877, 423] on span "Heading" at bounding box center [887, 432] width 42 height 19
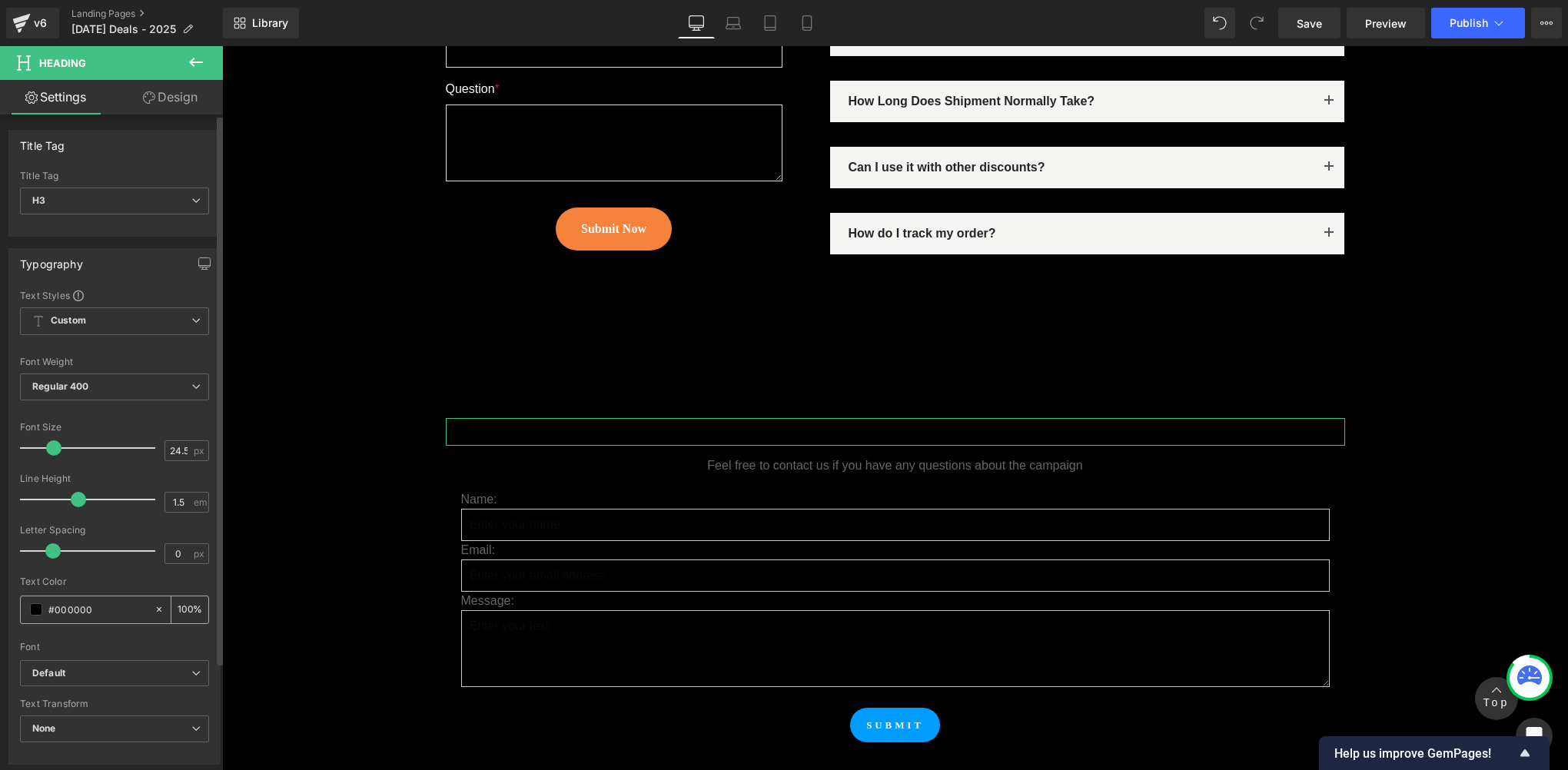
click at [31, 603] on span at bounding box center [36, 609] width 12 height 12
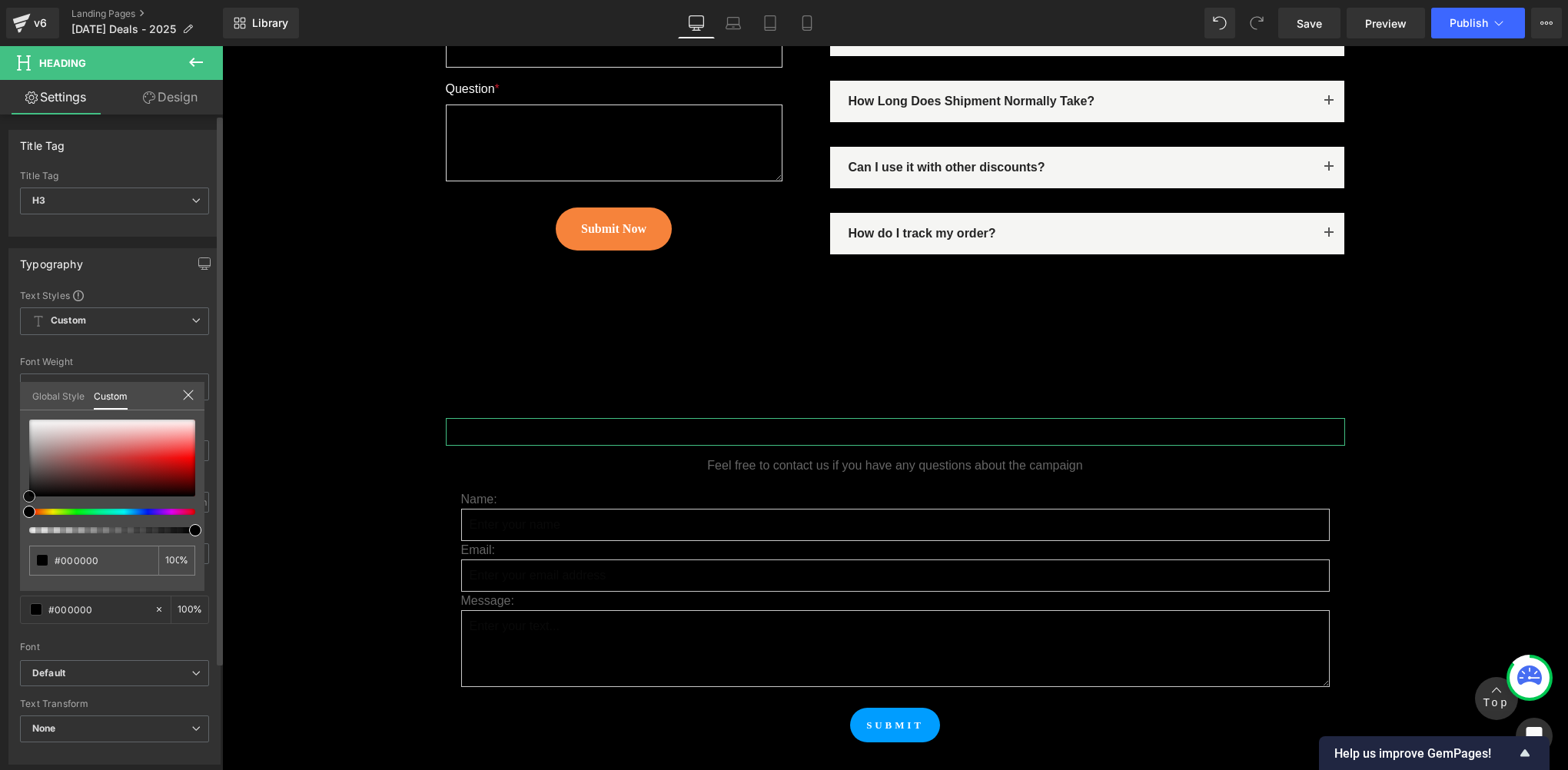
type input "#ddd9d9"
drag, startPoint x: 39, startPoint y: 429, endPoint x: 54, endPoint y: 368, distance: 62.8
click at [0, 387] on html "Heading You are previewing how the will restyle your page. You can not edit Ele…" at bounding box center [784, 385] width 1568 height 770
type input "#dfdbdb"
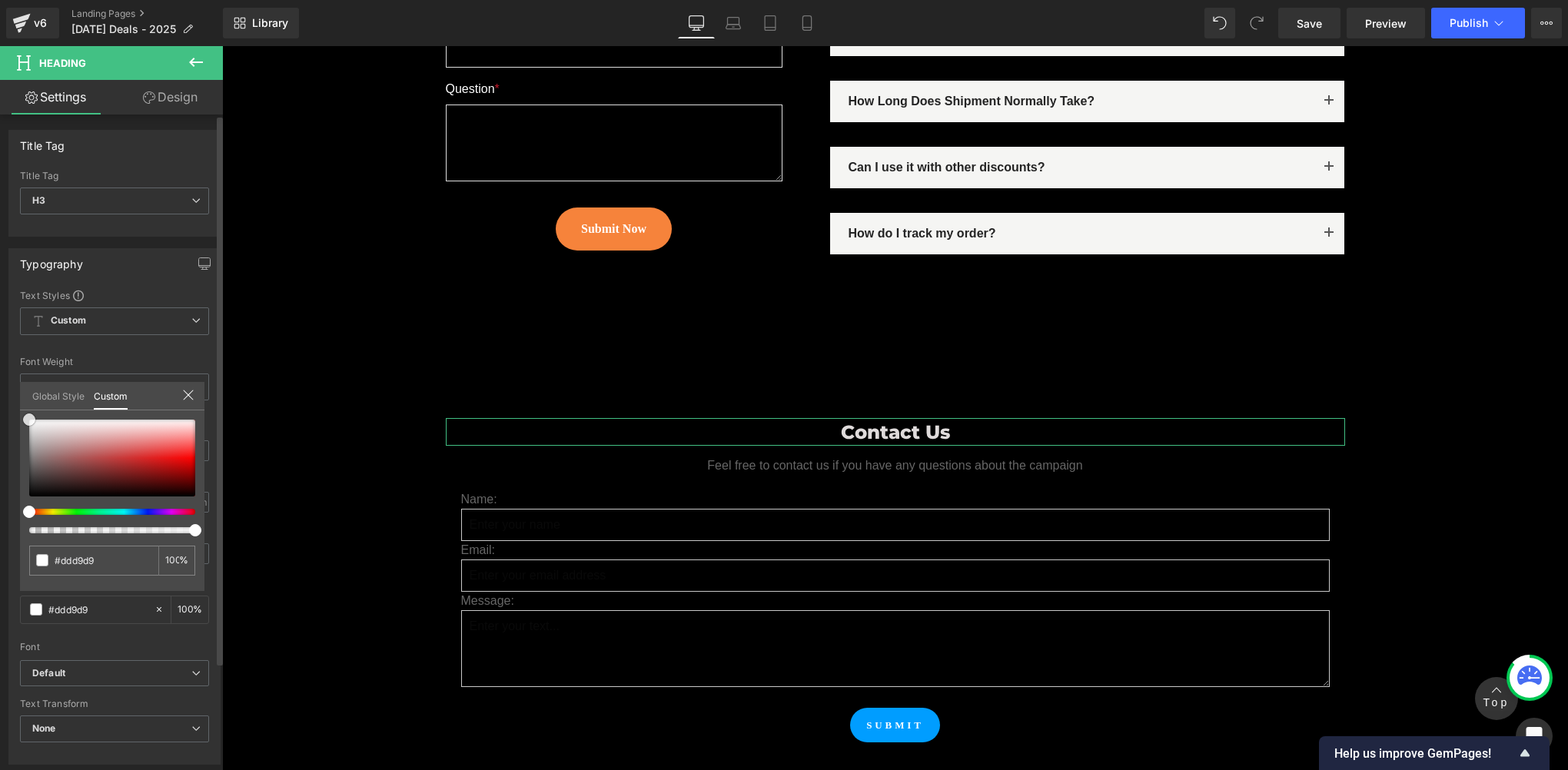
type input "#dfdbdb"
type input "#ffffff"
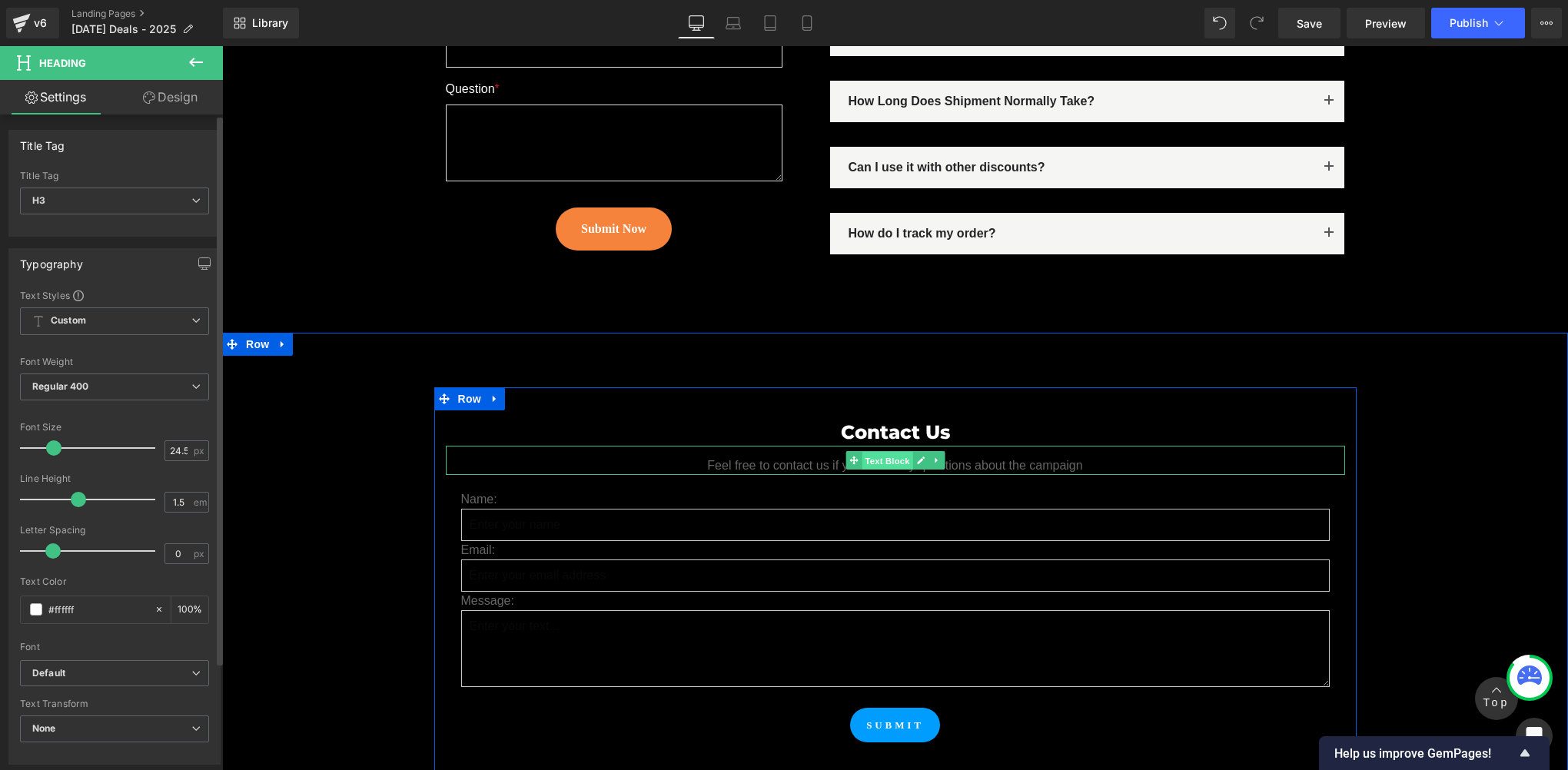
click at [875, 452] on span "Text Block" at bounding box center [886, 461] width 50 height 19
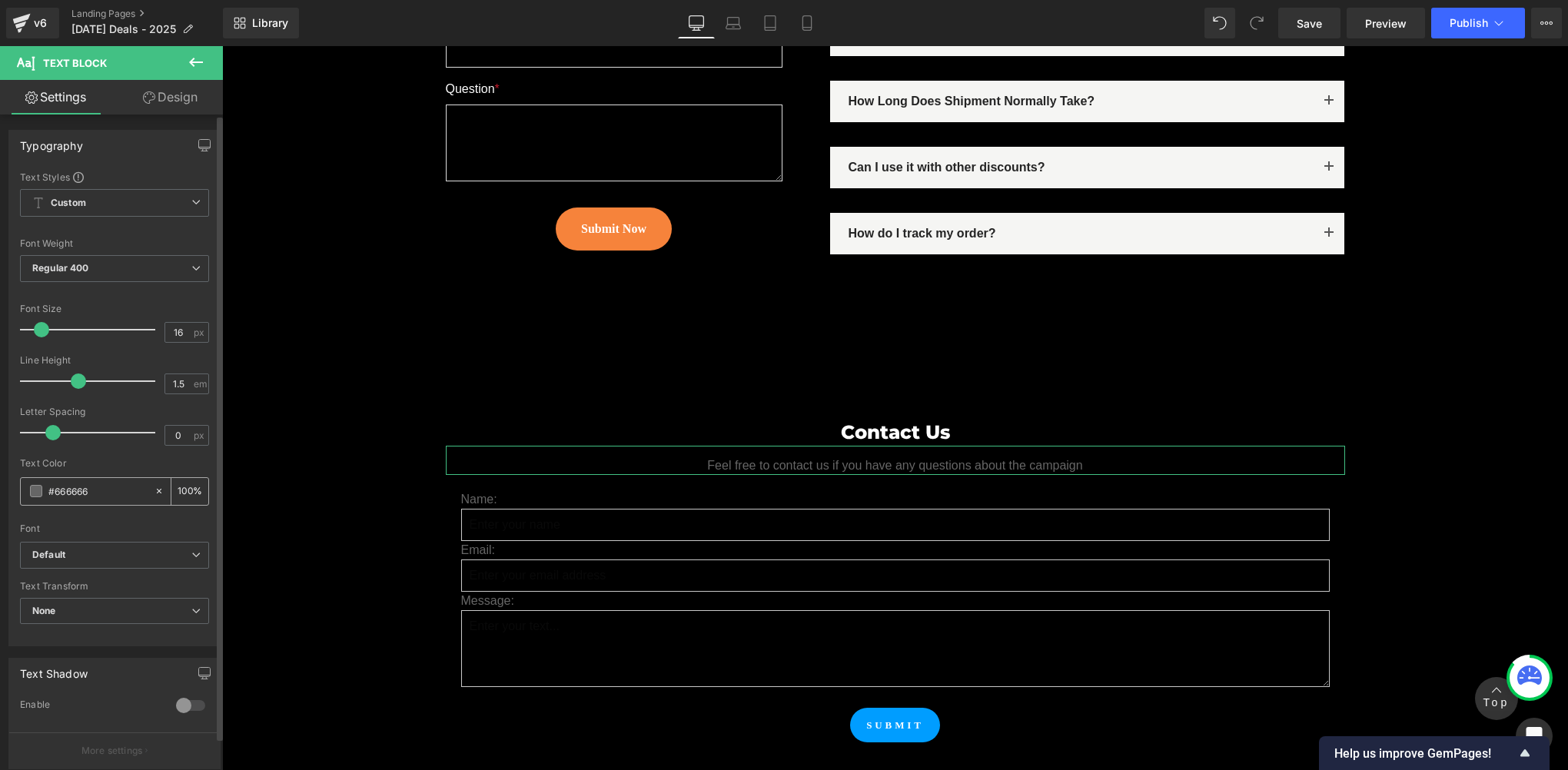
click at [34, 489] on span at bounding box center [36, 491] width 12 height 12
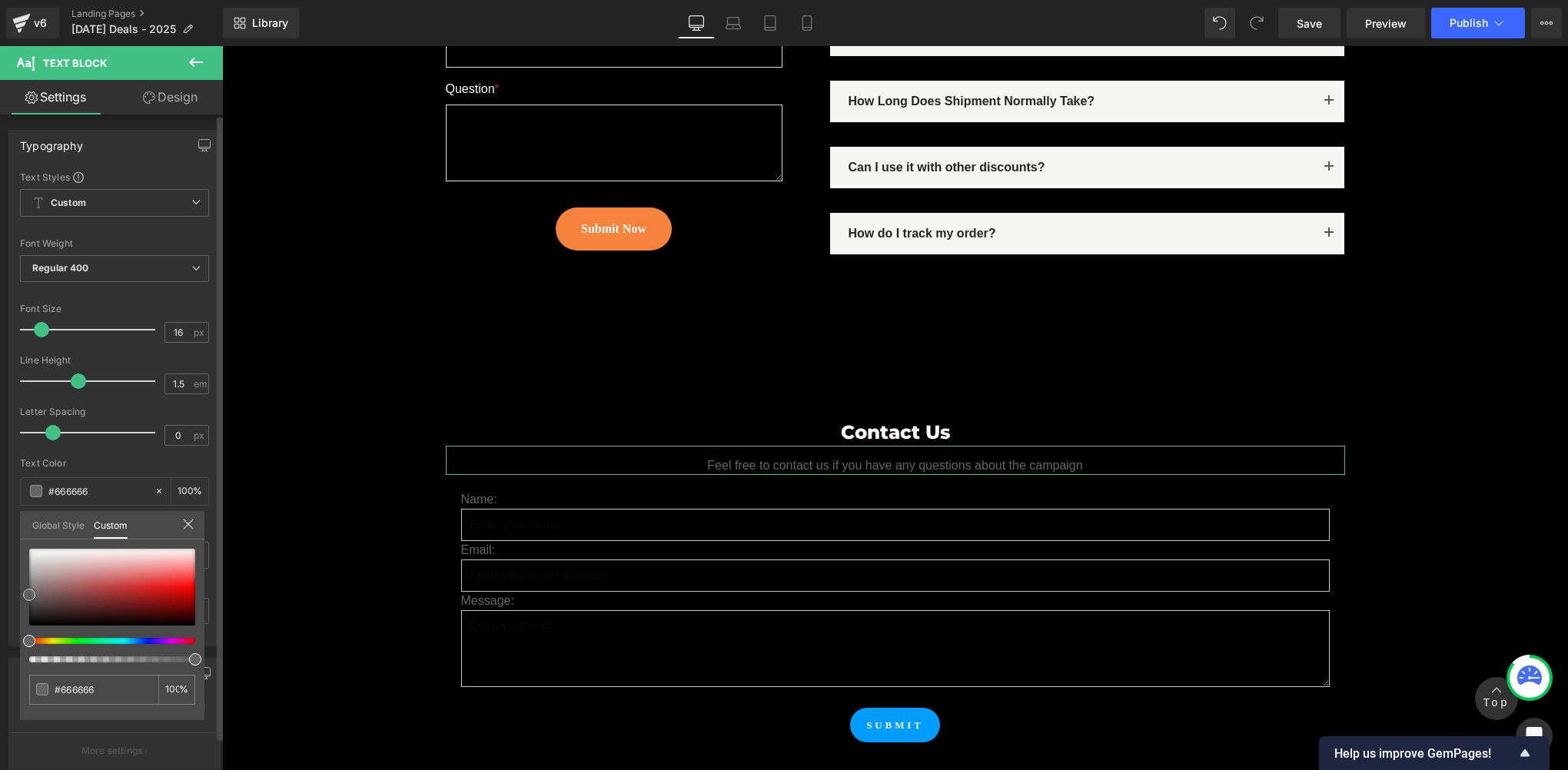
type input "#cfc8c8"
type input "#d8d4d4"
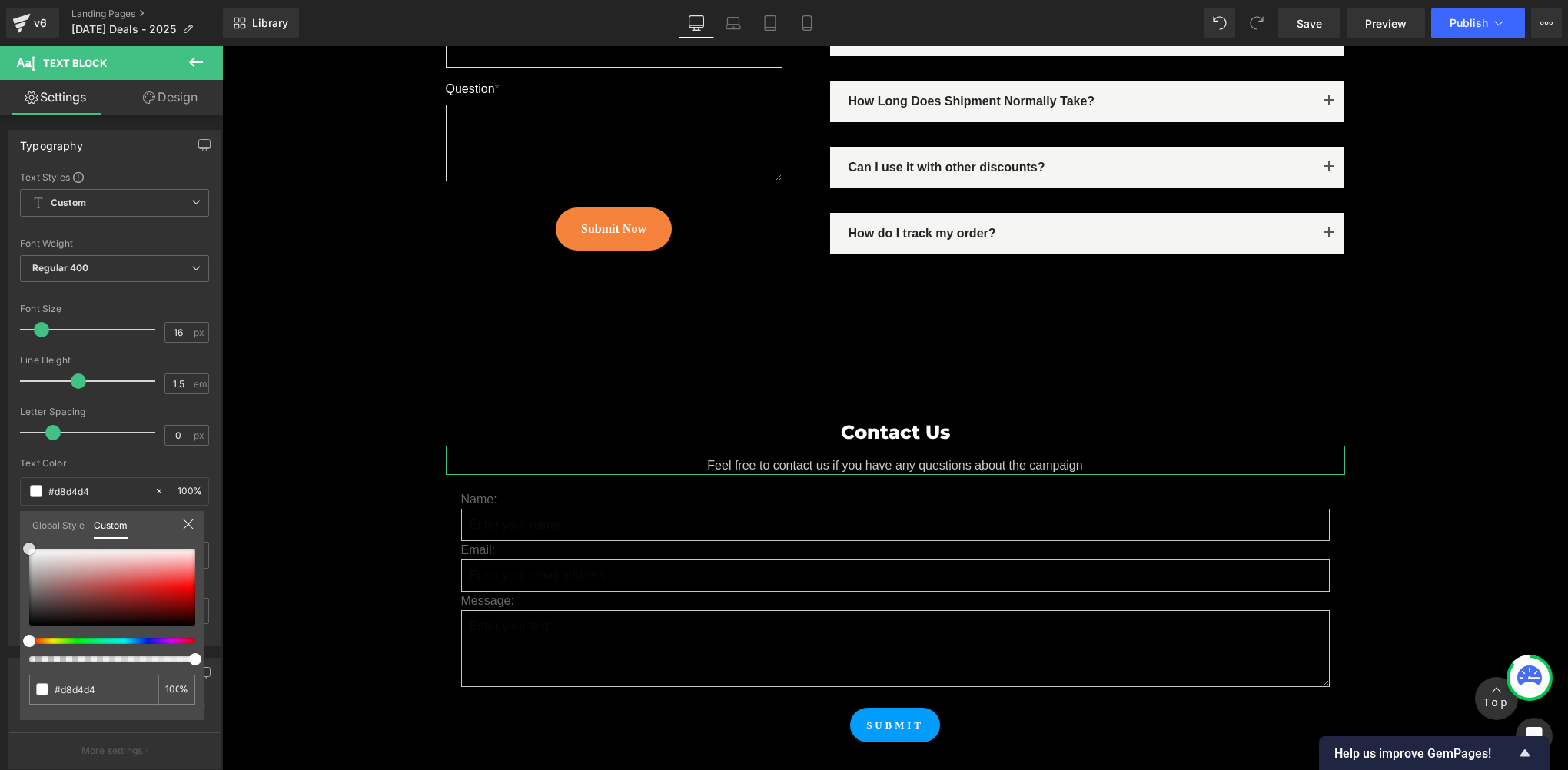
type input "#ffffff"
drag, startPoint x: 27, startPoint y: 545, endPoint x: 70, endPoint y: 465, distance: 90.8
click at [0, 515] on html "Text Block You are previewing how the will restyle your page. You can not edit …" at bounding box center [784, 385] width 1568 height 770
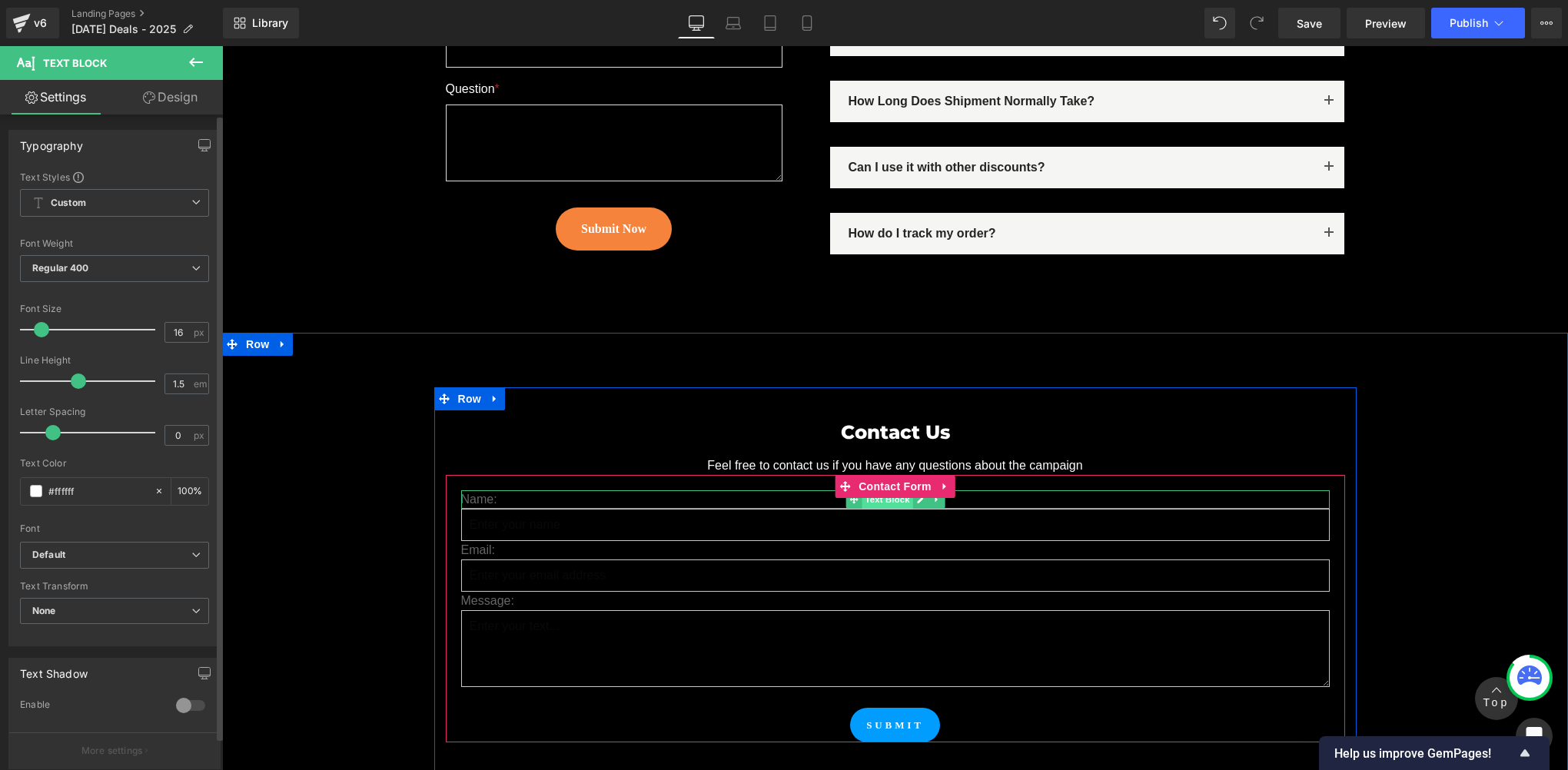
click at [872, 490] on span "Text Block" at bounding box center [886, 499] width 50 height 19
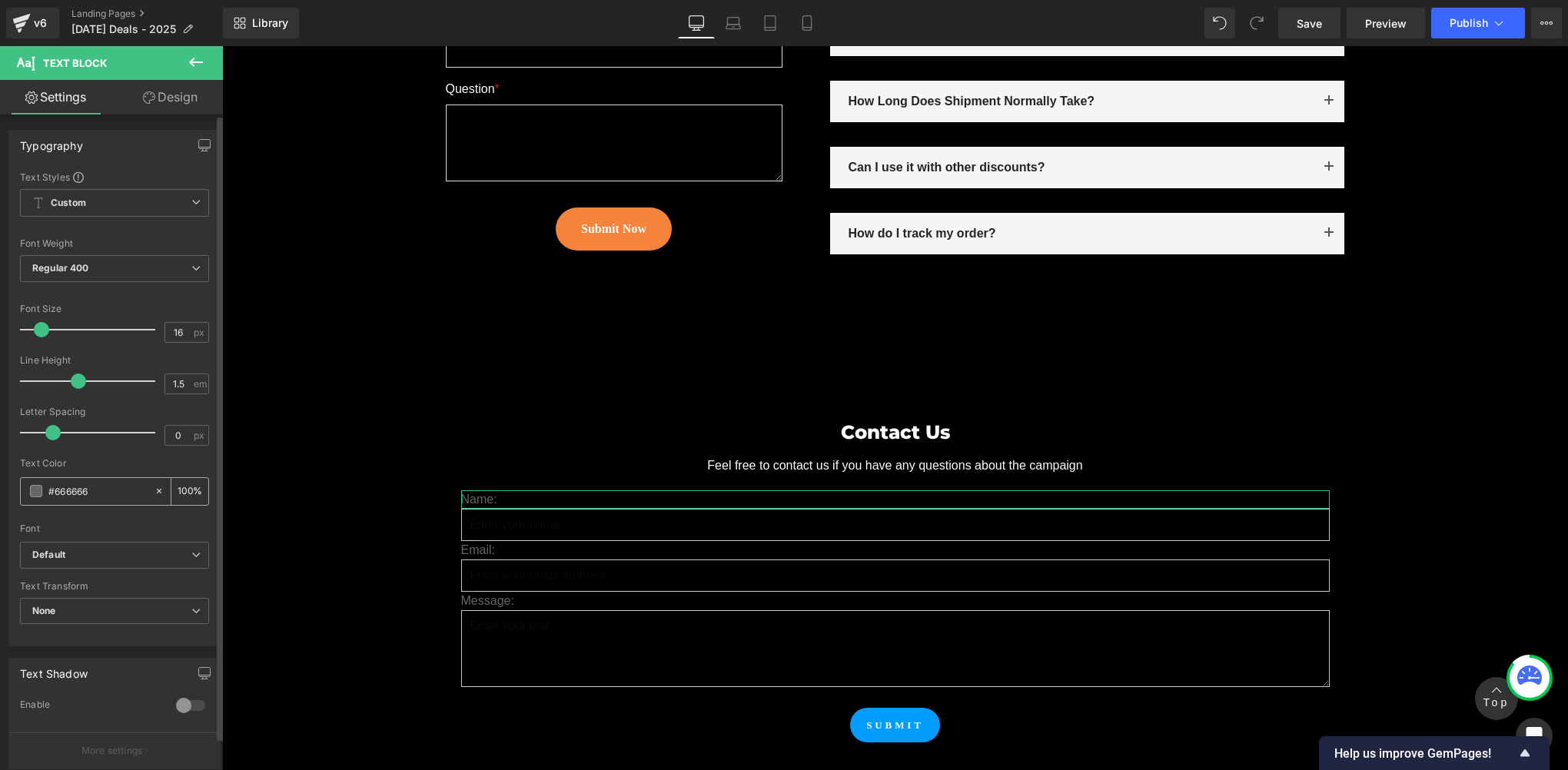
click at [33, 490] on span at bounding box center [36, 491] width 12 height 12
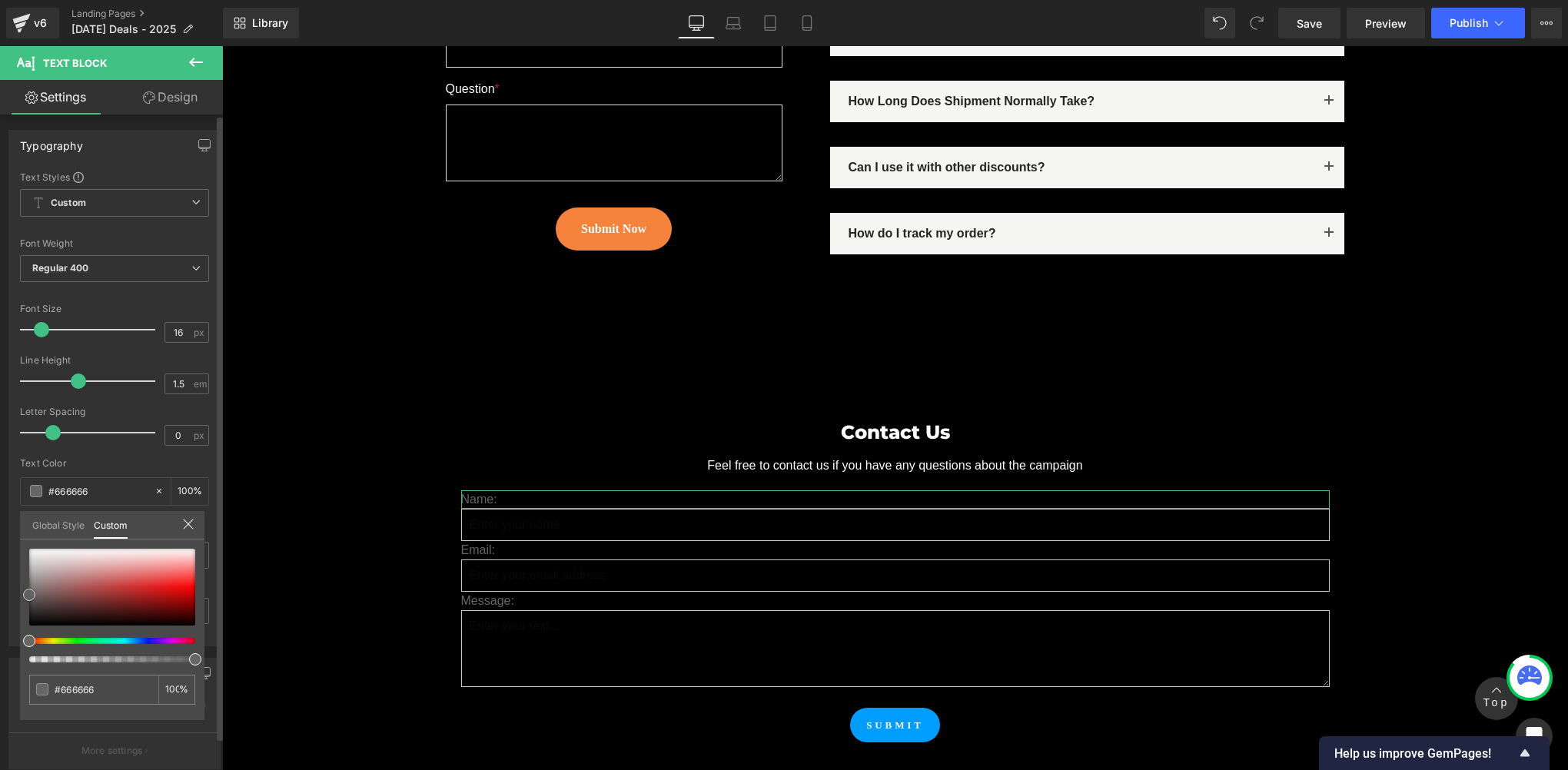
type input "#a39393"
type input "#d1d1d1"
type input "#f4f4f4"
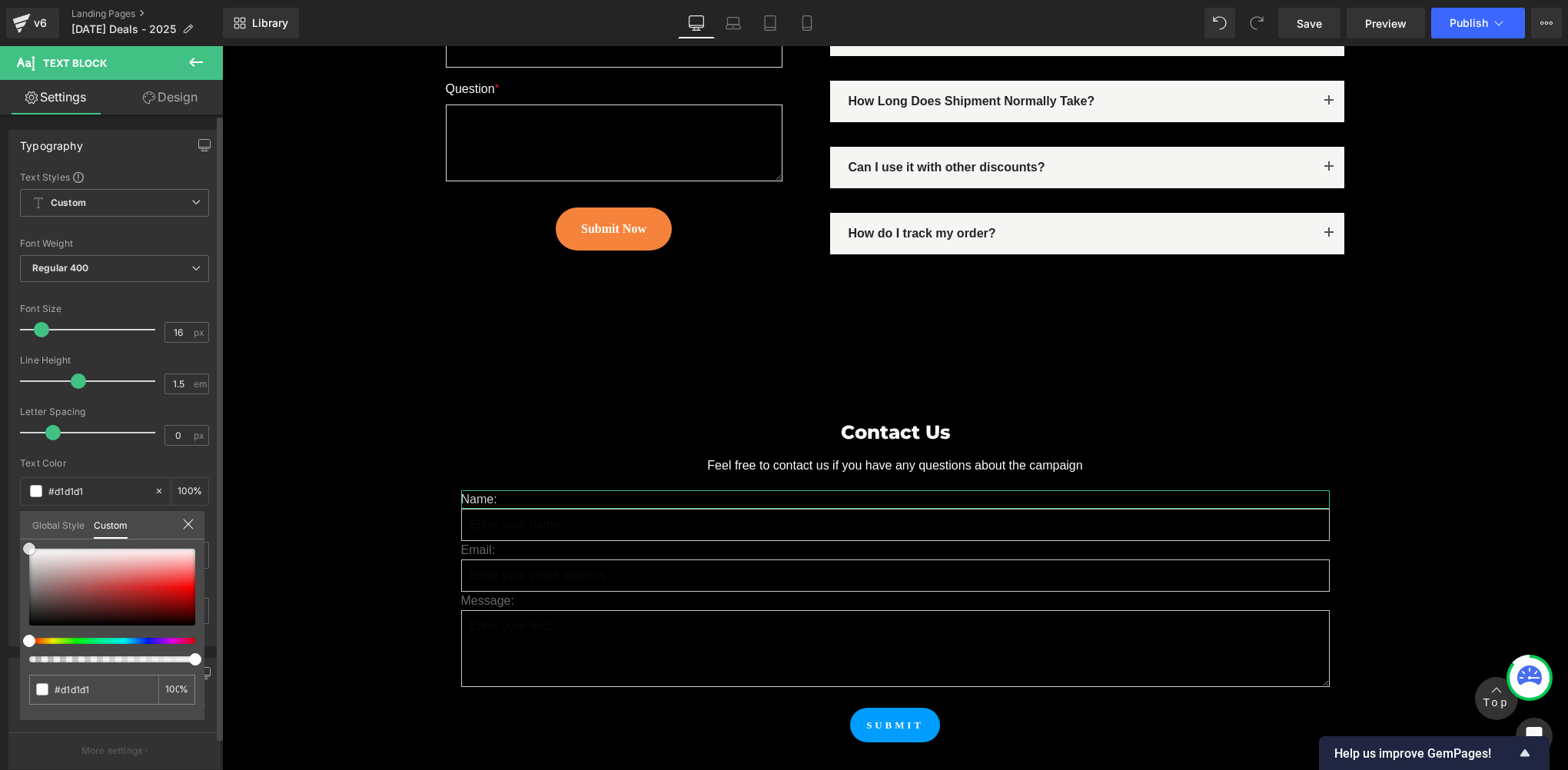
type input "#f4f4f4"
type input "#ffffff"
drag, startPoint x: 17, startPoint y: 549, endPoint x: 53, endPoint y: 497, distance: 63.2
click at [12, 524] on div "Typography Text Styles Custom Custom Setup Global Style Custom Setup Global Sty…" at bounding box center [115, 382] width 230 height 528
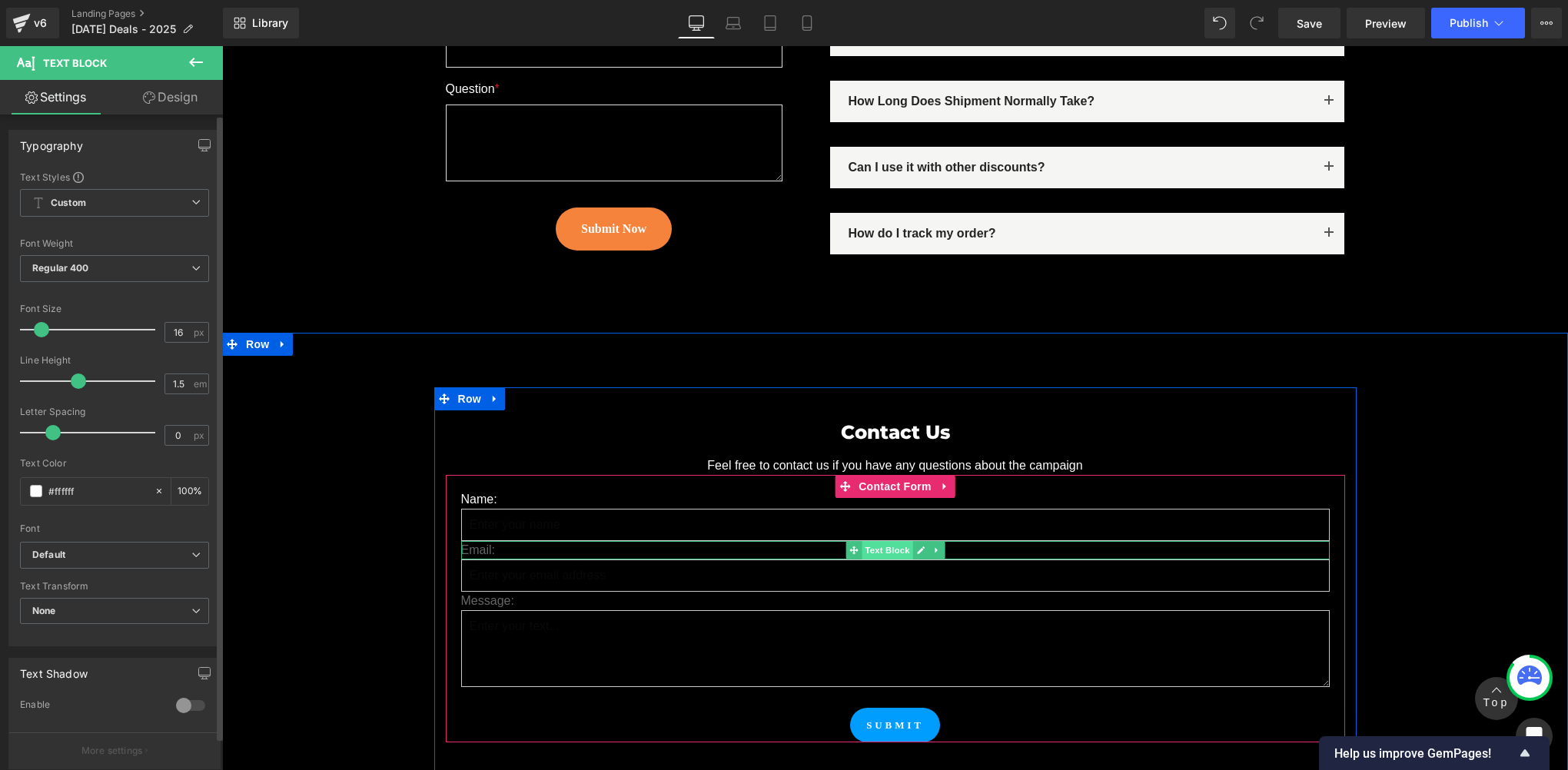
click at [879, 541] on span "Text Block" at bounding box center [886, 550] width 50 height 19
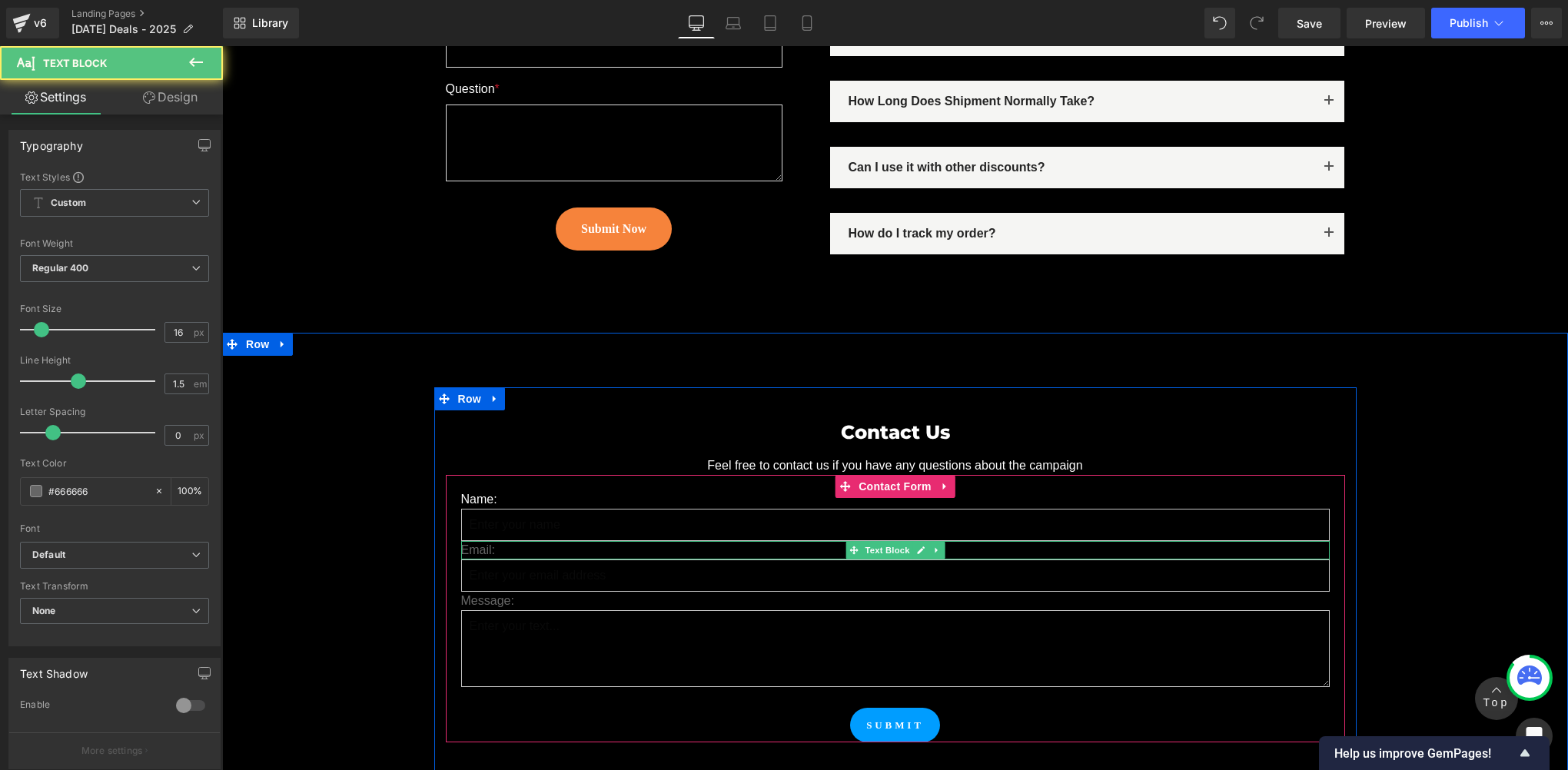
scroll to position [10882, 0]
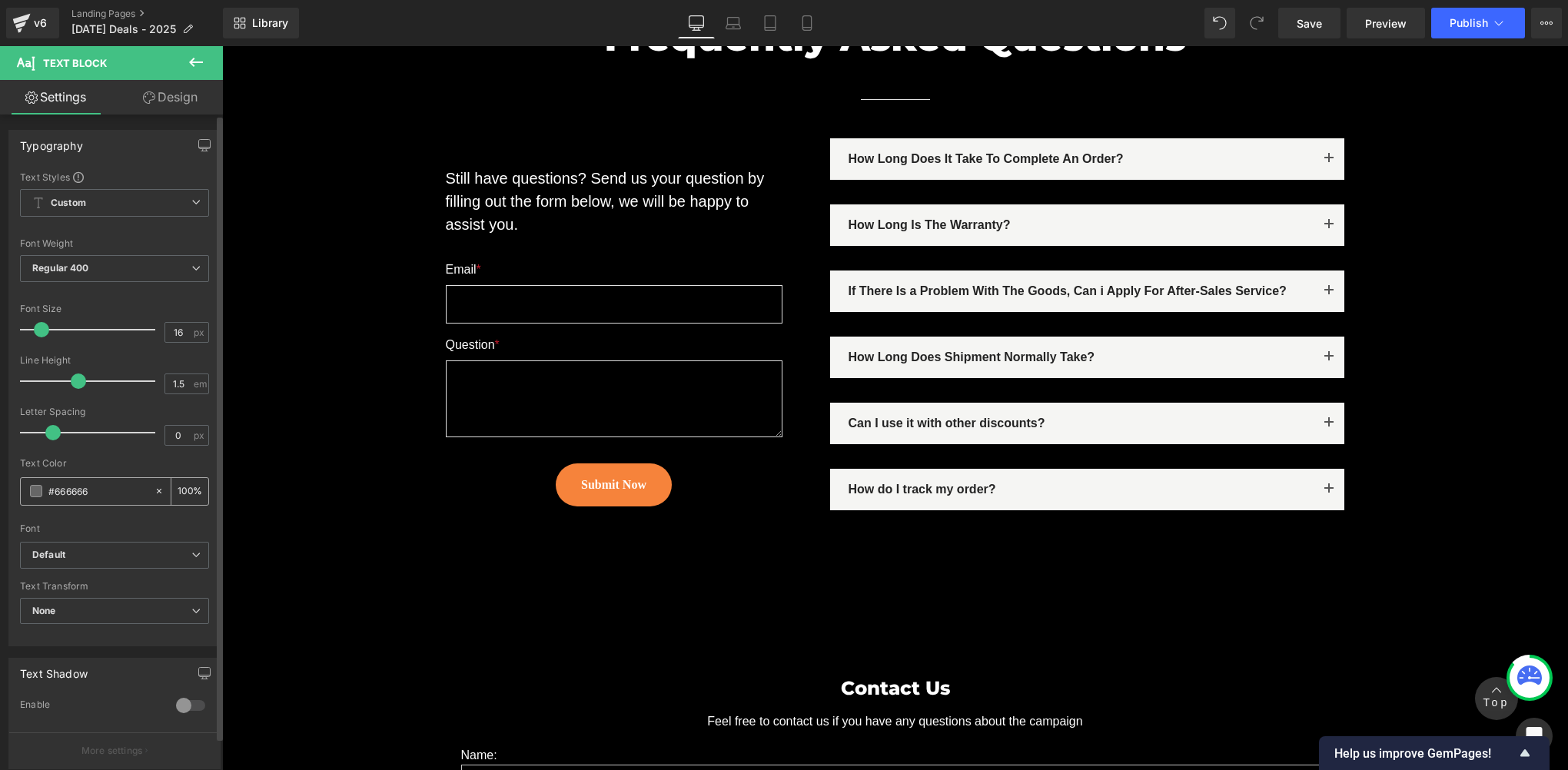
click at [34, 488] on span at bounding box center [36, 491] width 12 height 12
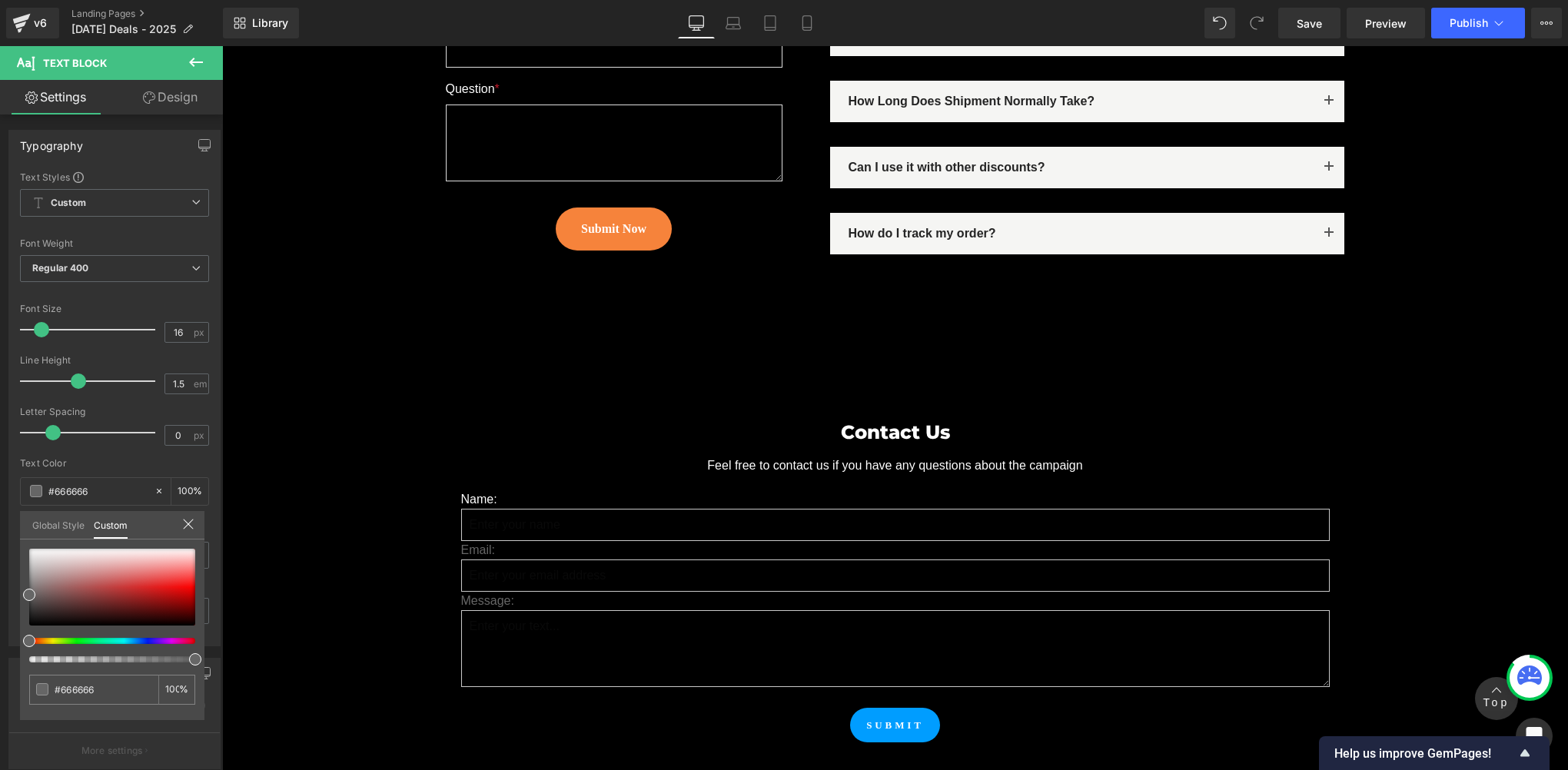
scroll to position [11394, 0]
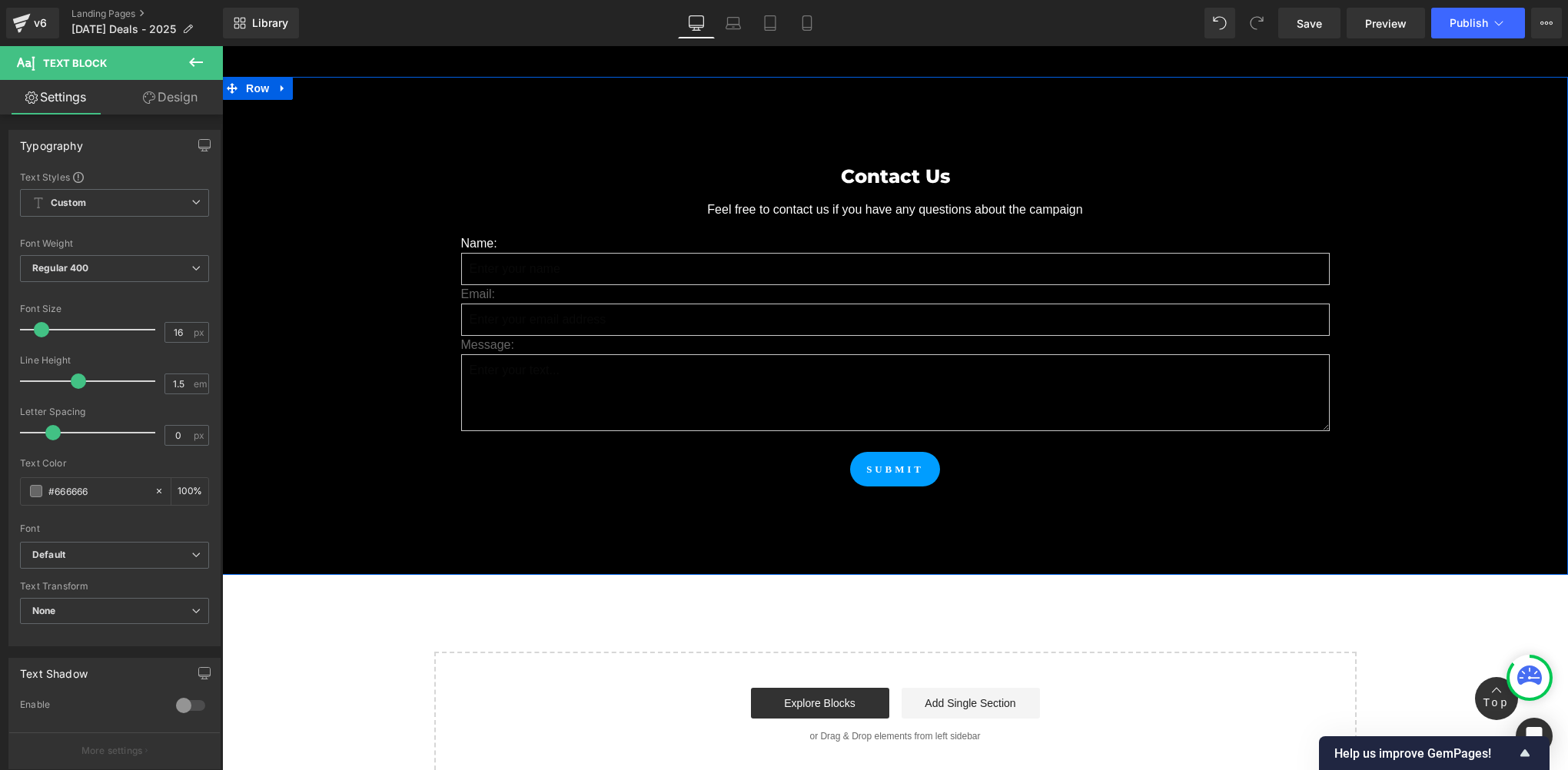
scroll to position [11138, 0]
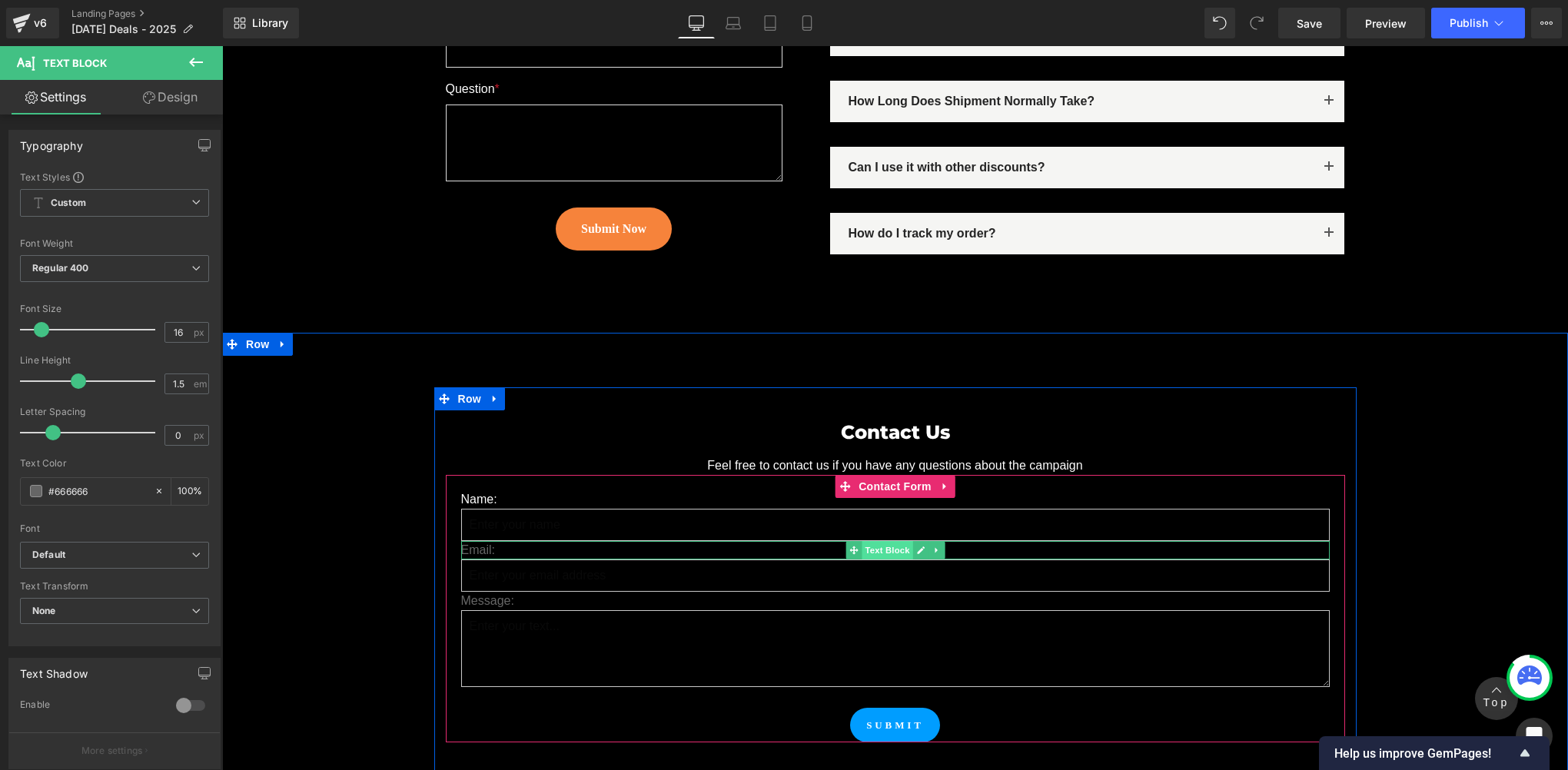
click at [870, 541] on span "Text Block" at bounding box center [886, 550] width 50 height 19
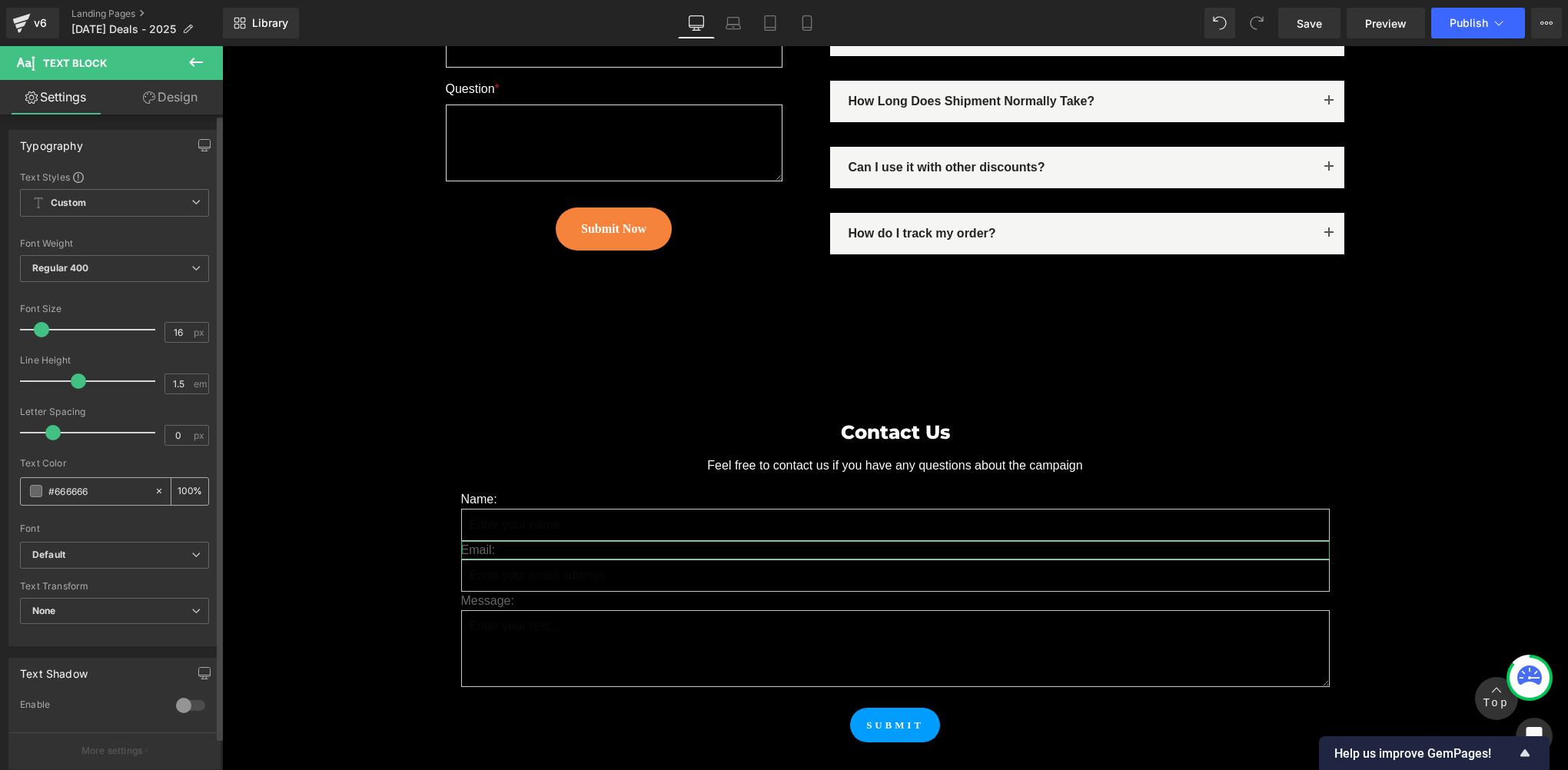
click at [34, 485] on span at bounding box center [36, 491] width 12 height 12
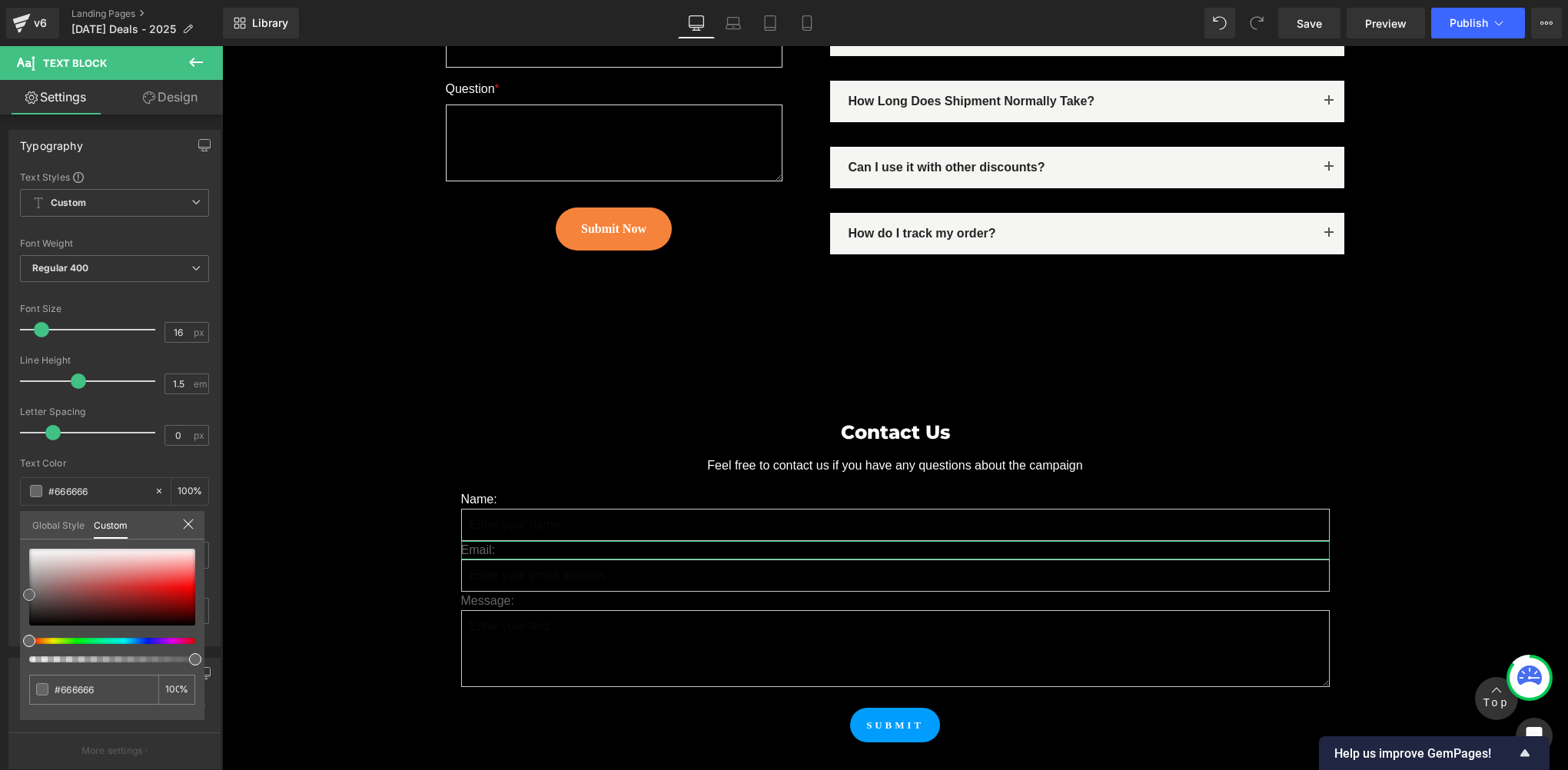
type input "#b0a4a4"
type input "#e8e7e7"
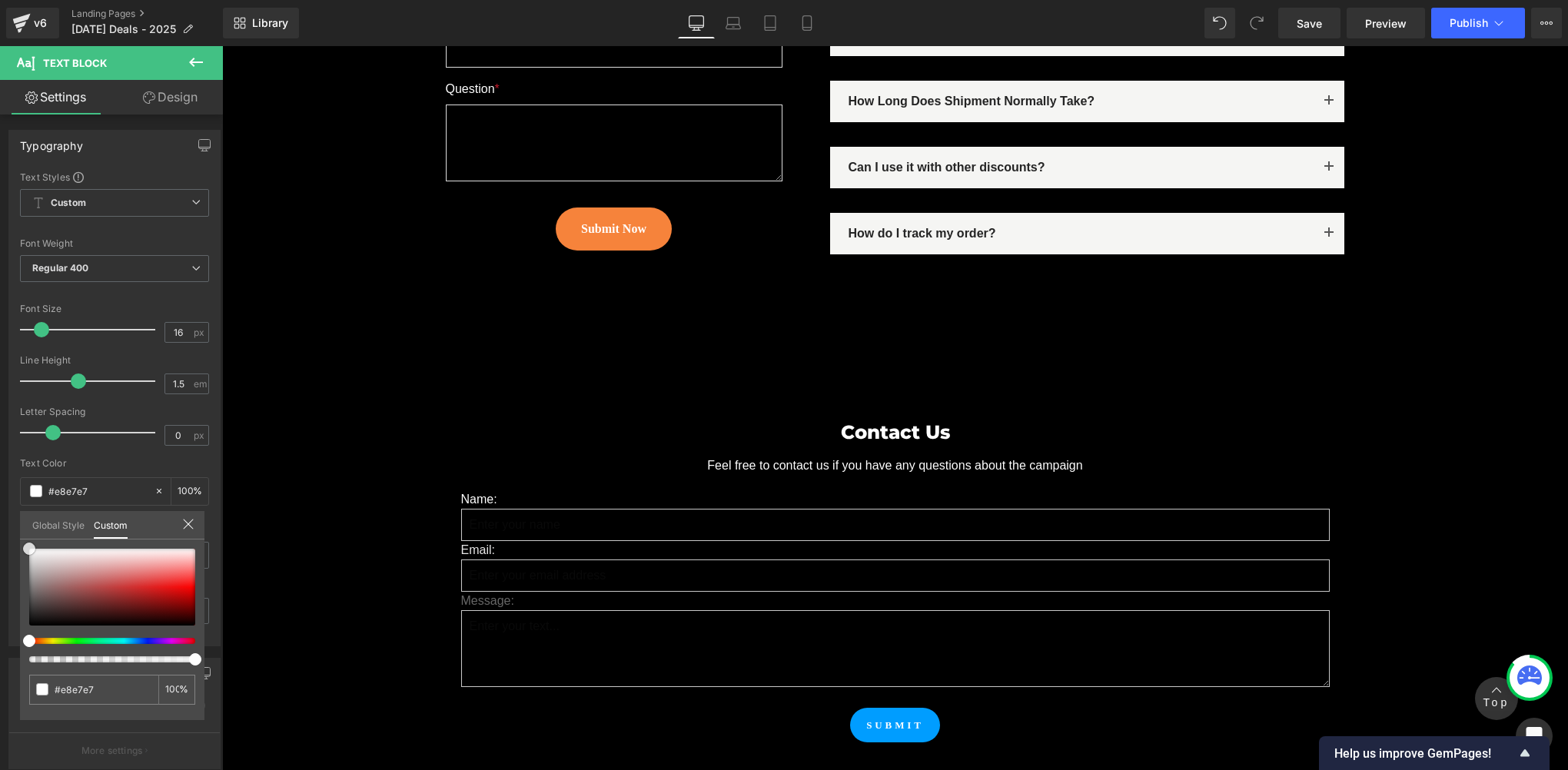
type input "#ffffff"
drag, startPoint x: -3, startPoint y: 525, endPoint x: 14, endPoint y: 494, distance: 35.4
click at [0, 517] on html "Text Block You are previewing how the will restyle your page. You can not edit …" at bounding box center [784, 385] width 1568 height 770
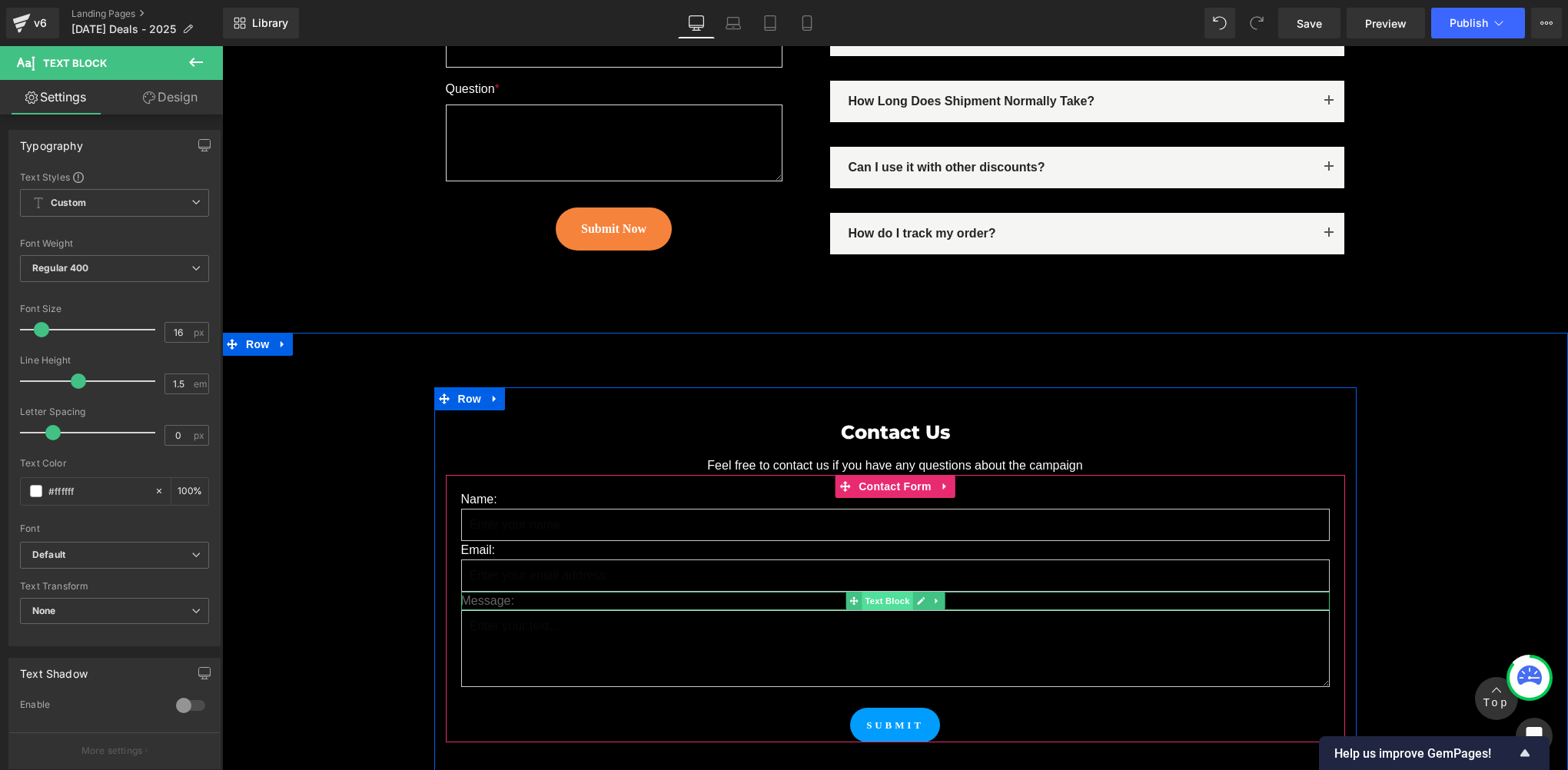
click at [868, 592] on span "Text Block" at bounding box center [886, 600] width 50 height 19
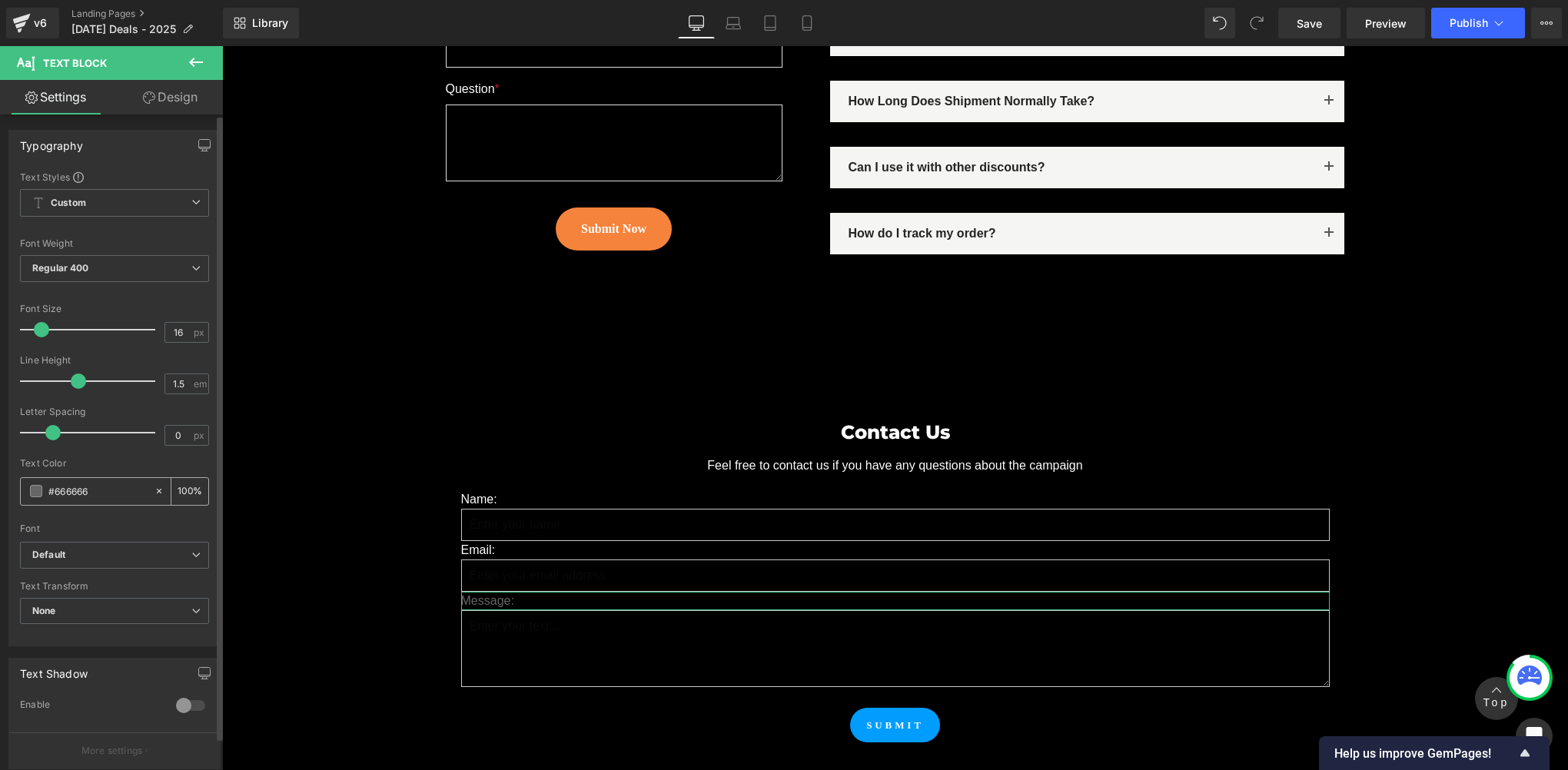
click at [30, 486] on span at bounding box center [36, 491] width 12 height 12
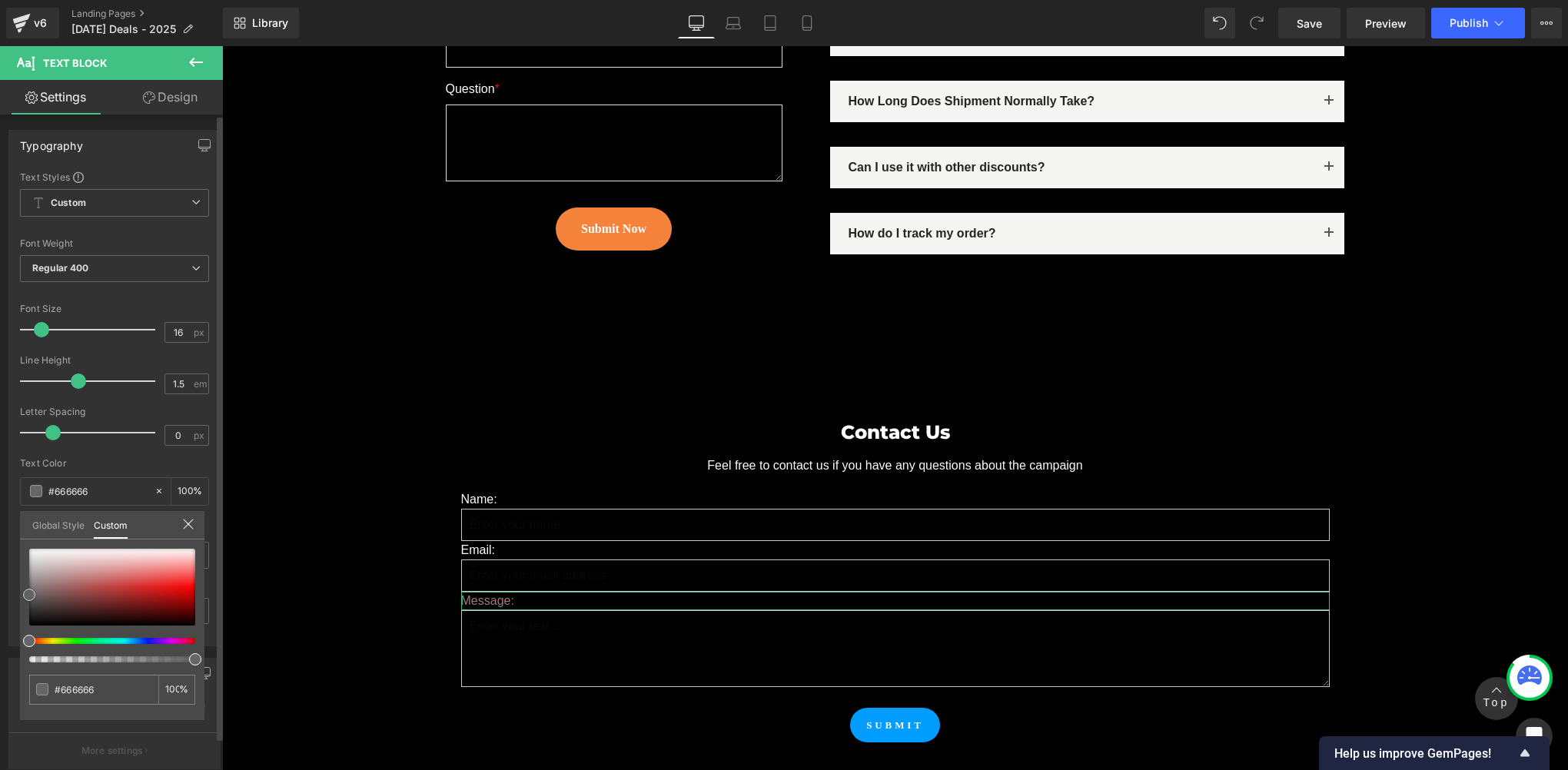
type input "#9d7b7b"
type input "#c3bbbb"
type input "#ffffff"
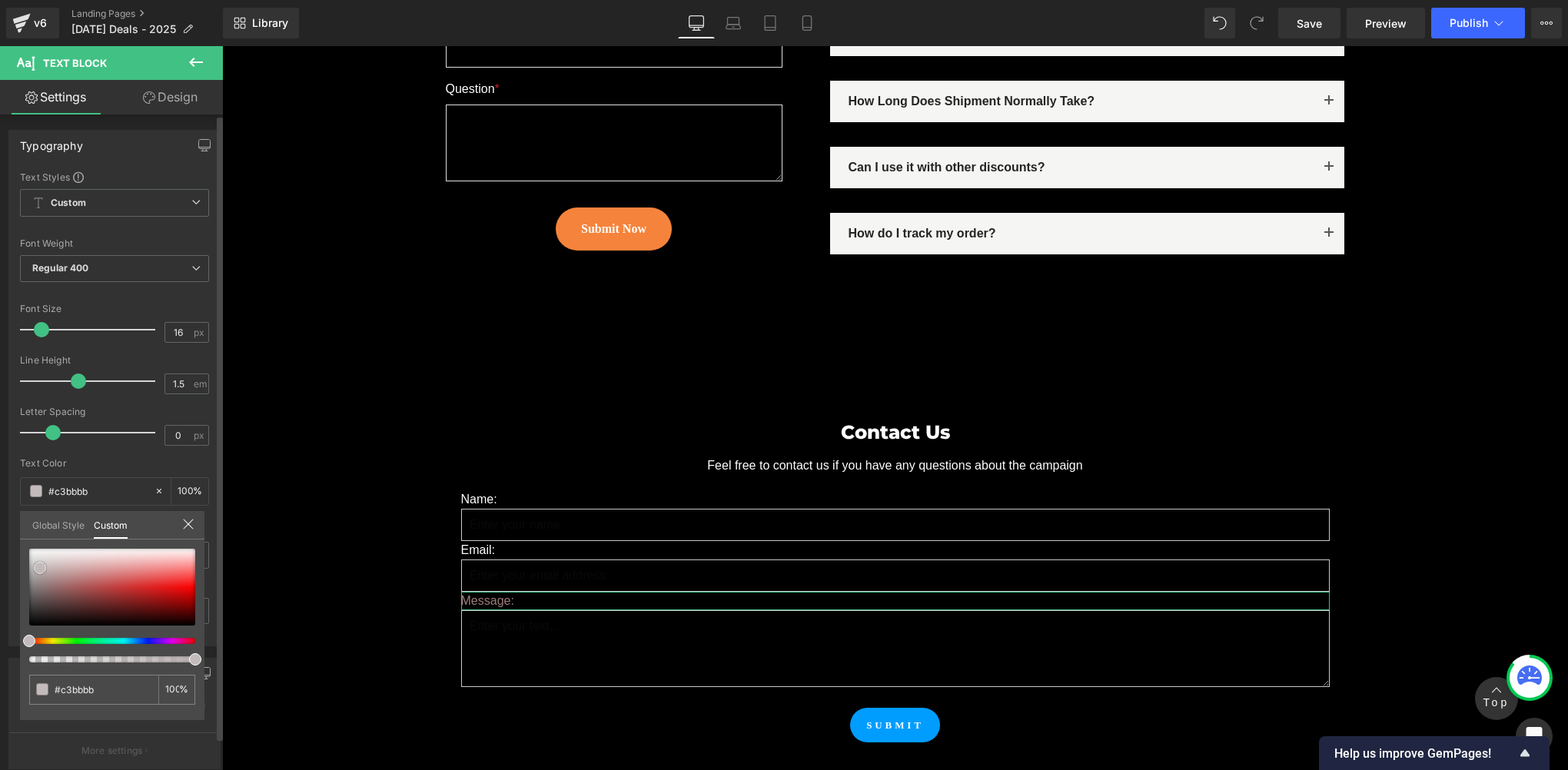
type input "#ffffff"
drag, startPoint x: 40, startPoint y: 567, endPoint x: 7, endPoint y: 510, distance: 65.9
click at [3, 511] on div "Typography Text Styles Custom Custom Setup Global Style Custom Setup Global Sty…" at bounding box center [115, 382] width 230 height 528
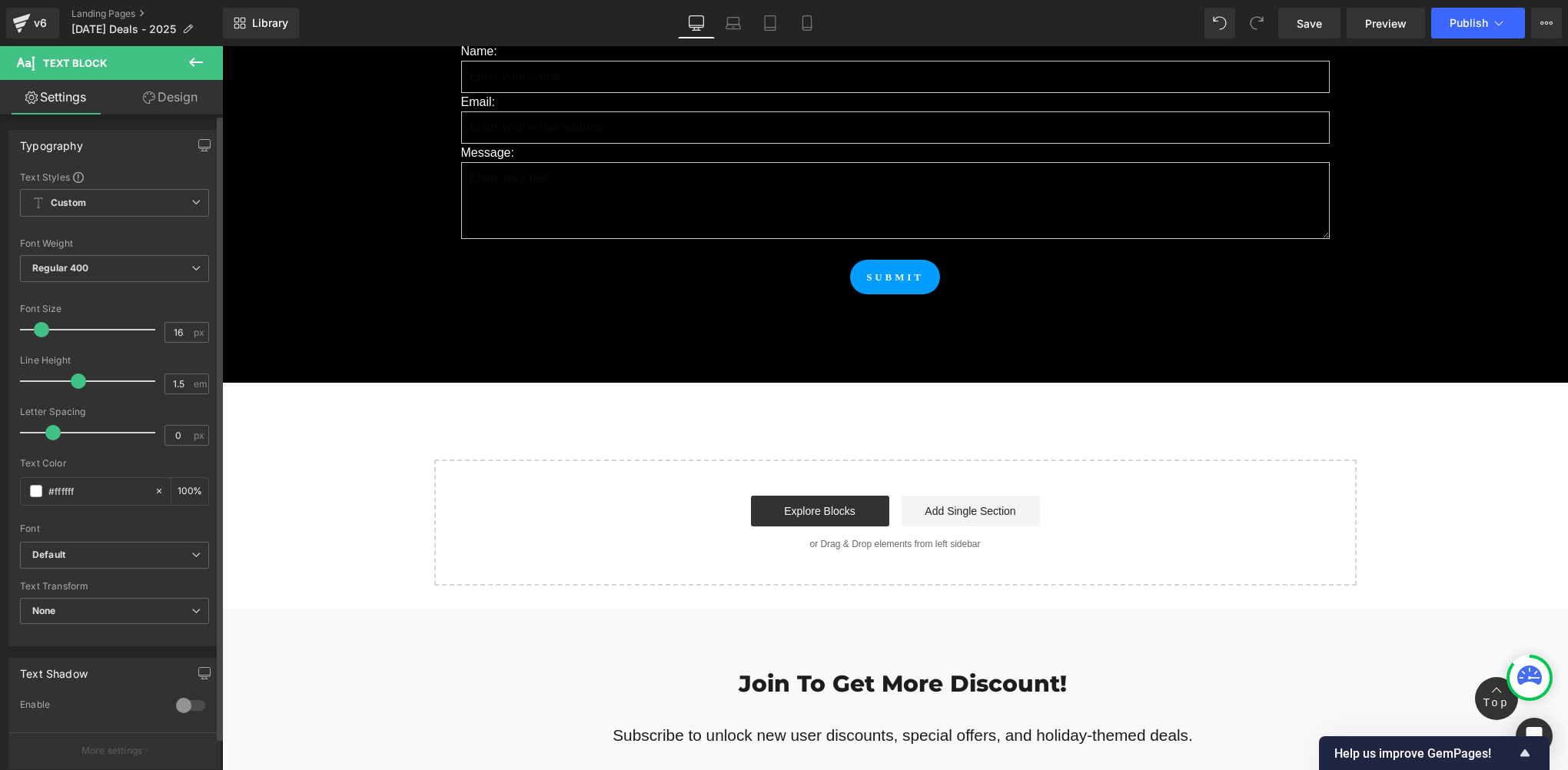
scroll to position [11651, 0]
